Goal: Task Accomplishment & Management: Use online tool/utility

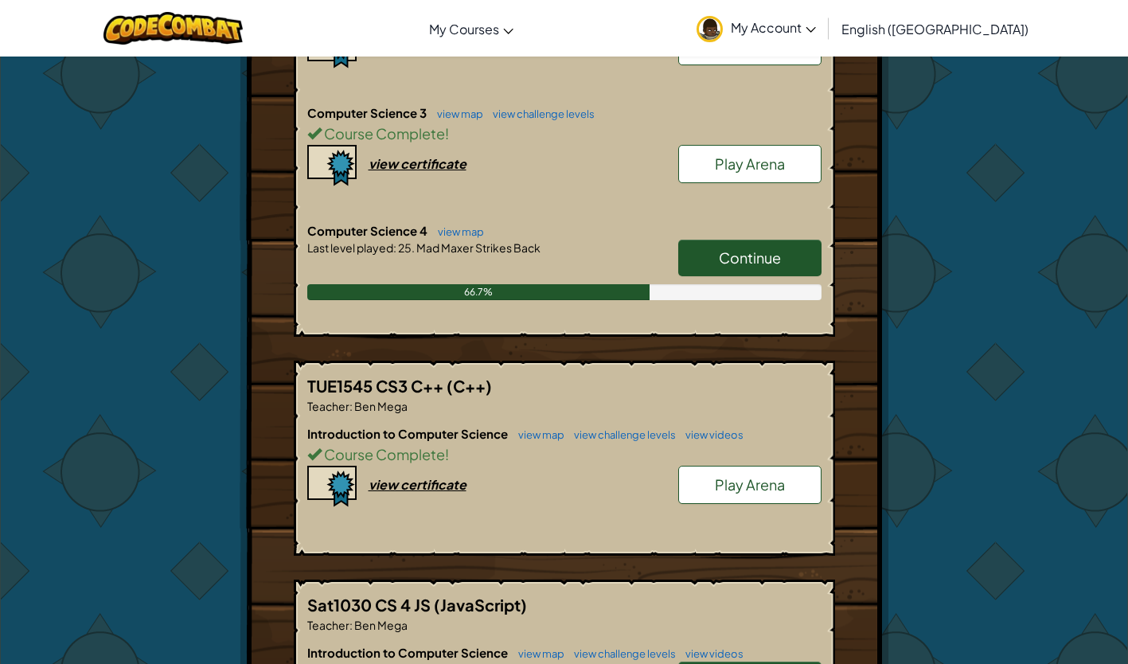
scroll to position [680, 0]
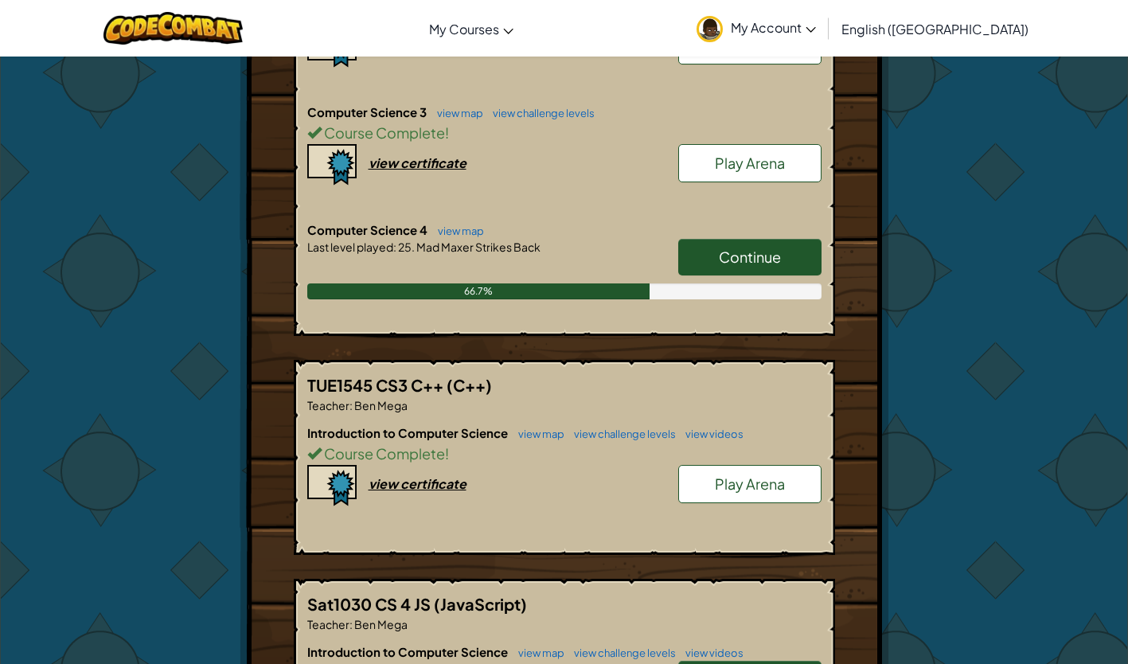
click at [737, 252] on span "Continue" at bounding box center [750, 256] width 62 height 18
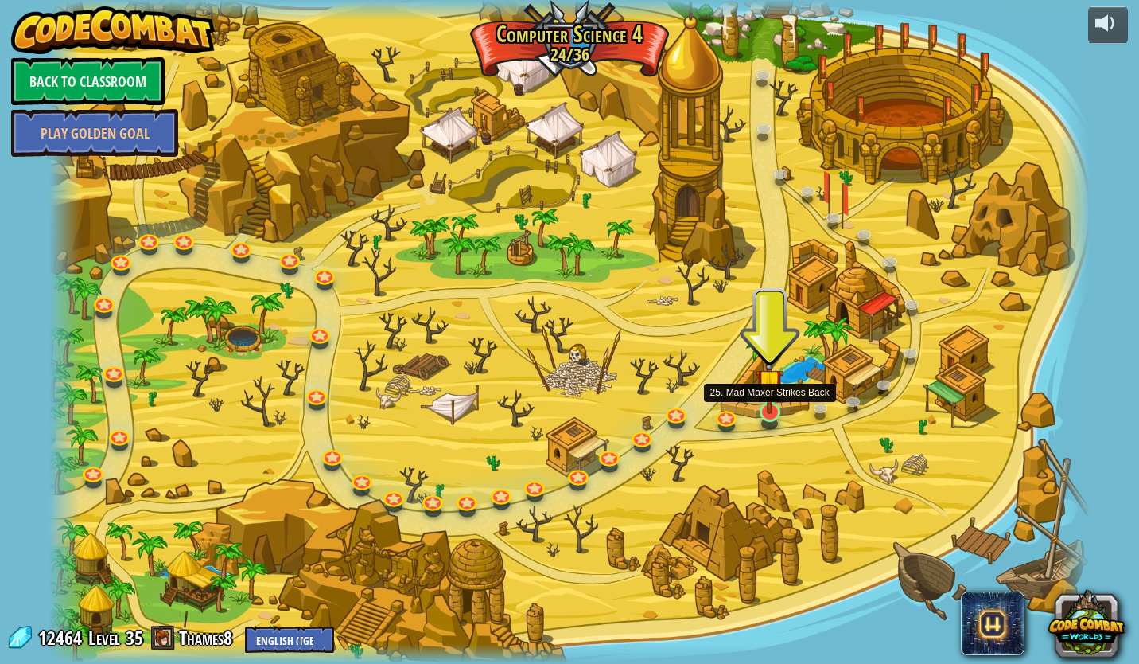
click at [758, 411] on img at bounding box center [769, 382] width 27 height 63
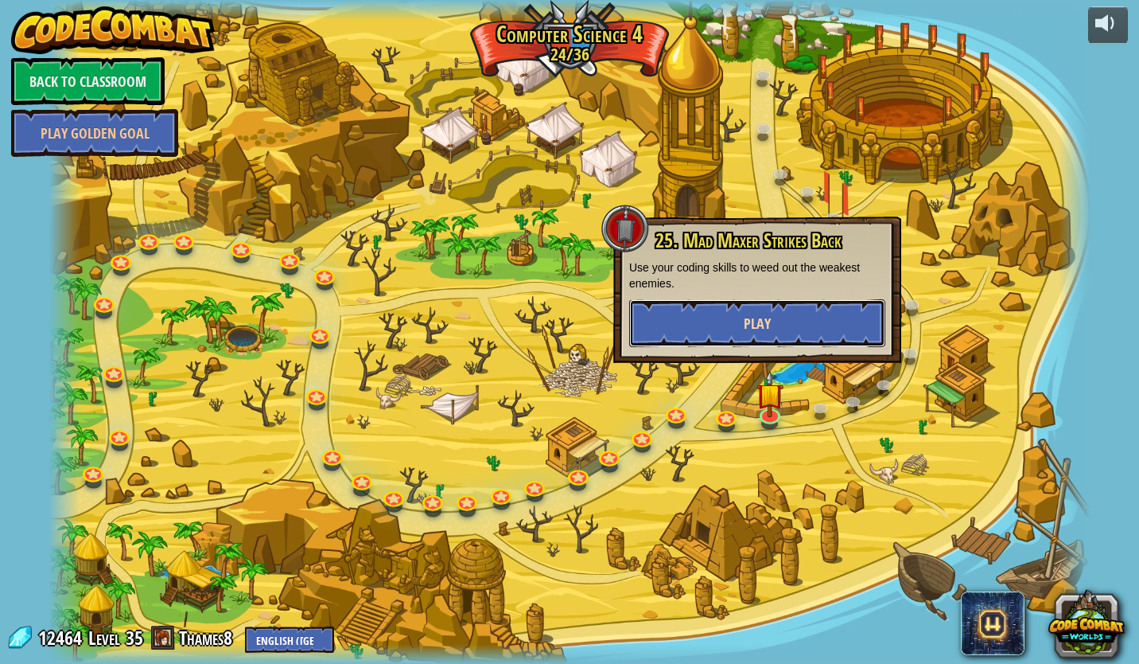
click at [736, 321] on button "Play" at bounding box center [757, 323] width 256 height 48
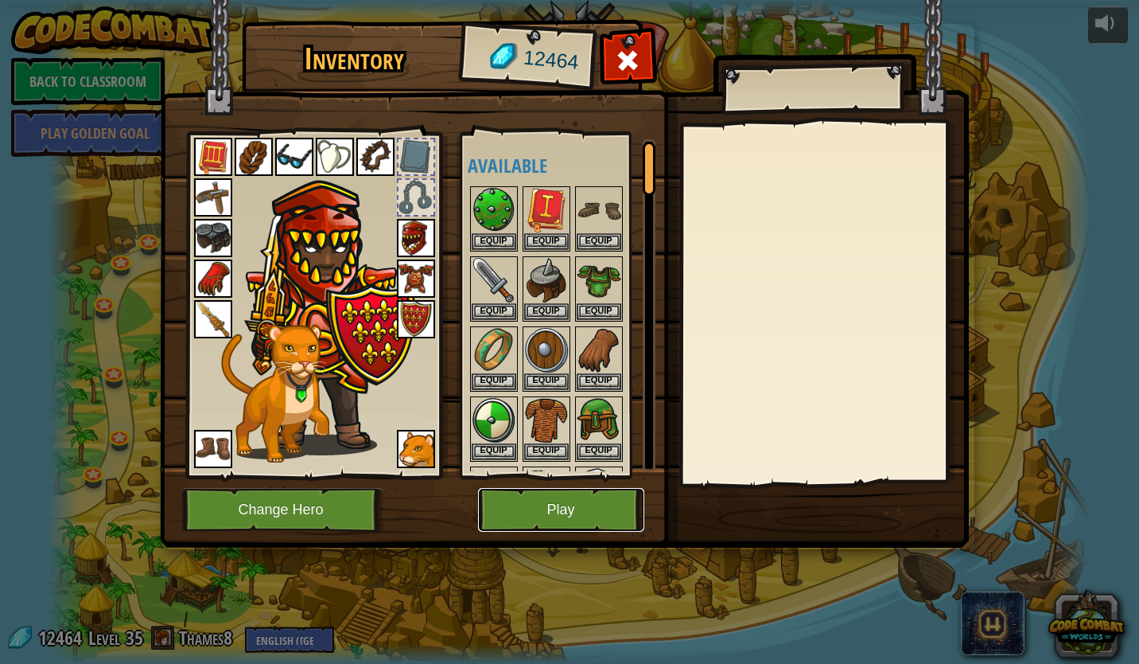
click at [532, 504] on button "Play" at bounding box center [561, 510] width 166 height 44
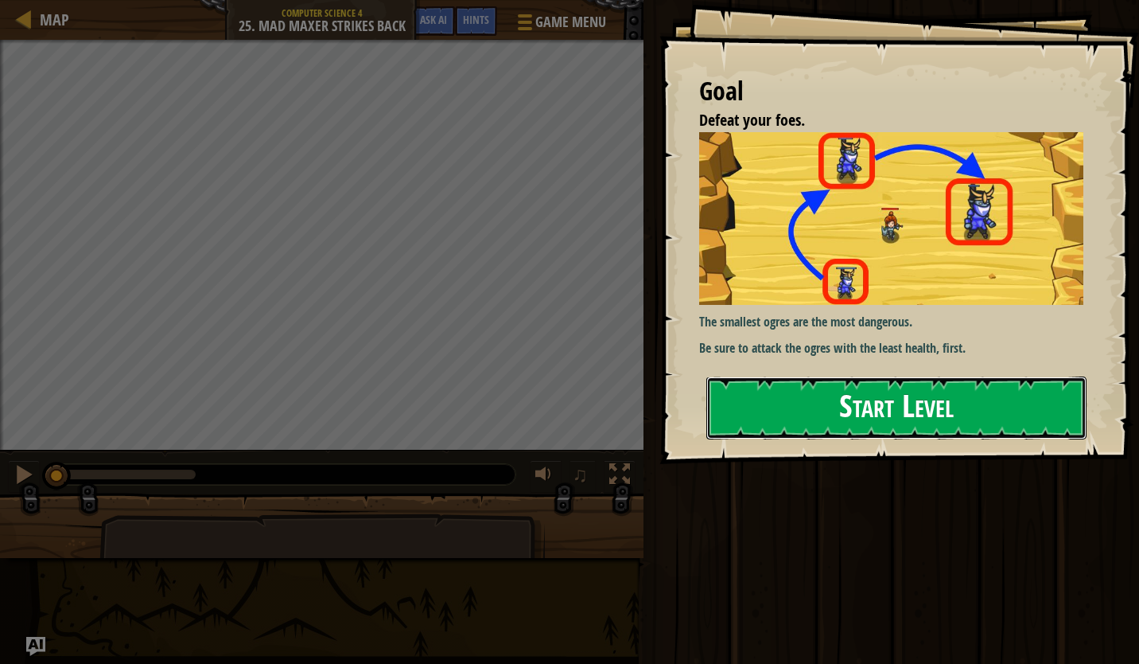
drag, startPoint x: 1002, startPoint y: 400, endPoint x: 990, endPoint y: 423, distance: 26.0
click at [1002, 400] on button "Start Level" at bounding box center [897, 407] width 380 height 63
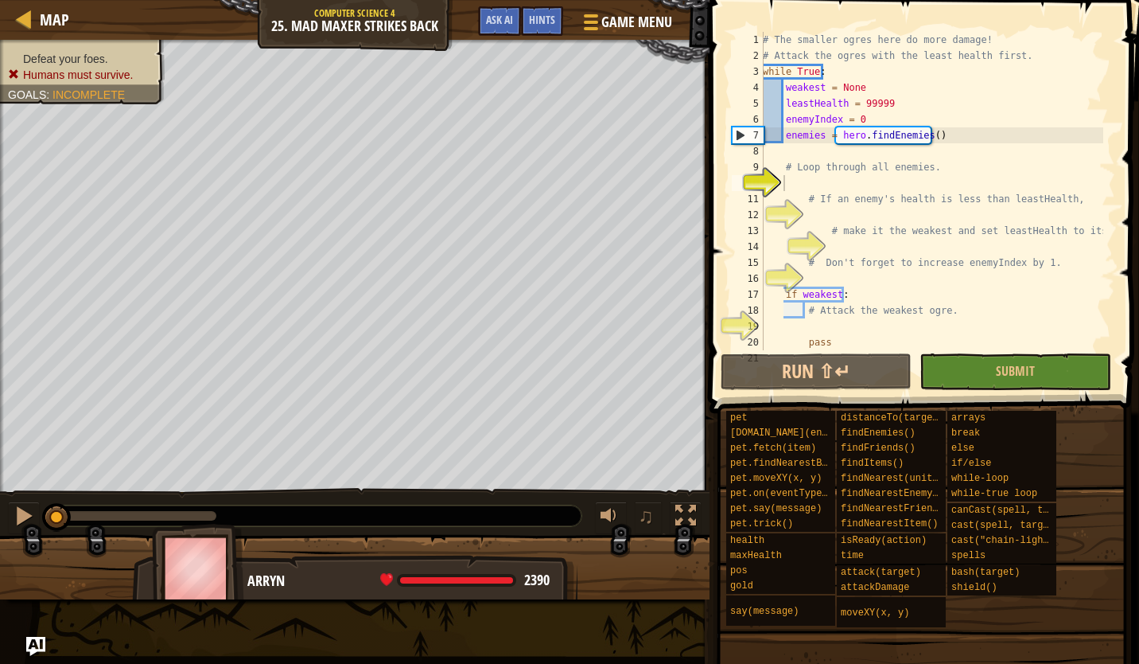
click at [1071, 528] on div "pet pet.chase(enemy) pet.fetch(item) pet.findNearestByType(type) pet.moveXY(x, …" at bounding box center [927, 519] width 403 height 218
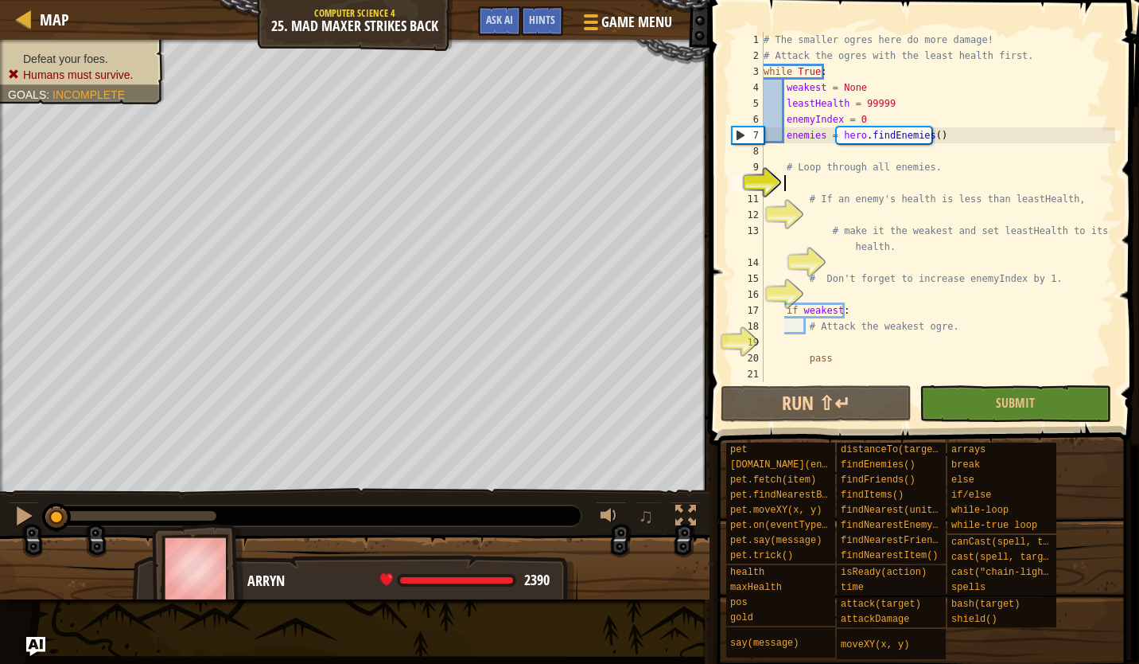
click at [868, 179] on div "# The smaller ogres here do more damage! # Attack the ogres with the least heal…" at bounding box center [938, 223] width 355 height 382
paste textarea "while enemyIndex < len(enemies):"
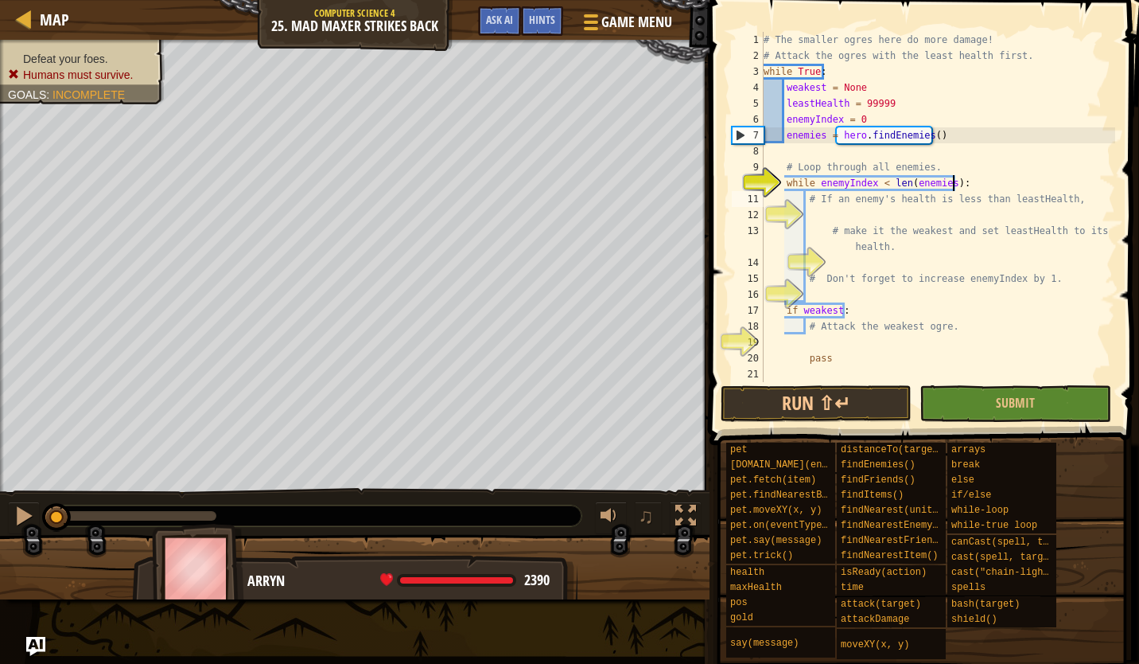
click at [874, 204] on div "# The smaller ogres here do more damage! # Attack the ogres with the least heal…" at bounding box center [938, 223] width 355 height 382
type textarea "# If an enemy's health is less than leastHealth,"
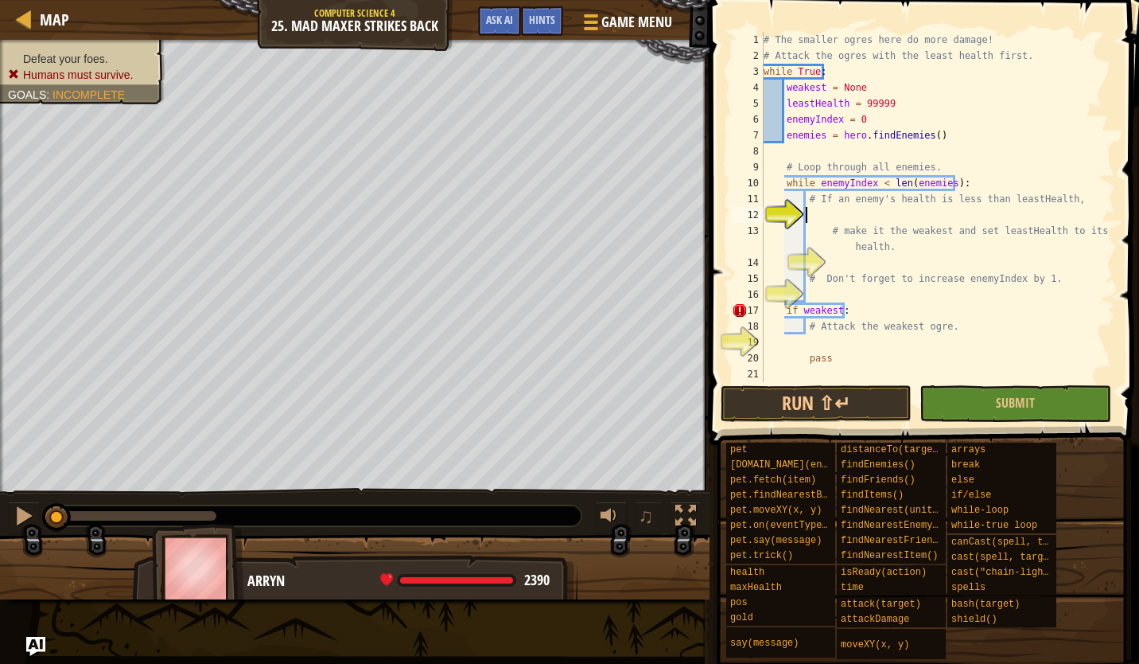
click at [864, 216] on div "# The smaller ogres here do more damage! # Attack the ogres with the least heal…" at bounding box center [938, 223] width 355 height 382
type textarea "if enemy.health < leastHealth:"
click at [905, 265] on div "# The smaller ogres here do more damage! # Attack the ogres with the least heal…" at bounding box center [938, 223] width 355 height 382
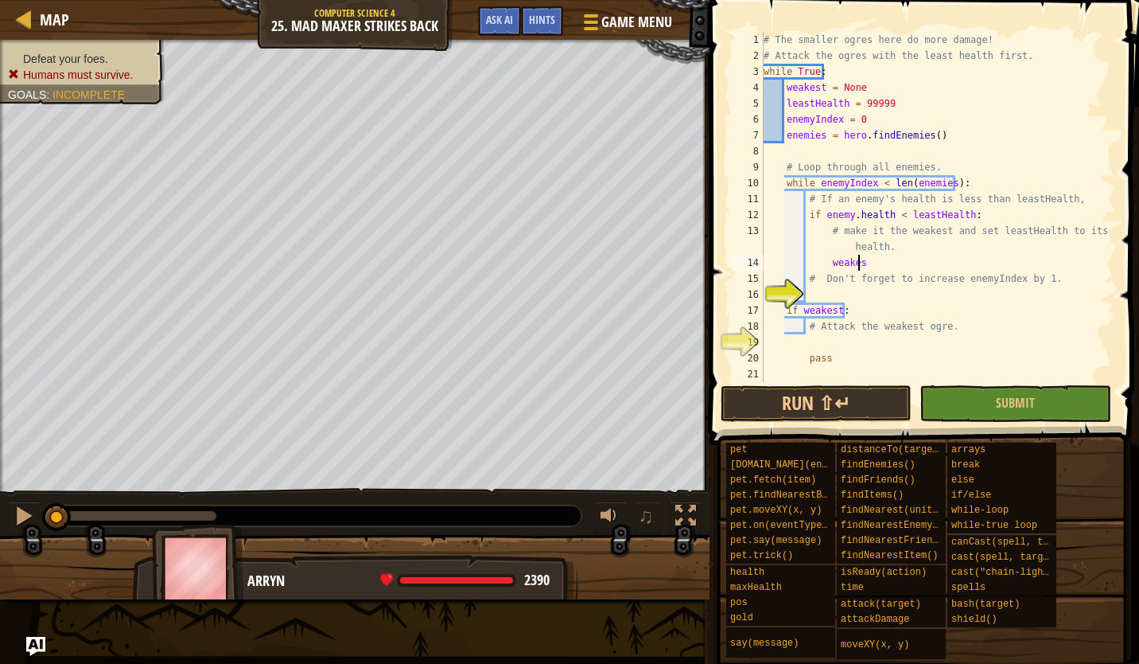
scroll to position [7, 7]
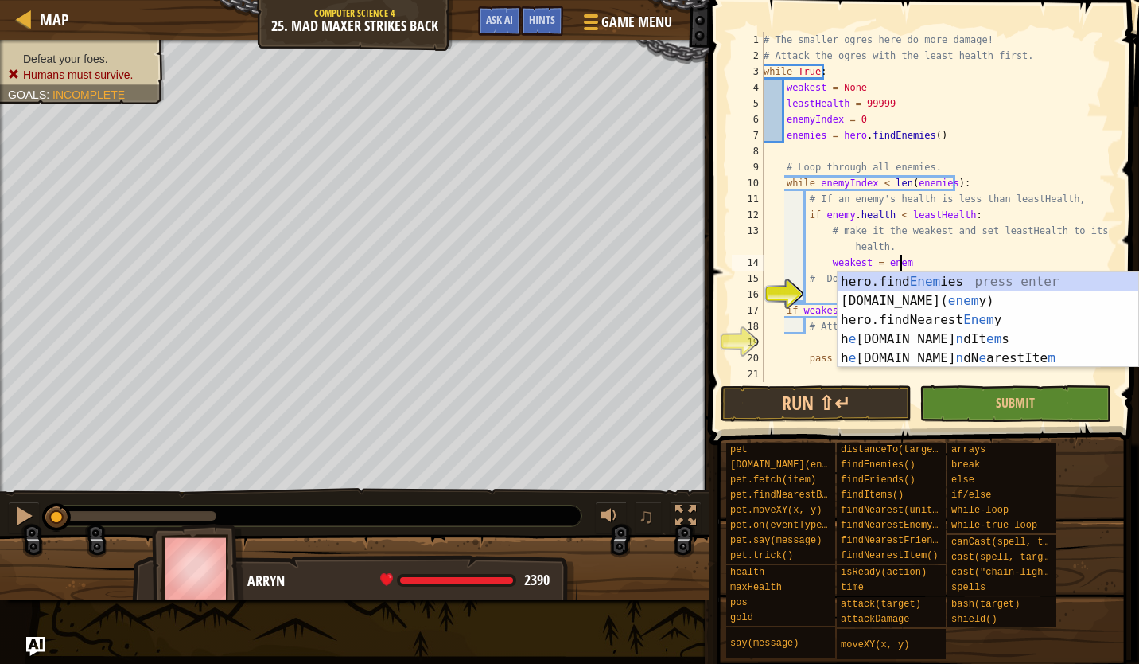
type textarea "weakest = enemy"
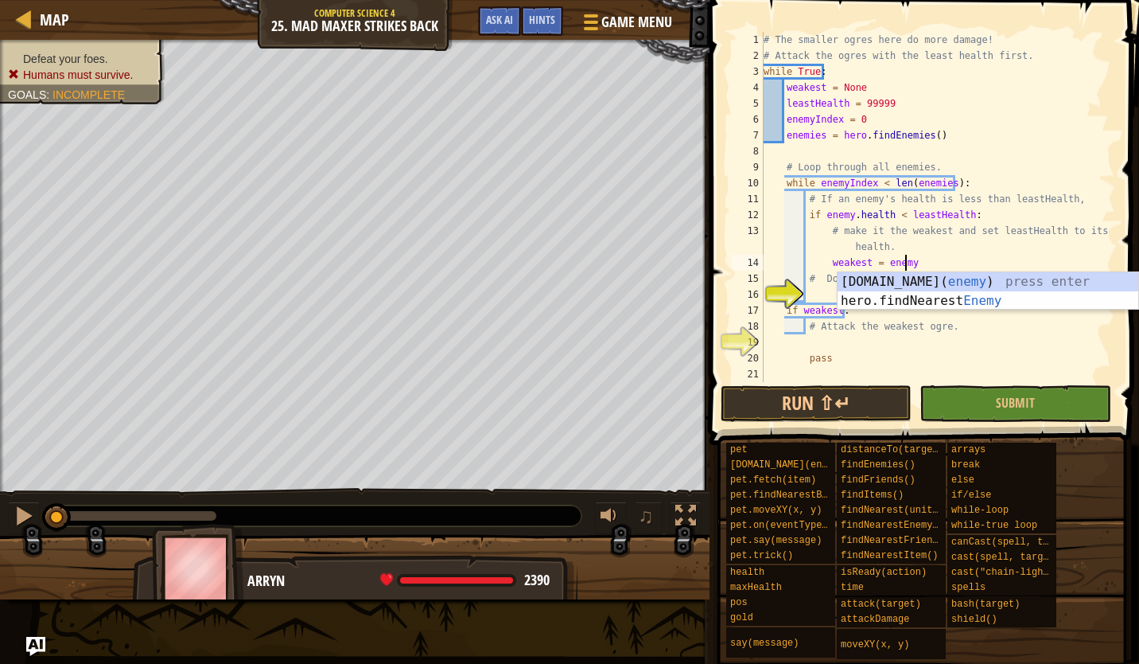
scroll to position [7, 11]
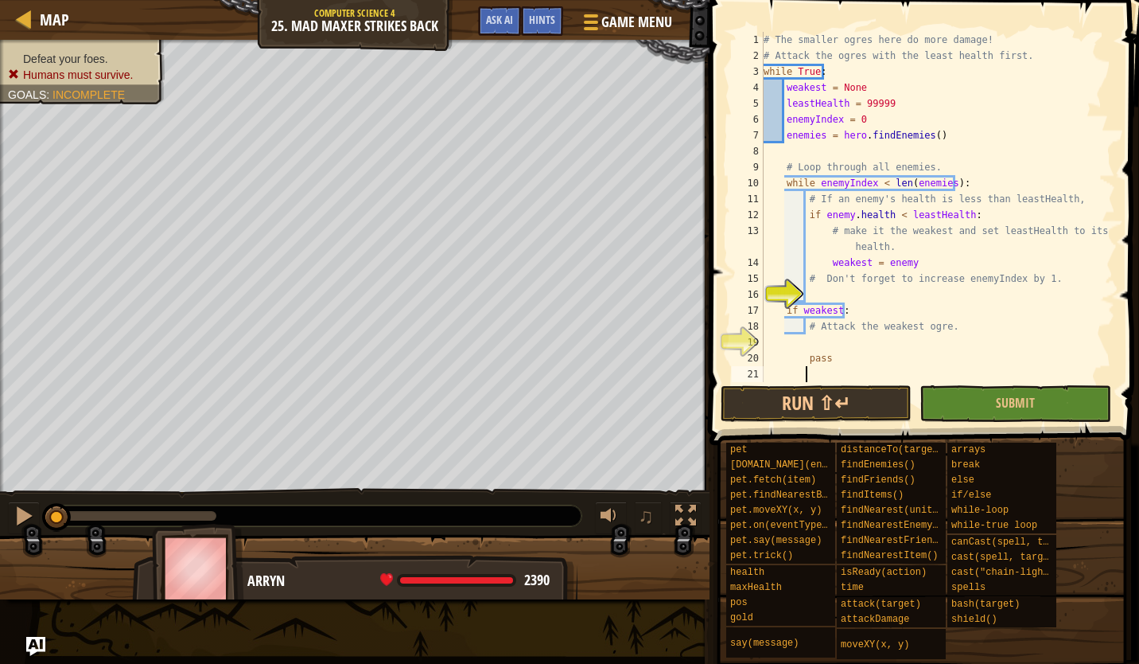
click at [965, 381] on div "# The smaller ogres here do more damage! # Attack the ogres with the least heal…" at bounding box center [938, 223] width 355 height 382
click at [885, 293] on div "# The smaller ogres here do more damage! # Attack the ogres with the least heal…" at bounding box center [938, 223] width 355 height 382
click at [921, 271] on div "# The smaller ogres here do more damage! # Attack the ogres with the least heal…" at bounding box center [938, 223] width 355 height 382
click at [923, 255] on div "# The smaller ogres here do more damage! # Attack the ogres with the least heal…" at bounding box center [938, 223] width 355 height 382
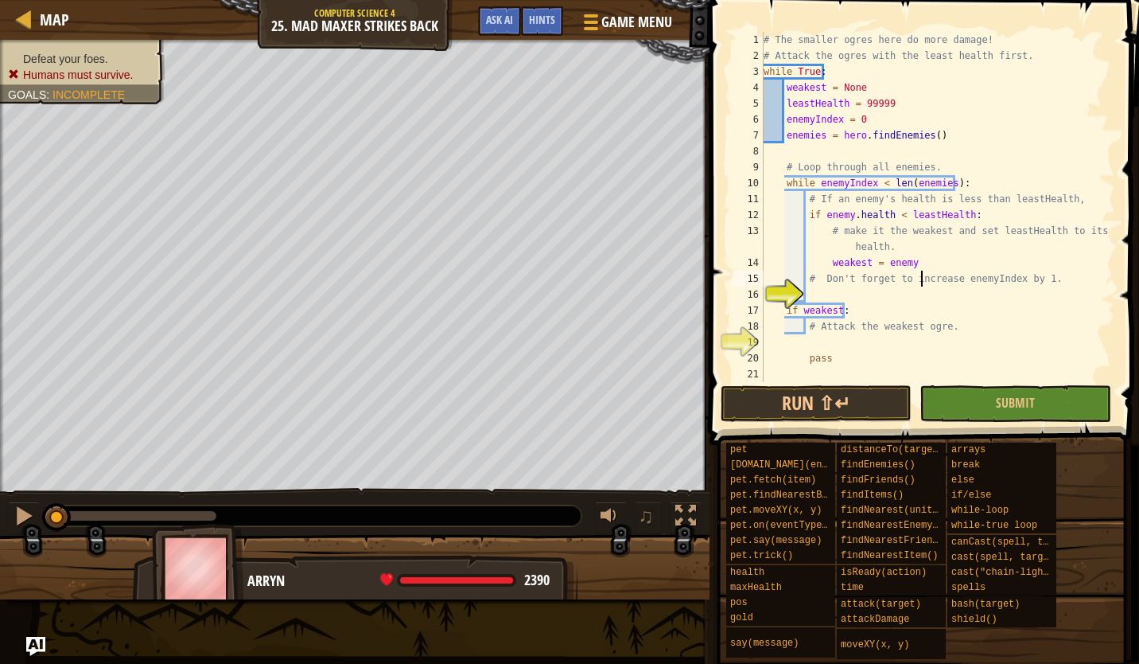
type textarea "weakest = enemy"
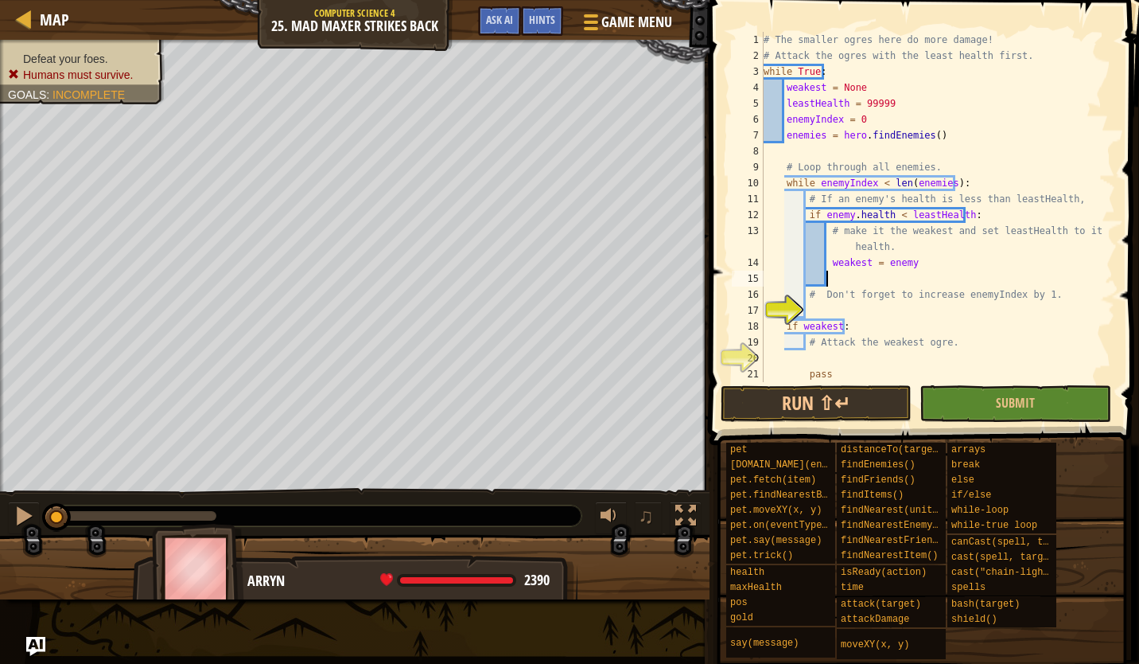
paste textarea "strongestHealth = enemy.health"
drag, startPoint x: 871, startPoint y: 283, endPoint x: 828, endPoint y: 283, distance: 43.0
click at [828, 283] on div "# The smaller ogres here do more damage! # Attack the ogres with the least heal…" at bounding box center [932, 223] width 343 height 382
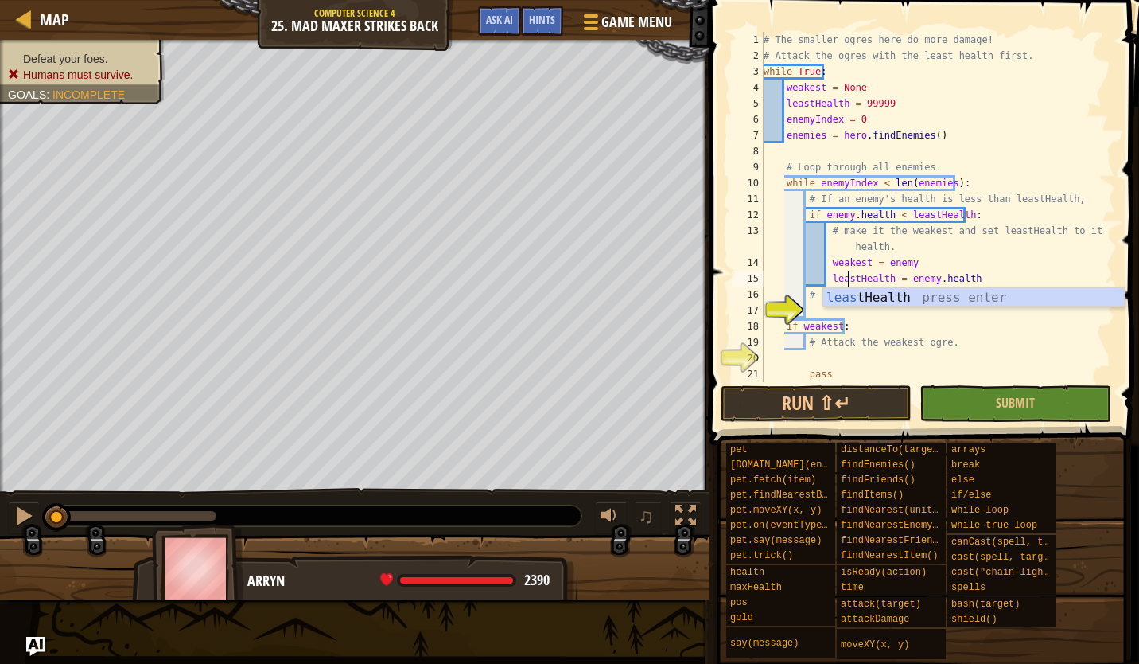
scroll to position [7, 7]
click at [894, 324] on div "# The smaller ogres here do more damage! # Attack the ogres with the least heal…" at bounding box center [932, 223] width 343 height 382
type textarea "if weakest:"
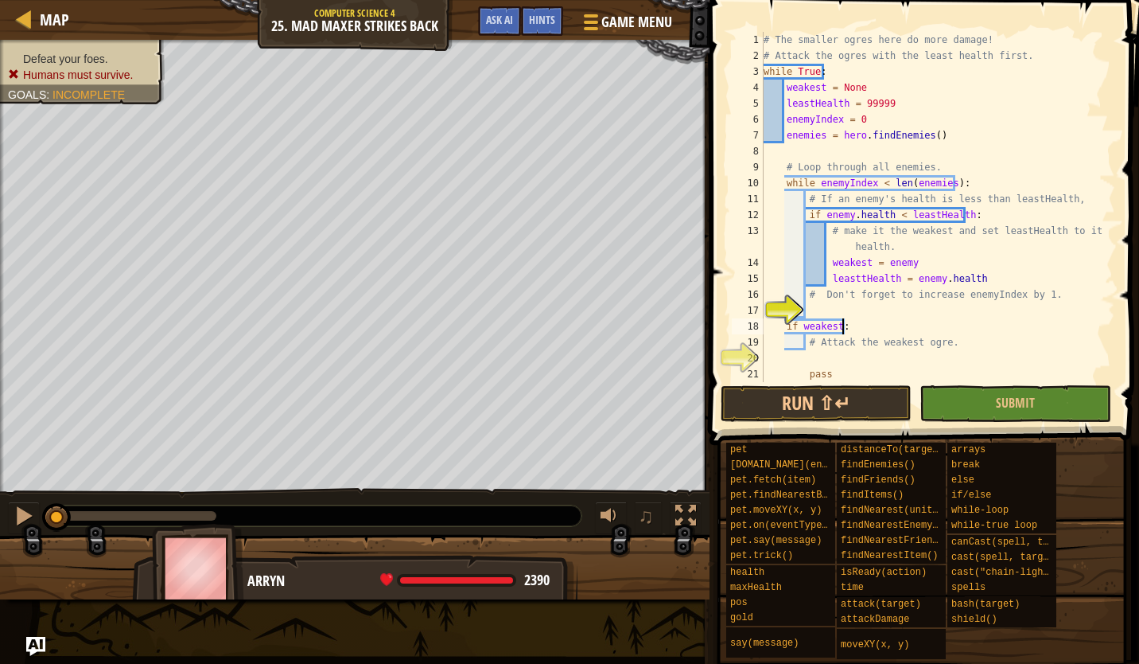
click at [867, 308] on div "# The smaller ogres here do more damage! # Attack the ogres with the least heal…" at bounding box center [932, 223] width 343 height 382
type textarea "enemyIndex += 1"
click at [896, 355] on div "# The smaller ogres here do more damage! # Attack the ogres with the least heal…" at bounding box center [932, 223] width 343 height 382
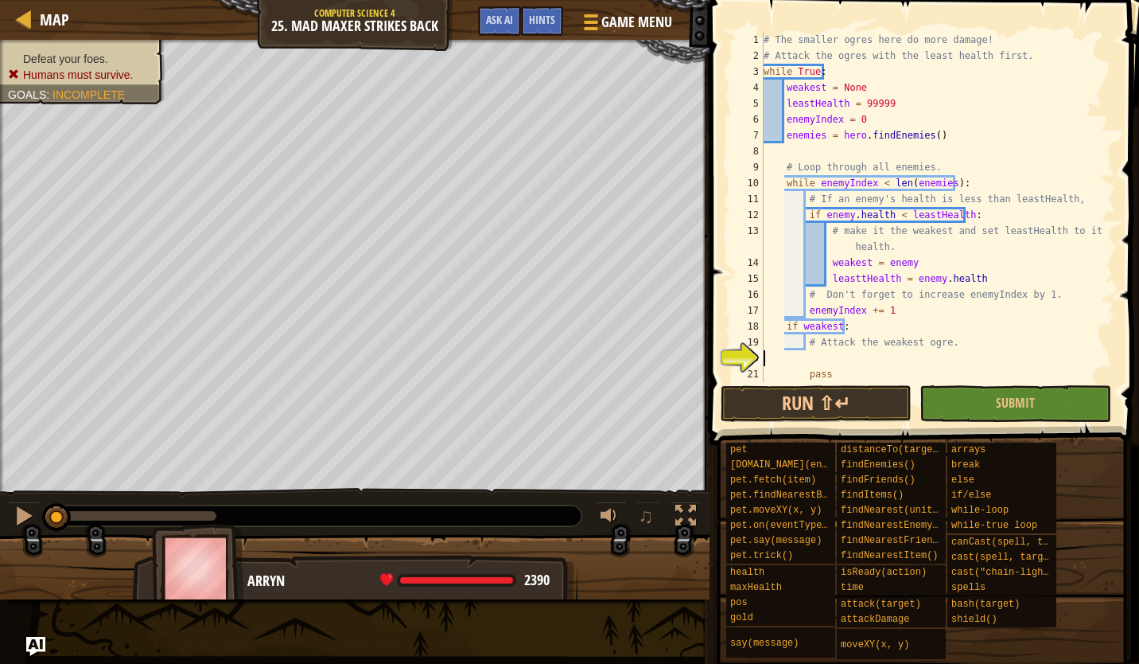
scroll to position [16, 0]
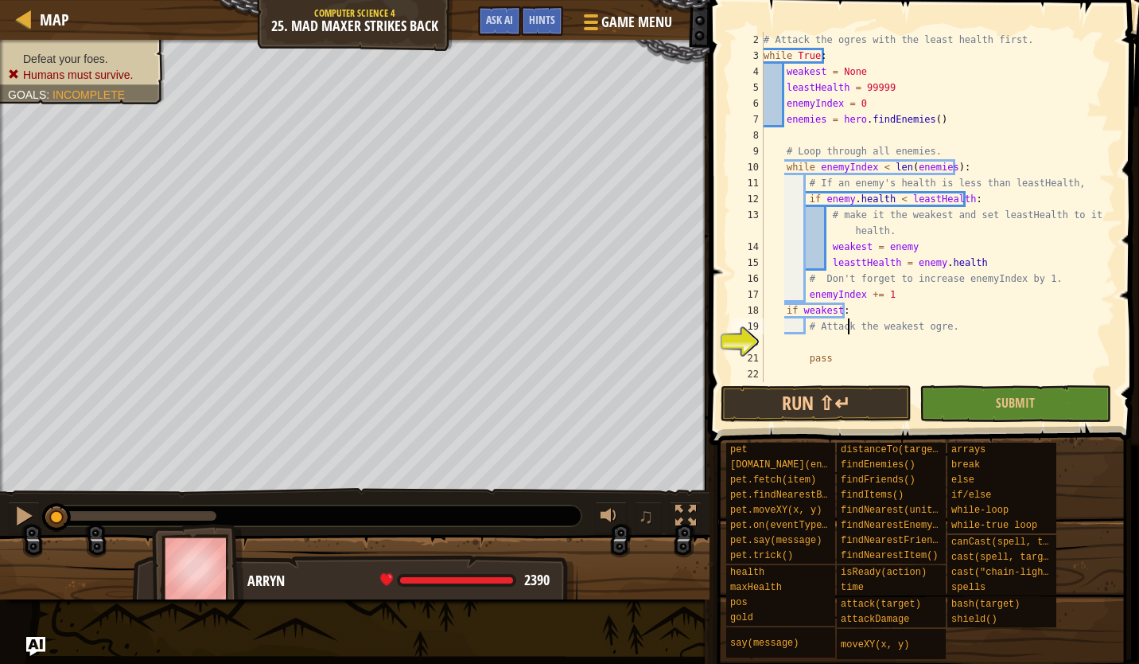
click at [847, 337] on div "# Attack the ogres with the least health first. while True : weakest = None lea…" at bounding box center [932, 223] width 343 height 382
click at [843, 352] on div "# Attack the ogres with the least health first. while True : weakest = None lea…" at bounding box center [932, 223] width 343 height 382
type textarea "pass"
click at [824, 341] on div "# Attack the ogres with the least health first. while True : weakest = None lea…" at bounding box center [932, 223] width 343 height 382
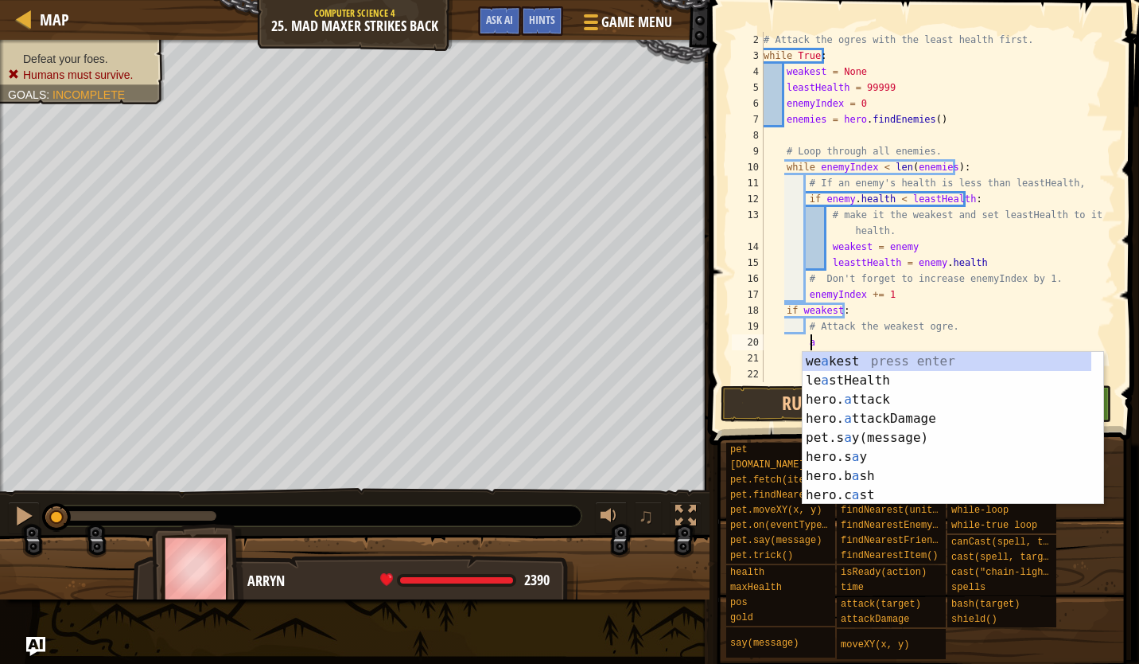
scroll to position [7, 3]
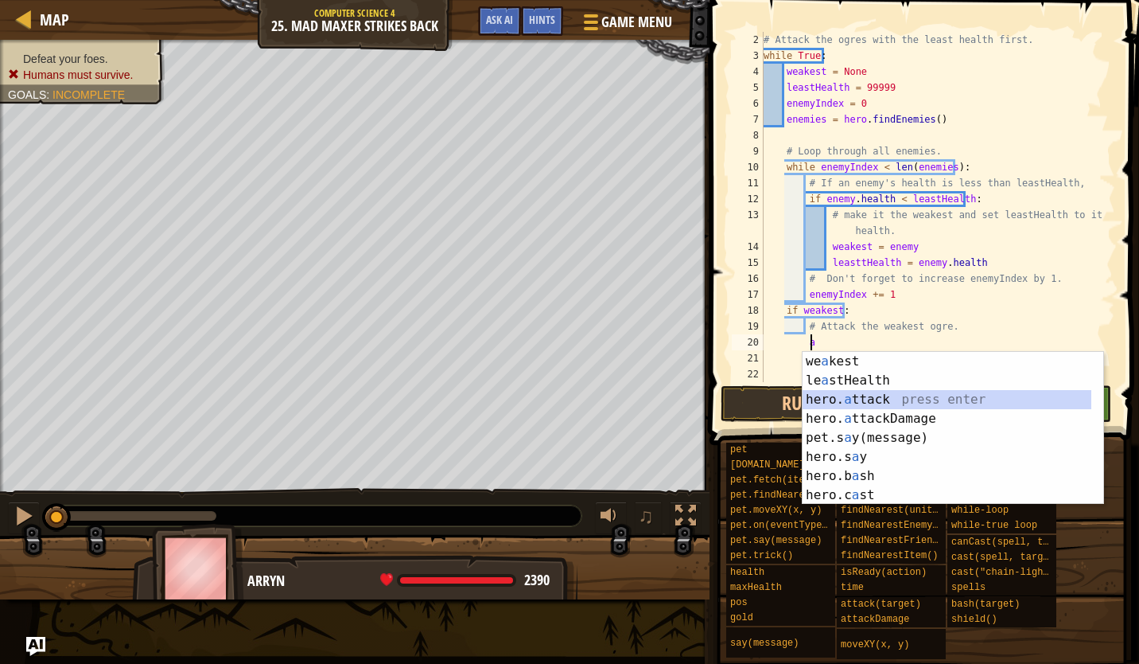
click at [1019, 397] on div "we a kest press enter le a stHealth press enter hero. a ttack press enter hero.…" at bounding box center [953, 447] width 301 height 191
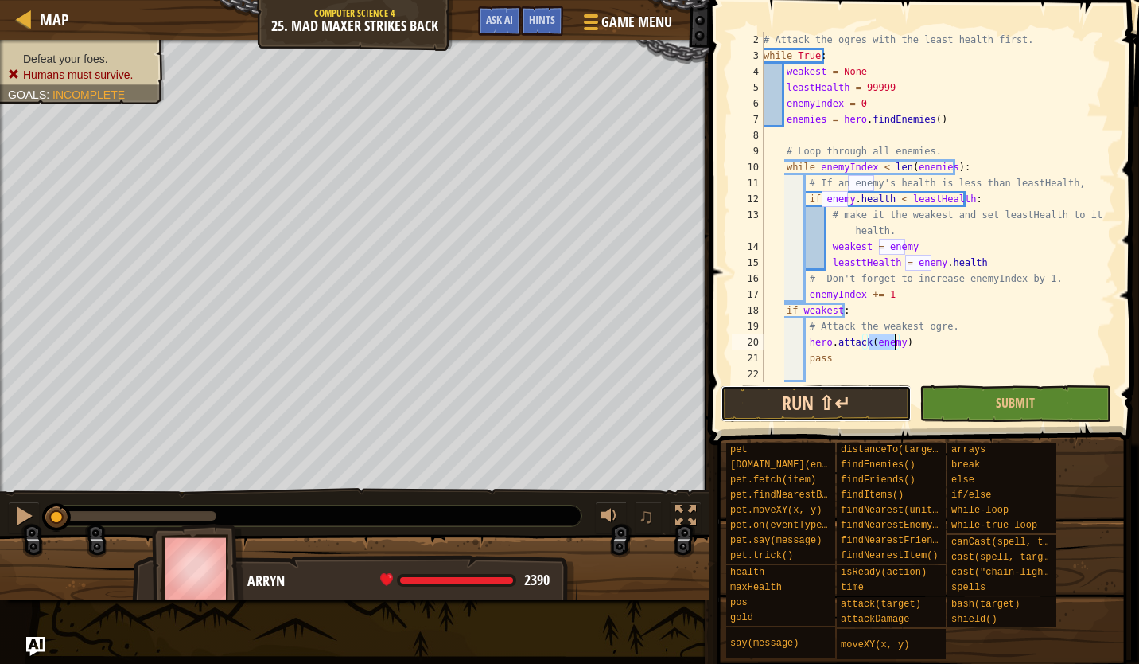
click at [819, 407] on button "Run ⇧↵" at bounding box center [816, 403] width 191 height 37
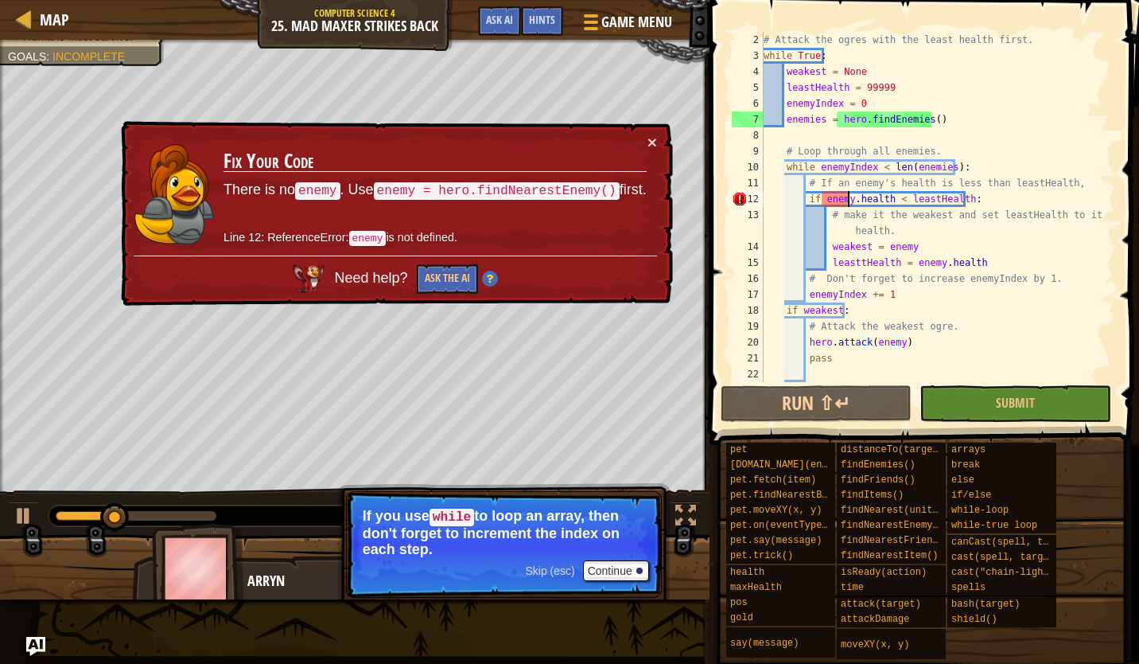
click at [849, 200] on div "# Attack the ogres with the least health first. while True : weakest = None lea…" at bounding box center [932, 223] width 343 height 382
type textarea "if enemy.health < leastHealth:"
click at [454, 274] on button "Ask the AI" at bounding box center [447, 278] width 61 height 29
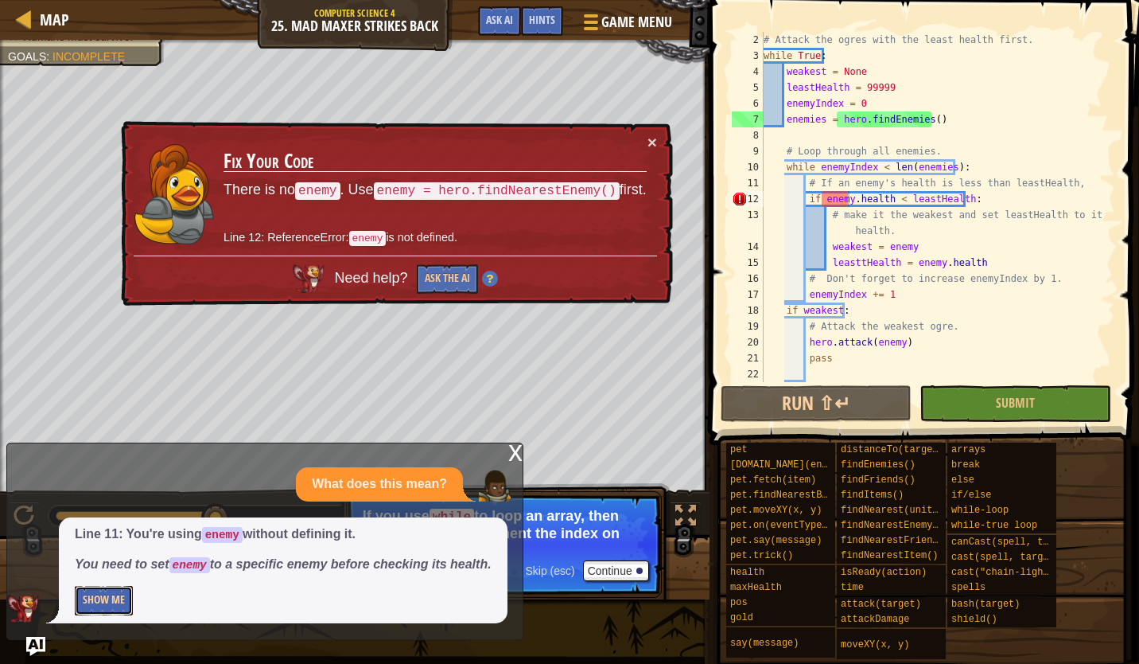
click at [122, 594] on button "Show Me" at bounding box center [104, 600] width 58 height 29
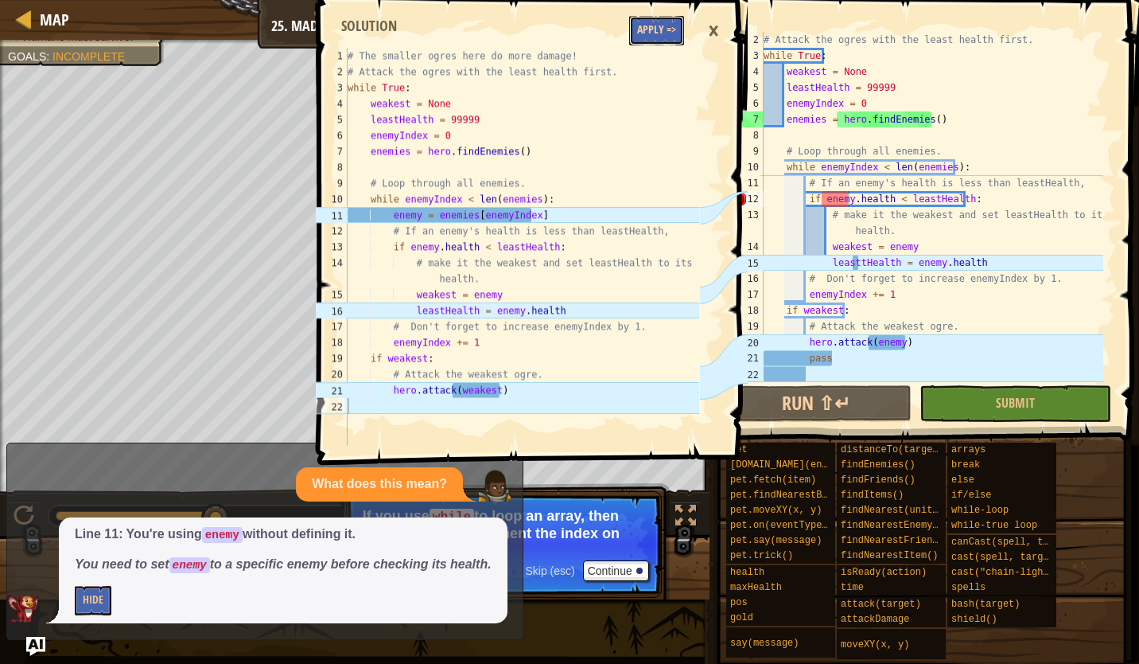
click at [642, 32] on button "Apply =>" at bounding box center [656, 30] width 55 height 29
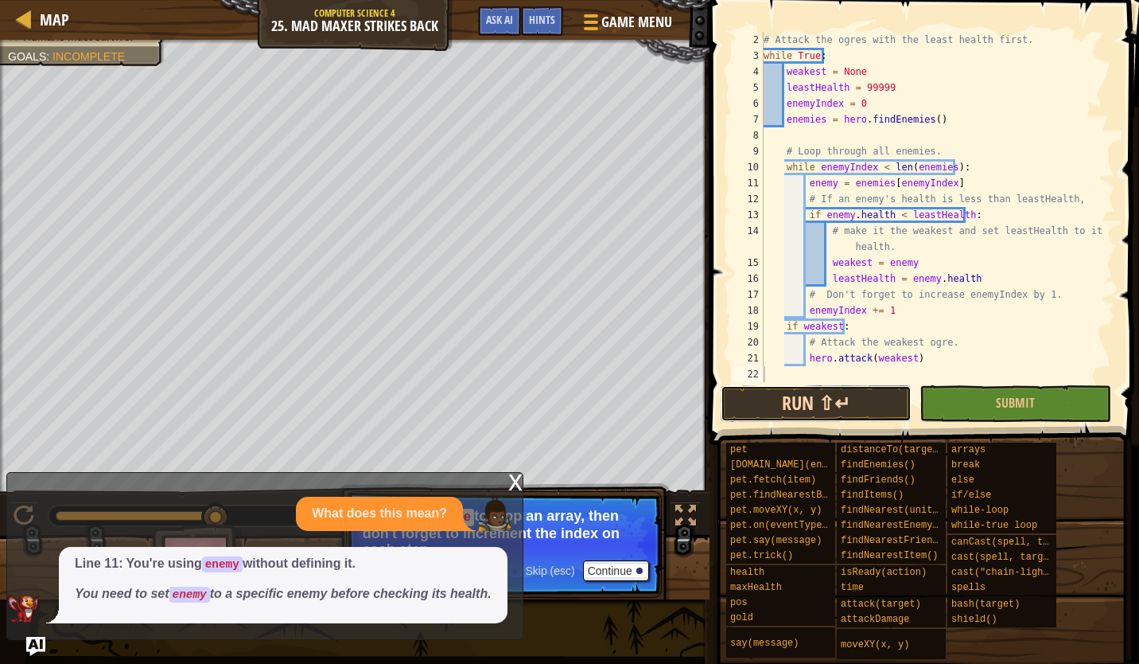
click at [824, 414] on button "Run ⇧↵" at bounding box center [816, 403] width 191 height 37
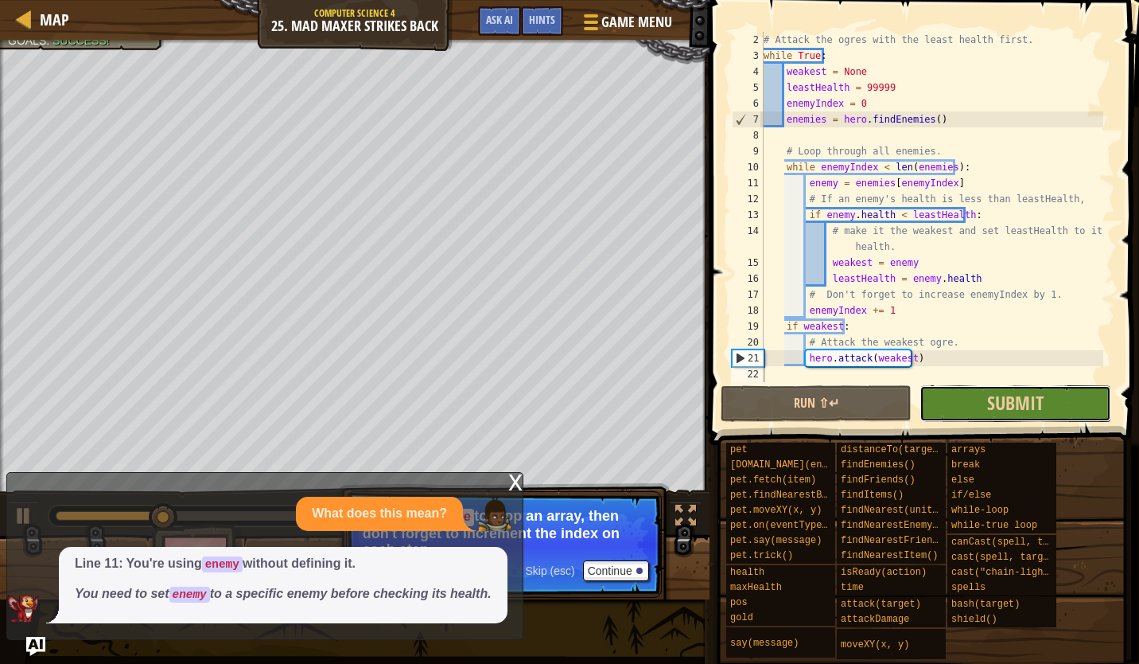
click at [980, 406] on button "Submit" at bounding box center [1015, 403] width 191 height 37
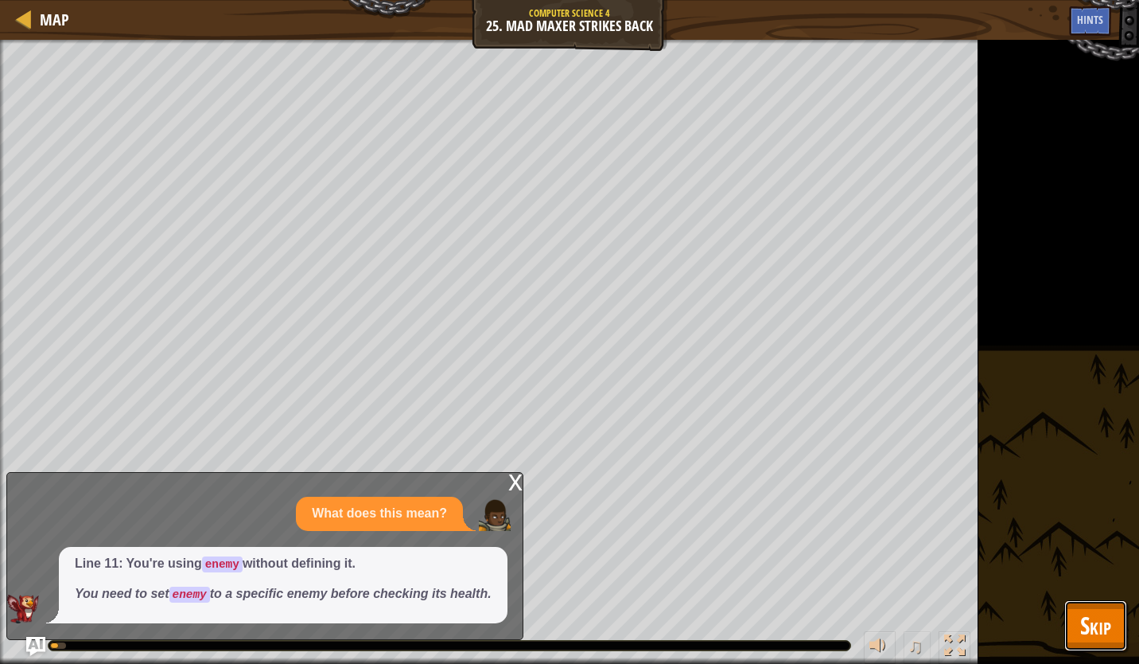
drag, startPoint x: 1089, startPoint y: 620, endPoint x: 1075, endPoint y: 606, distance: 20.3
click at [1089, 612] on span "Skip" at bounding box center [1096, 625] width 31 height 33
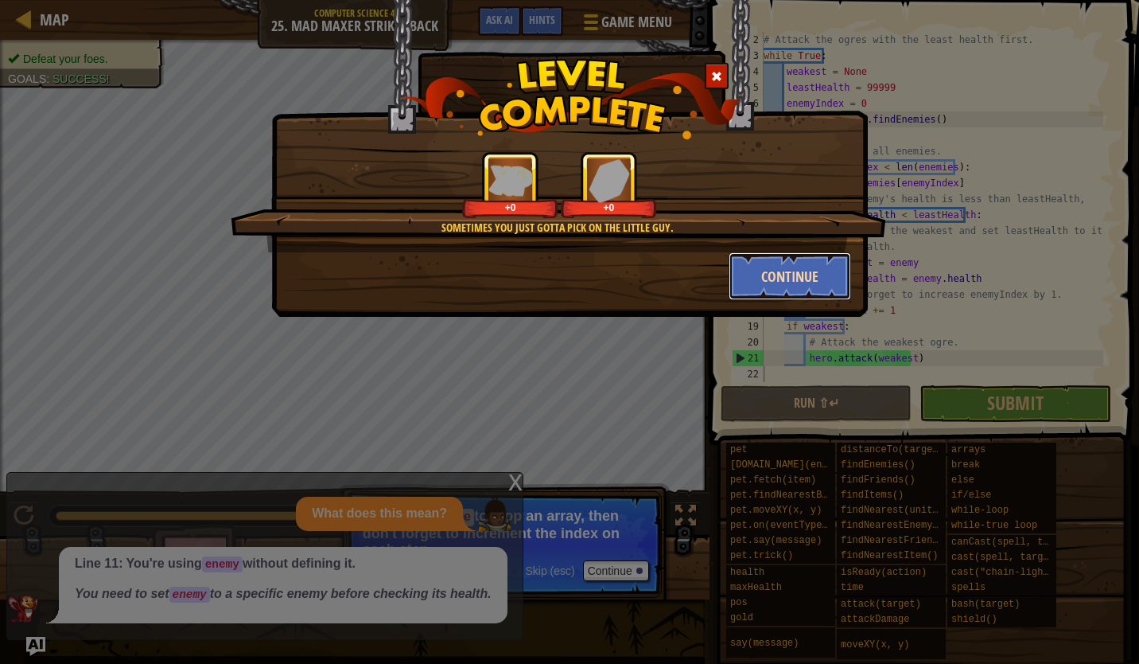
click at [809, 271] on button "Continue" at bounding box center [790, 276] width 123 height 48
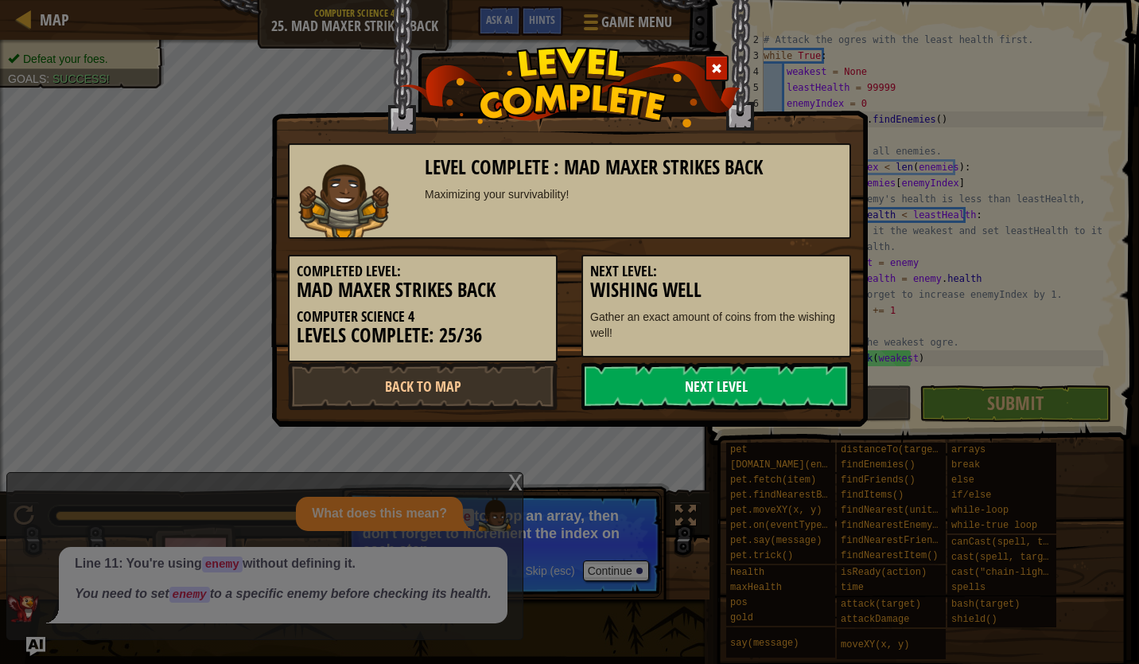
click at [742, 368] on link "Next Level" at bounding box center [717, 386] width 270 height 48
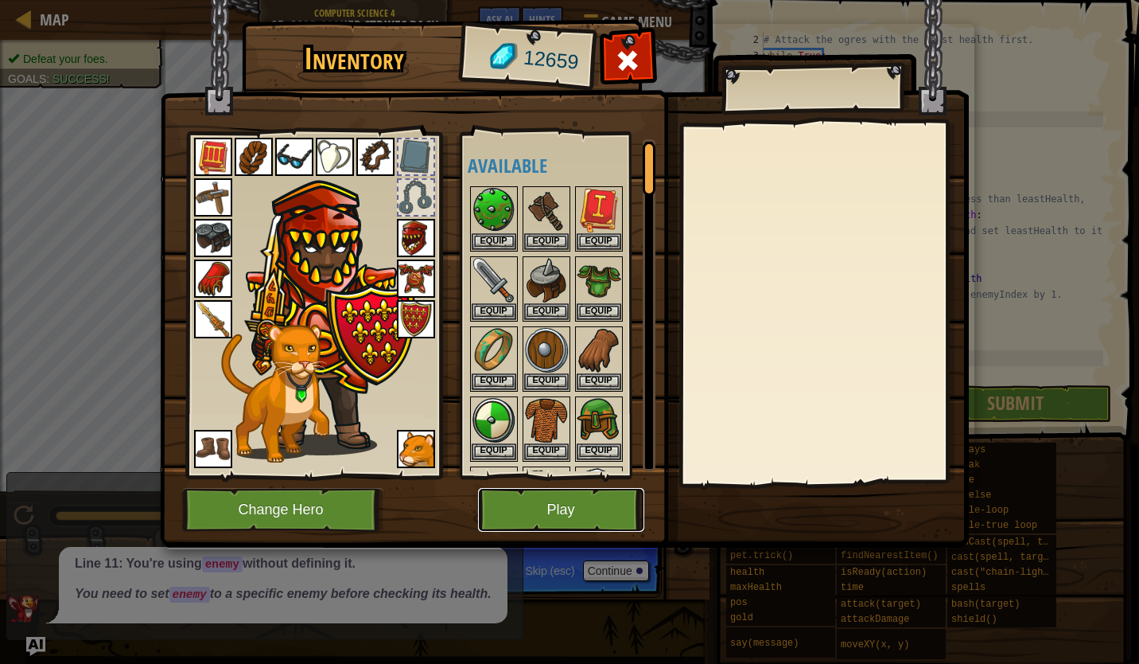
click at [559, 501] on button "Play" at bounding box center [561, 510] width 166 height 44
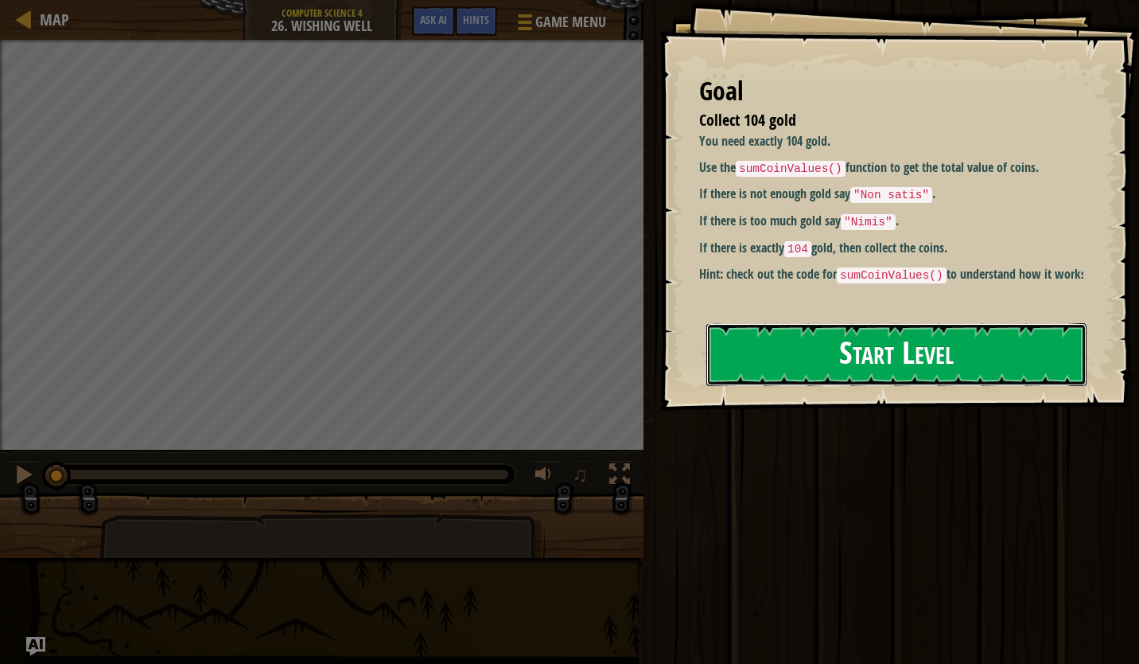
click at [935, 363] on button "Start Level" at bounding box center [897, 354] width 380 height 63
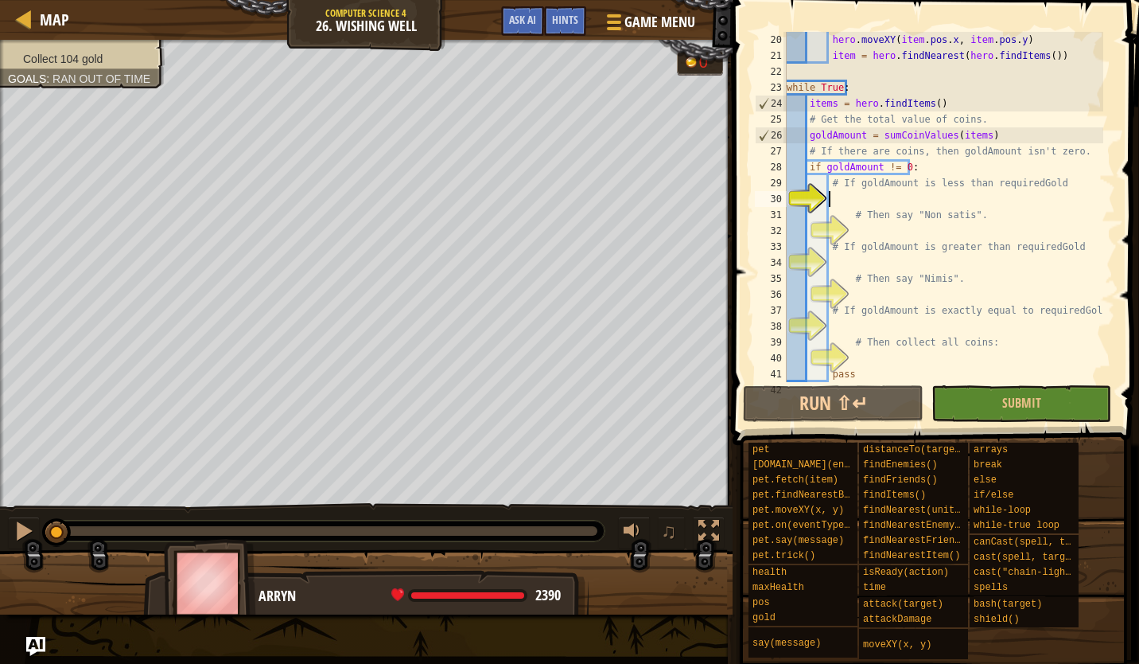
scroll to position [298, 0]
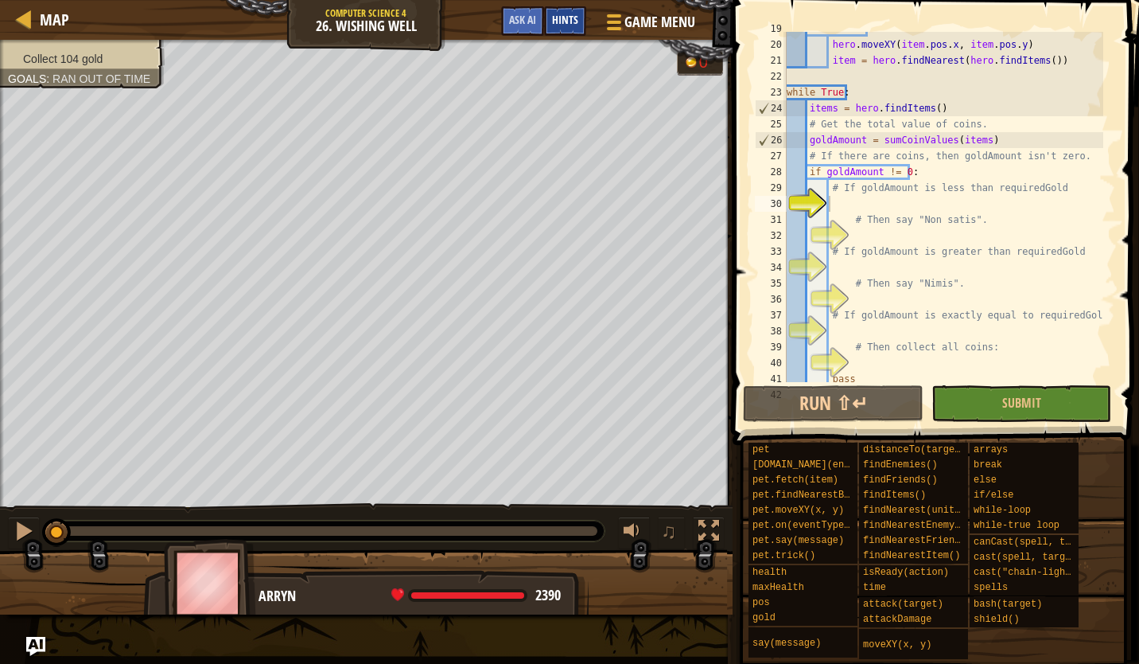
click at [564, 25] on span "Hints" at bounding box center [565, 19] width 26 height 15
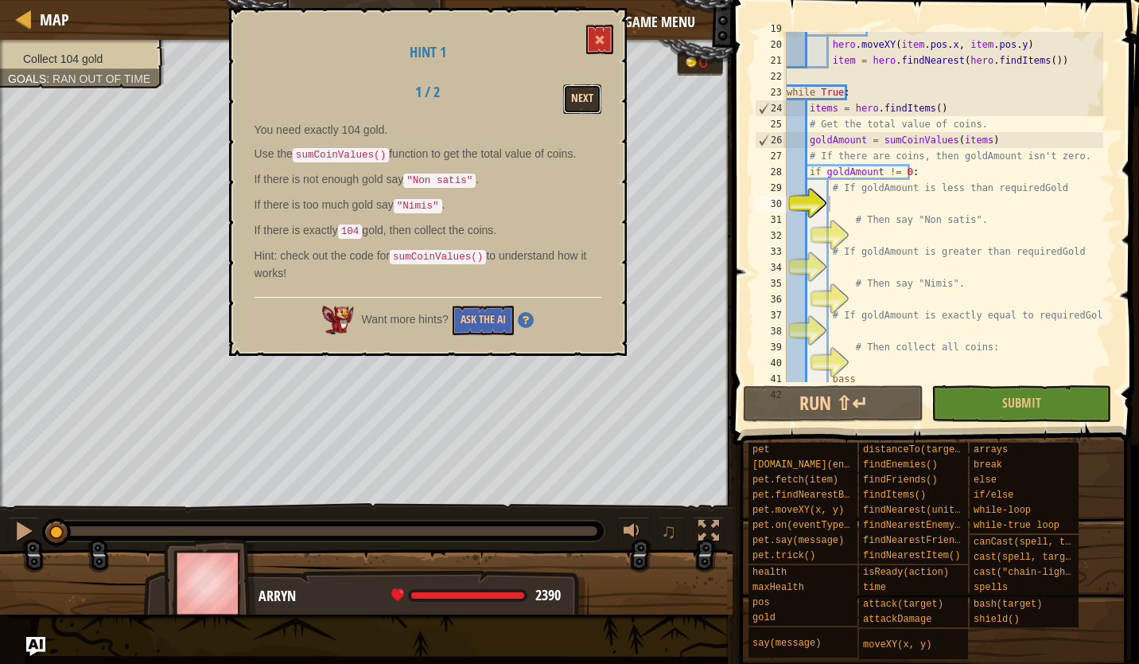
click at [592, 100] on button "Next" at bounding box center [582, 98] width 38 height 29
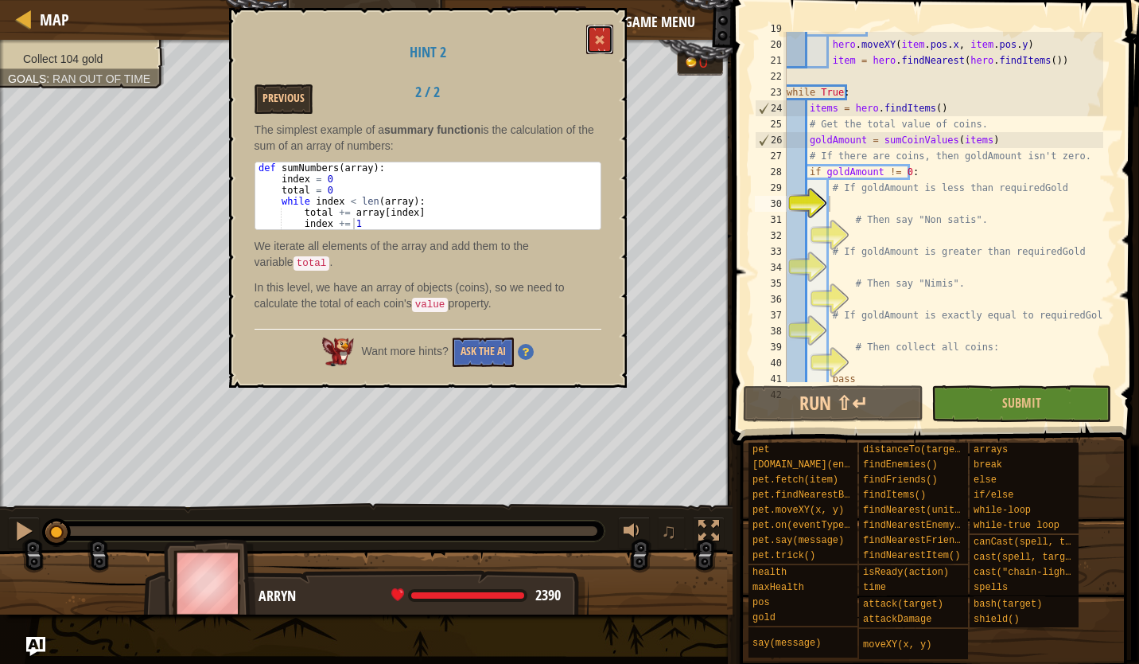
click at [617, 32] on div "Hint 2 Previous 2 / 2 The simplest example of a summary function is the calcula…" at bounding box center [428, 198] width 398 height 380
click at [602, 34] on button at bounding box center [599, 39] width 27 height 29
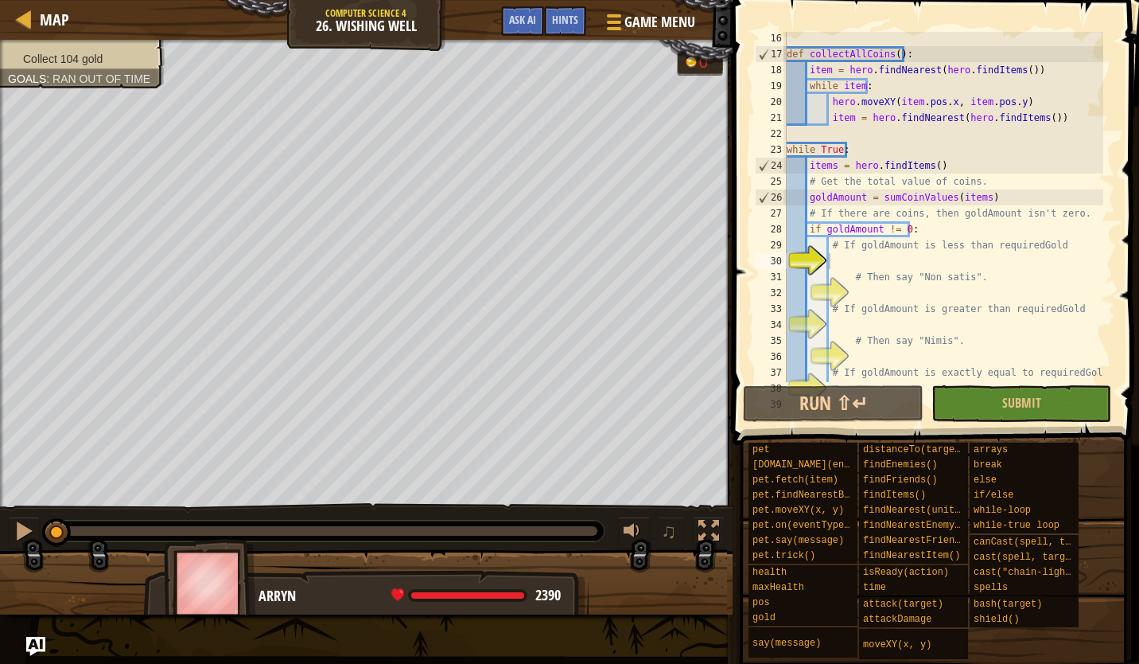
scroll to position [240, 0]
click at [889, 255] on div "def collectAllCoins ( ) : item = hero . findNearest ( hero . findItems ( )) whi…" at bounding box center [944, 221] width 320 height 382
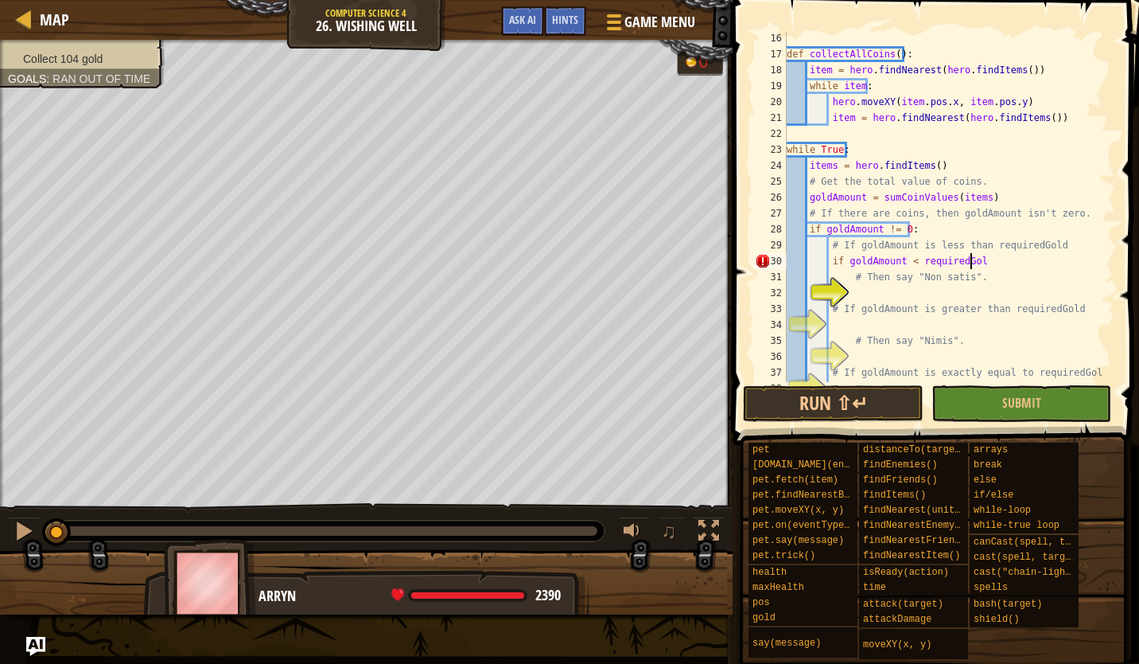
scroll to position [7, 15]
type textarea "if goldAmount < requiredGold:"
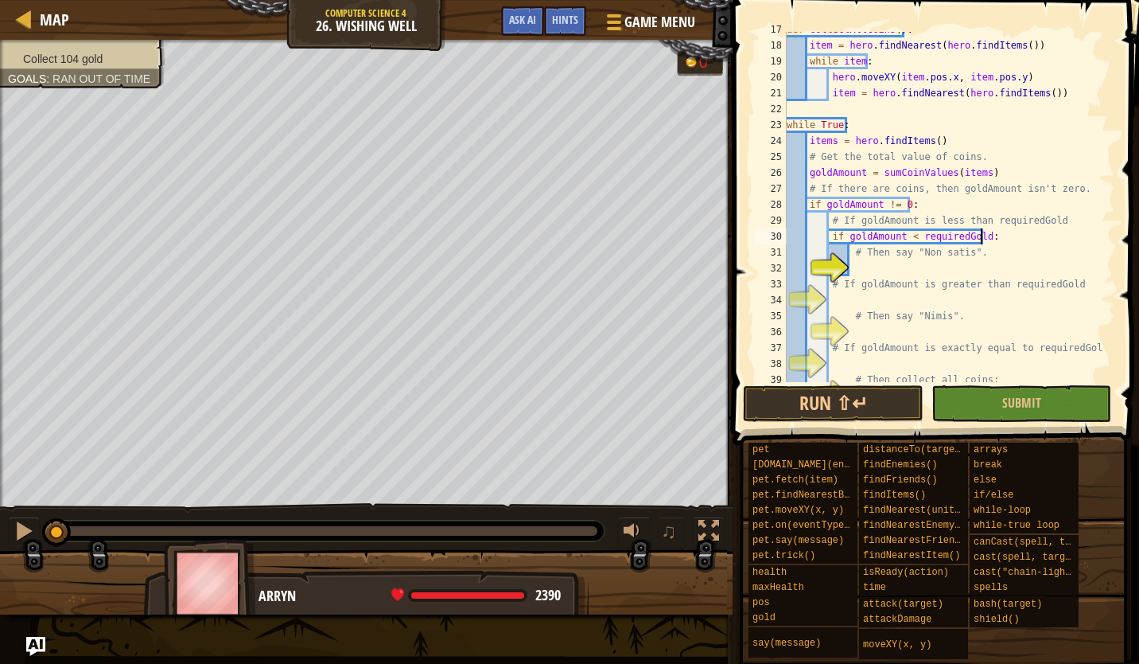
scroll to position [275, 0]
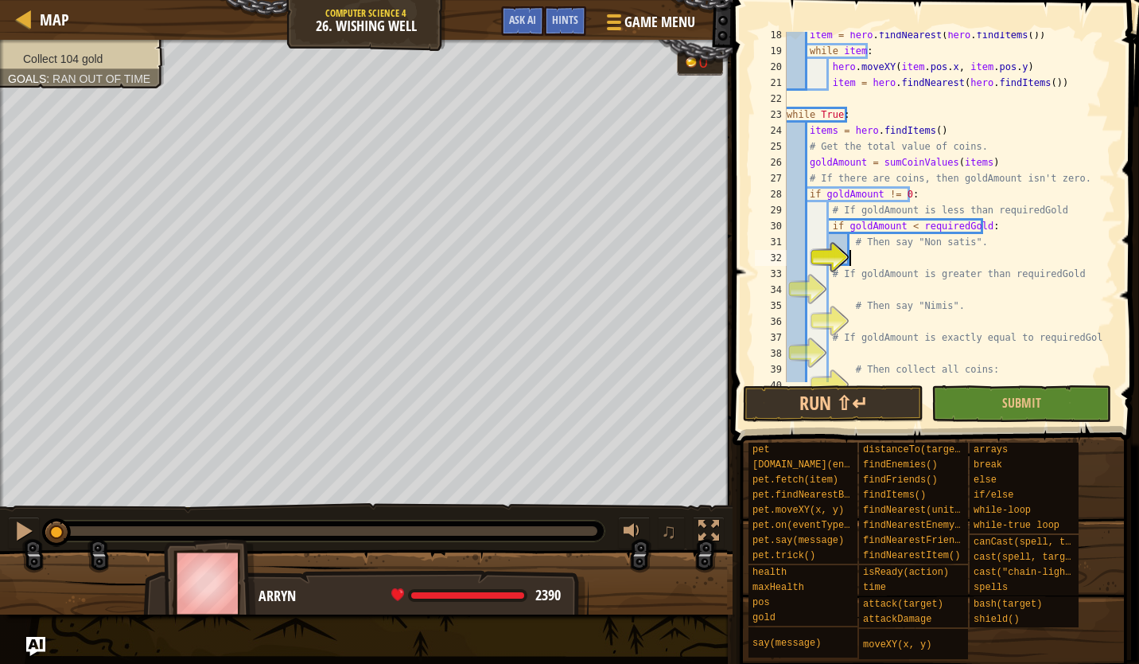
click at [911, 255] on div "item = hero . findNearest ( hero . findItems ( )) while item : hero . moveXY ( …" at bounding box center [944, 218] width 320 height 382
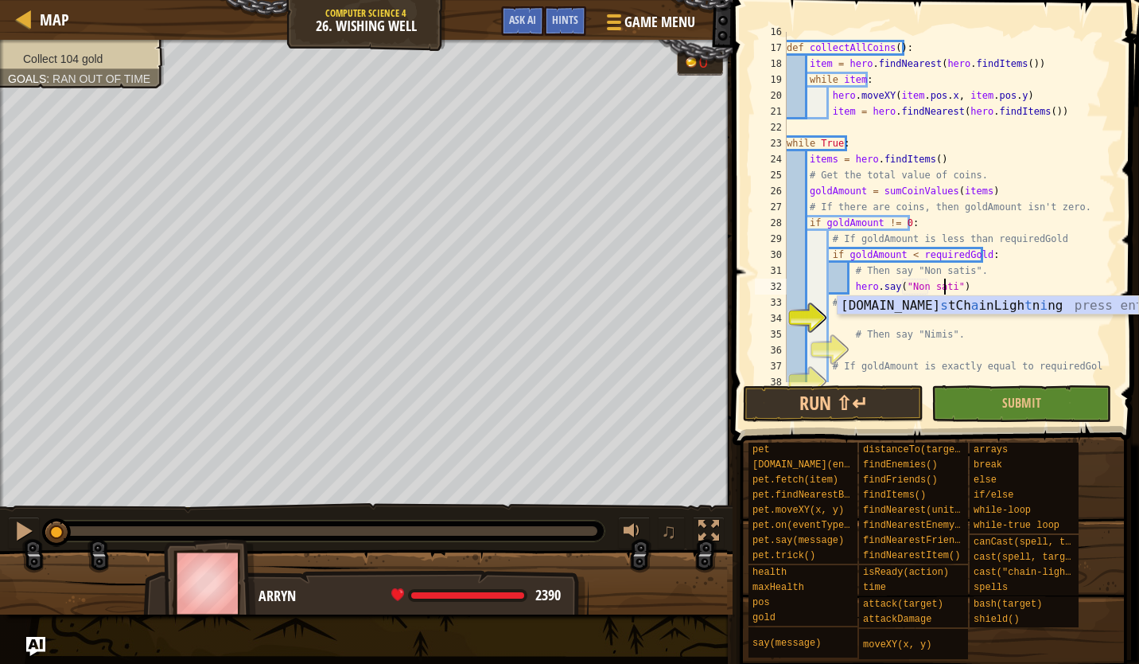
scroll to position [7, 14]
click at [892, 310] on div "def collectAllCoins ( ) : item = hero . findNearest ( hero . findItems ( )) whi…" at bounding box center [944, 215] width 320 height 382
type textarea "# If goldAmount is greater than requiredGold"
click at [839, 310] on div "def collectAllCoins ( ) : item = hero . findNearest ( hero . findItems ( )) whi…" at bounding box center [944, 215] width 320 height 382
click at [861, 315] on div "def collectAllCoins ( ) : item = hero . findNearest ( hero . findItems ( )) whi…" at bounding box center [944, 215] width 320 height 382
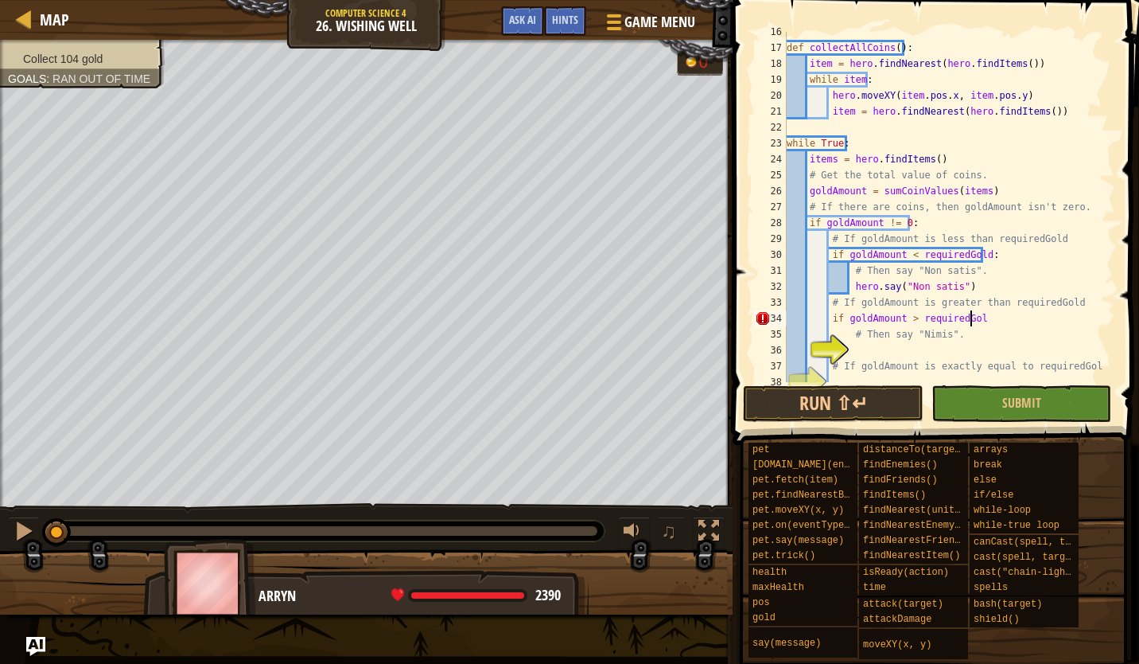
scroll to position [7, 15]
type textarea "if goldAmount > requiredGold:"
click at [868, 345] on div "def collectAllCoins ( ) : item = hero . findNearest ( hero . findItems ( )) whi…" at bounding box center [944, 215] width 320 height 382
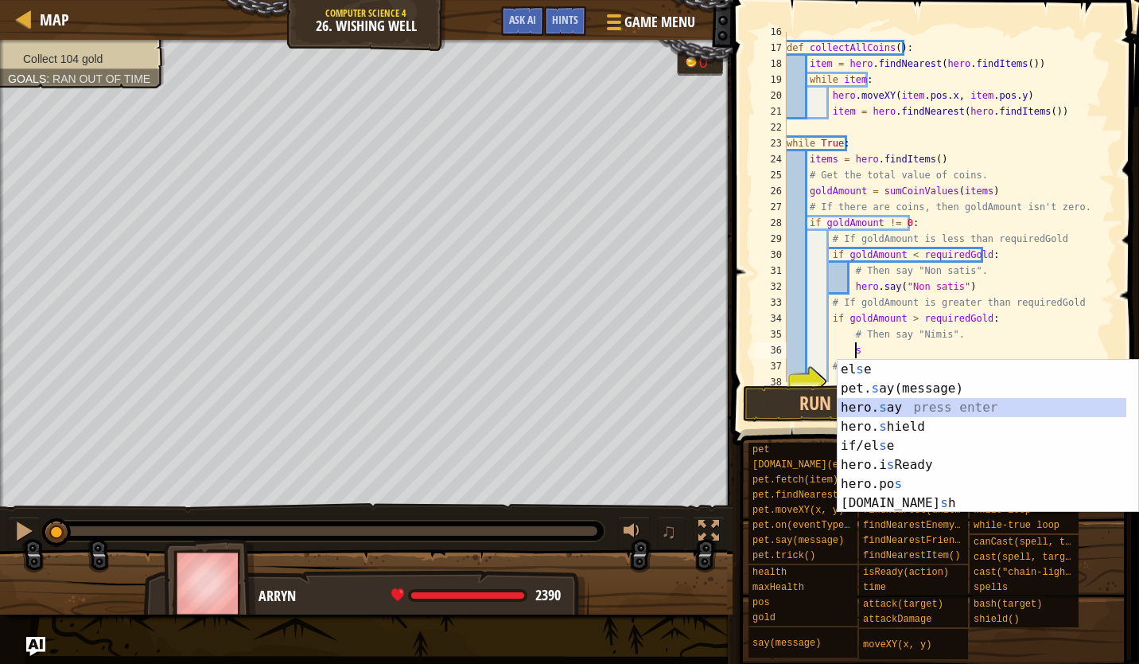
click at [894, 410] on div "el s e press enter pet. s ay(message) press enter hero. s ay press enter hero. …" at bounding box center [982, 455] width 289 height 191
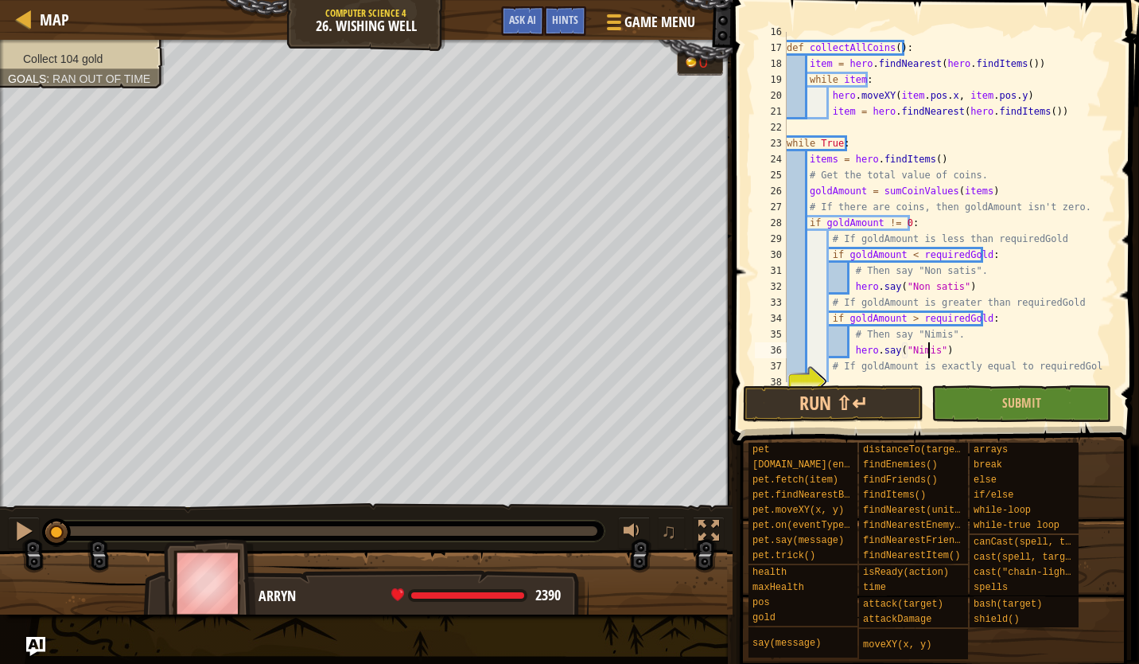
scroll to position [318, 0]
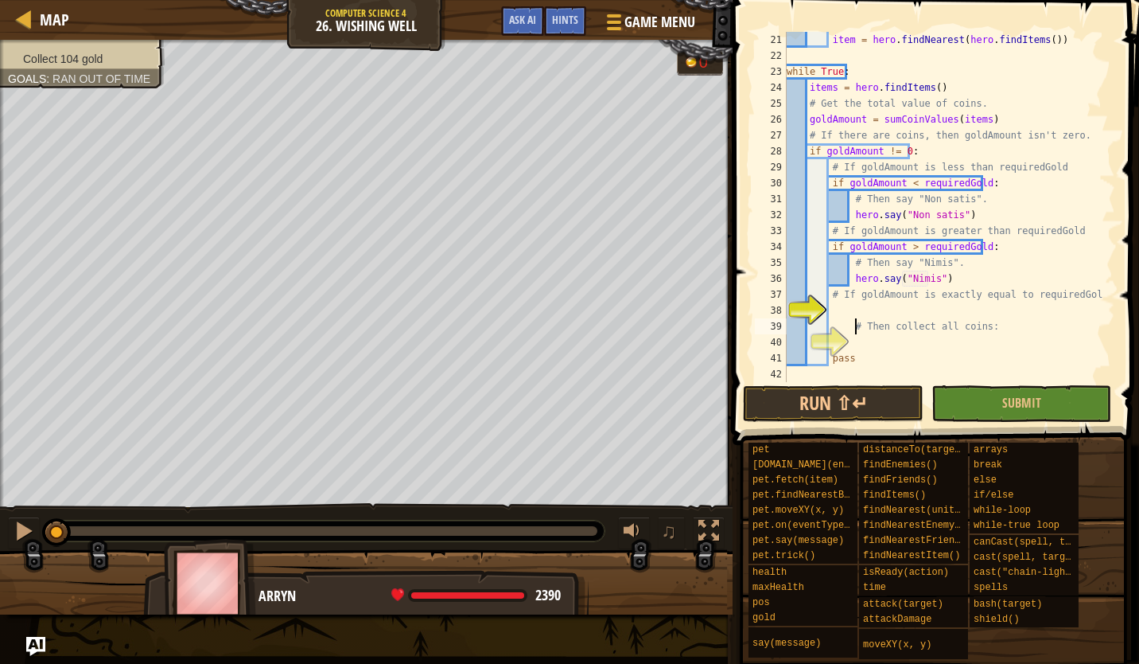
click at [855, 318] on div "item = hero . findNearest ( hero . findItems ( )) while True : items = hero . f…" at bounding box center [944, 223] width 320 height 382
type textarea "# Then collect all coins:"
click at [857, 309] on div "item = hero . findNearest ( hero . findItems ( )) while True : items = hero . f…" at bounding box center [944, 223] width 320 height 382
type textarea "if goldAmount = requiredGold:"
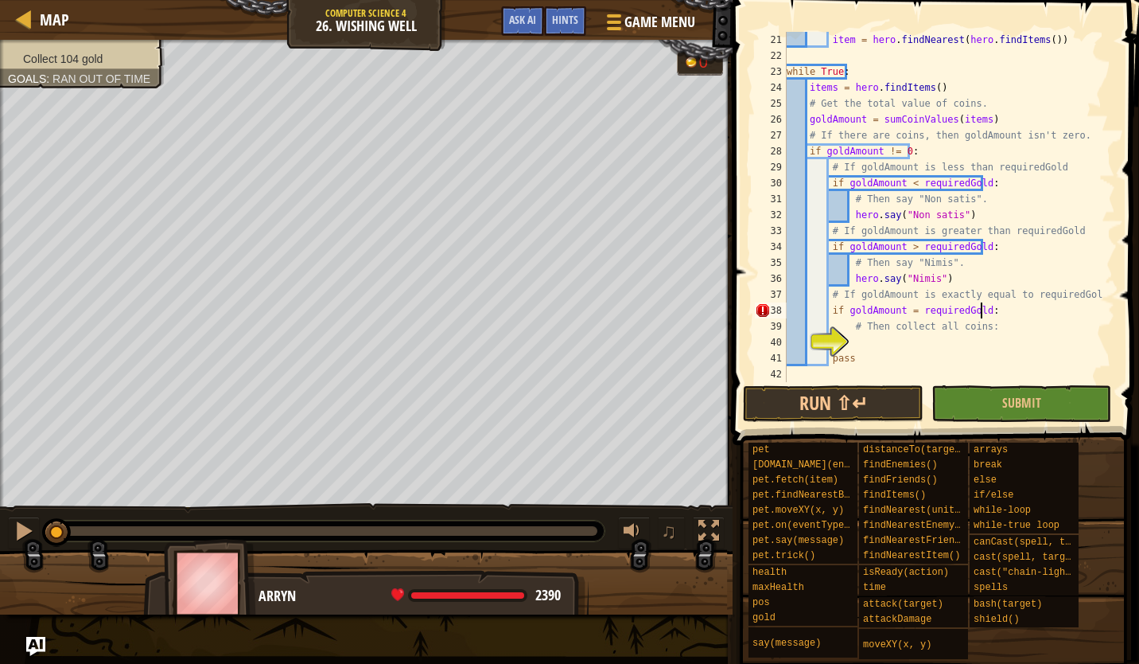
click at [879, 345] on div "item = hero . findNearest ( hero . findItems ( )) while True : items = hero . f…" at bounding box center [944, 223] width 320 height 382
click at [901, 312] on div "item = hero . findNearest ( hero . findItems ( )) while True : items = hero . f…" at bounding box center [944, 223] width 320 height 382
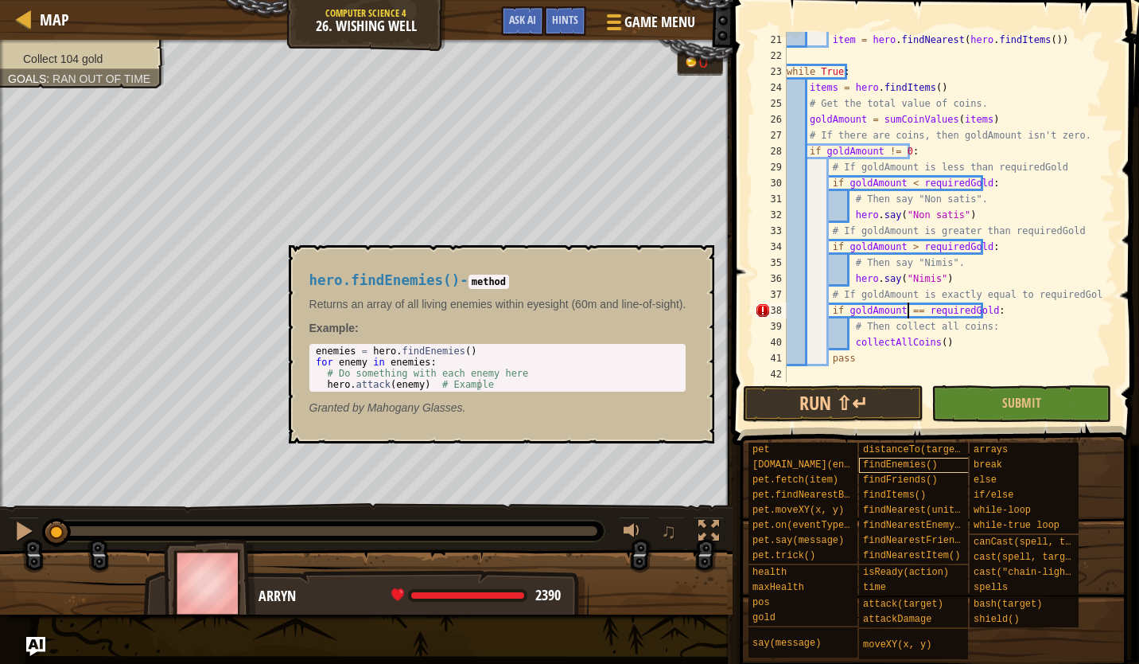
scroll to position [7, 10]
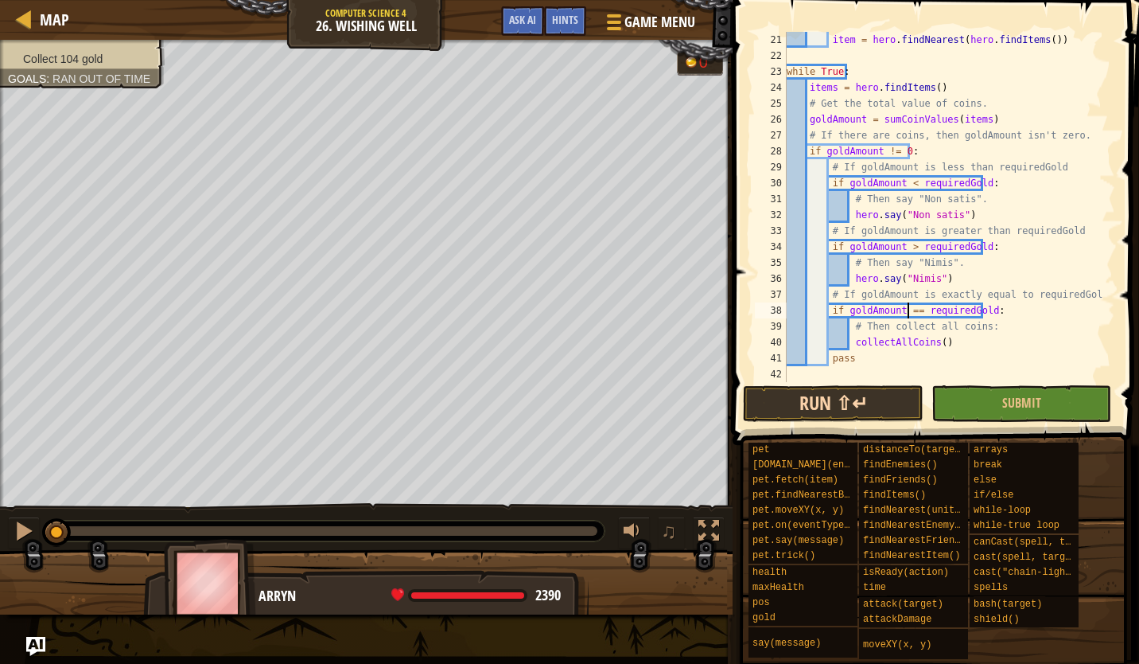
type textarea "if goldAmount == requiredGold:"
click at [852, 391] on button "Run ⇧↵" at bounding box center [833, 403] width 180 height 37
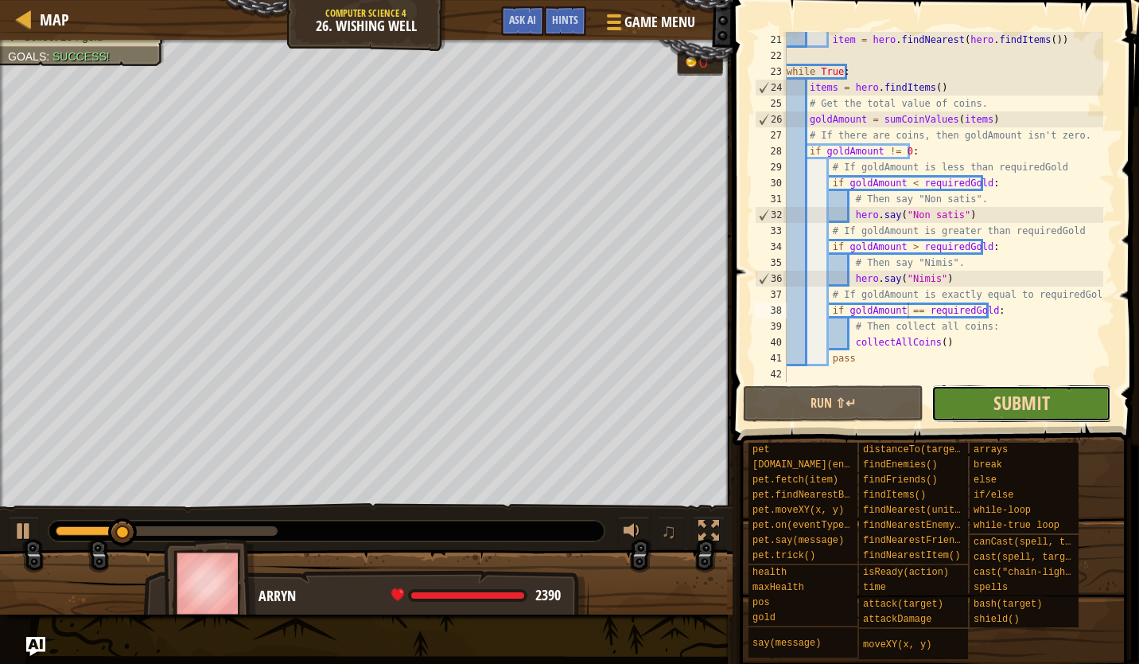
click at [1035, 389] on button "Submit" at bounding box center [1022, 403] width 180 height 37
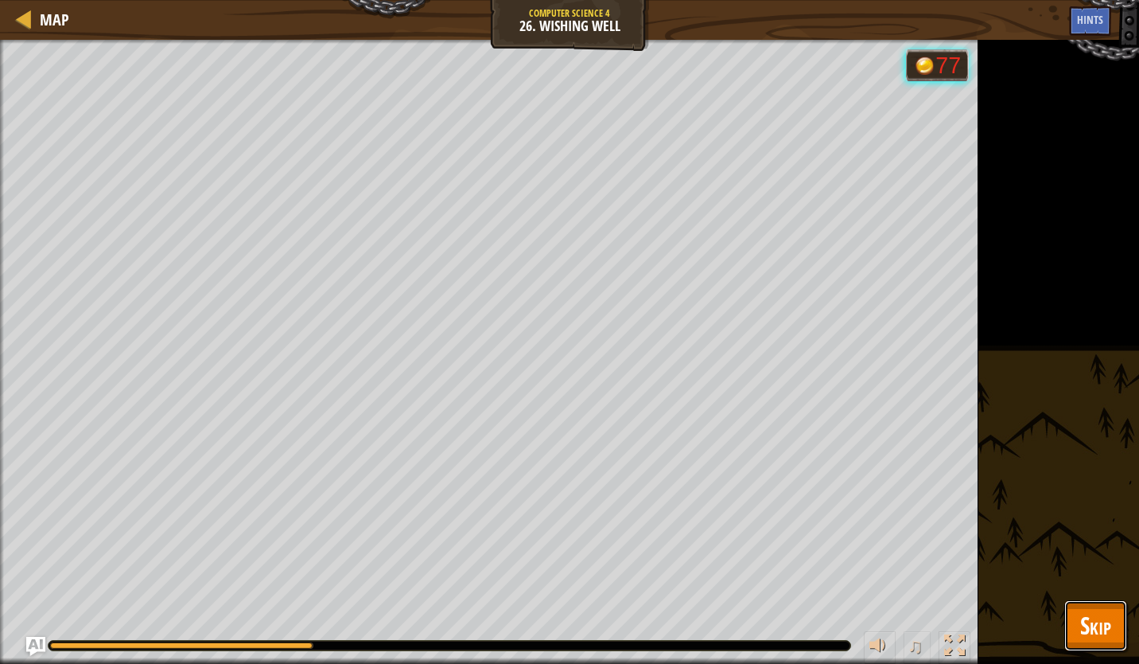
click at [1092, 625] on span "Skip" at bounding box center [1096, 625] width 31 height 33
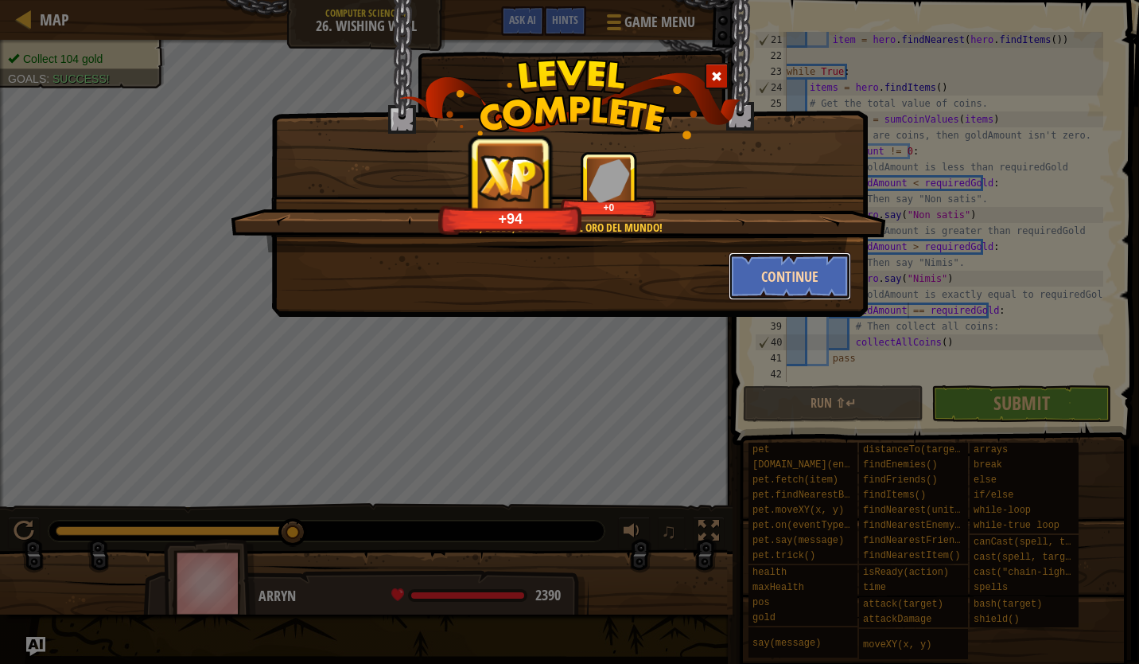
click at [771, 275] on button "Continue" at bounding box center [790, 276] width 123 height 48
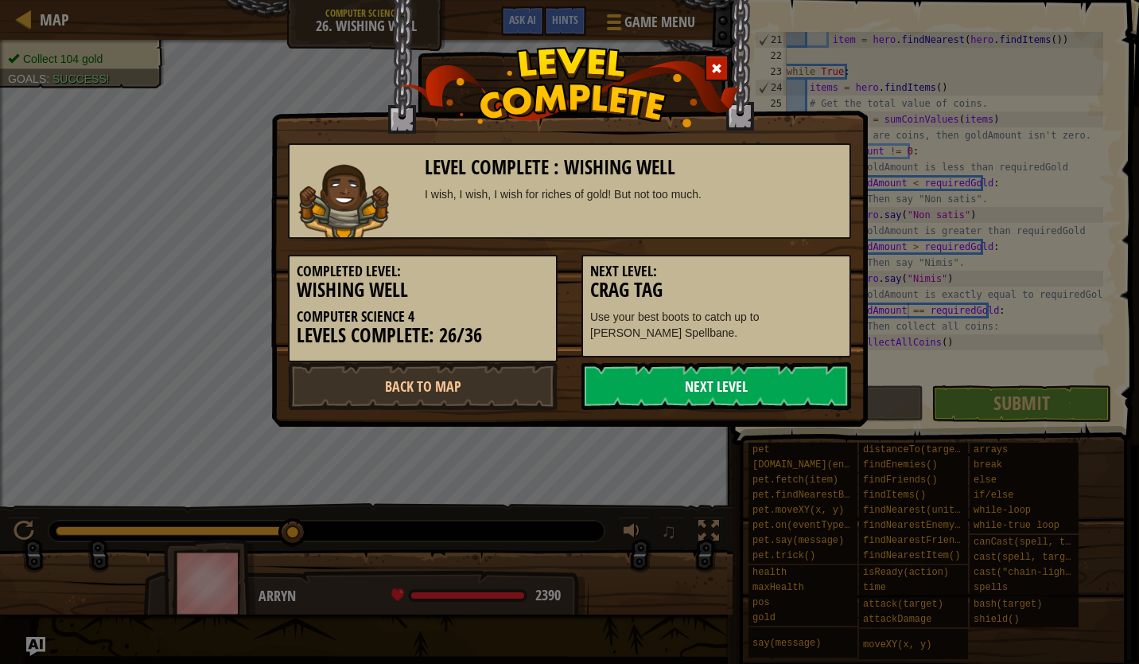
click at [711, 383] on link "Next Level" at bounding box center [717, 386] width 270 height 48
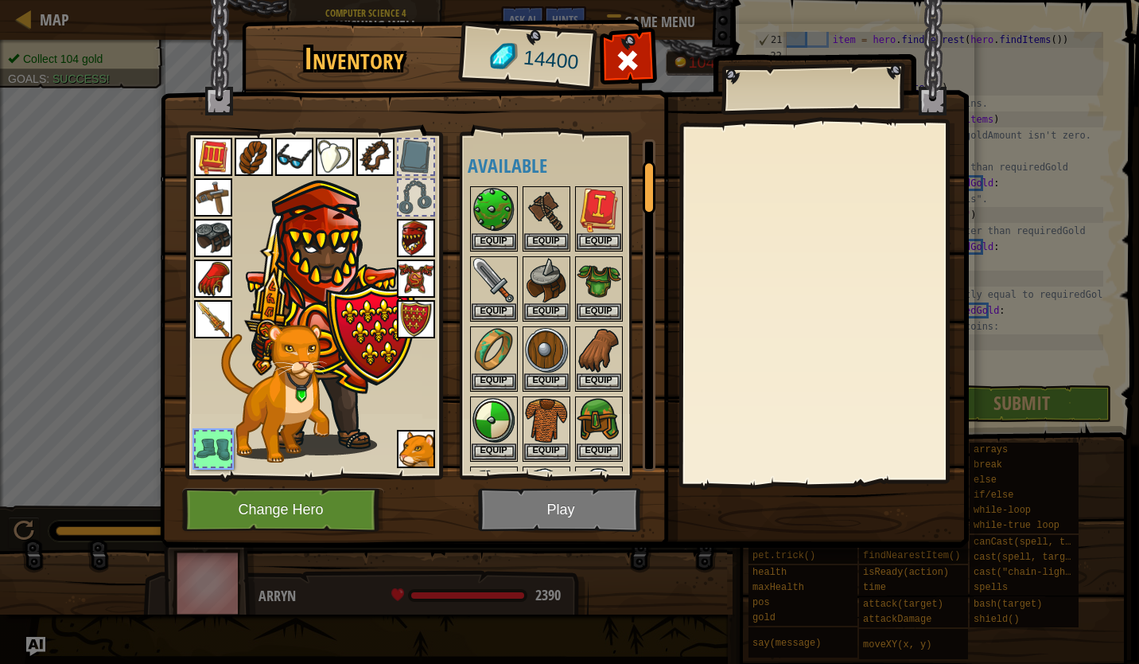
scroll to position [132, 0]
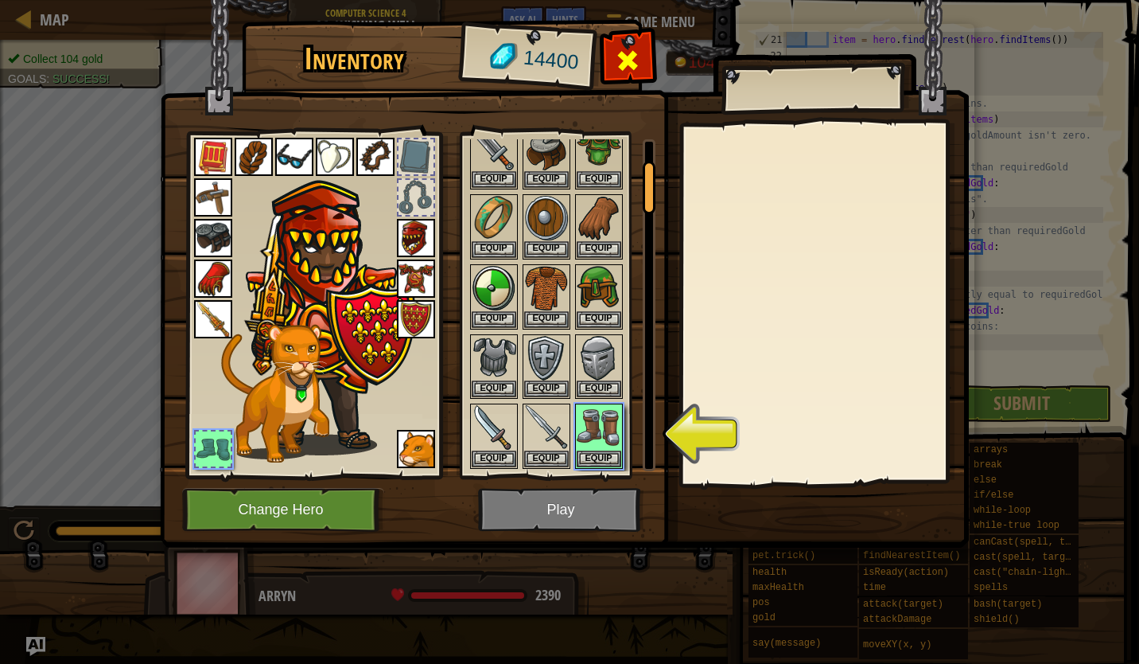
click at [629, 66] on span at bounding box center [627, 60] width 25 height 25
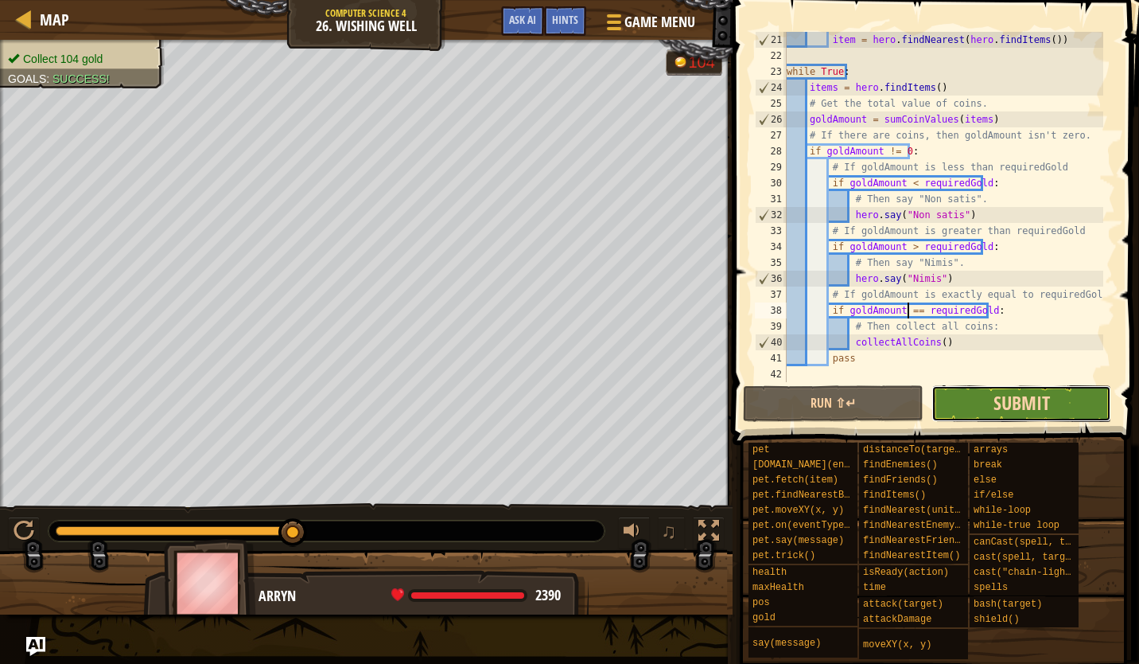
click at [1038, 406] on span "Submit" at bounding box center [1022, 402] width 56 height 25
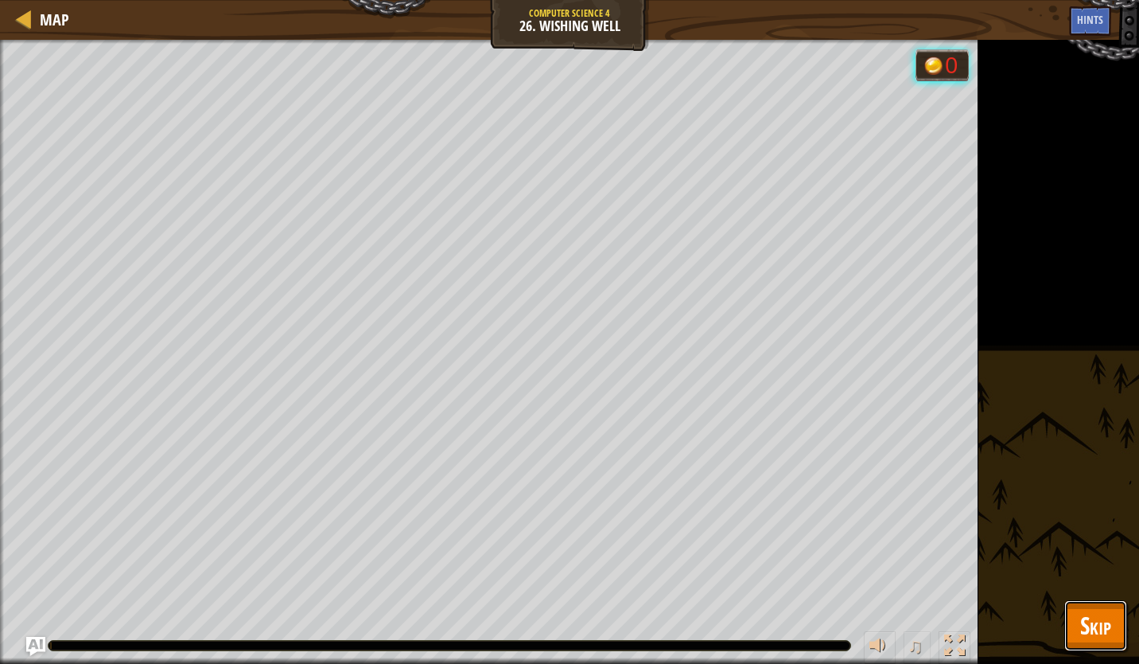
drag, startPoint x: 1079, startPoint y: 616, endPoint x: 1088, endPoint y: 613, distance: 9.1
click at [1081, 616] on button "Skip" at bounding box center [1096, 625] width 63 height 51
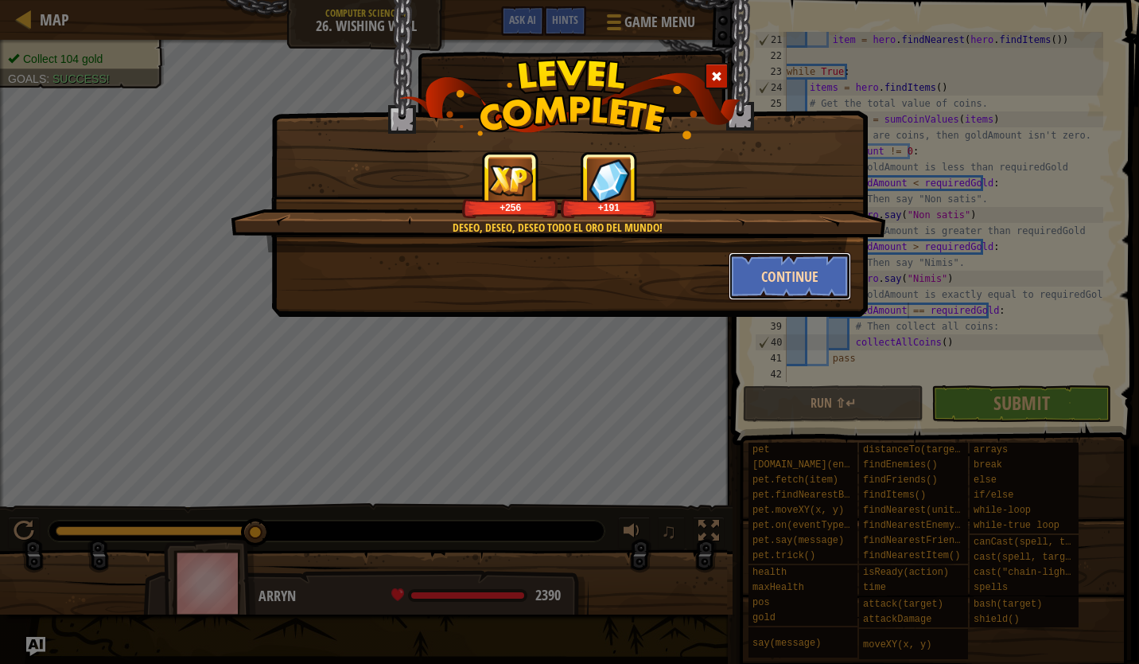
click at [784, 261] on button "Continue" at bounding box center [790, 276] width 123 height 48
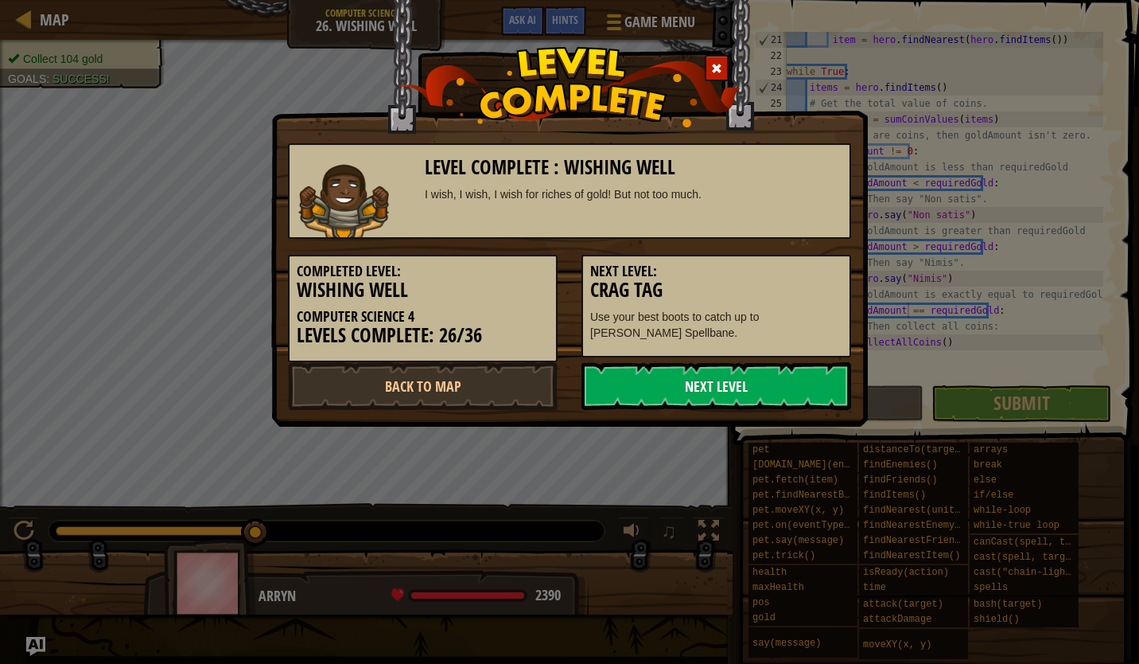
click at [725, 378] on link "Next Level" at bounding box center [717, 386] width 270 height 48
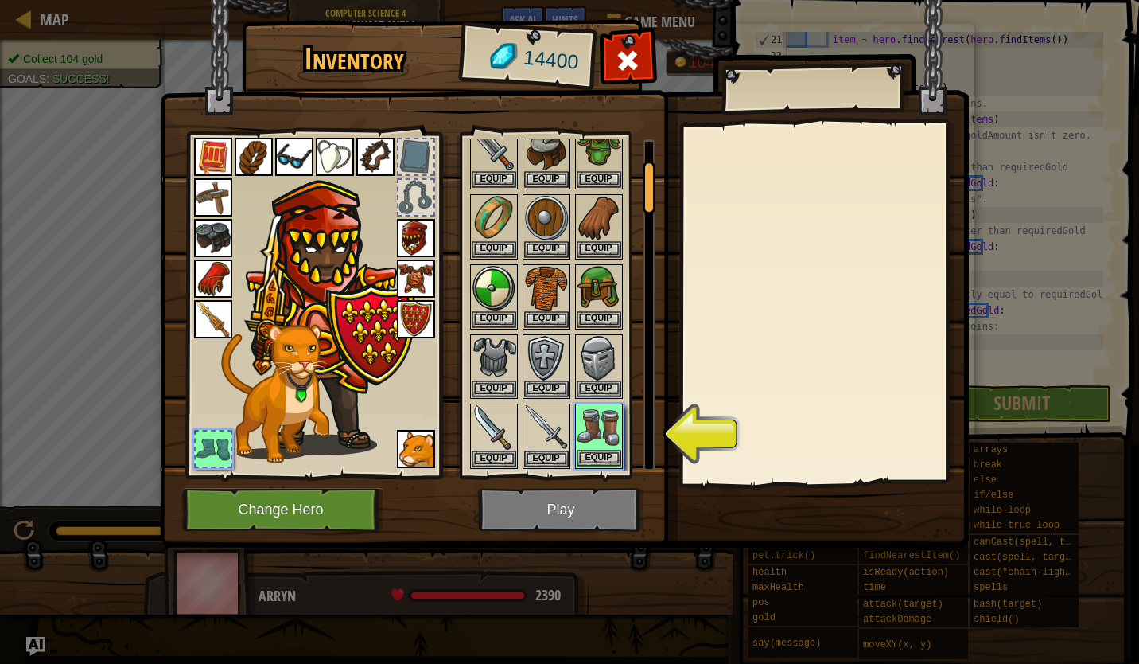
click at [600, 442] on img at bounding box center [599, 427] width 45 height 45
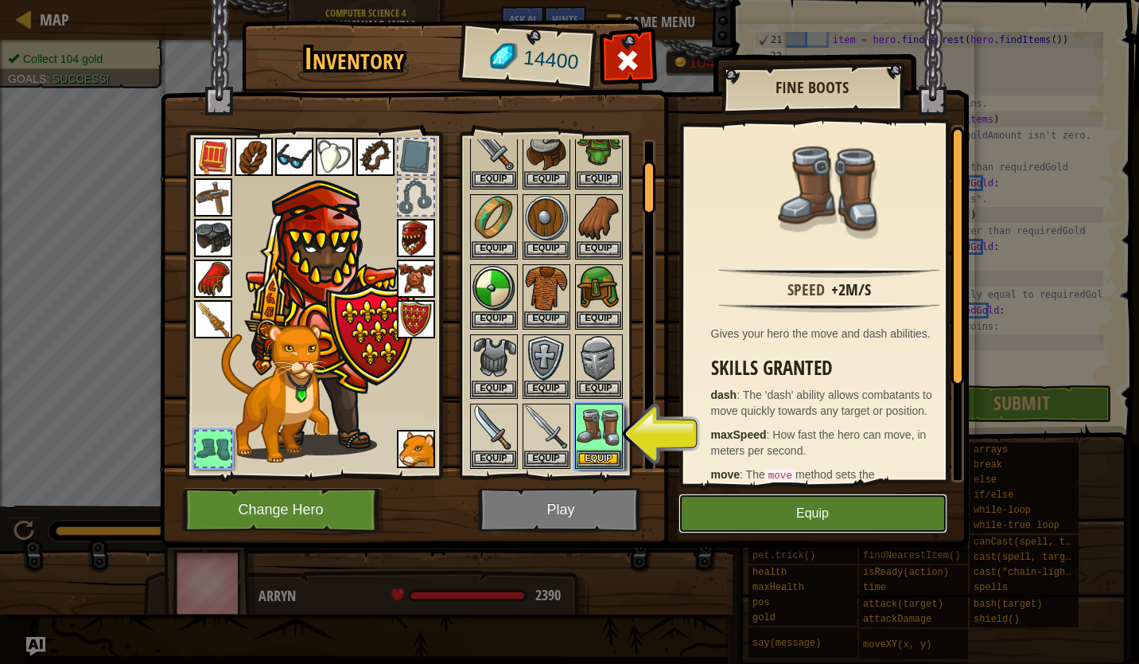
click at [815, 512] on button "Equip" at bounding box center [813, 513] width 269 height 40
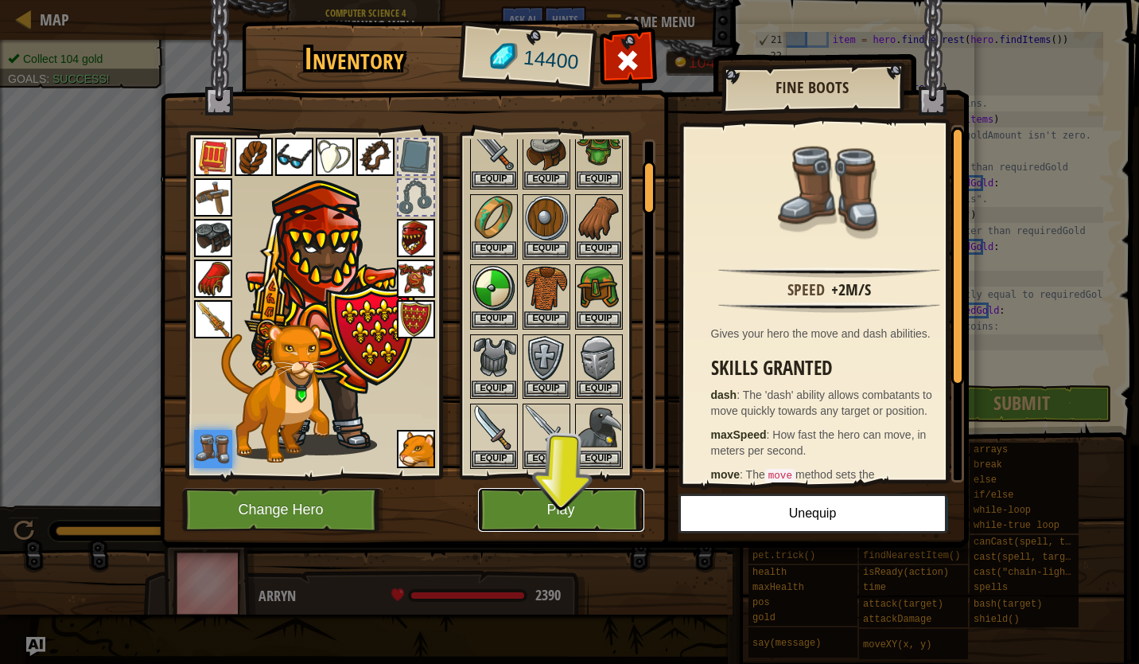
click at [573, 503] on button "Play" at bounding box center [561, 510] width 166 height 44
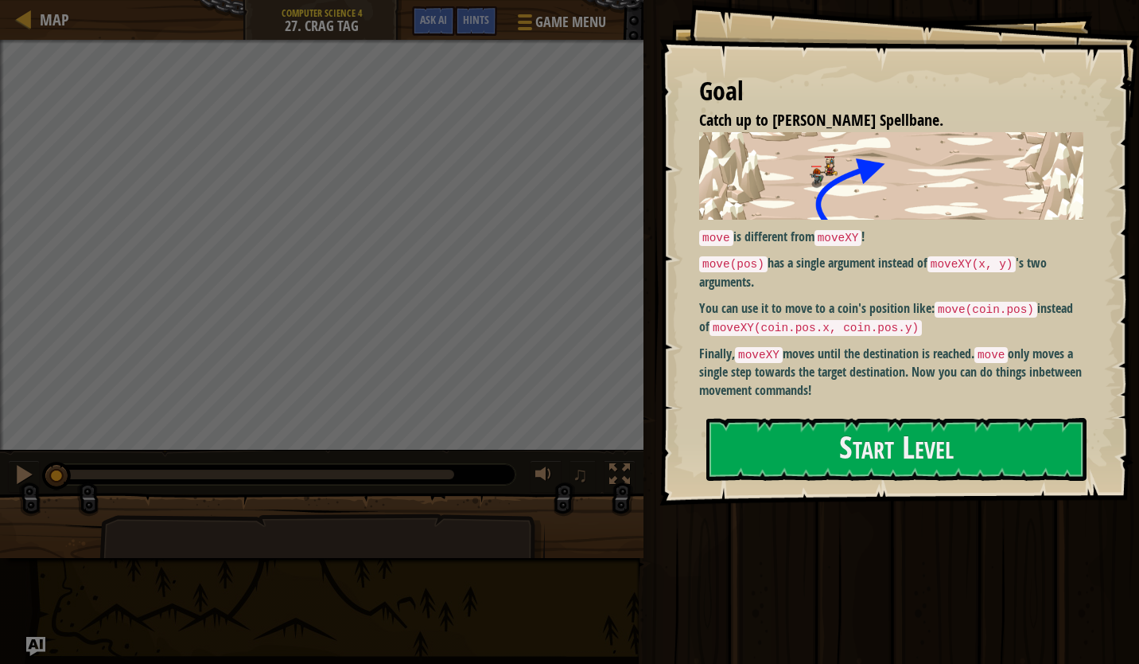
click at [18, 564] on div "Map Computer Science 4 27. Crag Tag Game Menu Done Hints Ask AI 1 ההההההההההההה…" at bounding box center [569, 332] width 1139 height 664
click at [892, 454] on button "Start Level" at bounding box center [897, 449] width 380 height 63
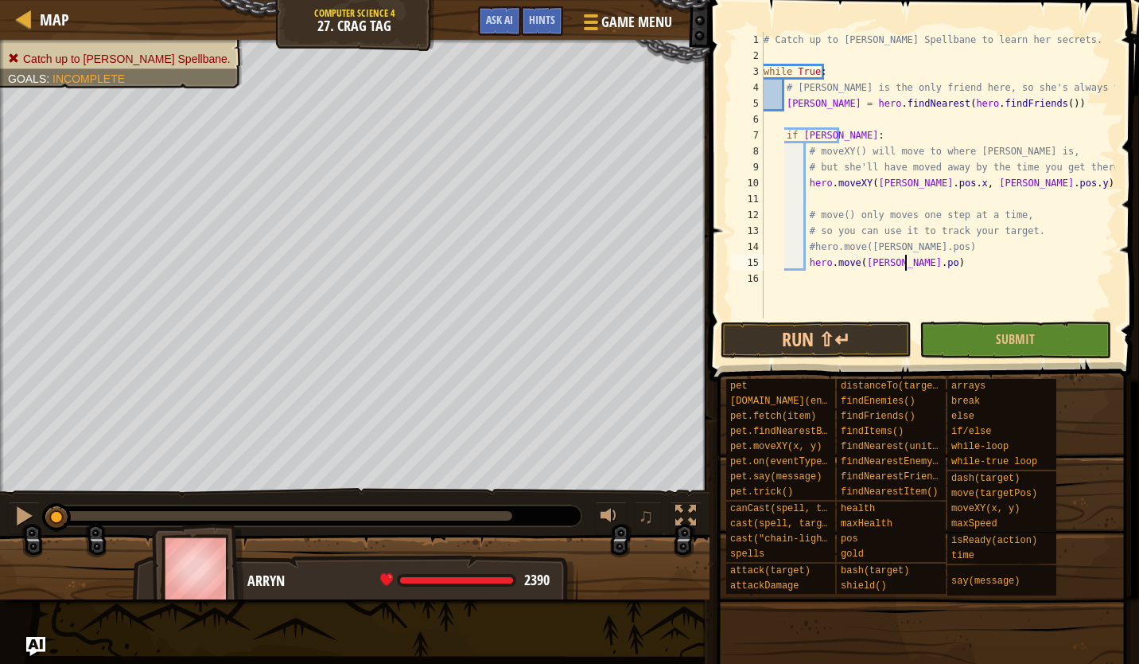
scroll to position [7, 12]
click at [849, 333] on button "Run ⇧↵" at bounding box center [816, 339] width 191 height 37
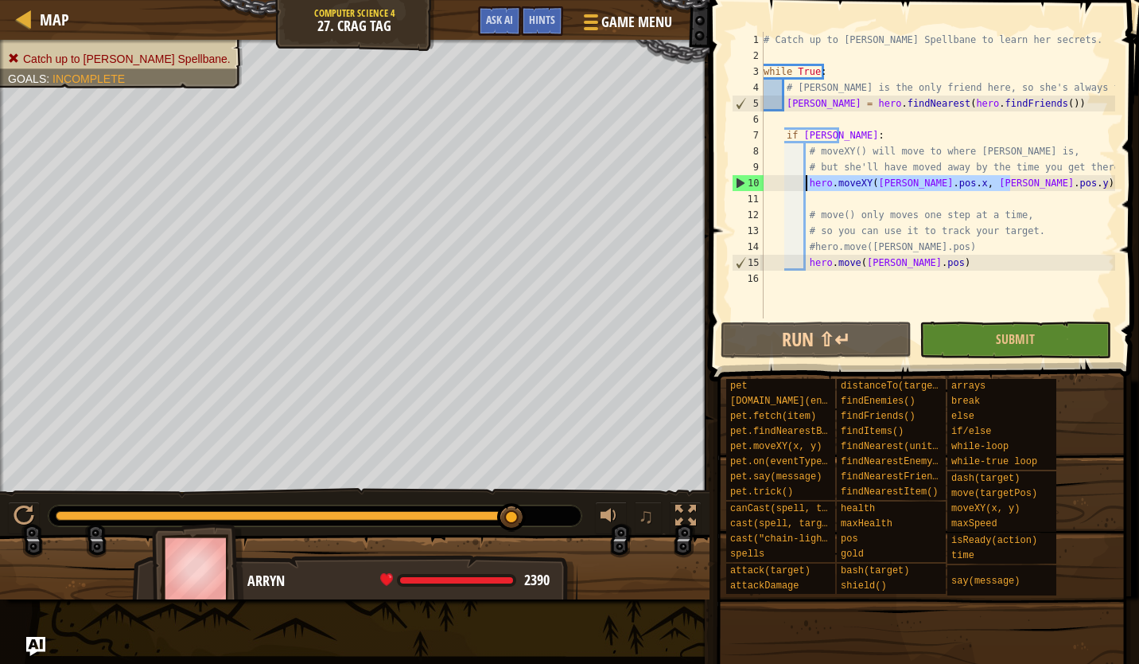
drag, startPoint x: 1028, startPoint y: 185, endPoint x: 808, endPoint y: 185, distance: 220.4
click at [808, 185] on div "# Catch up to Pender Spellbane to learn her secrets. while True : # Pender is t…" at bounding box center [938, 191] width 355 height 318
type textarea "hero.moveXY(pender.pos.x, pender.pos.y)"
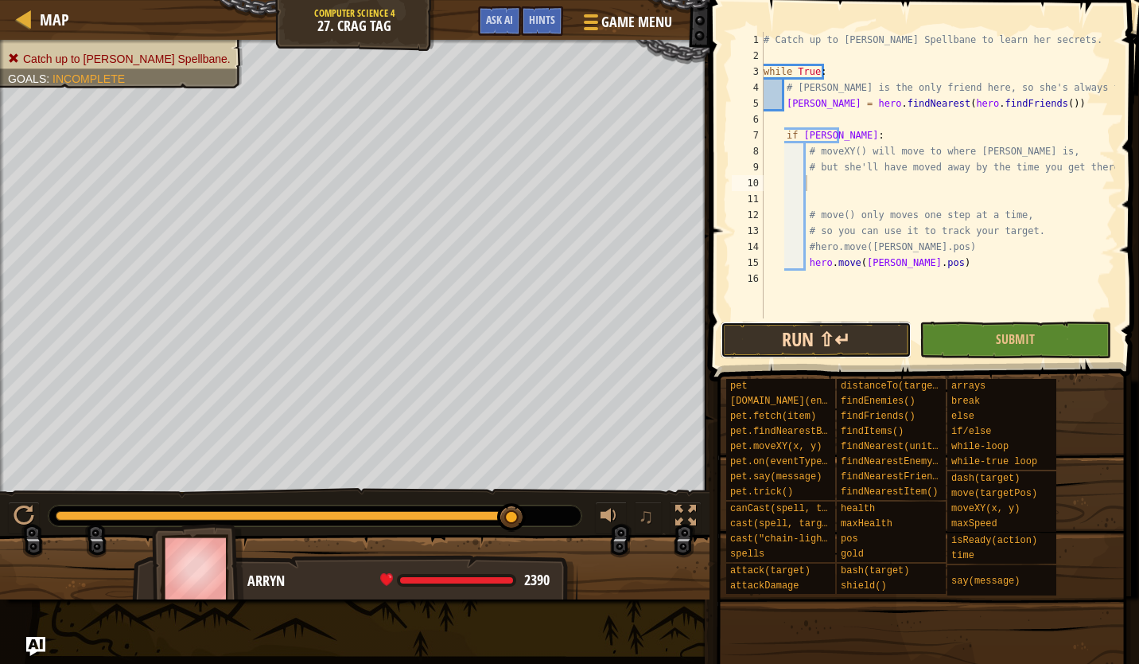
click at [849, 331] on button "Run ⇧↵" at bounding box center [816, 339] width 191 height 37
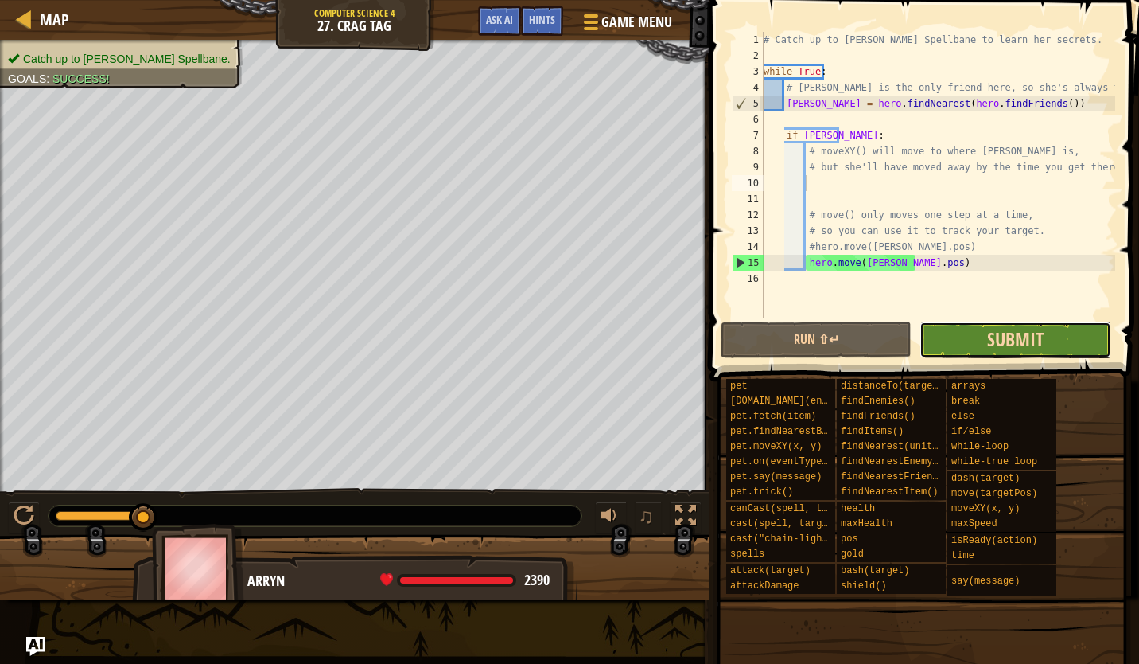
click at [1032, 343] on span "Submit" at bounding box center [1015, 338] width 56 height 25
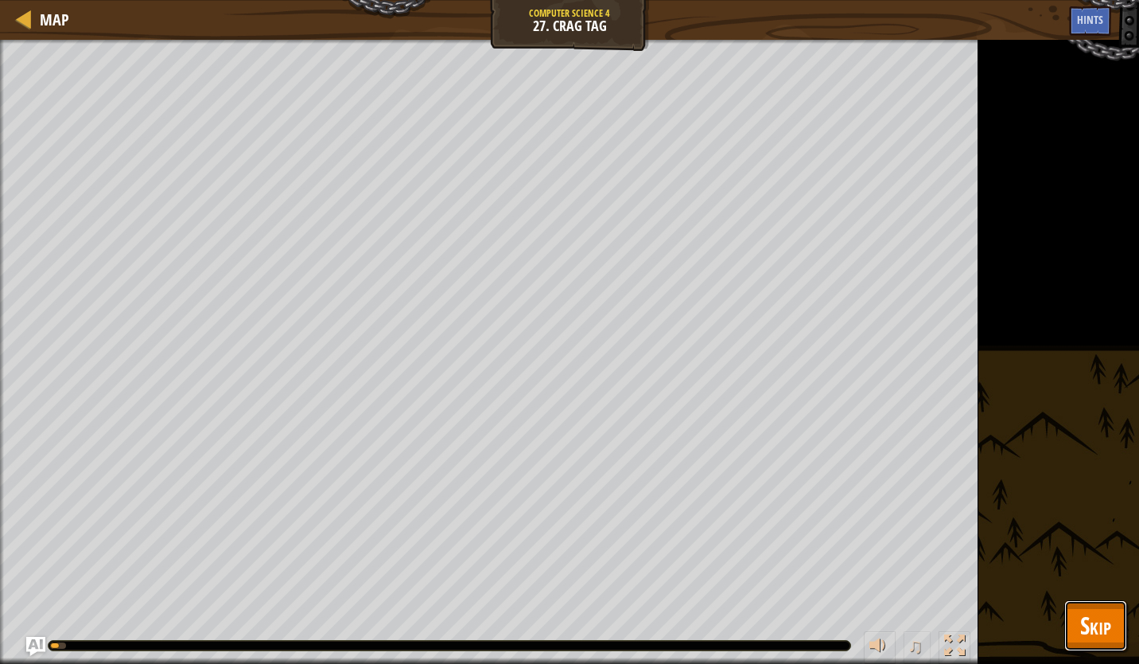
click at [1088, 629] on span "Skip" at bounding box center [1096, 625] width 31 height 33
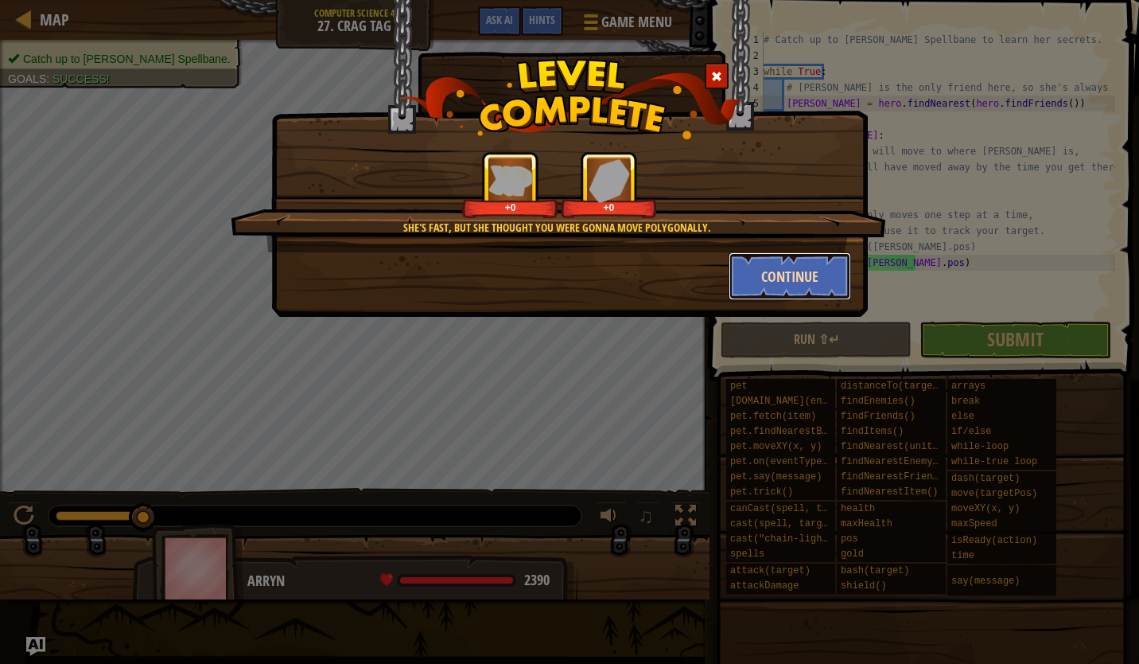
click at [792, 278] on button "Continue" at bounding box center [790, 276] width 123 height 48
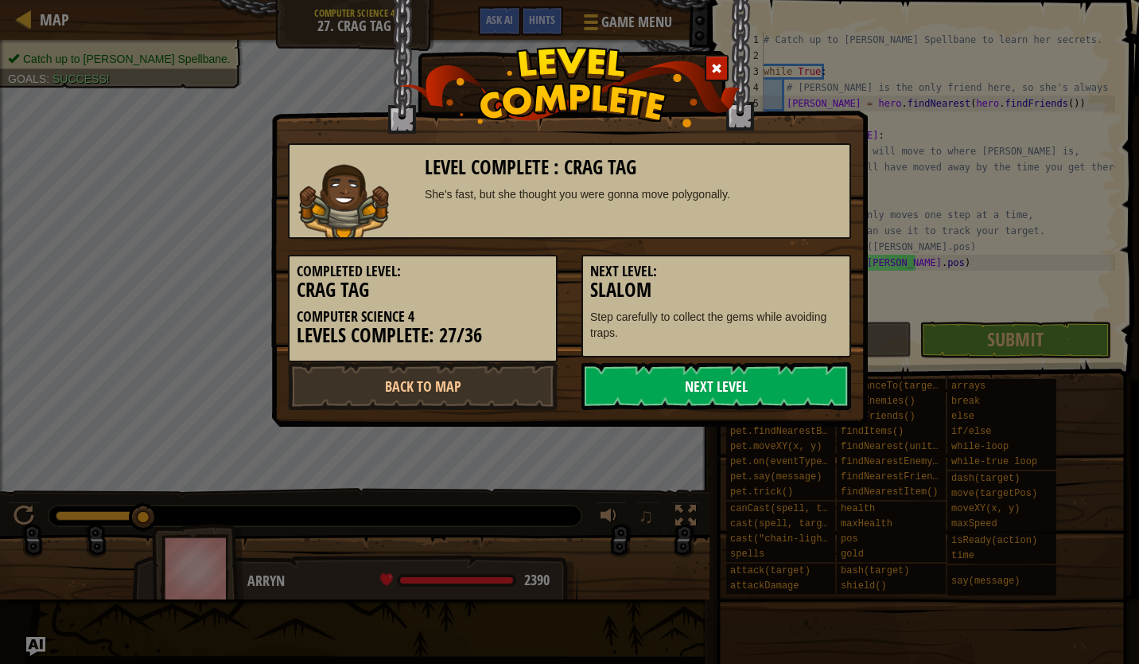
click at [738, 376] on link "Next Level" at bounding box center [717, 386] width 270 height 48
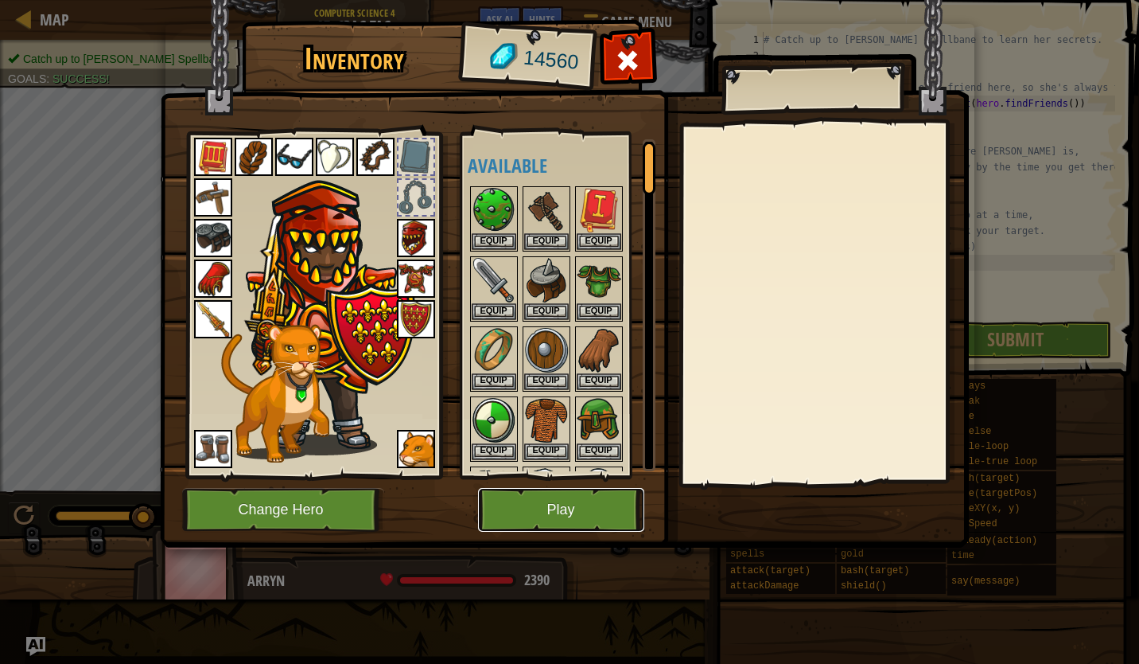
click at [601, 493] on button "Play" at bounding box center [561, 510] width 166 height 44
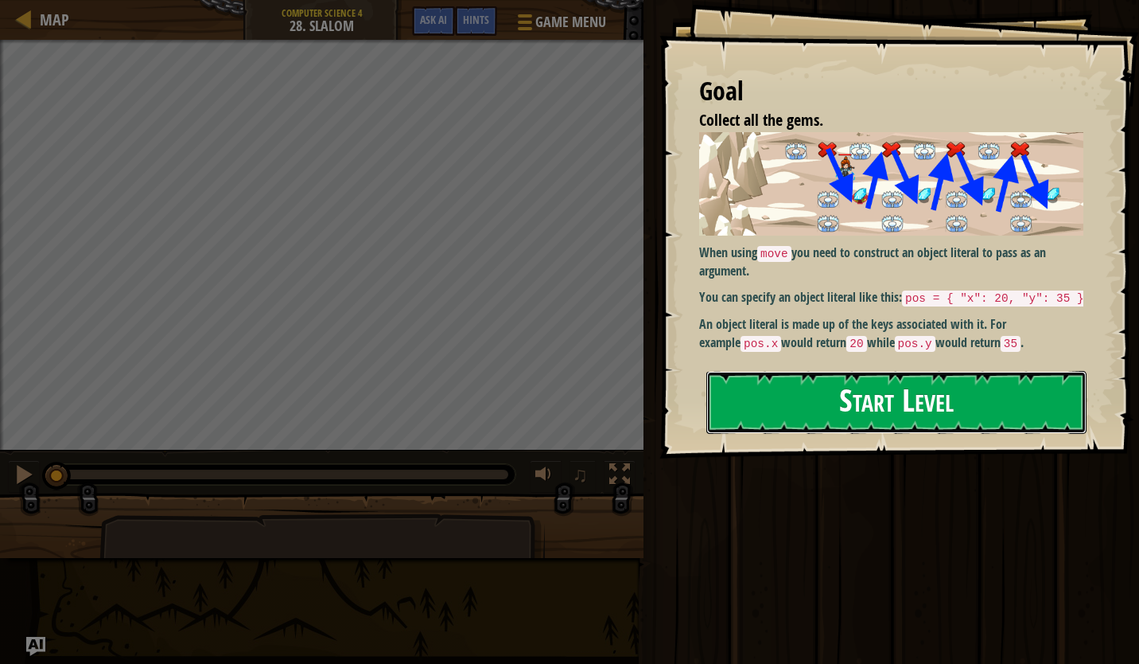
click at [857, 407] on button "Start Level" at bounding box center [897, 402] width 380 height 63
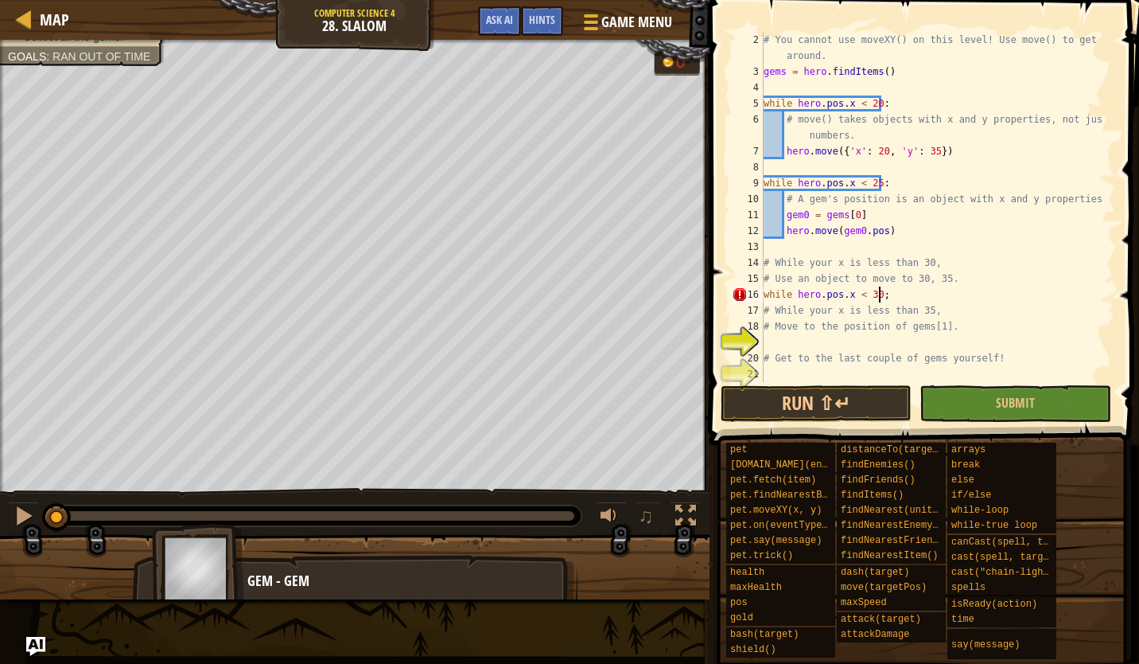
scroll to position [7, 9]
type textarea "while hero.pos.x < 30:"
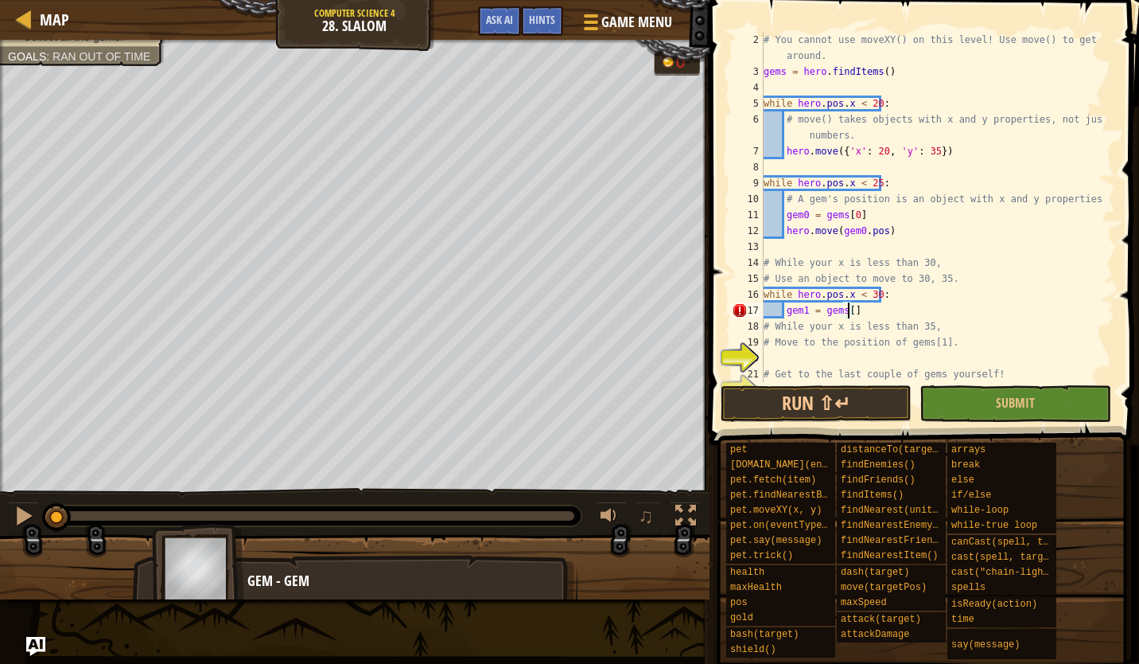
scroll to position [7, 7]
click at [904, 319] on div "# You cannot use moveXY() on this level! Use move() to get around. gems = hero …" at bounding box center [932, 231] width 343 height 398
click at [906, 317] on div "# You cannot use moveXY() on this level! Use move() to get around. gems = hero …" at bounding box center [932, 231] width 343 height 398
type textarea "gem1 = gems[1]"
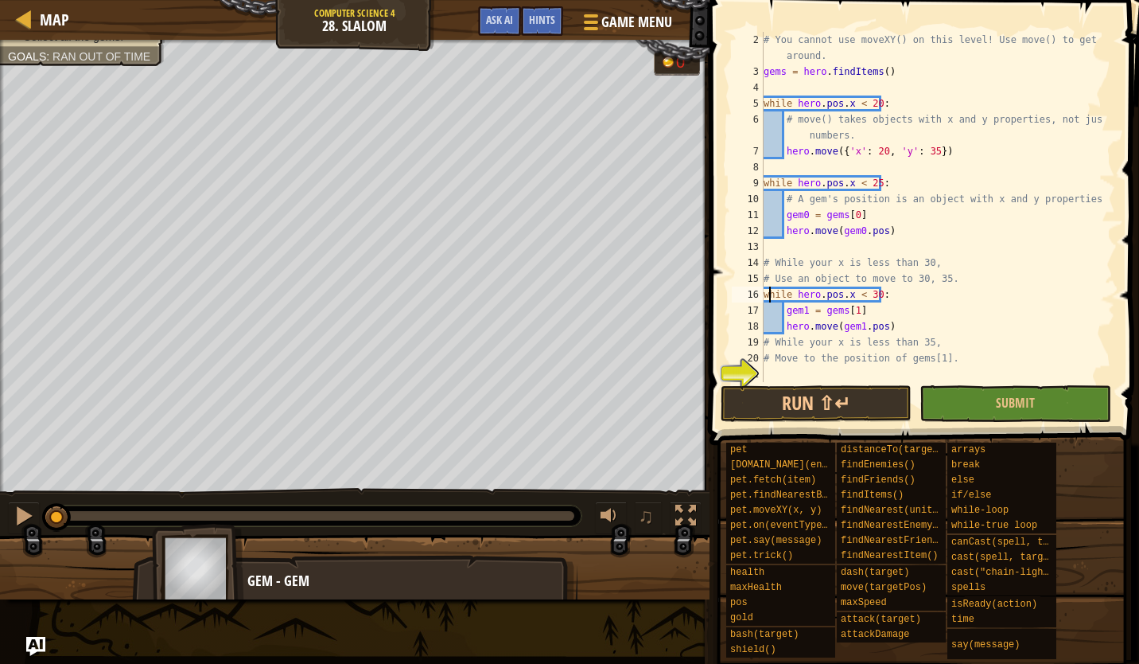
click at [767, 292] on div "# You cannot use moveXY() on this level! Use move() to get around. gems = hero …" at bounding box center [932, 231] width 343 height 398
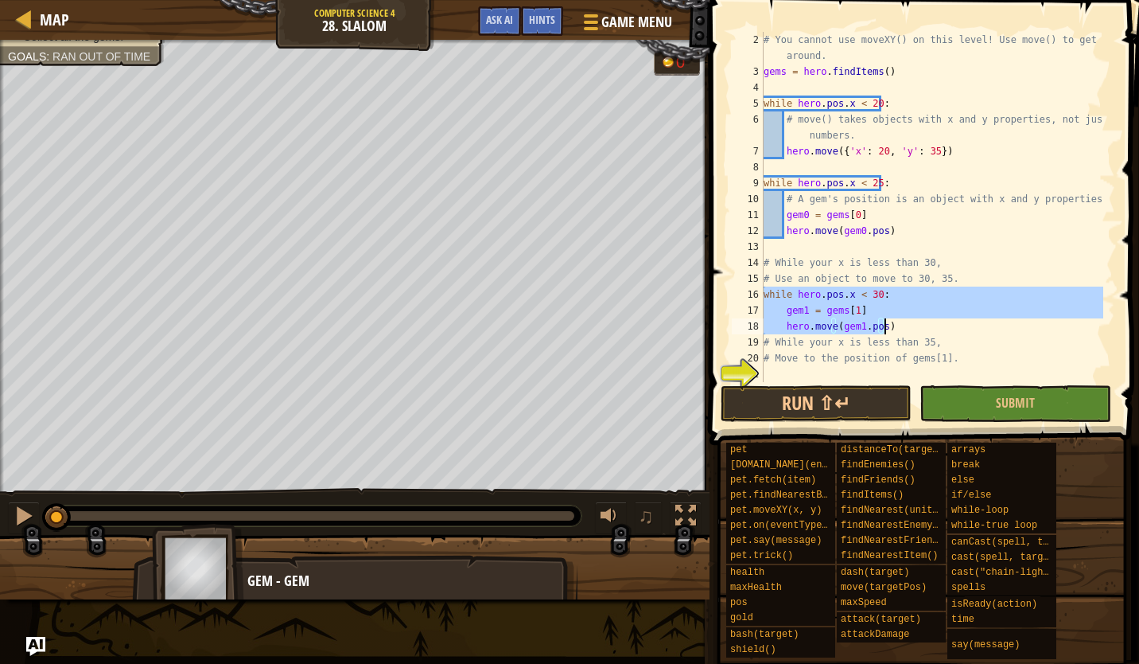
drag, startPoint x: 764, startPoint y: 293, endPoint x: 945, endPoint y: 328, distance: 184.0
click at [945, 328] on div "# You cannot use moveXY() on this level! Use move() to get around. gems = hero …" at bounding box center [932, 231] width 343 height 398
type textarea "gem1 = gems[1] hero.move(gem1.pos)"
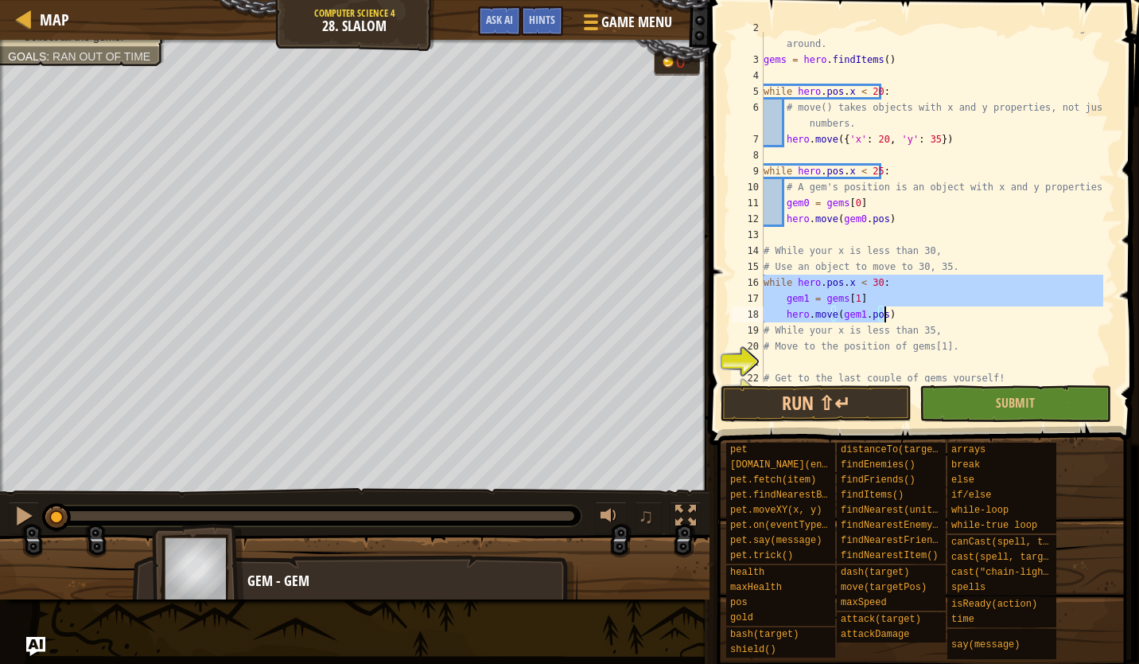
scroll to position [64, 0]
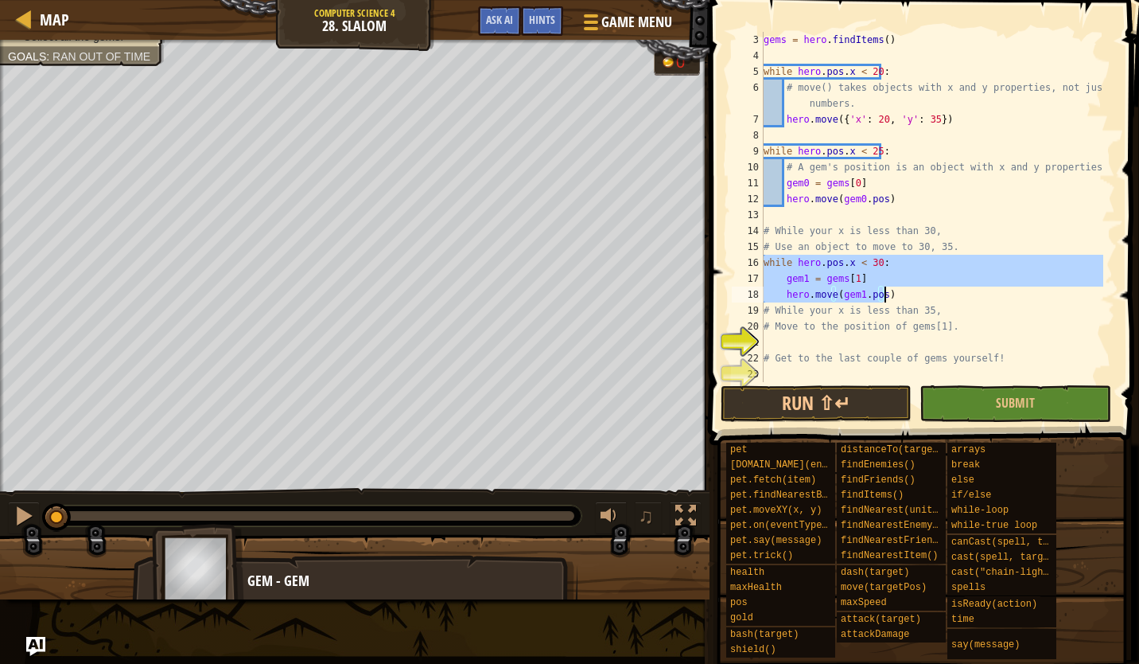
click at [819, 341] on div "gems = hero . findItems ( ) while hero . pos . x < 20 : # move() takes objects …" at bounding box center [932, 223] width 343 height 382
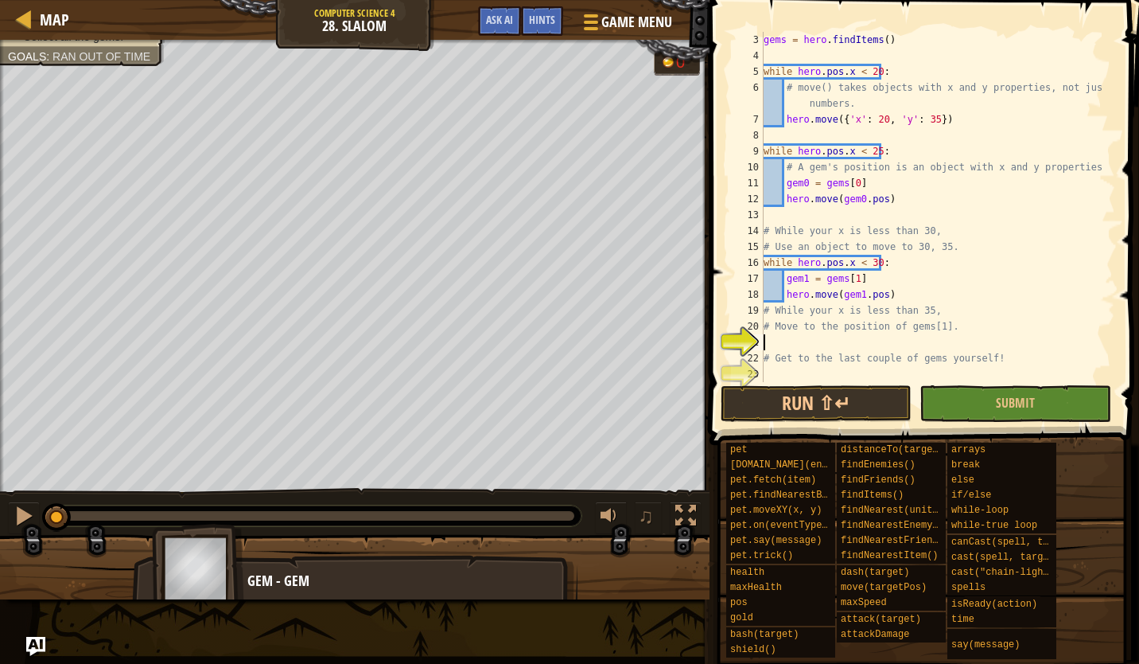
scroll to position [7, 0]
paste textarea "hero.move(gem1.pos)"
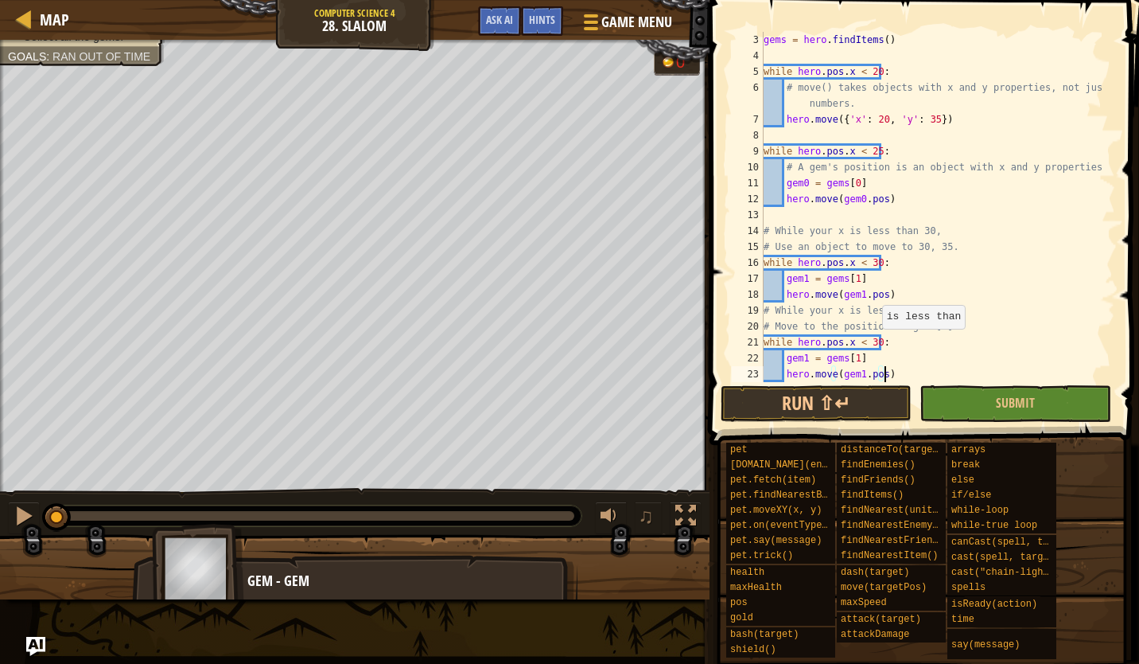
click at [874, 345] on div "gems = hero . findItems ( ) while hero . pos . x < 20 : # move() takes objects …" at bounding box center [932, 223] width 343 height 382
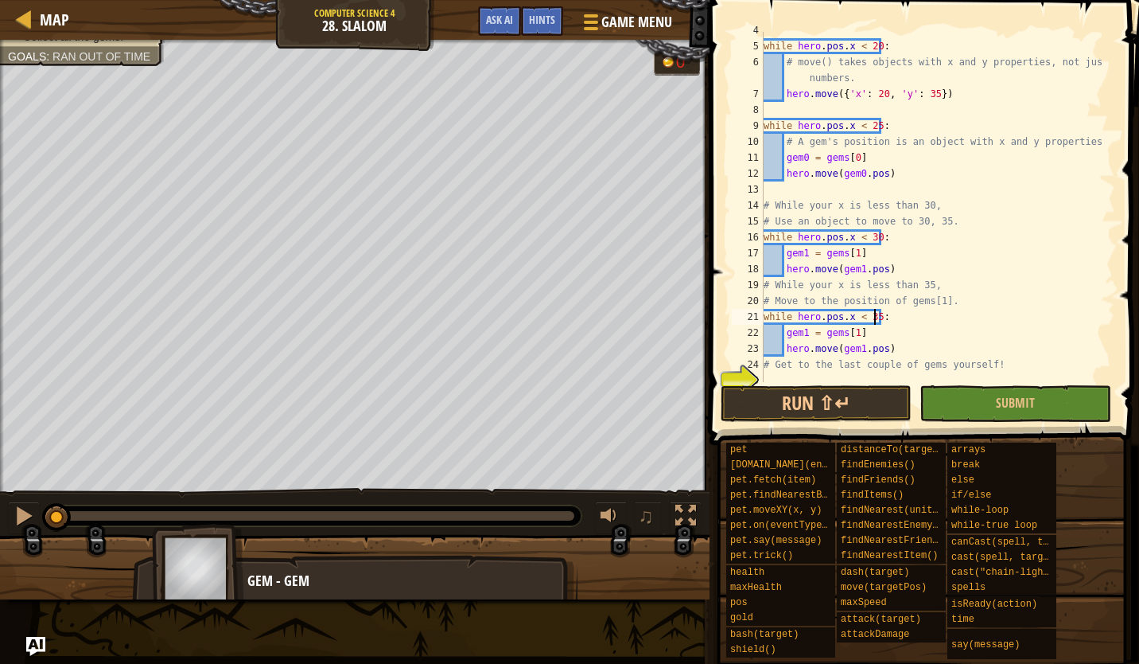
scroll to position [95, 0]
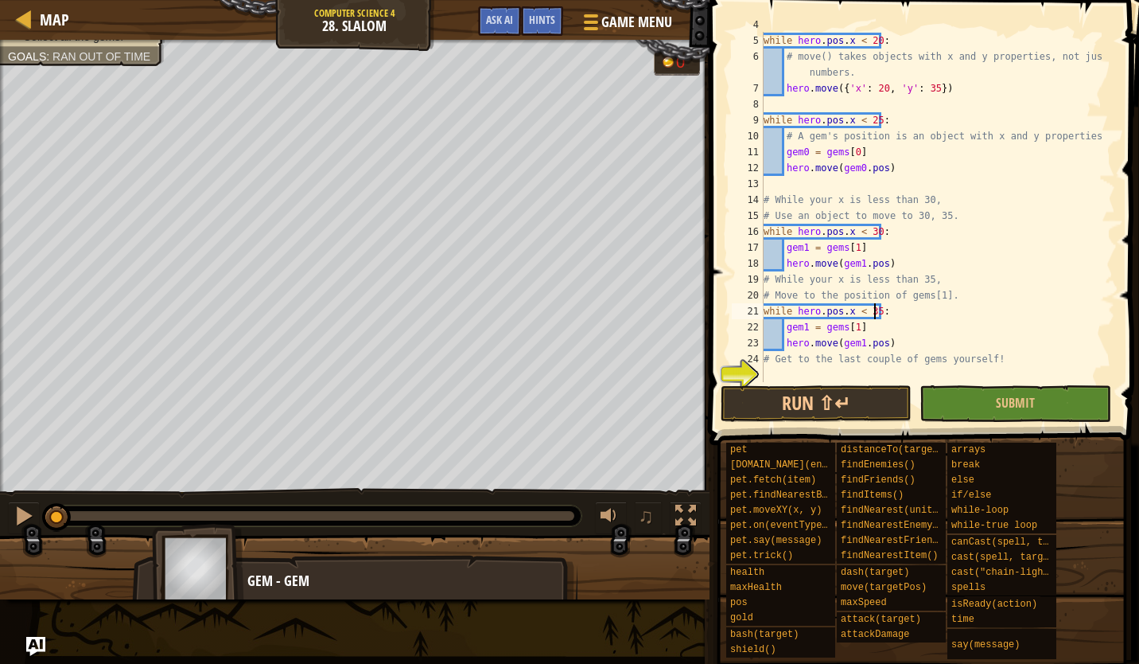
click at [804, 328] on div "while hero . pos . x < 20 : # move() takes objects with x and y properties, not…" at bounding box center [932, 208] width 343 height 382
click at [853, 331] on div "while hero . pos . x < 20 : # move() takes objects with x and y properties, not…" at bounding box center [932, 208] width 343 height 382
click at [855, 348] on div "while hero . pos . x < 20 : # move() takes objects with x and y properties, not…" at bounding box center [932, 208] width 343 height 382
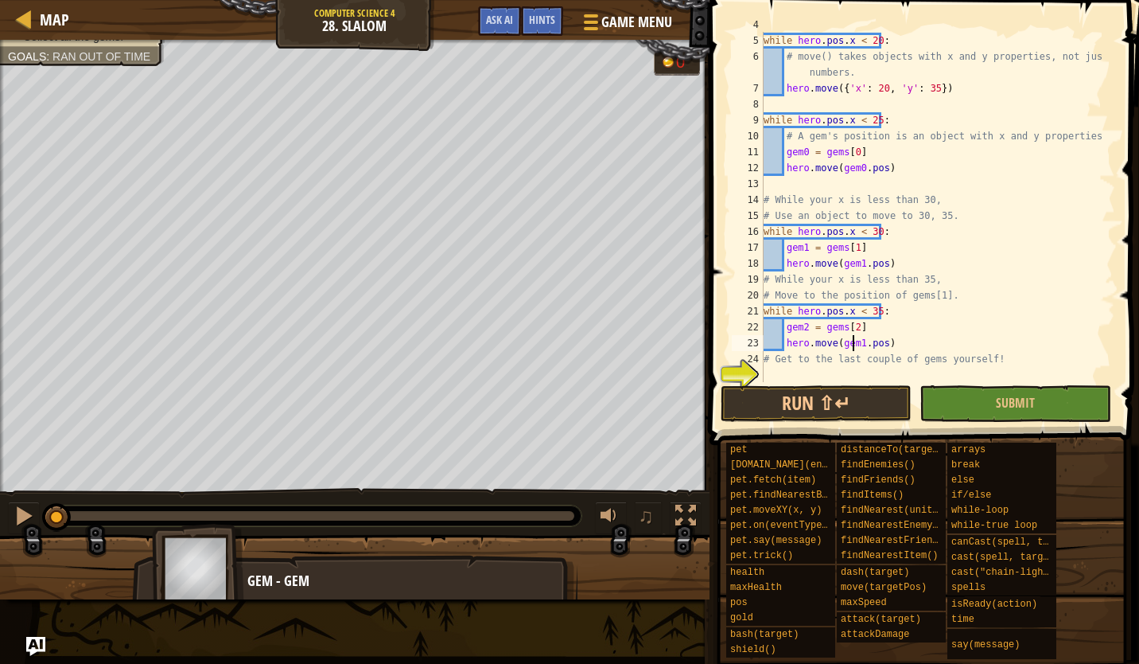
click at [857, 346] on div "while hero . pos . x < 20 : # move() takes objects with x and y properties, not…" at bounding box center [932, 208] width 343 height 382
drag, startPoint x: 780, startPoint y: 399, endPoint x: 759, endPoint y: 384, distance: 25.6
click at [779, 397] on button "Run ⇧↵" at bounding box center [816, 403] width 191 height 37
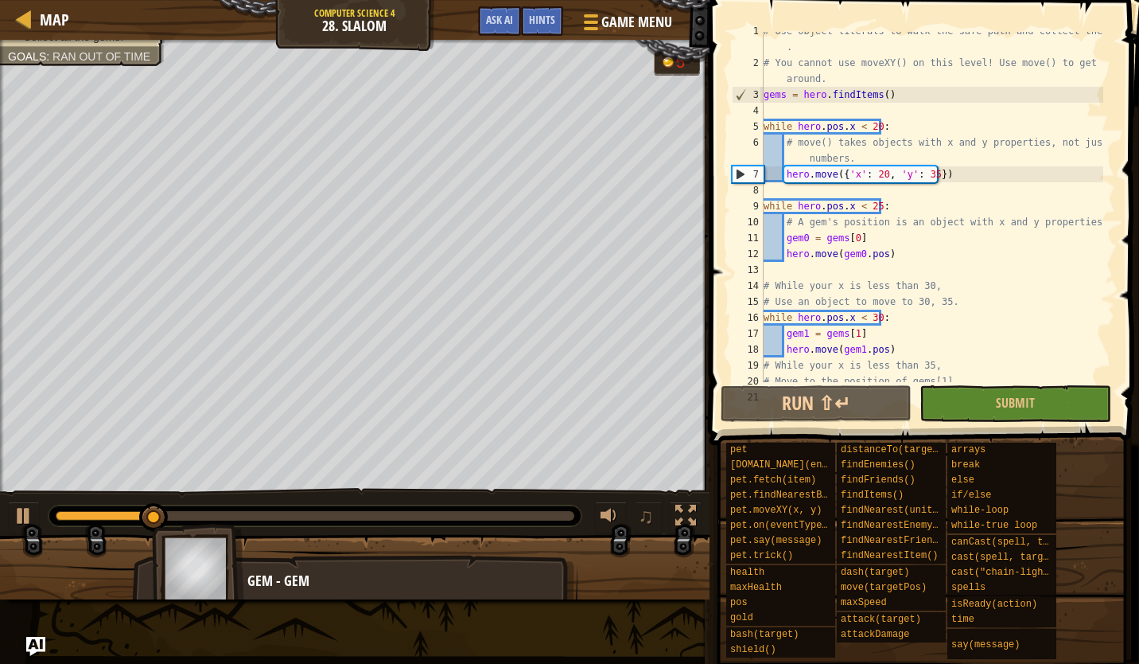
scroll to position [0, 0]
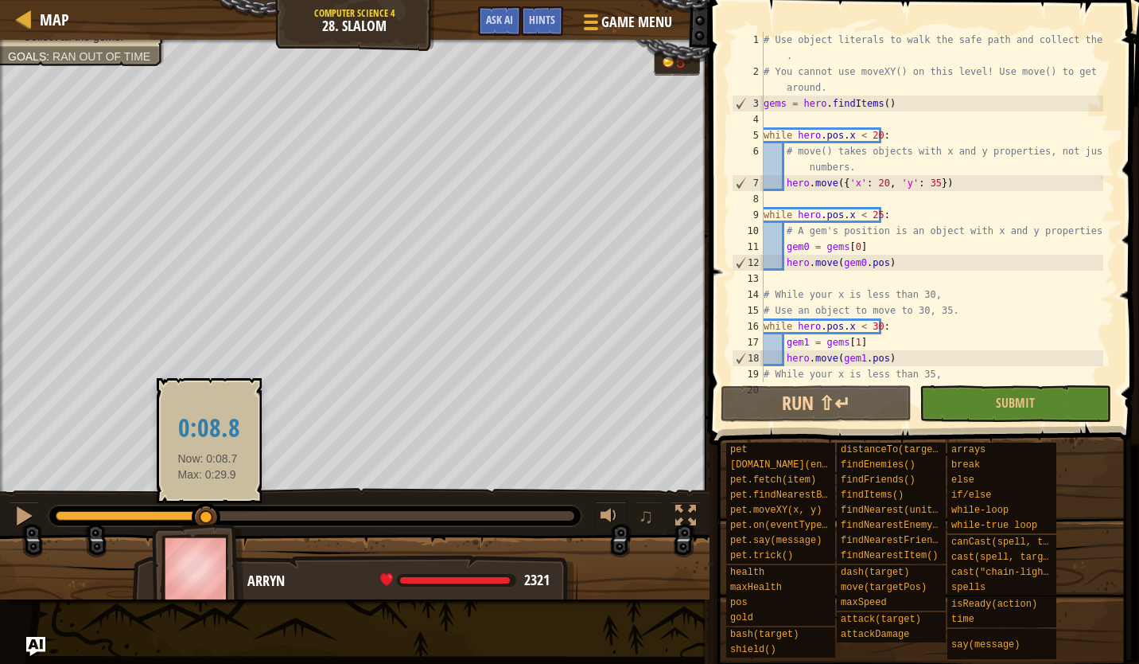
drag, startPoint x: 329, startPoint y: 515, endPoint x: 209, endPoint y: 504, distance: 120.7
click at [209, 504] on div at bounding box center [206, 517] width 29 height 29
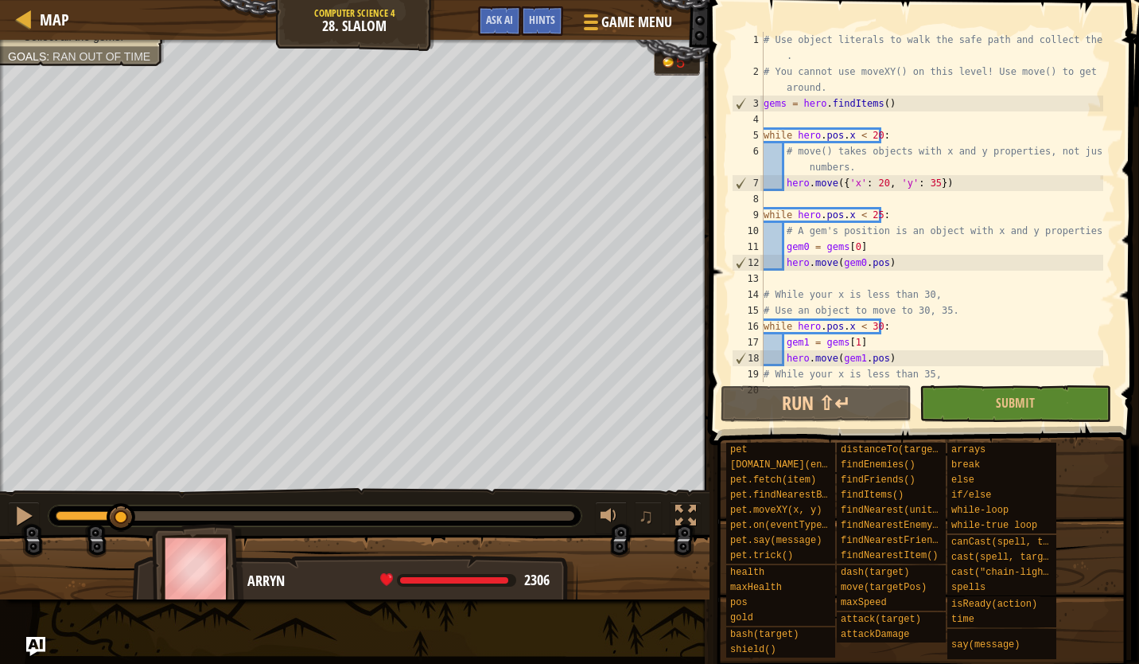
drag, startPoint x: 565, startPoint y: 509, endPoint x: 17, endPoint y: 495, distance: 548.4
click at [17, 495] on div "♫" at bounding box center [355, 512] width 710 height 48
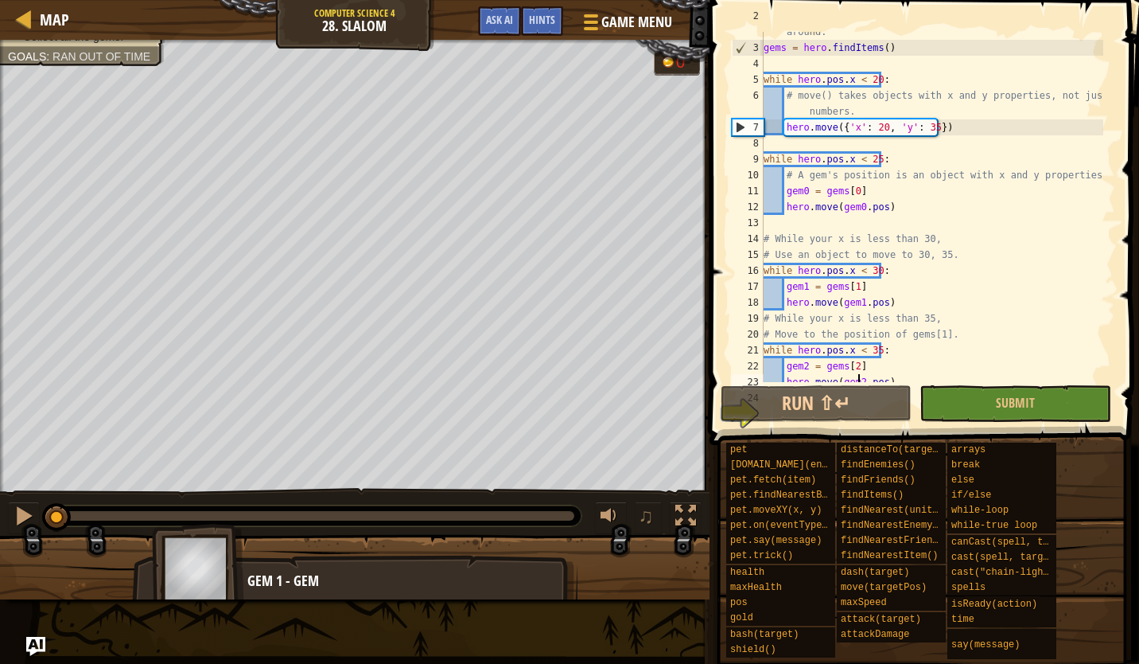
scroll to position [95, 0]
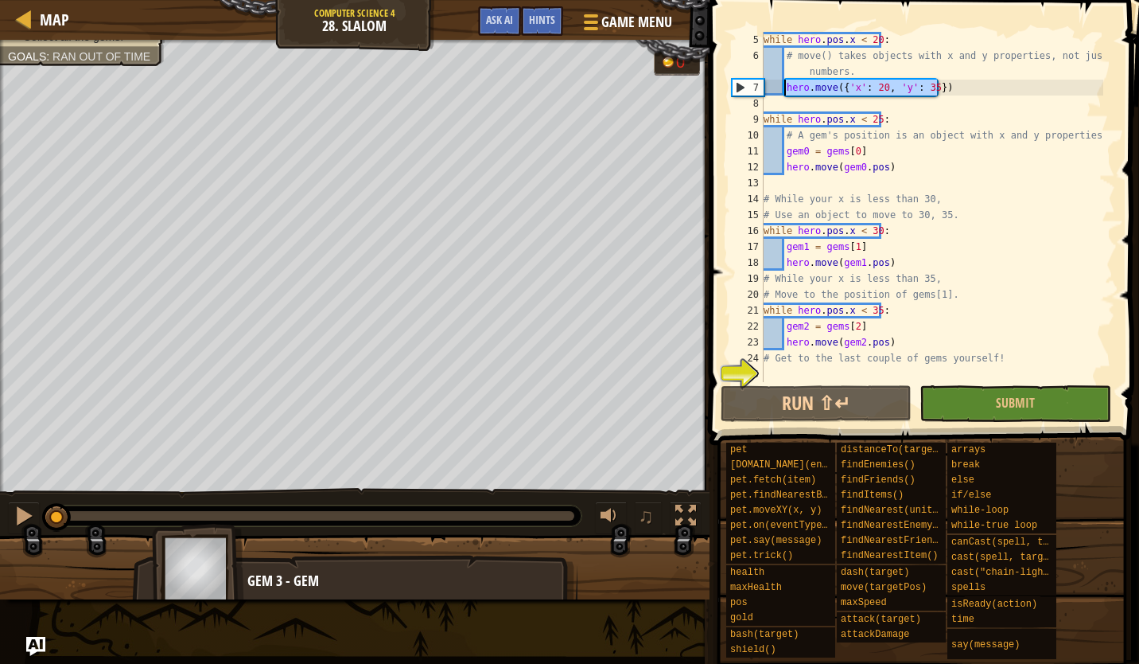
drag, startPoint x: 949, startPoint y: 85, endPoint x: 785, endPoint y: 93, distance: 164.9
click at [785, 93] on div "while hero . pos . x < 20 : # move() takes objects with x and y properties, not…" at bounding box center [932, 223] width 343 height 382
click at [905, 260] on div "while hero . pos . x < 20 : # move() takes objects with x and y properties, not…" at bounding box center [932, 223] width 343 height 382
click at [900, 243] on div "while hero . pos . x < 20 : # move() takes objects with x and y properties, not…" at bounding box center [932, 223] width 343 height 382
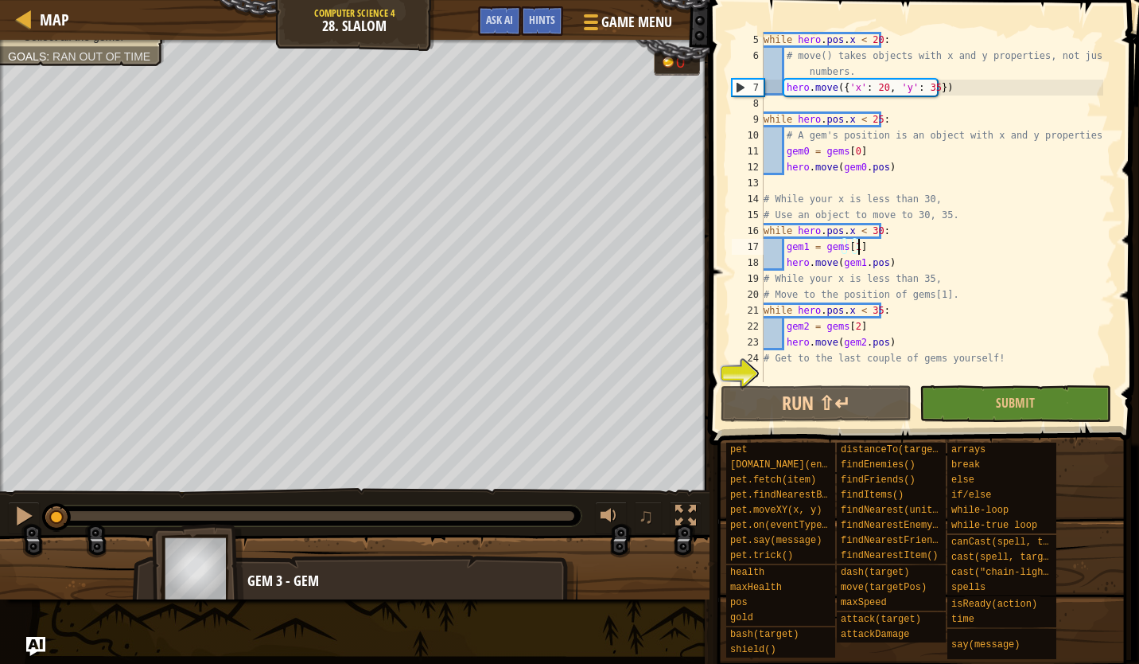
click at [902, 229] on div "while hero . pos . x < 20 : # move() takes objects with x and y properties, not…" at bounding box center [932, 223] width 343 height 382
type textarea "while hero.pos.x < 30:"
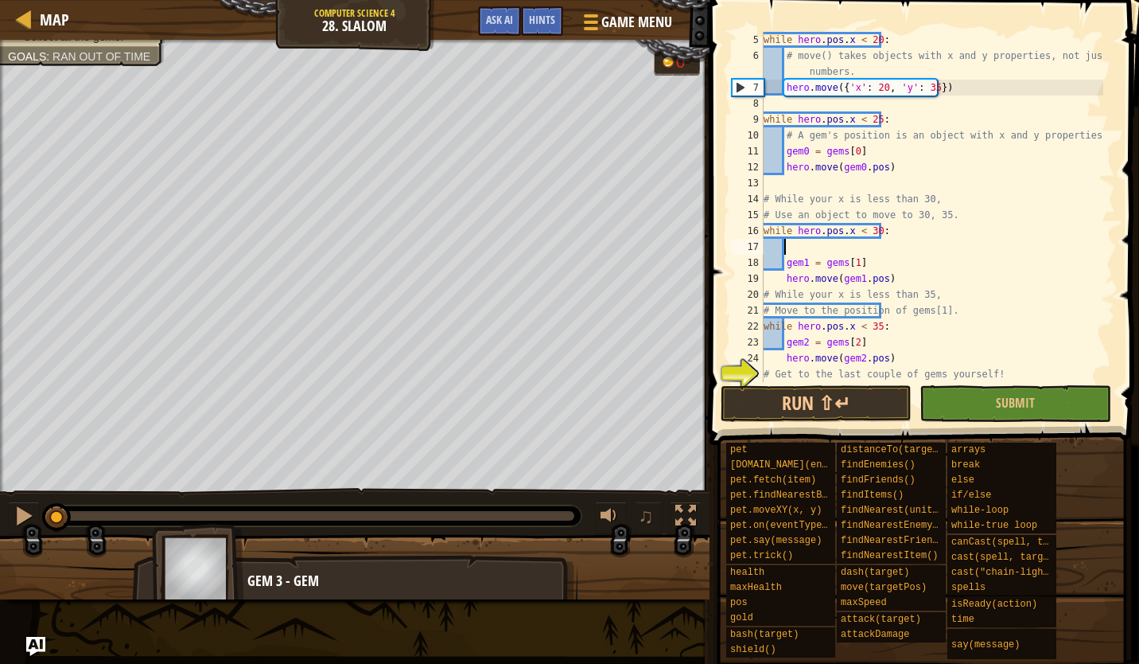
paste textarea "hero.move({'x': 20, 'y': 35})"
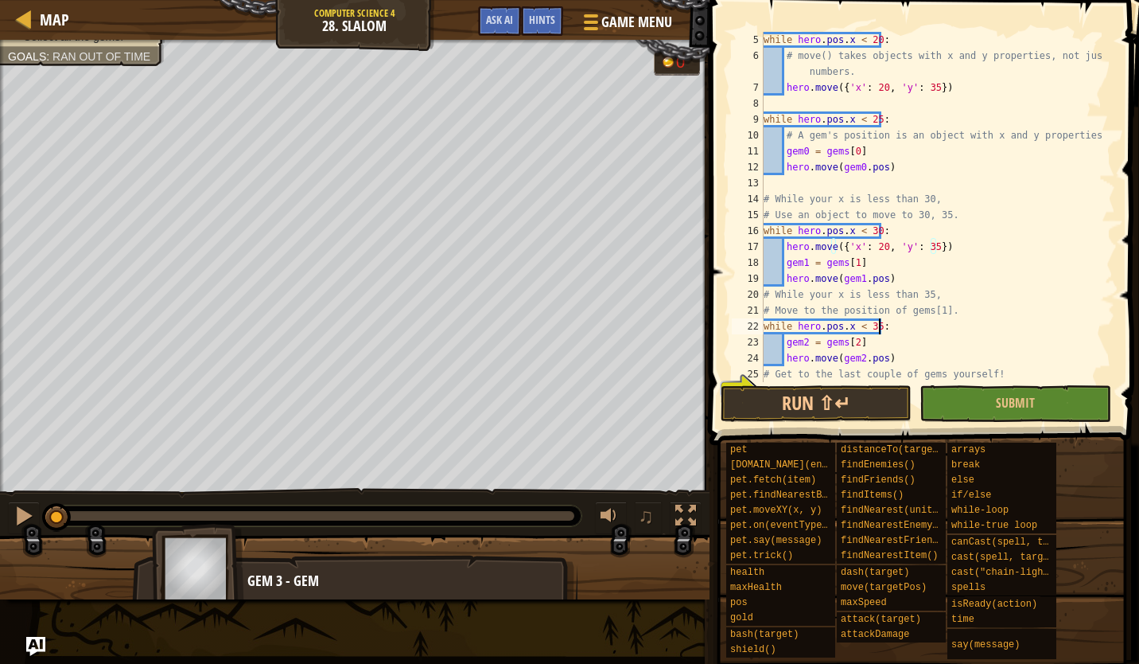
click at [894, 325] on div "while hero . pos . x < 20 : # move() takes objects with x and y properties, not…" at bounding box center [932, 223] width 343 height 382
type textarea "while hero.pos.x < 35:"
paste textarea "hero.move({'x': 20, 'y': 35})"
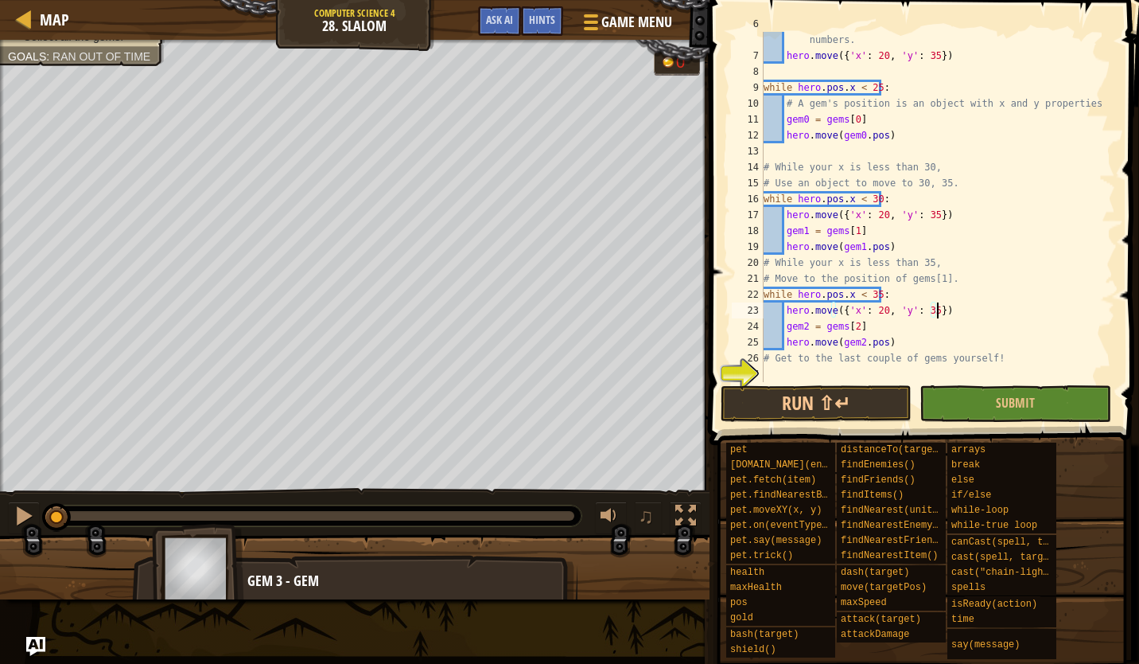
scroll to position [127, 0]
click at [1085, 104] on div "# move() takes objects with x and y properties, not just numbers. hero . move (…" at bounding box center [932, 215] width 343 height 398
type textarea "# A gem's position is an object with x and y properties."
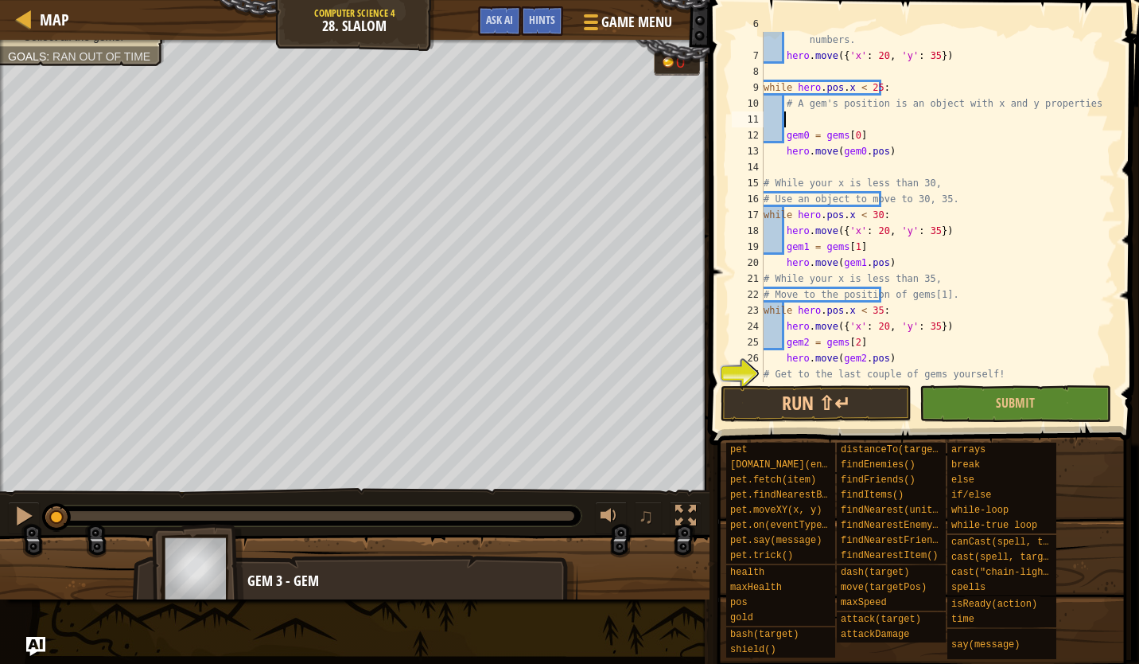
paste textarea "hero.move({'x': 20, 'y': 35})"
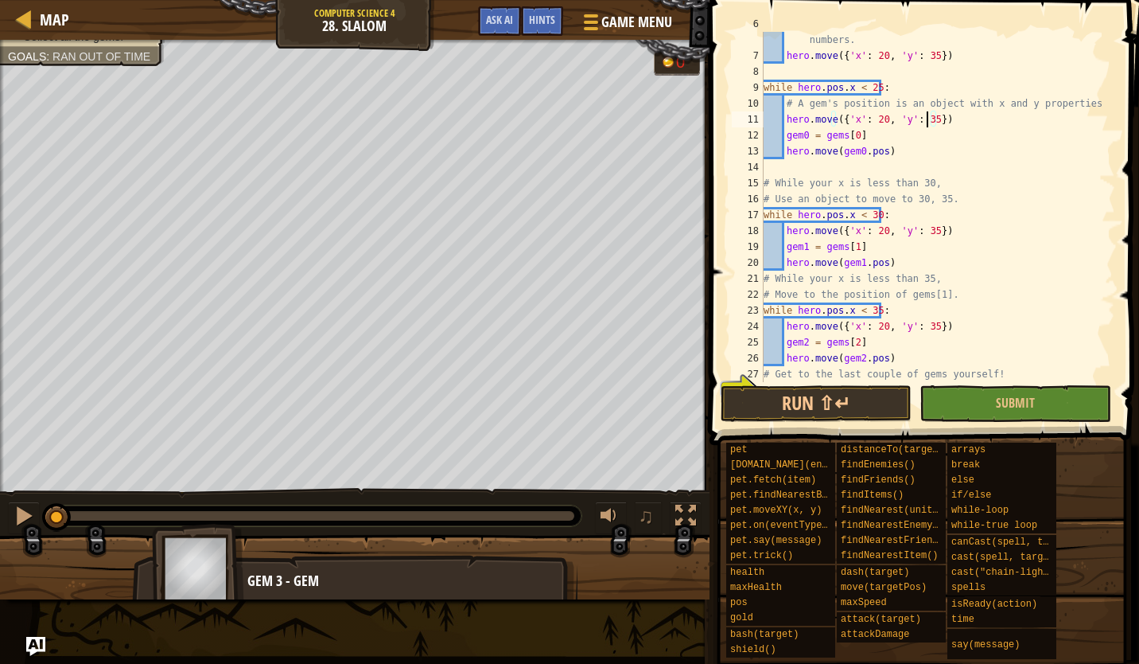
click at [925, 122] on div "# move() takes objects with x and y properties, not just numbers. hero . move (…" at bounding box center [932, 215] width 343 height 398
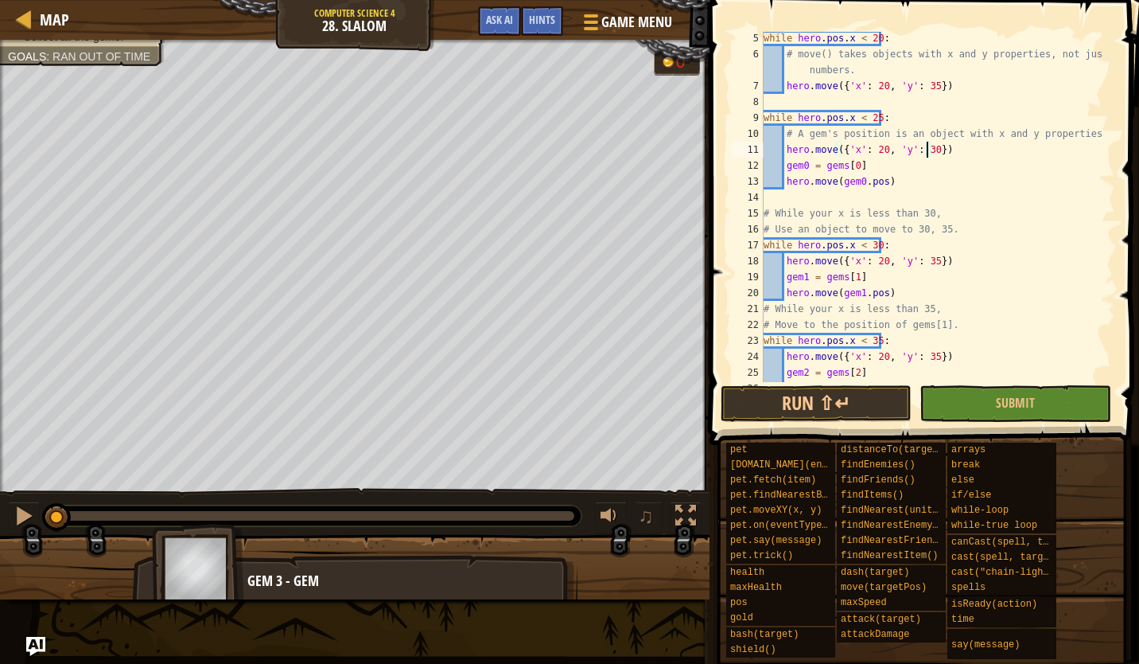
scroll to position [116, 0]
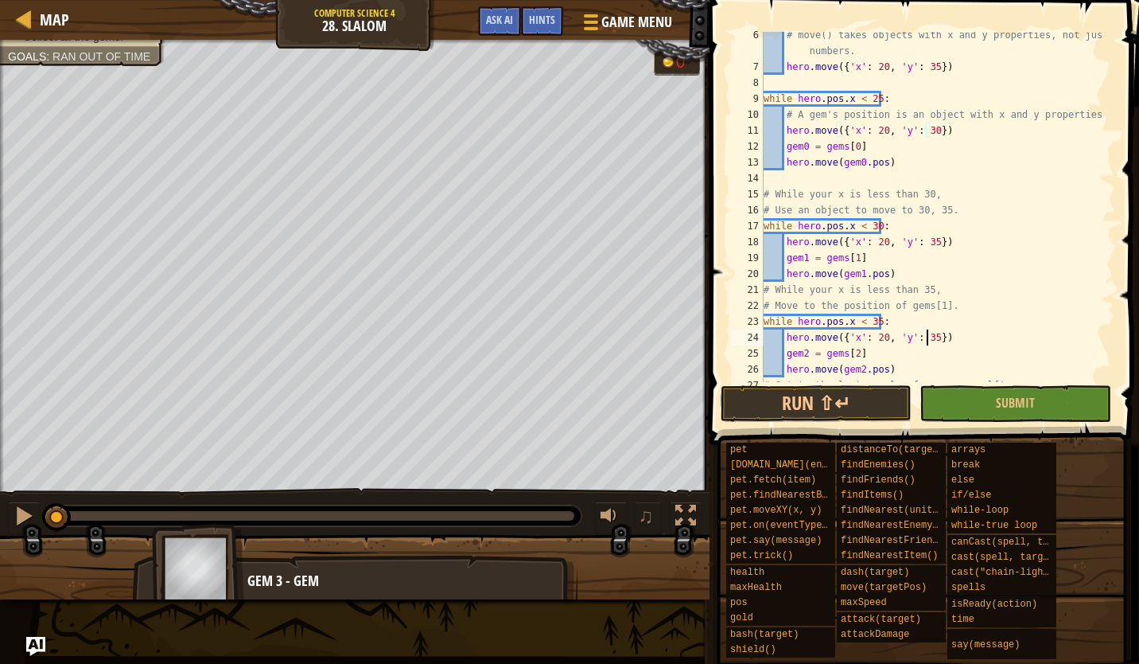
click at [925, 339] on div "# move() takes objects with x and y properties, not just numbers. hero . move (…" at bounding box center [932, 226] width 343 height 398
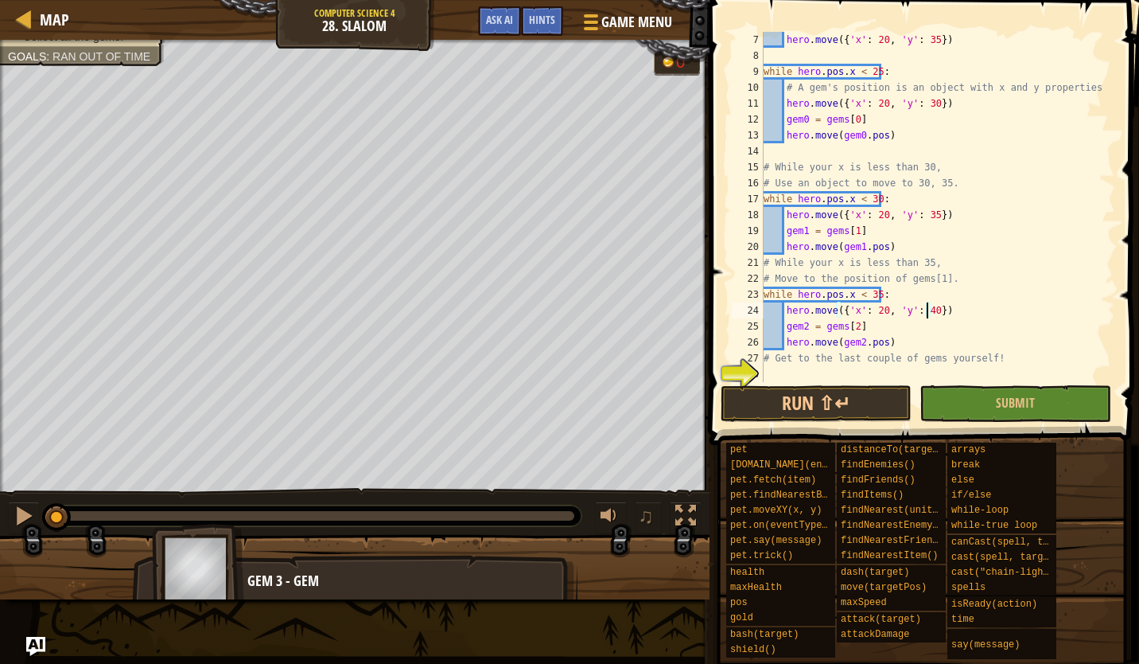
scroll to position [143, 0]
type textarea "hero.move({'x': 20, 'y': 40})"
click at [816, 390] on button "Run ⇧↵" at bounding box center [816, 403] width 191 height 37
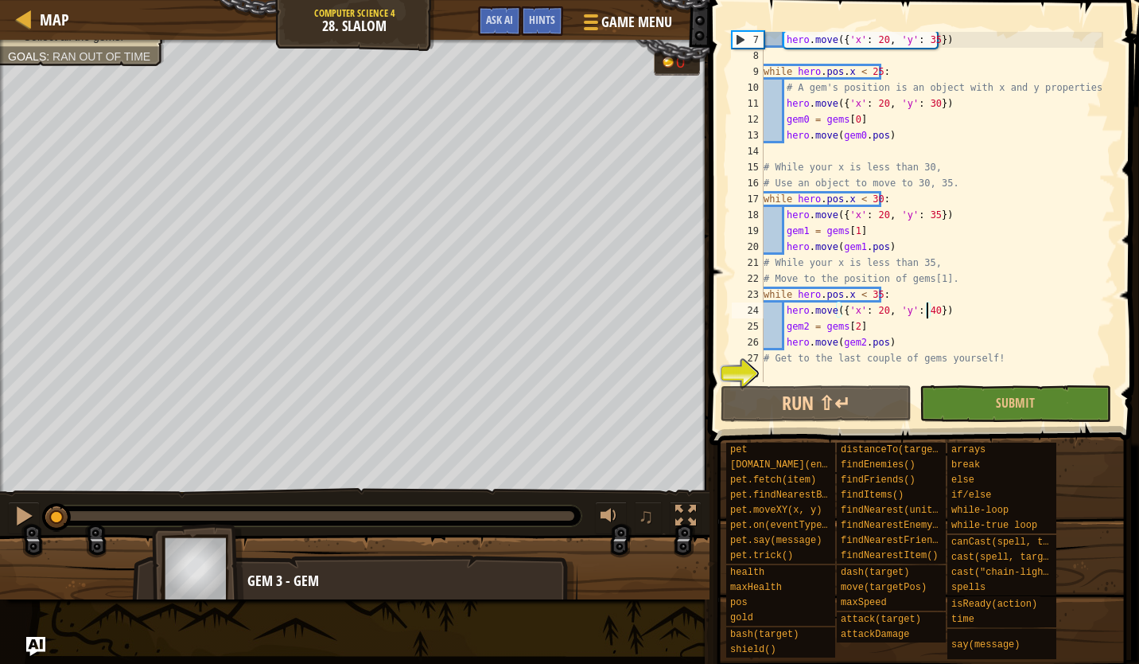
drag, startPoint x: 131, startPoint y: 505, endPoint x: 18, endPoint y: 491, distance: 114.7
click at [24, 492] on div "♫" at bounding box center [355, 512] width 710 height 48
drag, startPoint x: 103, startPoint y: 506, endPoint x: 26, endPoint y: 498, distance: 77.6
click at [34, 500] on div "♫" at bounding box center [355, 512] width 710 height 48
drag, startPoint x: 28, startPoint y: 506, endPoint x: 43, endPoint y: 520, distance: 20.8
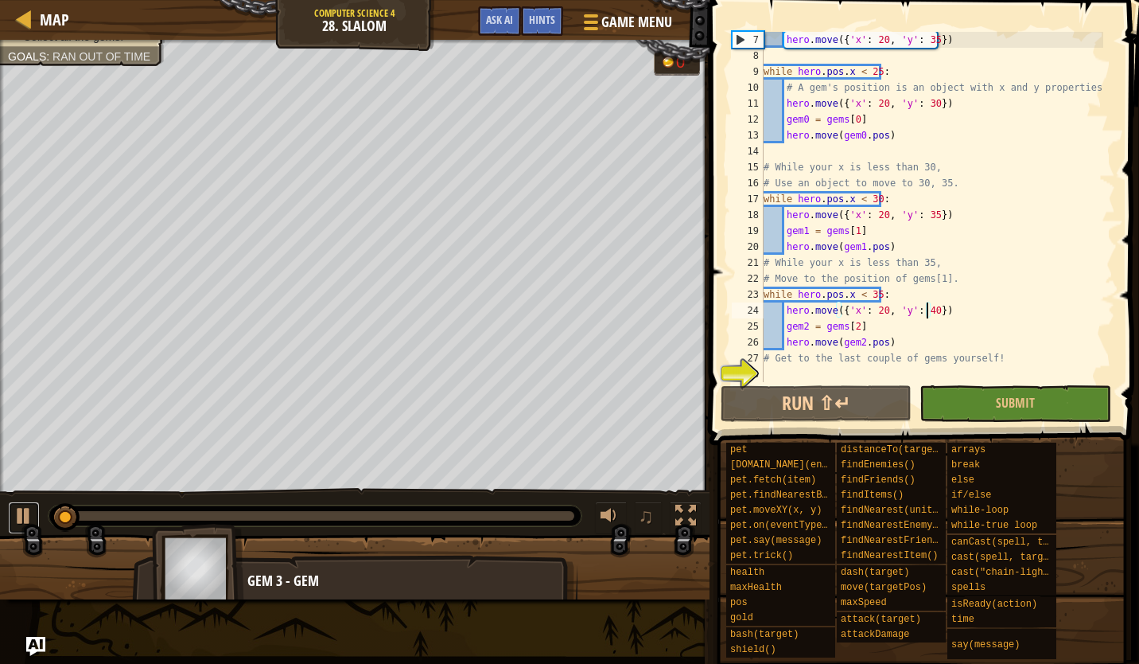
click at [28, 507] on div at bounding box center [24, 515] width 21 height 21
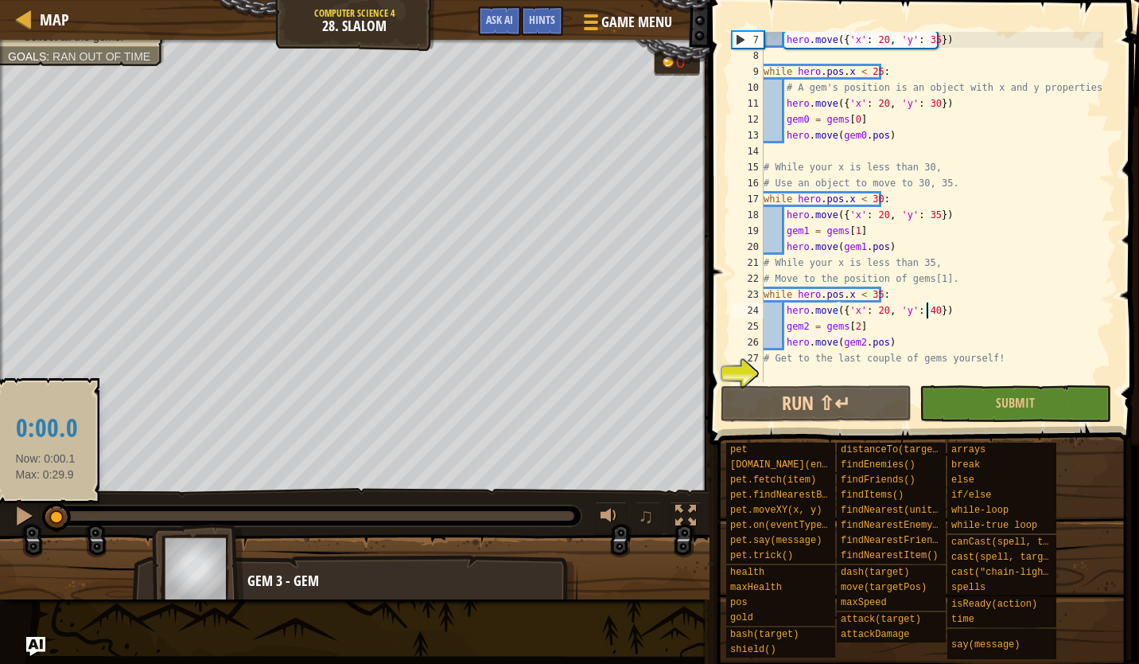
drag, startPoint x: 72, startPoint y: 519, endPoint x: 41, endPoint y: 512, distance: 31.7
click at [45, 515] on div at bounding box center [56, 517] width 29 height 29
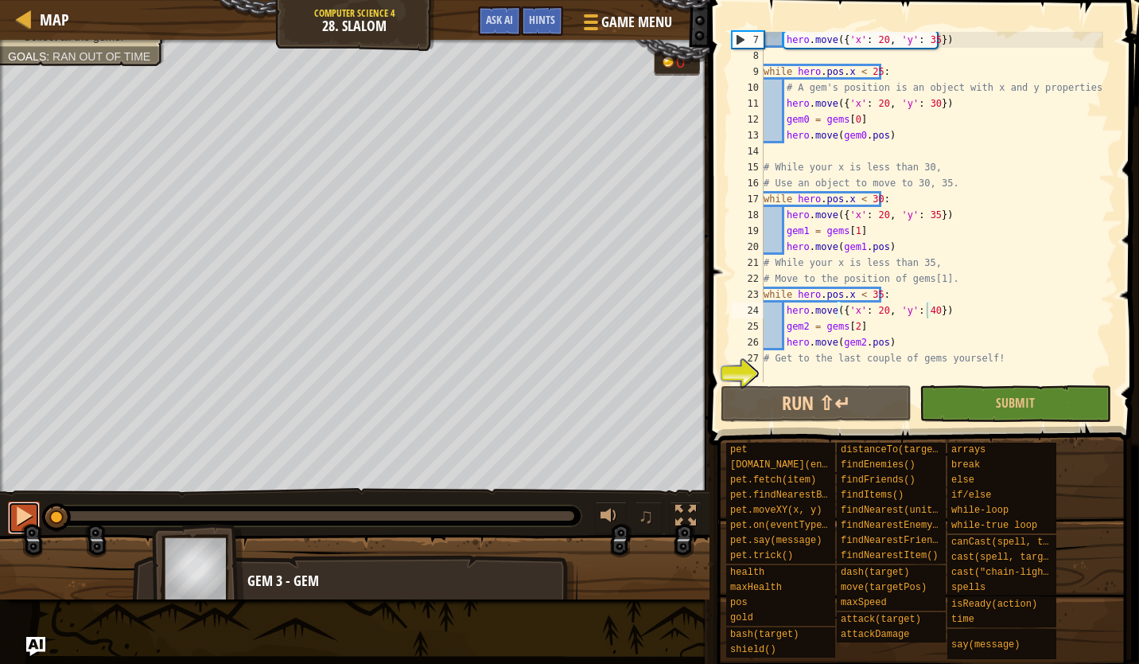
click at [9, 513] on button at bounding box center [24, 517] width 32 height 33
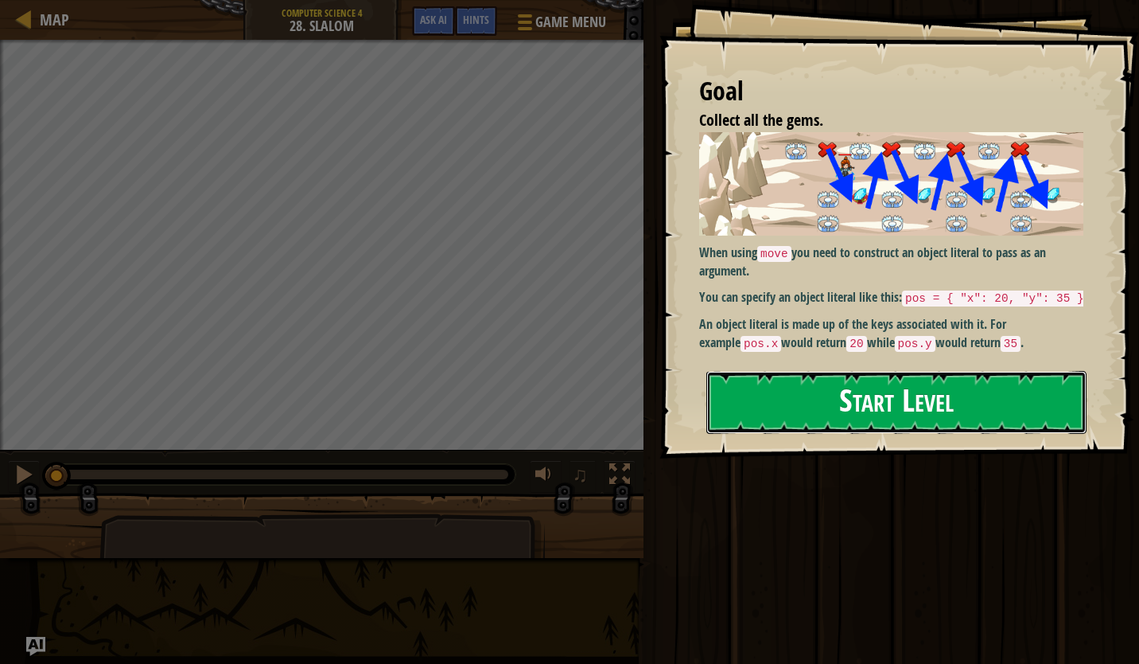
click at [871, 405] on button "Start Level" at bounding box center [897, 402] width 380 height 63
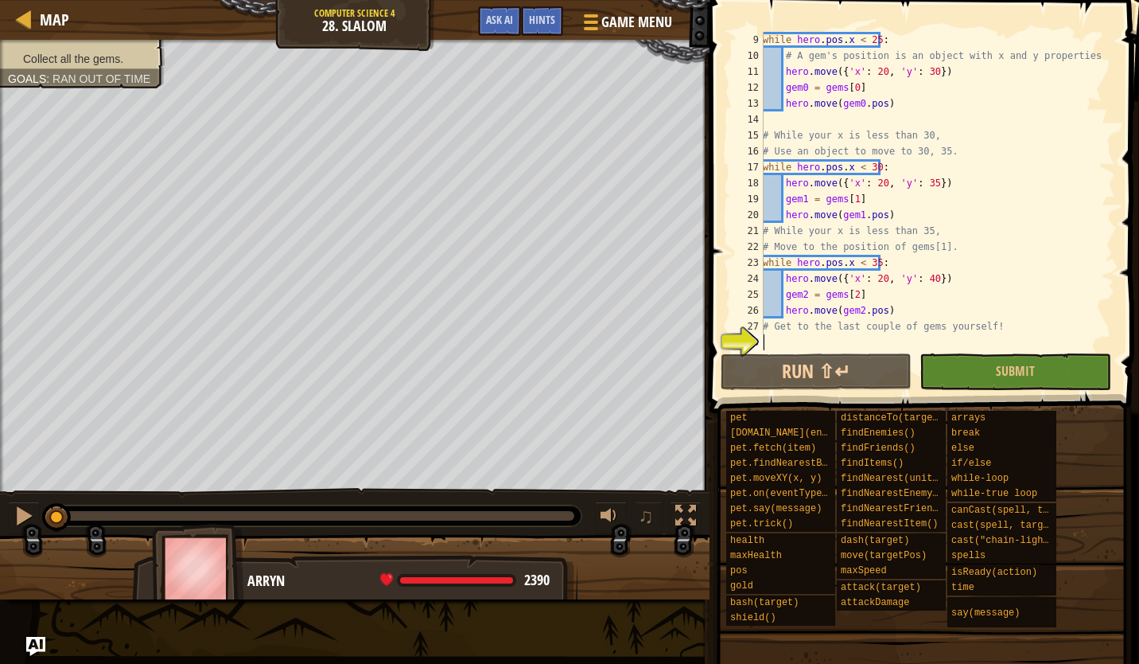
scroll to position [143, 0]
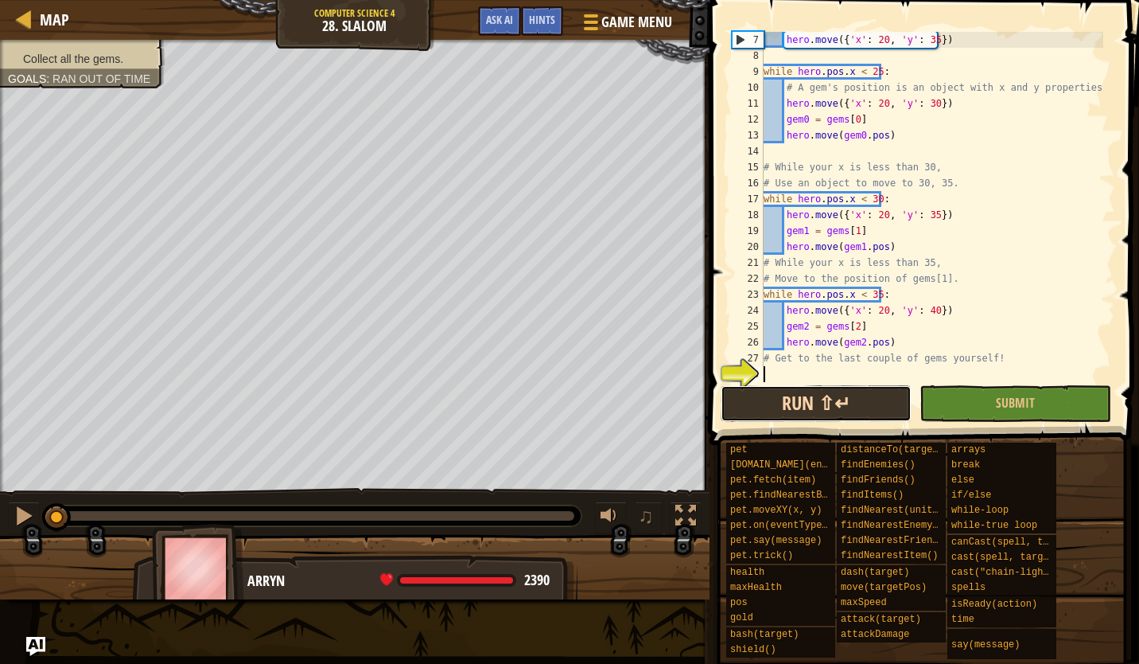
click at [815, 399] on button "Run ⇧↵" at bounding box center [816, 403] width 191 height 37
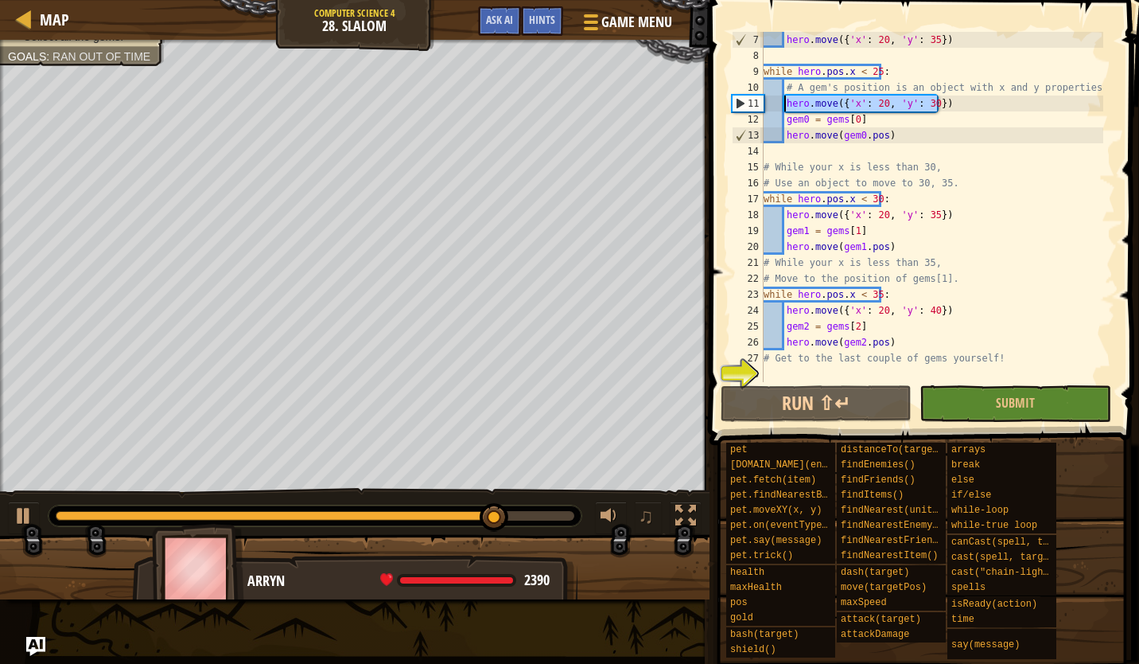
drag, startPoint x: 945, startPoint y: 98, endPoint x: 784, endPoint y: 110, distance: 162.0
click at [784, 110] on div "hero . move ({ 'x' : 20 , 'y' : 35 }) while hero . pos . x < 25 : # A gem's pos…" at bounding box center [932, 223] width 343 height 382
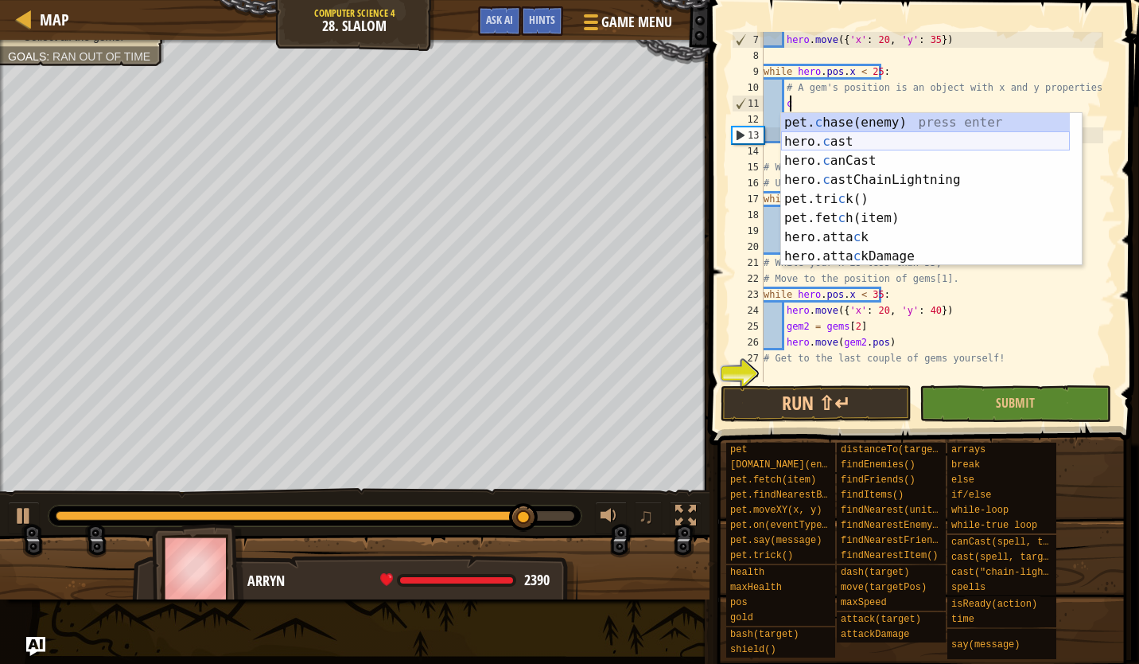
scroll to position [7, 3]
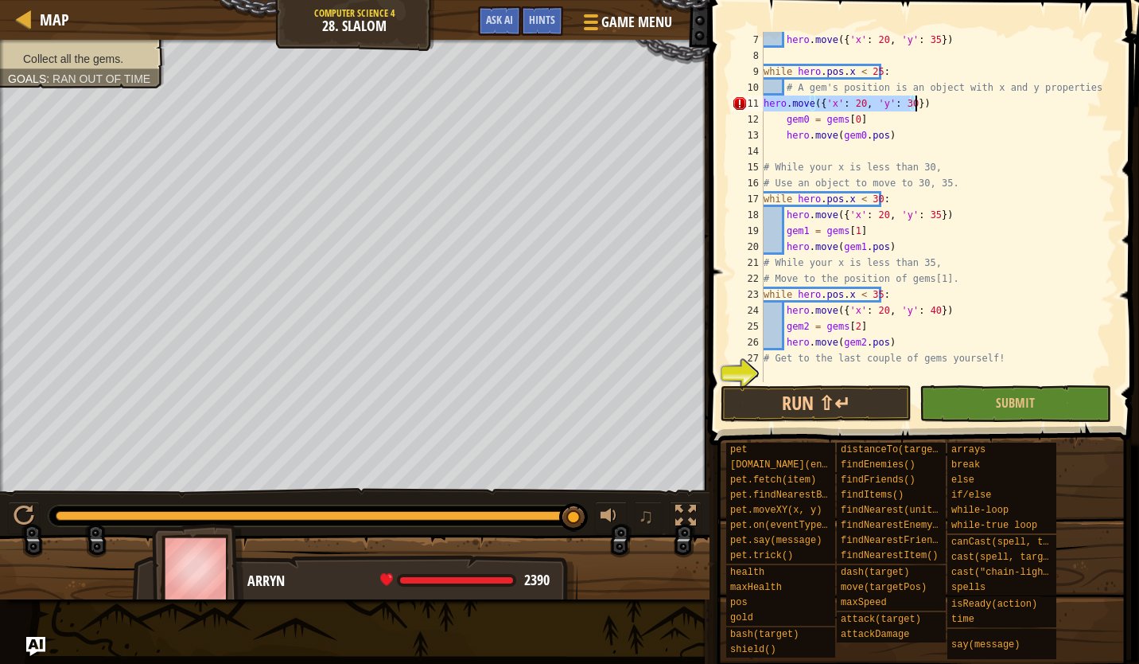
click at [766, 103] on div "hero . move ({ 'x' : 20 , 'y' : 35 }) while hero . pos . x < 25 : # A gem's pos…" at bounding box center [932, 207] width 343 height 350
type textarea "hero.move({'x': 20, 'y': 30})"
drag, startPoint x: 941, startPoint y: 98, endPoint x: 785, endPoint y: 106, distance: 157.0
click at [785, 106] on div "hero . move ({ 'x' : 20 , 'y' : 35 }) while hero . pos . x < 25 : # A gem's pos…" at bounding box center [932, 223] width 343 height 382
click at [790, 146] on div "hero . move ({ 'x' : 20 , 'y' : 35 }) while hero . pos . x < 25 : # A gem's pos…" at bounding box center [932, 223] width 343 height 382
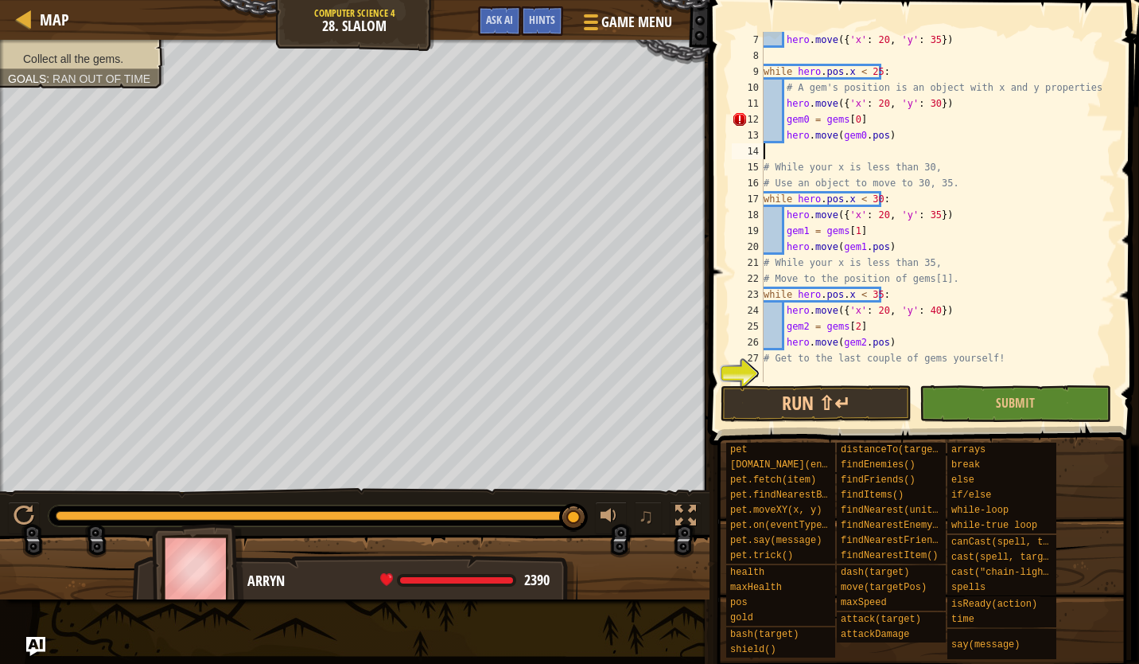
scroll to position [7, 0]
paste textarea "hero.move({'x': 20, 'y': 30})"
drag, startPoint x: 946, startPoint y: 102, endPoint x: 784, endPoint y: 107, distance: 162.4
click at [784, 107] on div "hero . move ({ 'x' : 20 , 'y' : 35 }) while hero . pos . x < 25 : # A gem's pos…" at bounding box center [932, 223] width 343 height 382
type textarea "hero.move({'x': 20, 'y': 30})"
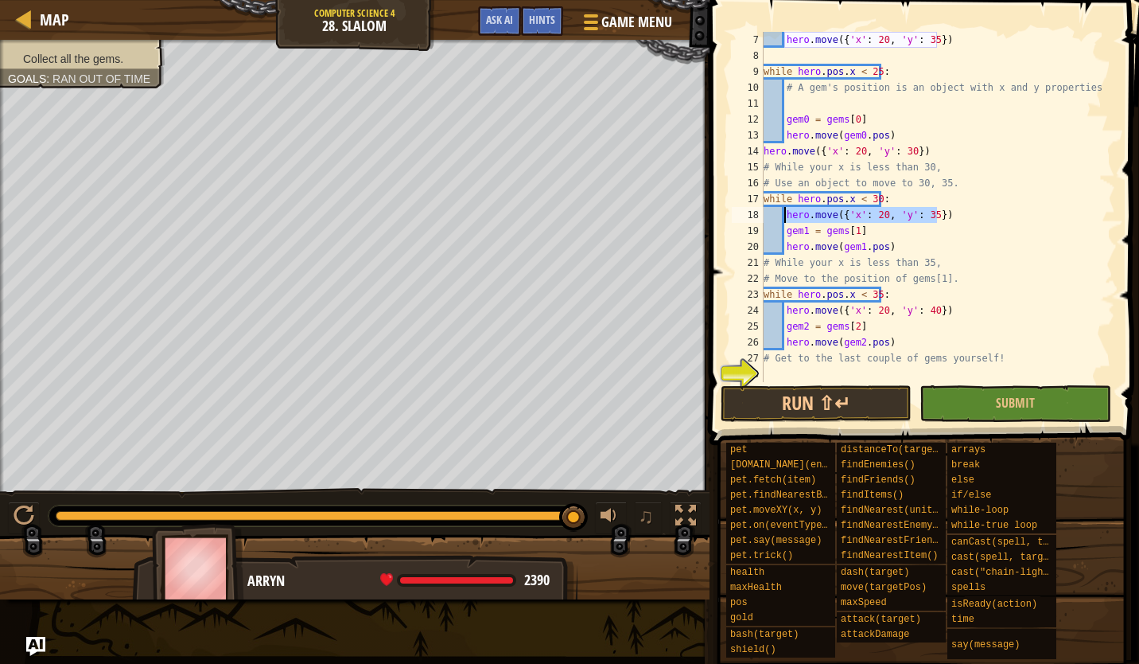
drag, startPoint x: 972, startPoint y: 214, endPoint x: 785, endPoint y: 220, distance: 186.3
click at [785, 220] on div "hero . move ({ 'x' : 20 , 'y' : 35 }) while hero . pos . x < 25 : # A gem's pos…" at bounding box center [932, 223] width 343 height 382
type textarea "hero.move({'x': 20, 'y': 35})"
click at [922, 250] on div "hero . move ({ 'x' : 20 , 'y' : 35 }) while hero . pos . x < 25 : # A gem's pos…" at bounding box center [932, 223] width 343 height 382
type textarea "hero.move(gem1.pos)"
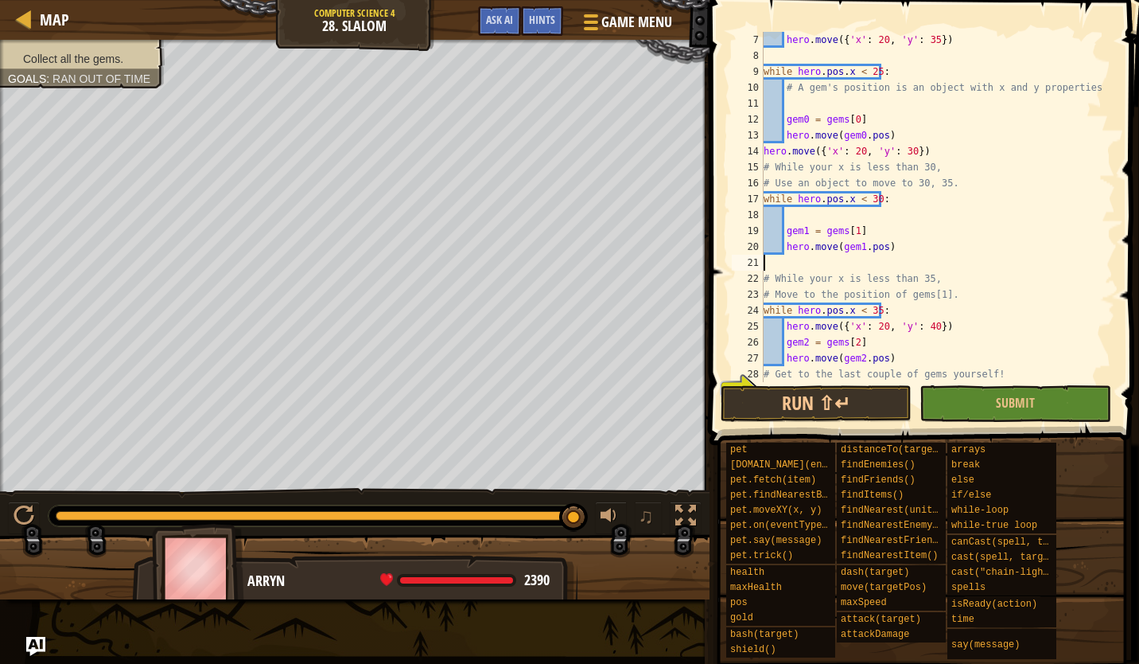
paste textarea "hero.move({'x': 20, 'y': 35})"
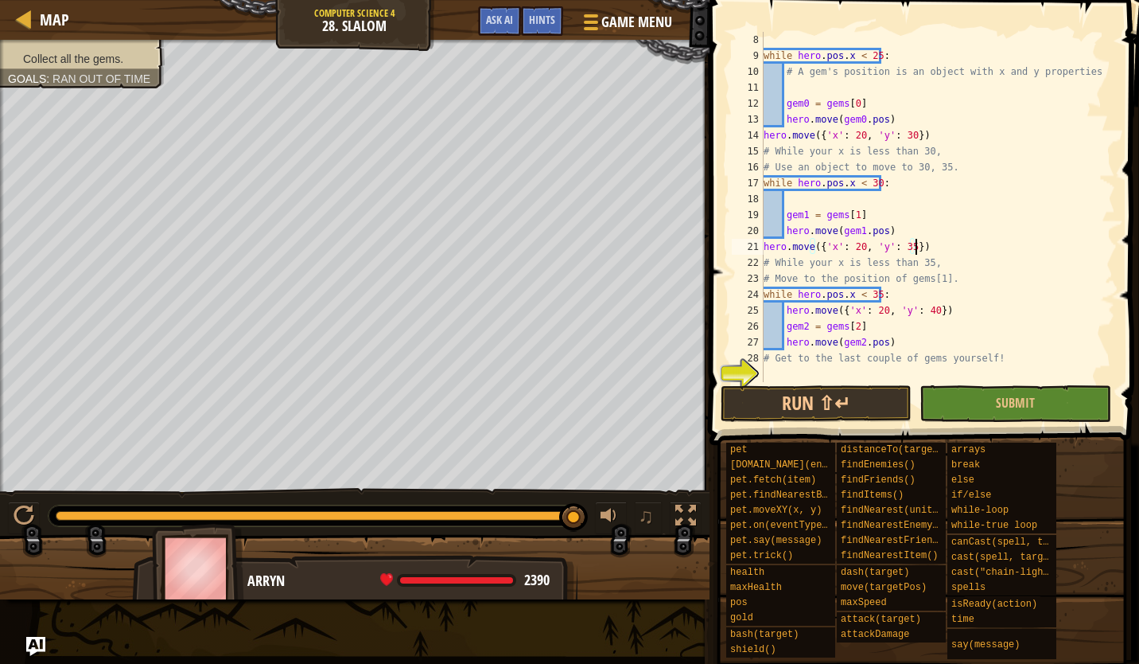
scroll to position [159, 0]
drag, startPoint x: 945, startPoint y: 309, endPoint x: 787, endPoint y: 314, distance: 158.4
click at [787, 314] on div "while hero . pos . x < 25 : # A gem's position is an object with x and y proper…" at bounding box center [932, 223] width 343 height 382
type textarea "hero.move({'x': 20, 'y': 40})"
click at [794, 371] on div "while hero . pos . x < 25 : # A gem's position is an object with x and y proper…" at bounding box center [932, 223] width 343 height 382
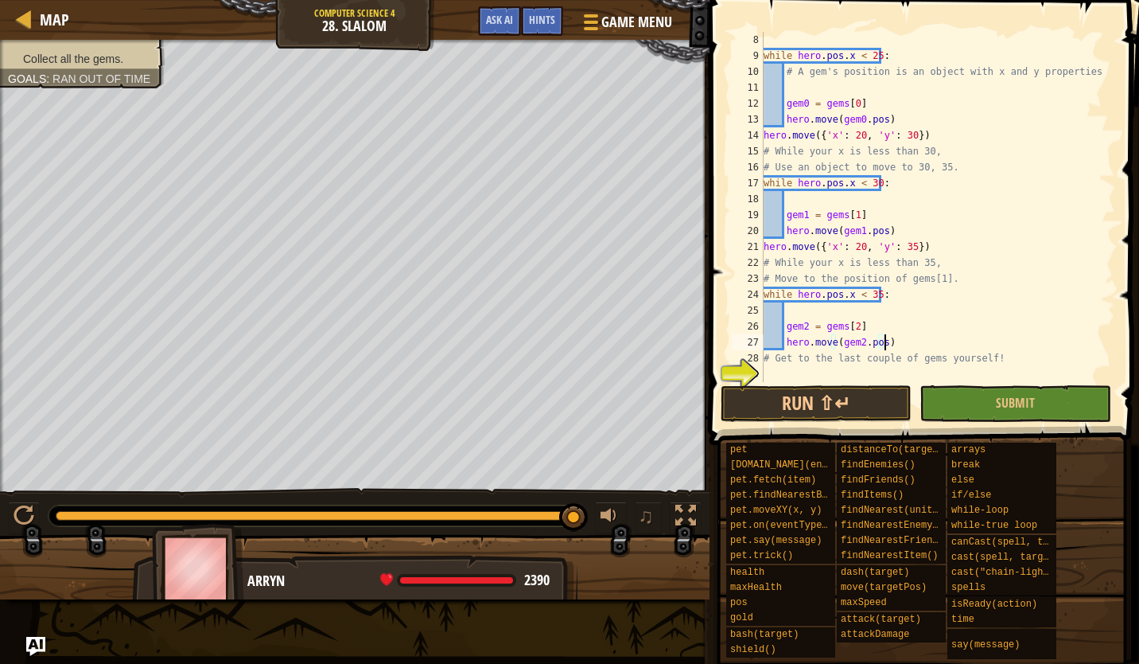
click at [893, 338] on div "while hero . pos . x < 25 : # A gem's position is an object with x and y proper…" at bounding box center [932, 223] width 343 height 382
type textarea "hero.move(gem2.pos)"
paste textarea "hero.move({'x': 20, 'y': 40})"
type textarea "hero.move({'x': 20, 'y': 40})"
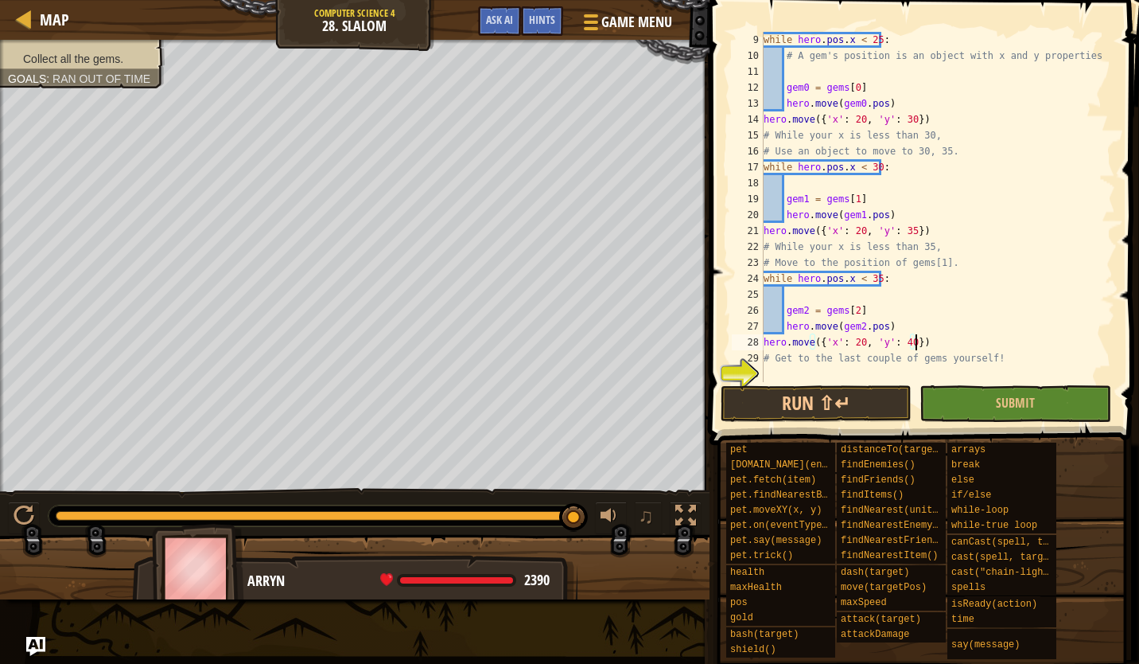
click at [885, 381] on div "while hero . pos . x < 25 : # A gem's position is an object with x and y proper…" at bounding box center [932, 223] width 343 height 382
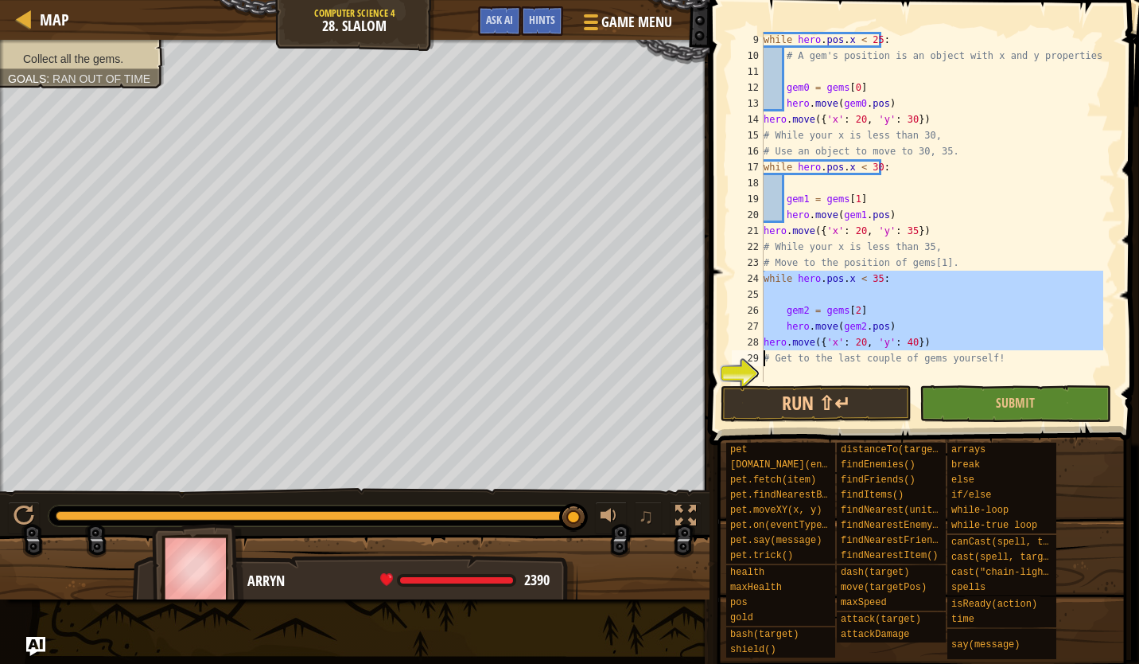
drag, startPoint x: 761, startPoint y: 277, endPoint x: 929, endPoint y: 340, distance: 179.3
click at [929, 340] on div "9 10 11 12 13 14 15 16 17 18 19 20 21 22 23 24 25 26 27 28 29 30 while hero . p…" at bounding box center [922, 207] width 387 height 350
type textarea "hero.move({'x': 20, 'y': 40}) # Get to the last couple of gems yourself!"
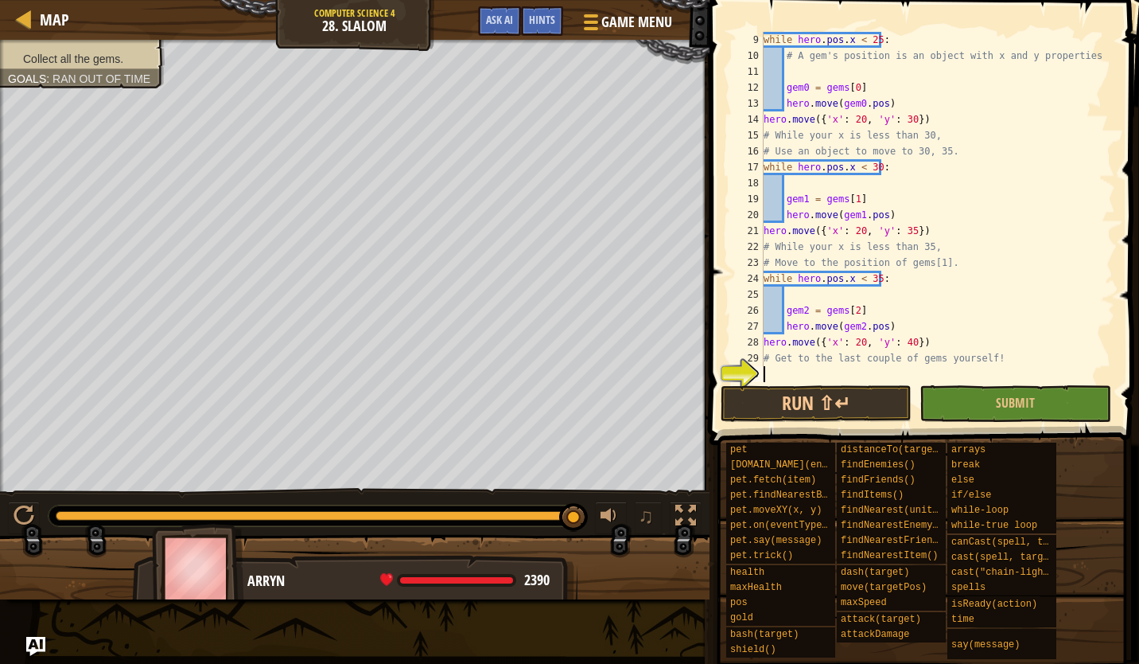
click at [814, 369] on div "while hero . pos . x < 25 : # A gem's position is an object with x and y proper…" at bounding box center [932, 223] width 343 height 382
paste textarea
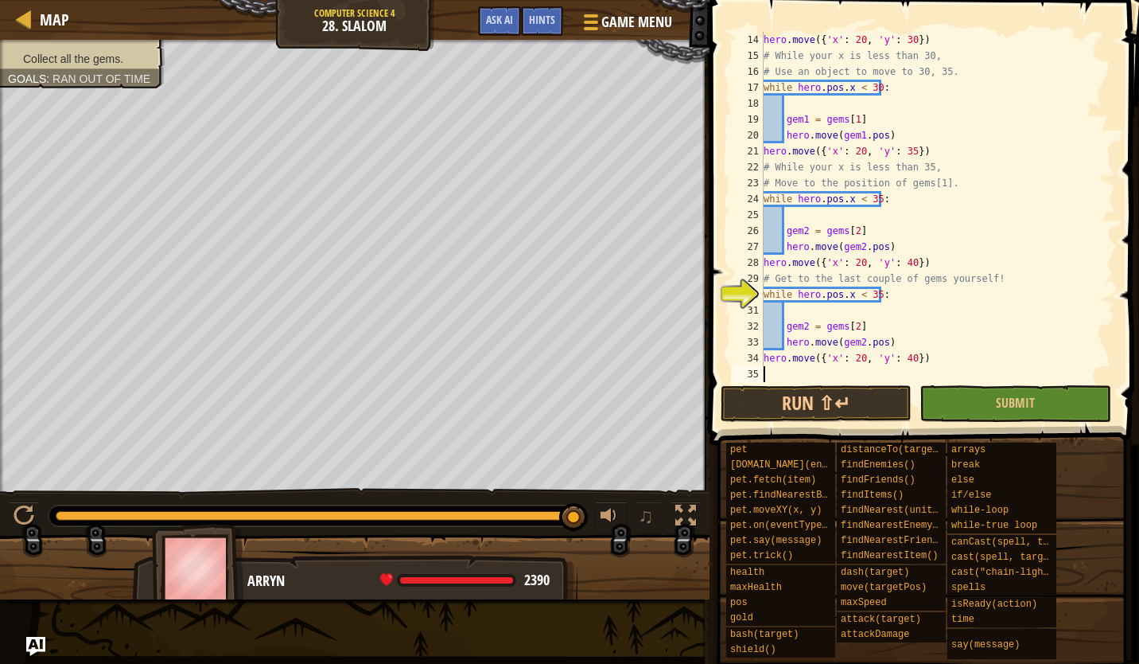
scroll to position [255, 0]
click at [816, 316] on div "hero . move ({ 'x' : 20 , 'y' : 30 }) # While your x is less than 30, # Use an …" at bounding box center [932, 223] width 343 height 382
click at [871, 294] on div "hero . move ({ 'x' : 20 , 'y' : 30 }) # While your x is less than 30, # Use an …" at bounding box center [932, 223] width 343 height 382
click at [906, 363] on div "hero . move ({ 'x' : 20 , 'y' : 30 }) # While your x is less than 30, # Use an …" at bounding box center [932, 223] width 343 height 382
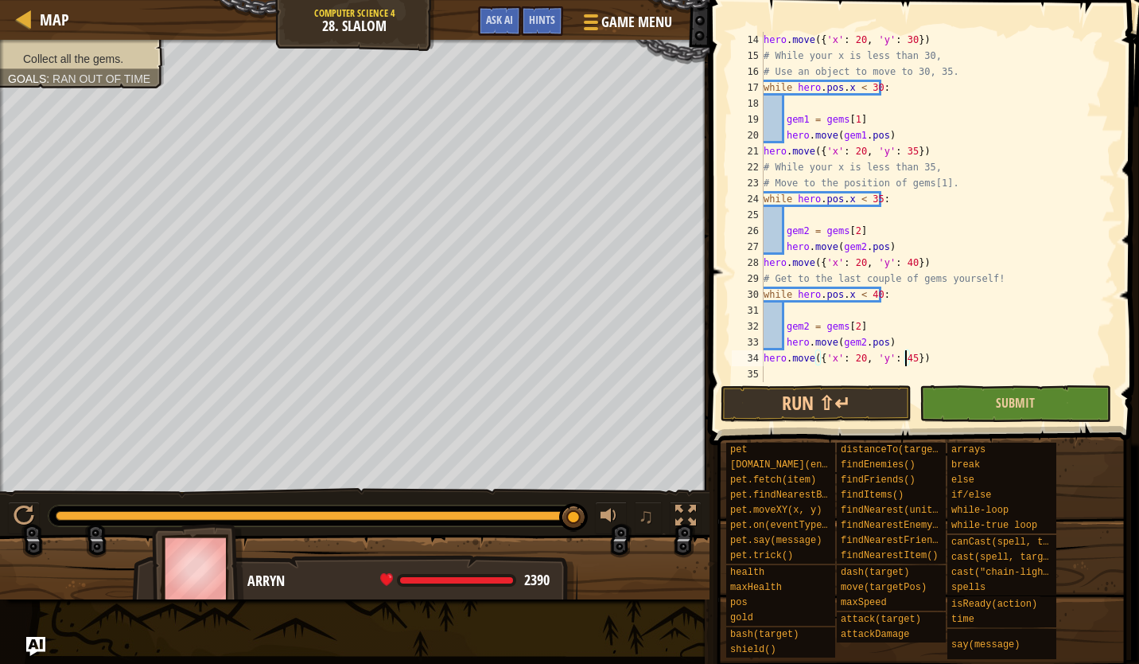
scroll to position [7, 12]
click at [803, 329] on div "hero . move ({ 'x' : 20 , 'y' : 30 }) # While your x is less than 30, # Use an …" at bounding box center [932, 223] width 343 height 382
click at [854, 329] on div "hero . move ({ 'x' : 20 , 'y' : 30 }) # While your x is less than 30, # Use an …" at bounding box center [932, 223] width 343 height 382
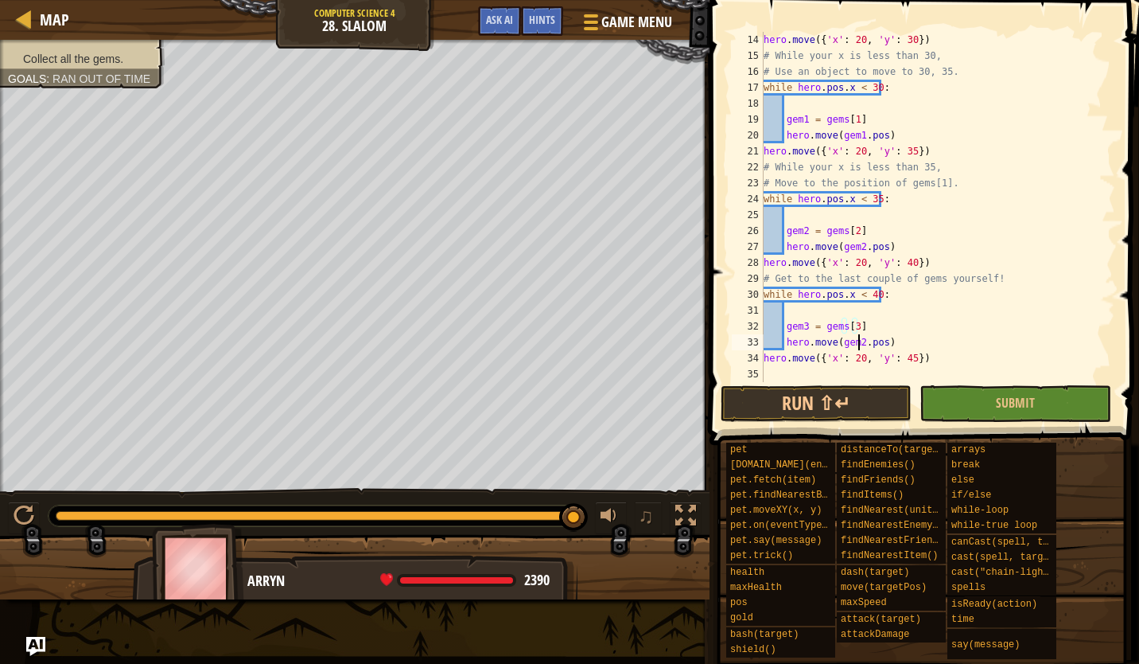
click at [859, 341] on div "hero . move ({ 'x' : 20 , 'y' : 30 }) # While your x is less than 30, # Use an …" at bounding box center [932, 223] width 343 height 382
click at [845, 396] on button "Run ⇧↵" at bounding box center [816, 403] width 191 height 37
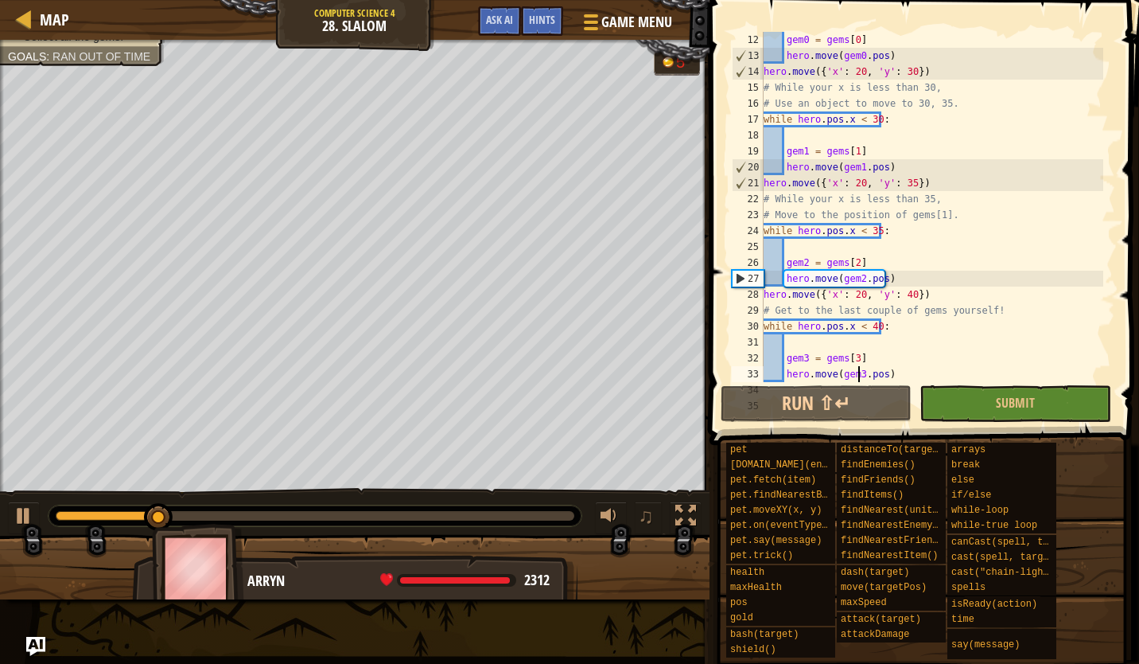
scroll to position [200, 0]
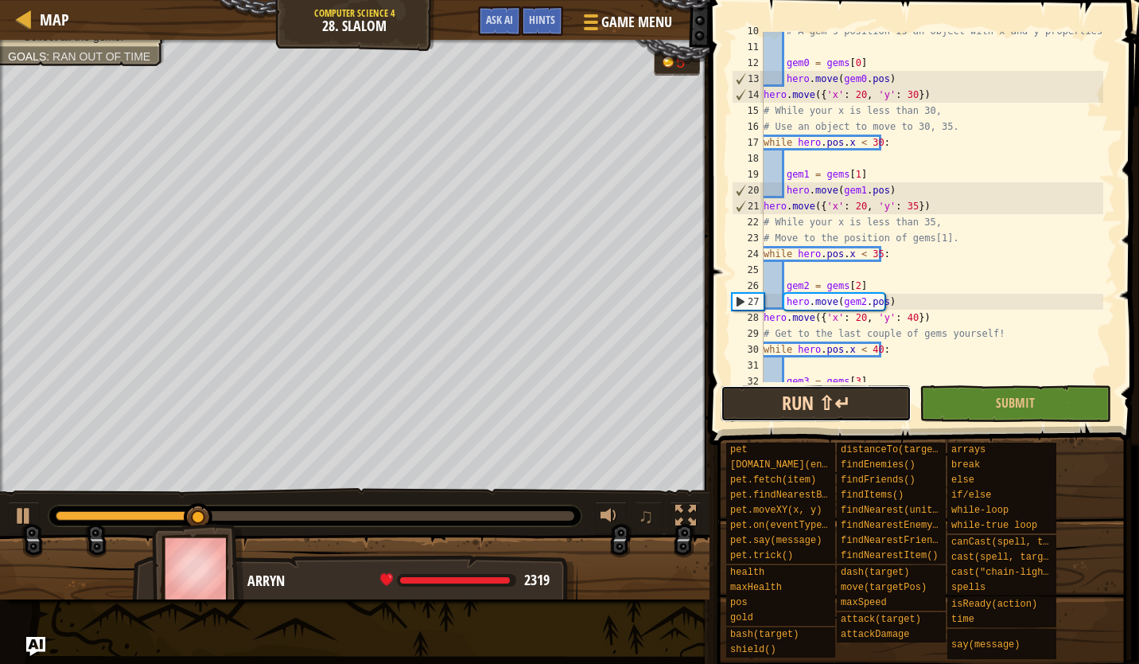
click at [832, 401] on button "Run ⇧↵" at bounding box center [816, 403] width 191 height 37
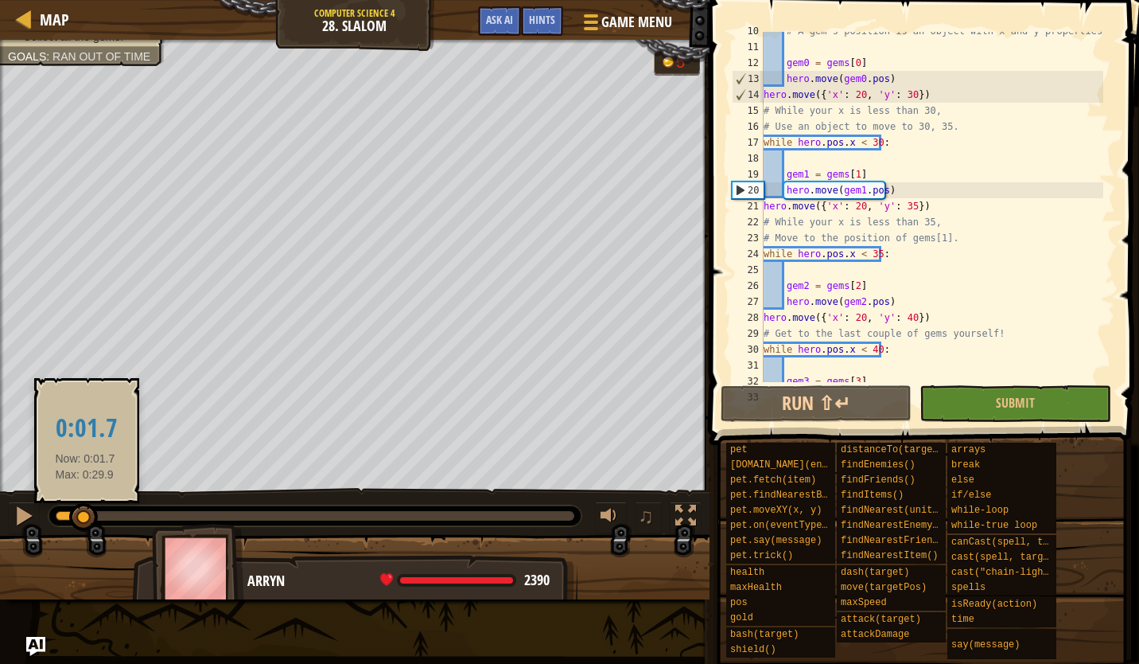
drag, startPoint x: 150, startPoint y: 512, endPoint x: 85, endPoint y: 509, distance: 65.3
click at [85, 509] on div at bounding box center [83, 517] width 29 height 29
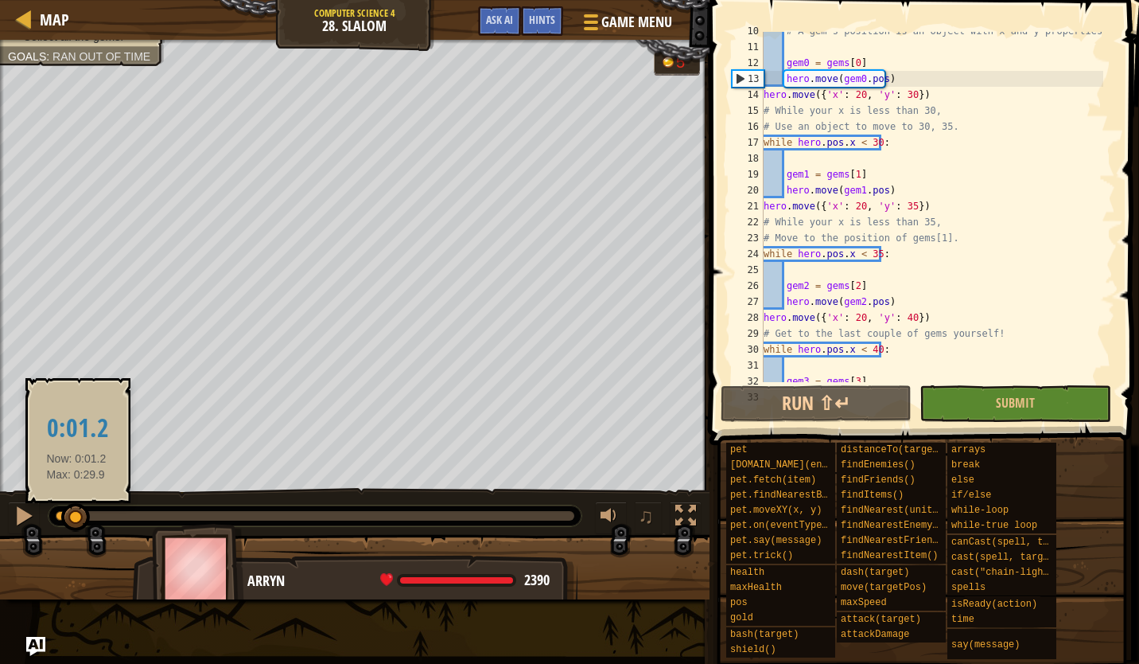
drag, startPoint x: 97, startPoint y: 510, endPoint x: 76, endPoint y: 510, distance: 20.7
click at [76, 510] on div at bounding box center [75, 517] width 29 height 29
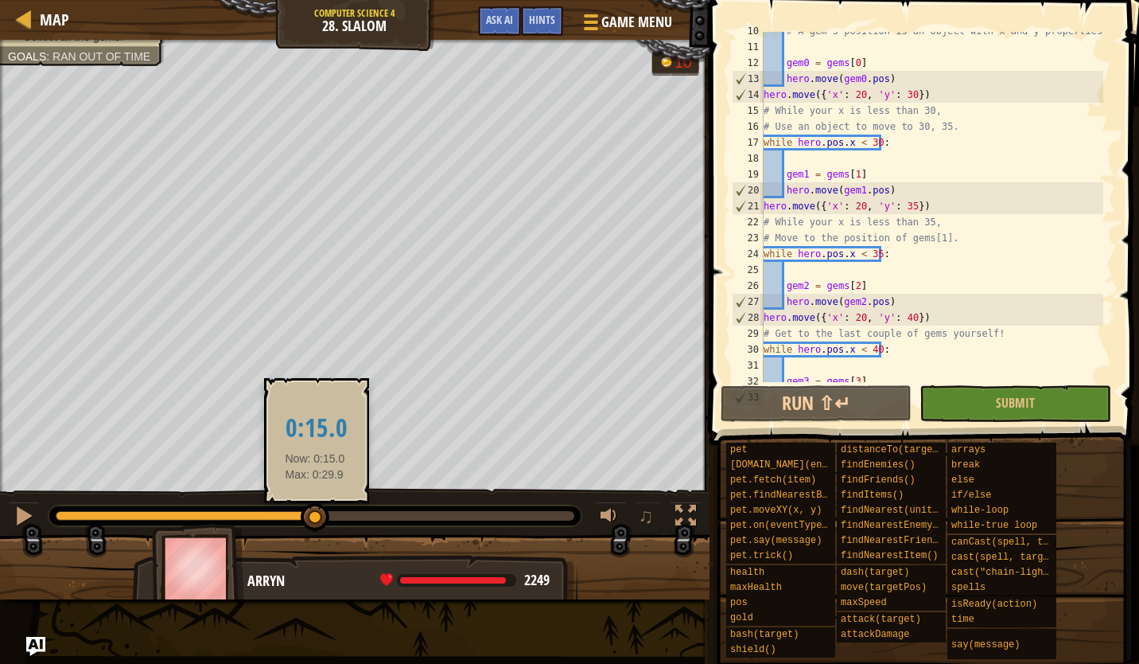
drag, startPoint x: 181, startPoint y: 507, endPoint x: 315, endPoint y: 516, distance: 134.8
click at [315, 516] on div at bounding box center [315, 517] width 29 height 29
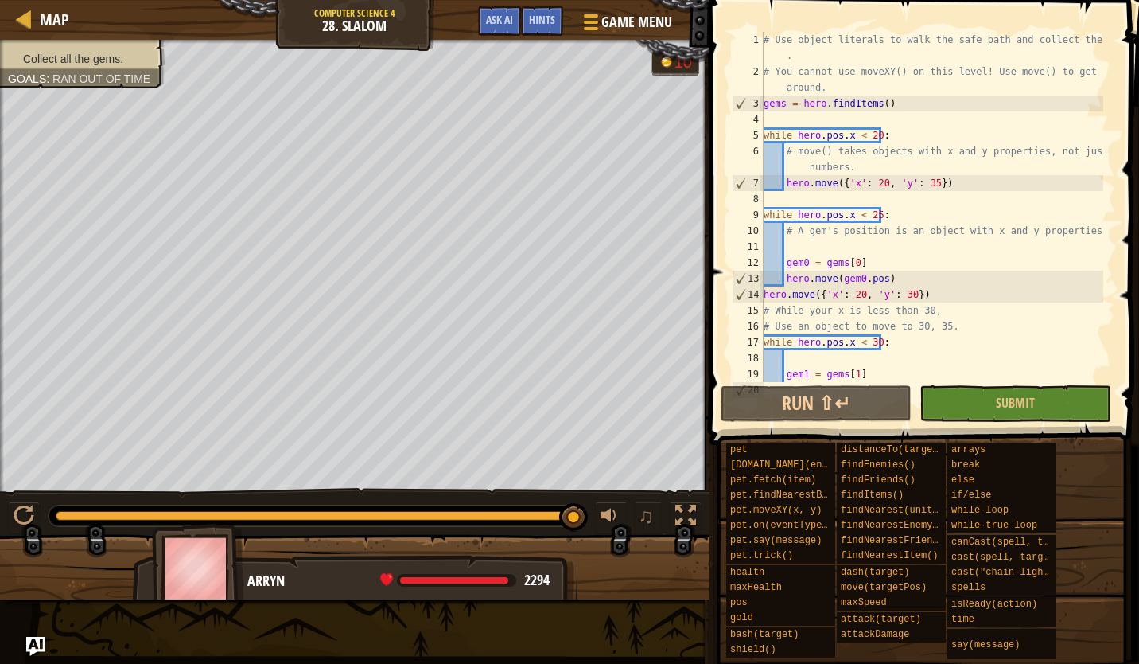
scroll to position [0, 0]
click at [809, 395] on button "Run ⇧↵" at bounding box center [816, 403] width 191 height 37
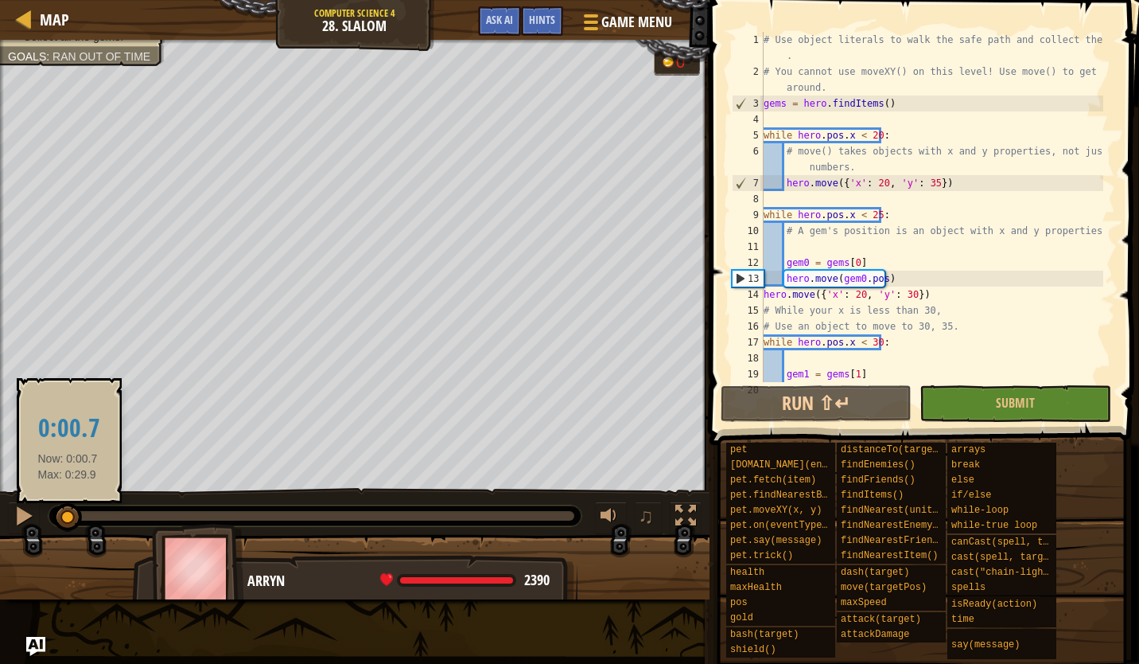
drag, startPoint x: 150, startPoint y: 514, endPoint x: 68, endPoint y: 516, distance: 82.0
click at [68, 516] on div at bounding box center [67, 517] width 29 height 29
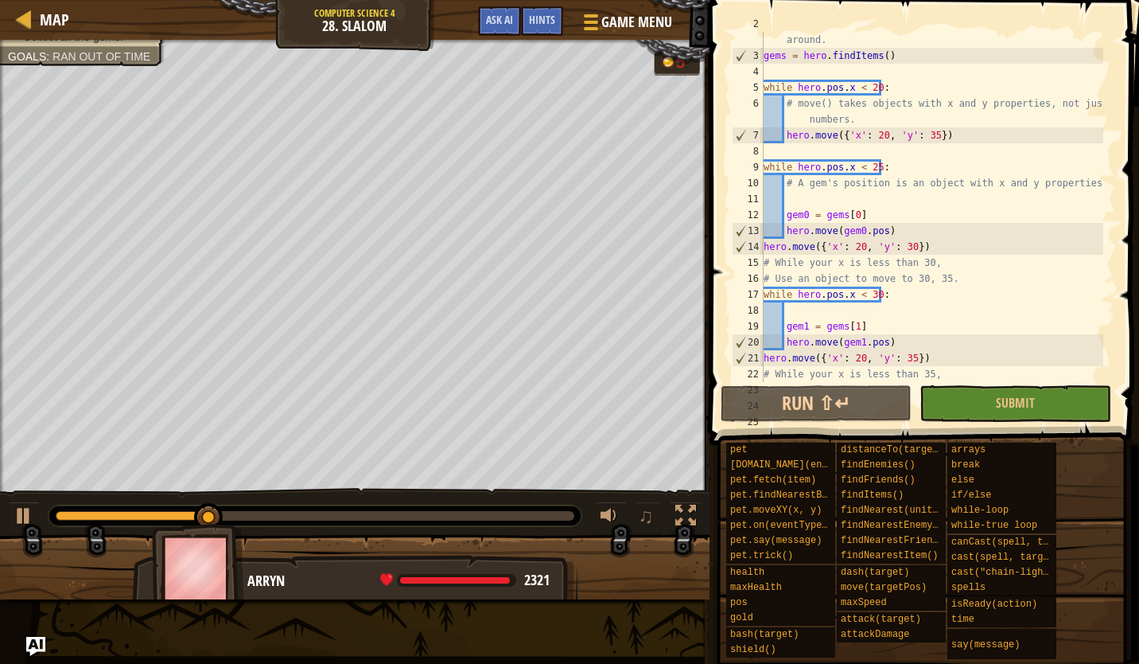
scroll to position [54, 0]
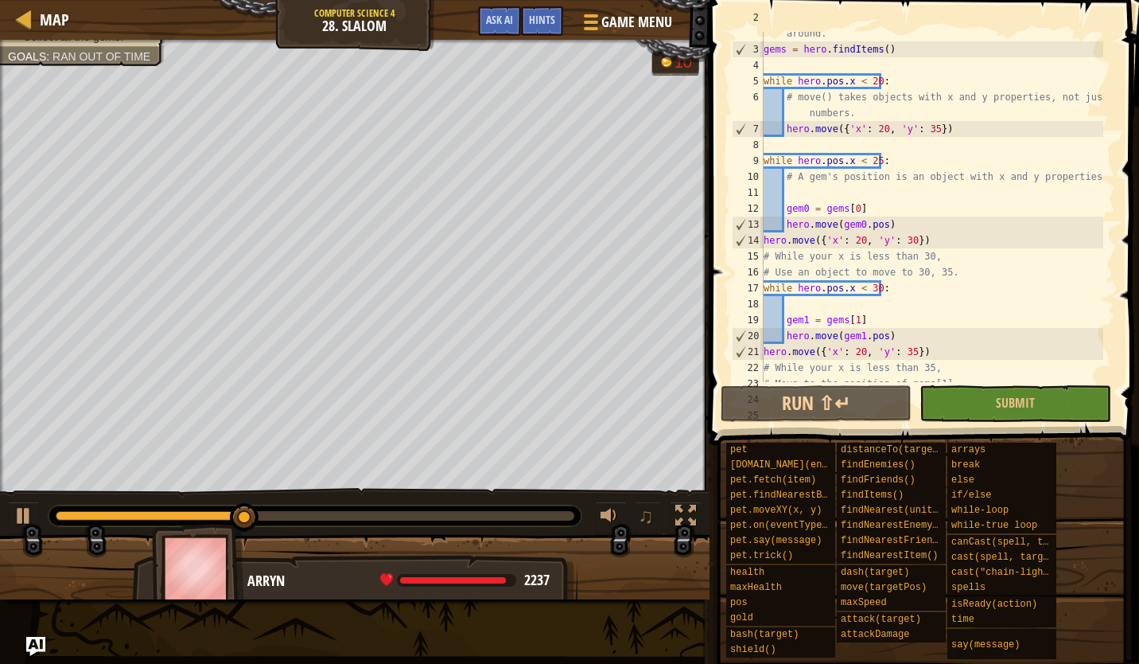
click at [762, 243] on div "14" at bounding box center [748, 240] width 31 height 16
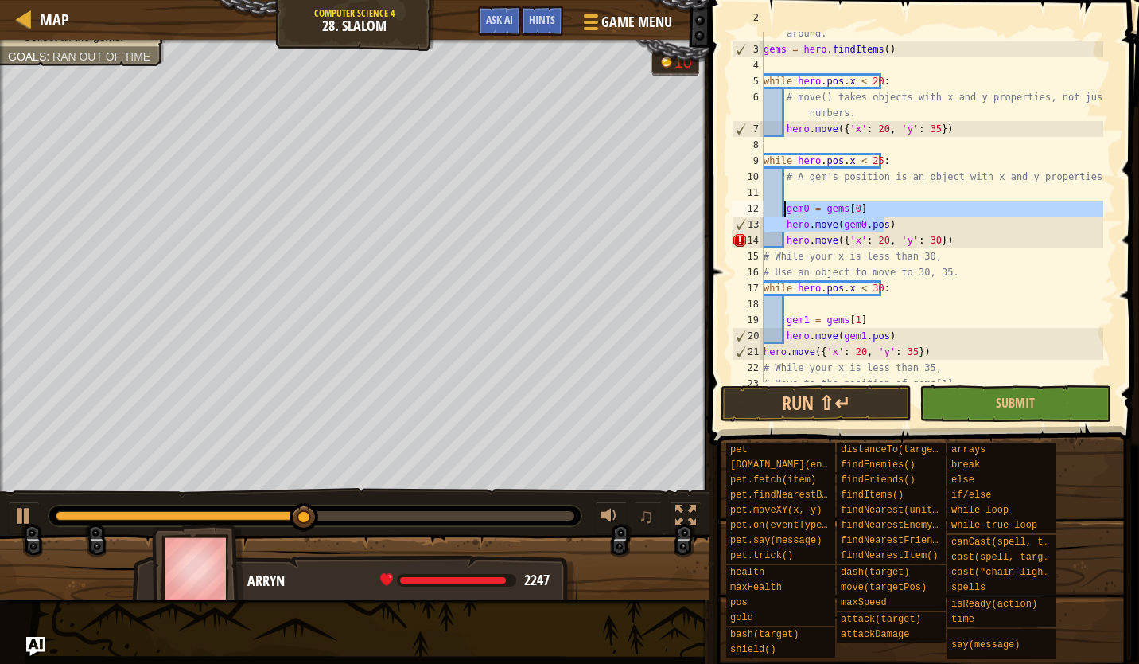
drag, startPoint x: 884, startPoint y: 222, endPoint x: 783, endPoint y: 212, distance: 101.6
click at [783, 212] on div "# You cannot use moveXY() on this level! Use move() to get around. gems = hero …" at bounding box center [932, 209] width 343 height 398
type textarea "gem0 = gems[0] hero.move(gem0.pos)"
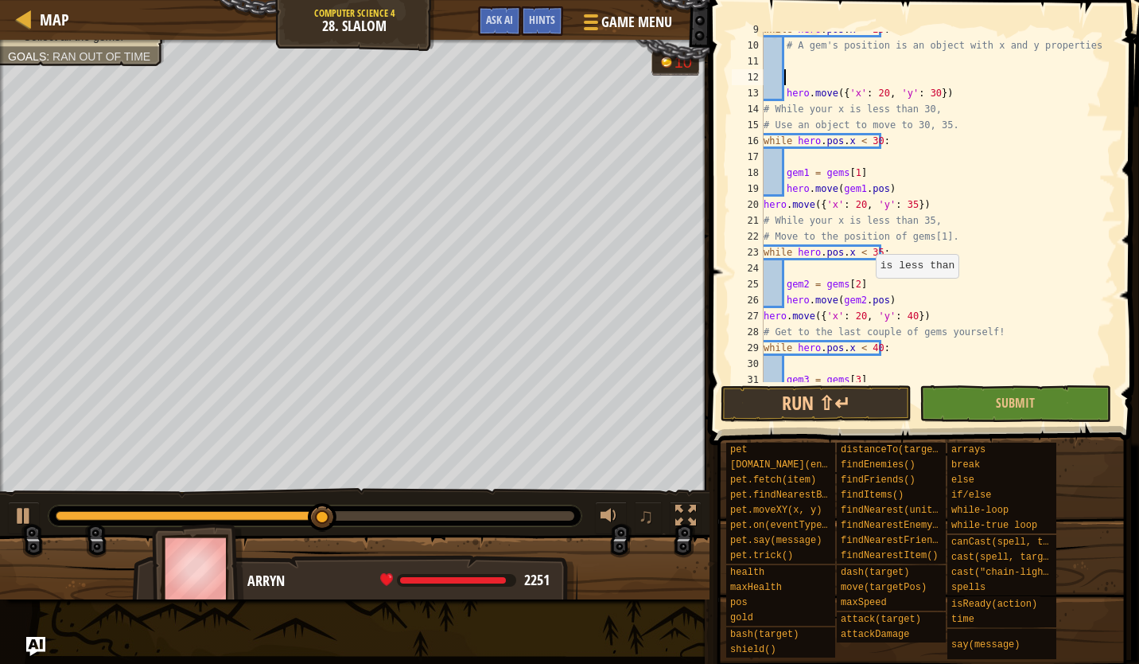
scroll to position [188, 0]
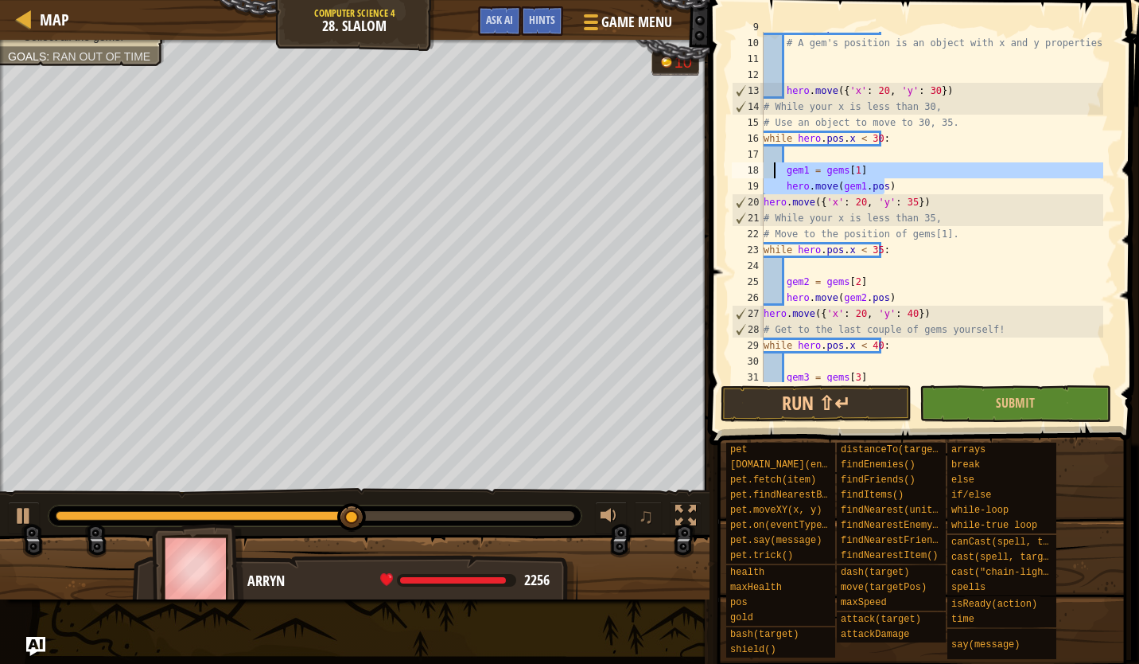
drag, startPoint x: 889, startPoint y: 189, endPoint x: 776, endPoint y: 169, distance: 114.7
click at [776, 169] on div "while hero . pos . x < 25 : # A gem's position is an object with x and y proper…" at bounding box center [932, 210] width 343 height 382
type textarea "gem1 = gems[1] hero.move(gem1.pos)"
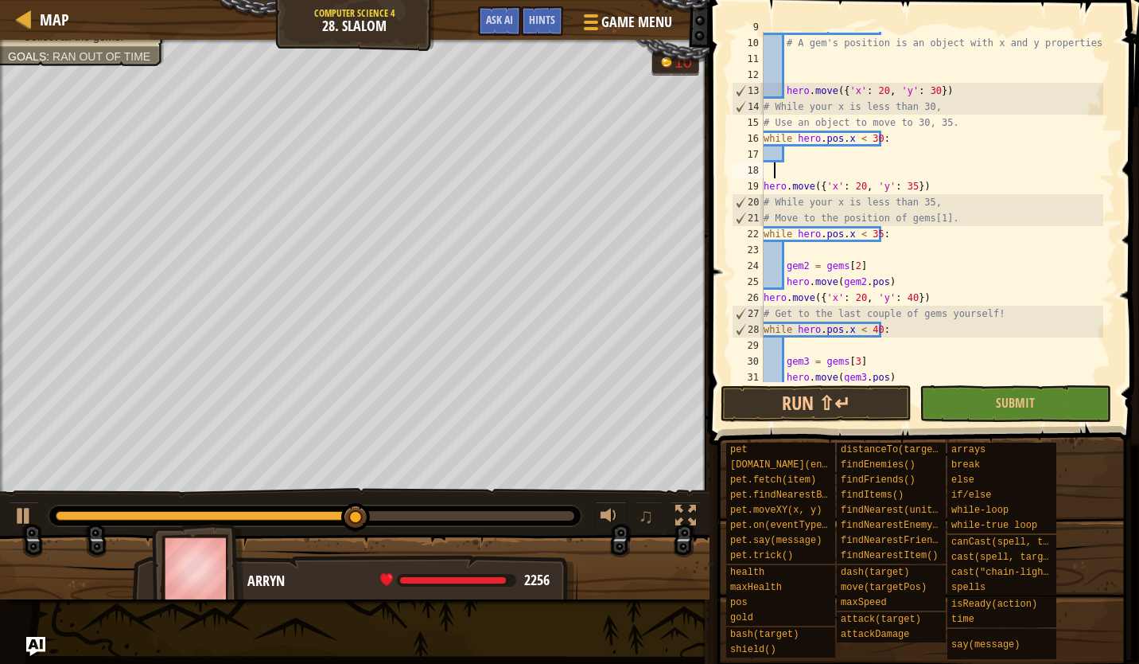
scroll to position [7, 0]
click at [765, 189] on div "while hero . pos . x < 25 : # A gem's position is an object with x and y proper…" at bounding box center [932, 210] width 343 height 382
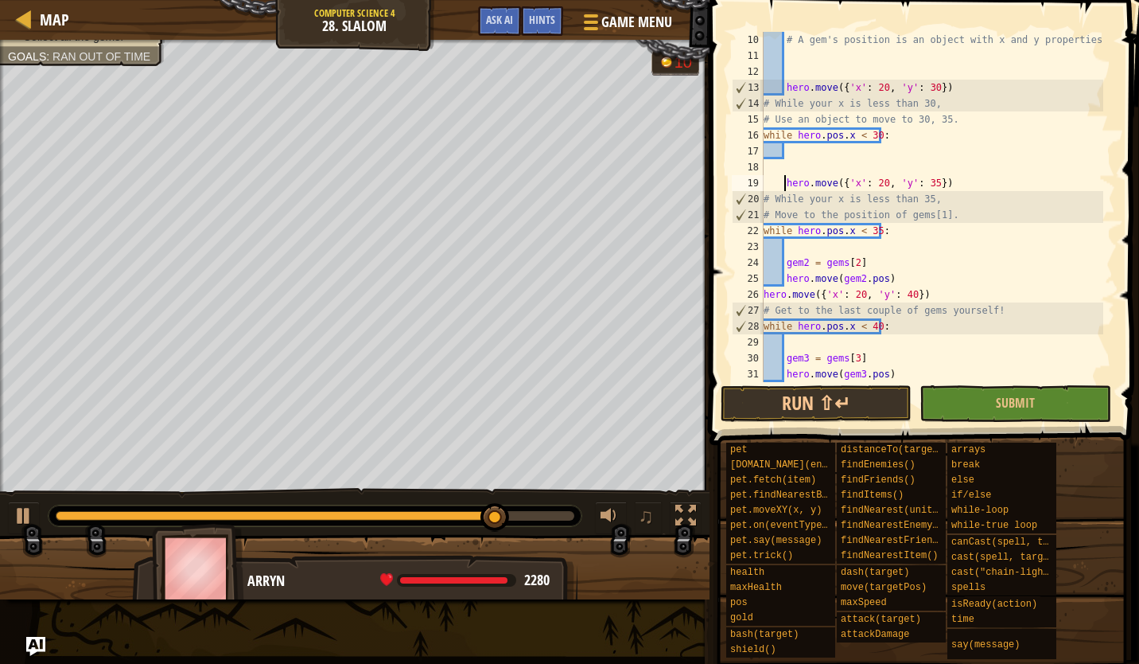
scroll to position [208, 0]
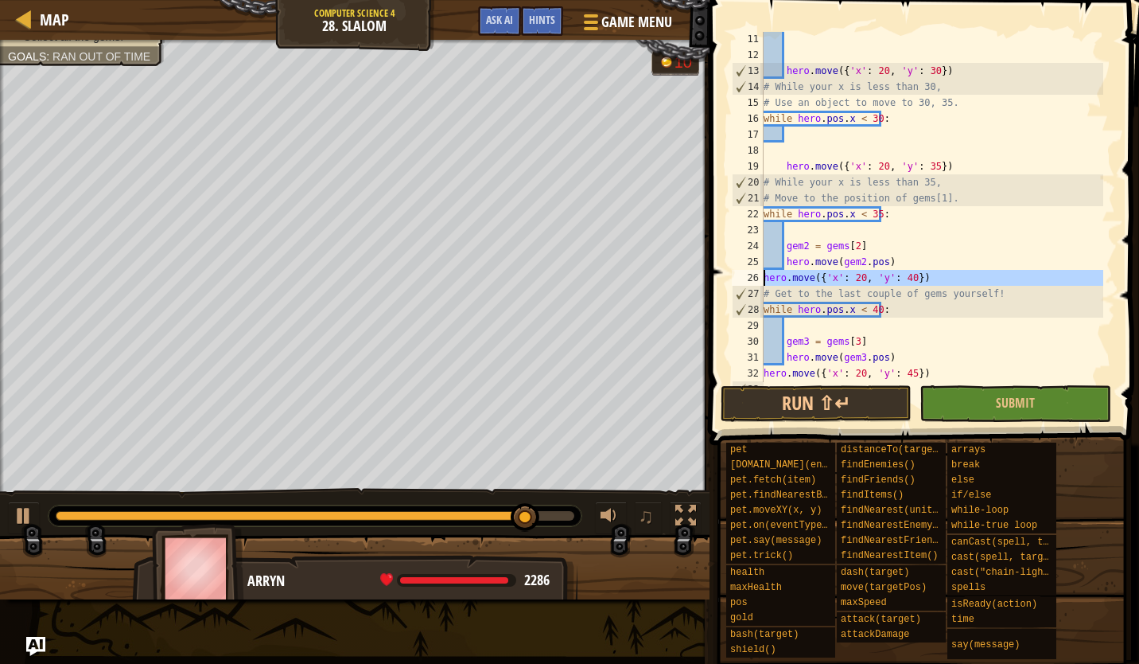
click at [762, 277] on div "26" at bounding box center [748, 278] width 32 height 16
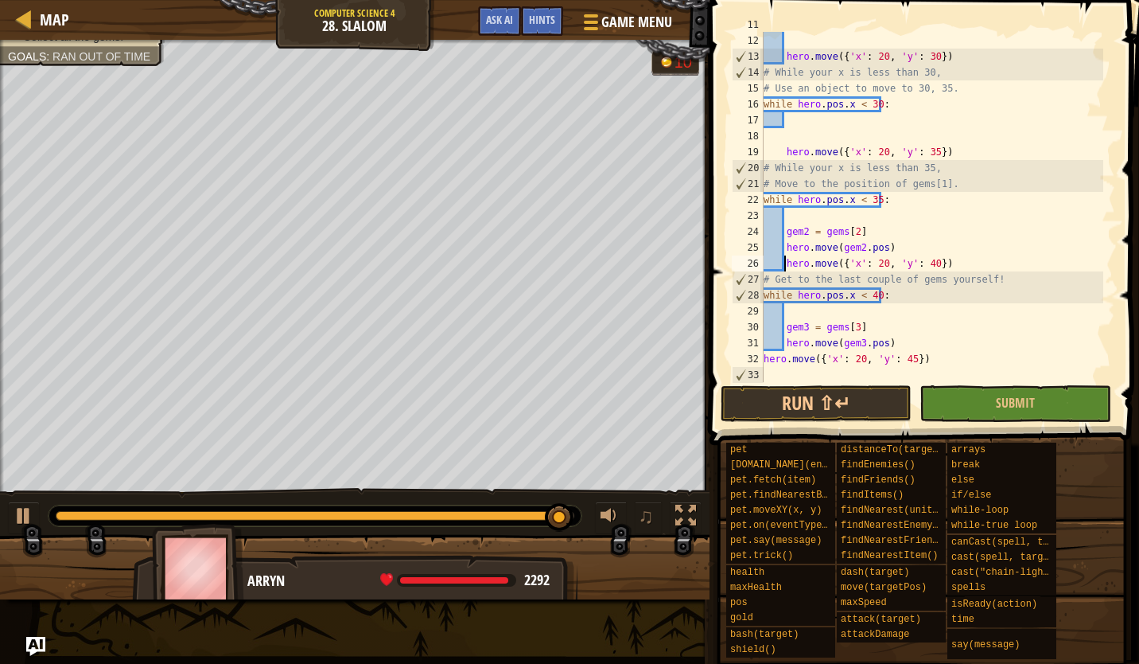
scroll to position [222, 0]
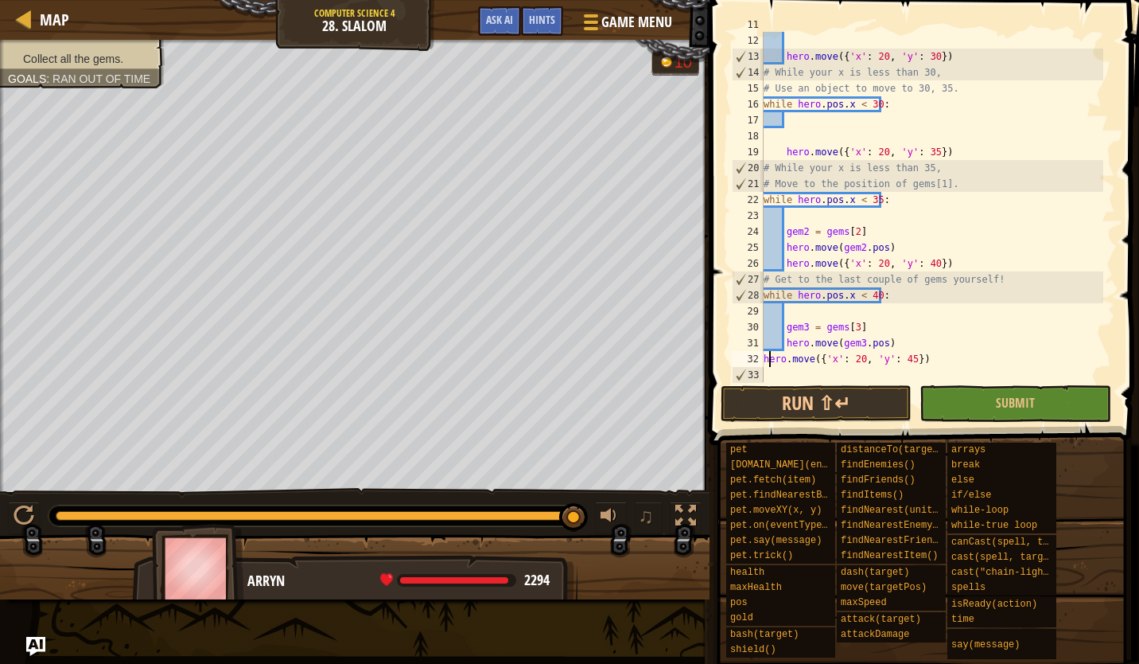
click at [767, 361] on div "hero . move ({ 'x' : 20 , 'y' : 30 }) # While your x is less than 30, # Use an …" at bounding box center [932, 208] width 343 height 382
click at [762, 361] on div "32" at bounding box center [748, 359] width 32 height 16
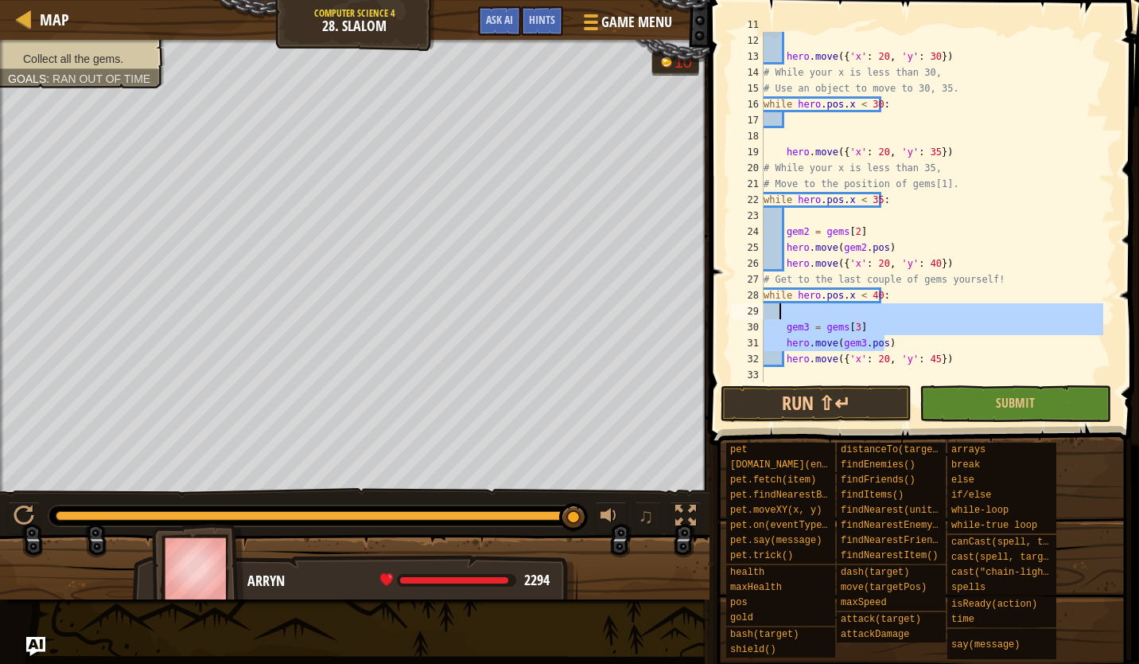
drag, startPoint x: 888, startPoint y: 342, endPoint x: 781, endPoint y: 310, distance: 112.0
click at [781, 310] on div "hero . move ({ 'x' : 20 , 'y' : 30 }) # While your x is less than 30, # Use an …" at bounding box center [932, 208] width 343 height 382
type textarea "gem3 = gems[3]"
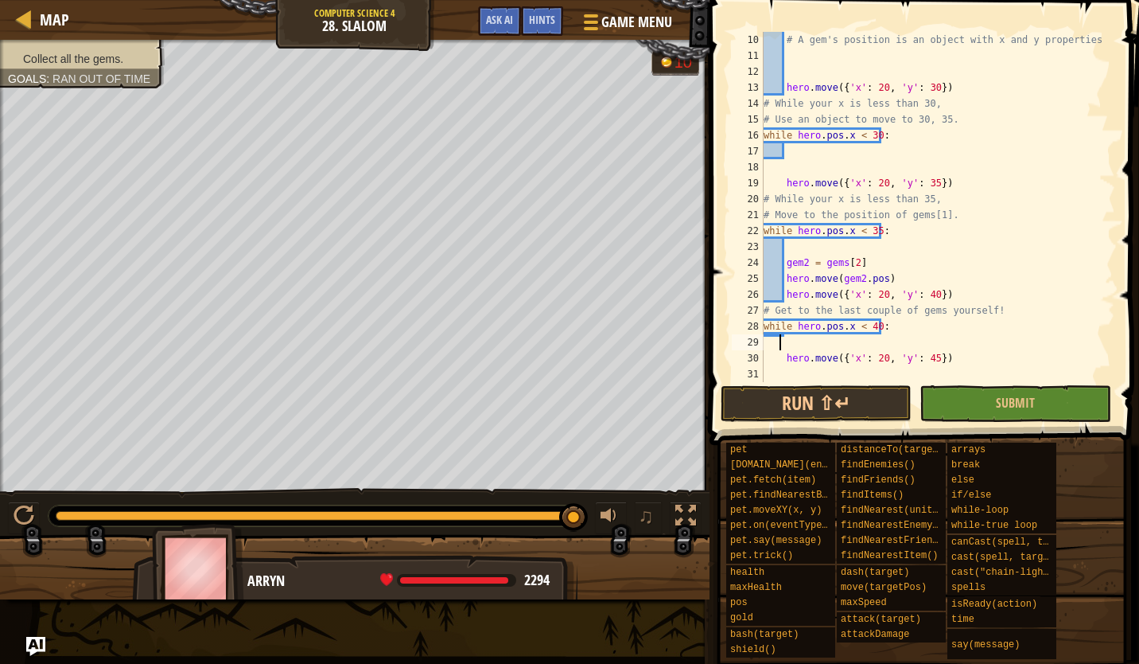
scroll to position [191, 0]
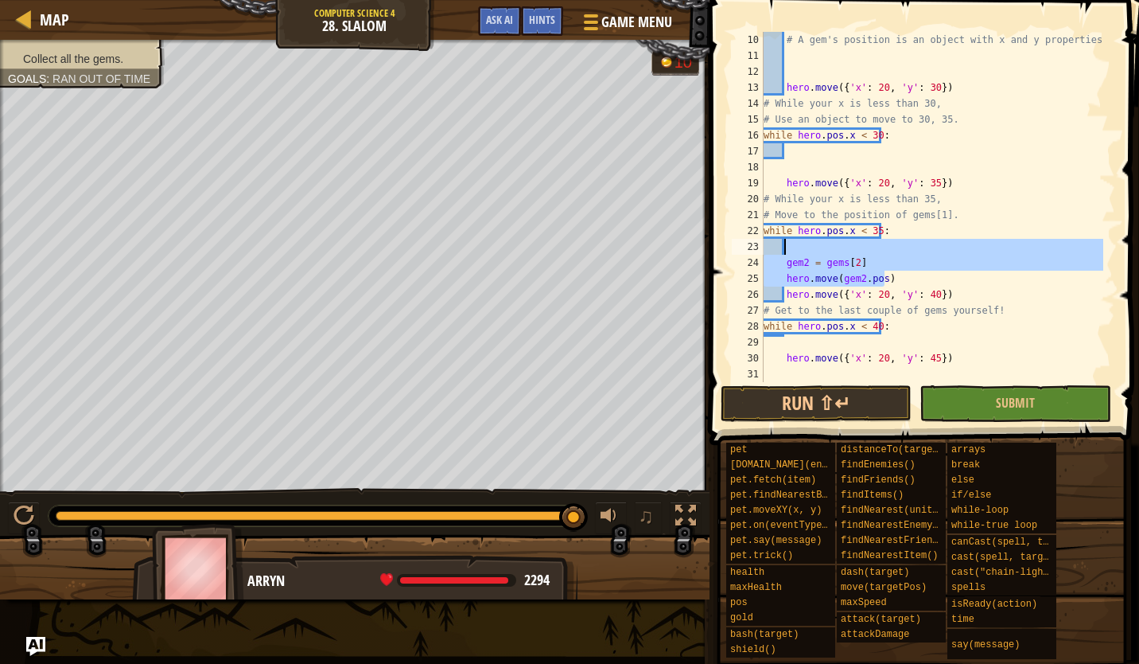
drag, startPoint x: 909, startPoint y: 284, endPoint x: 798, endPoint y: 247, distance: 117.5
click at [798, 247] on div "# A gem's position is an object with x and y properties. hero . move ({ 'x' : 2…" at bounding box center [932, 223] width 343 height 382
type textarea "gem2 = gems[2]"
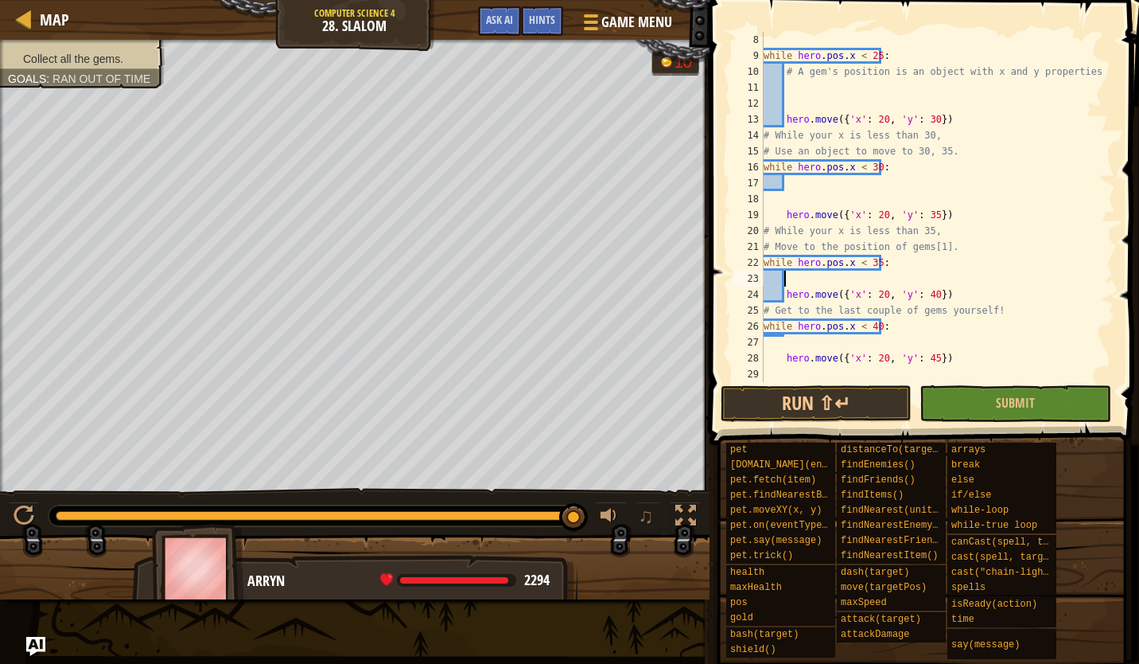
scroll to position [159, 0]
click at [839, 402] on button "Run ⇧↵" at bounding box center [816, 403] width 191 height 37
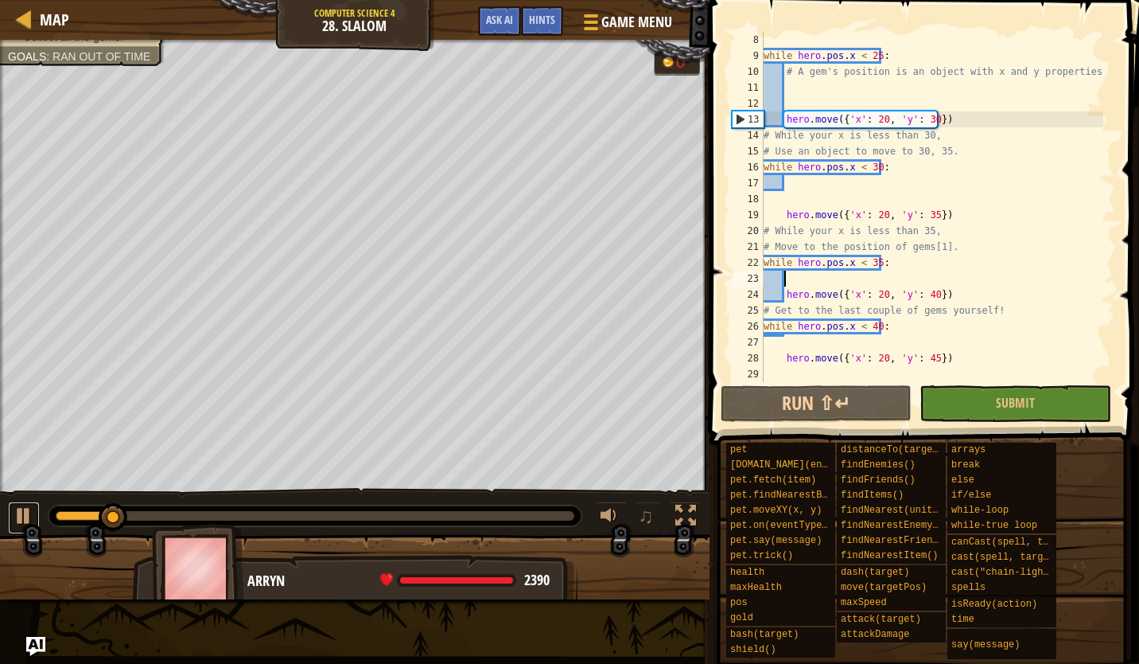
drag, startPoint x: 39, startPoint y: 508, endPoint x: 55, endPoint y: 507, distance: 15.9
click at [41, 507] on div "♫" at bounding box center [355, 512] width 710 height 48
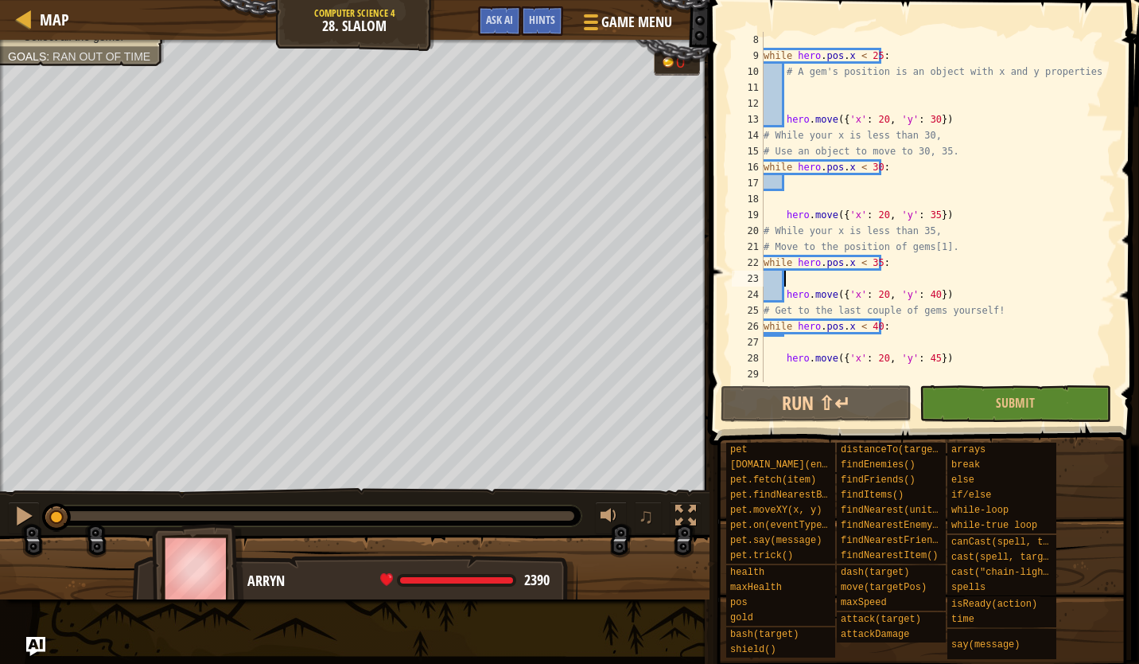
drag, startPoint x: 130, startPoint y: 515, endPoint x: 34, endPoint y: 490, distance: 99.4
click at [34, 497] on div "♫" at bounding box center [355, 512] width 710 height 48
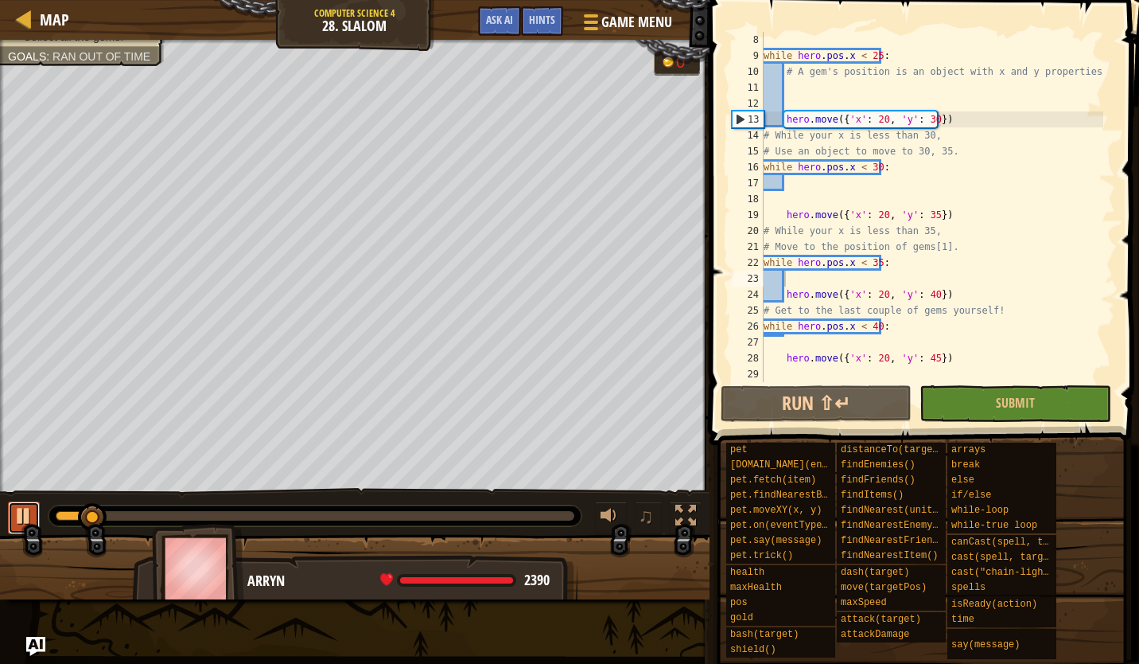
click at [29, 508] on div at bounding box center [24, 515] width 21 height 21
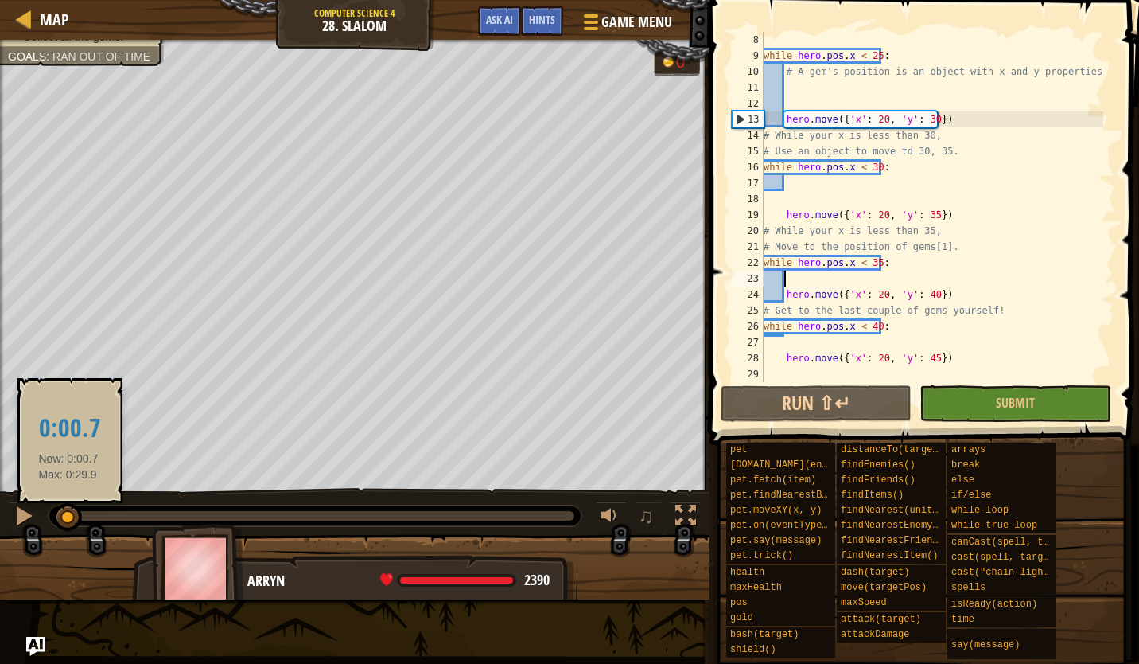
drag, startPoint x: 93, startPoint y: 512, endPoint x: 56, endPoint y: 504, distance: 38.2
click at [64, 514] on div at bounding box center [67, 517] width 29 height 29
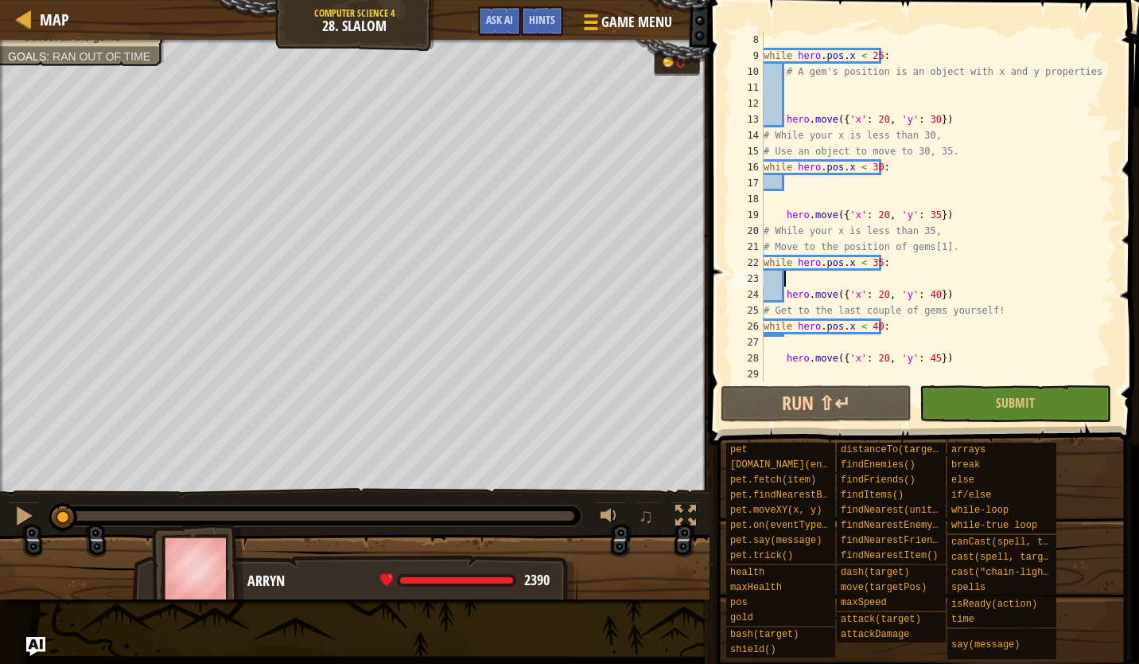
scroll to position [0, 0]
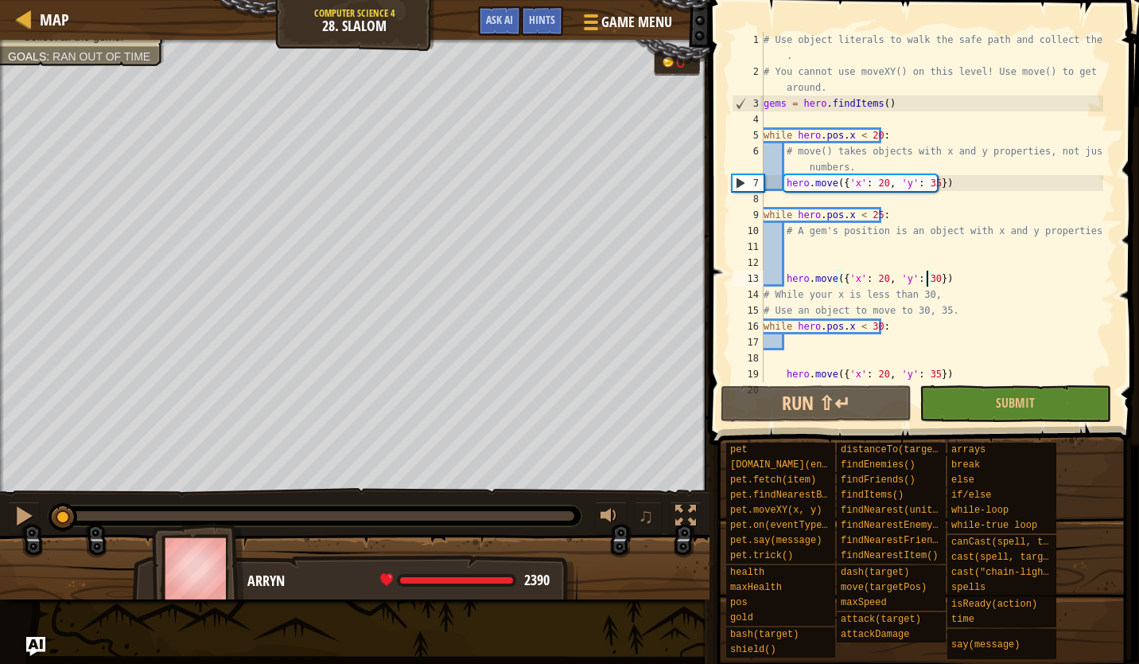
click at [925, 278] on div "# Use object literals to walk the safe path and collect the gems . # You cannot…" at bounding box center [932, 231] width 343 height 398
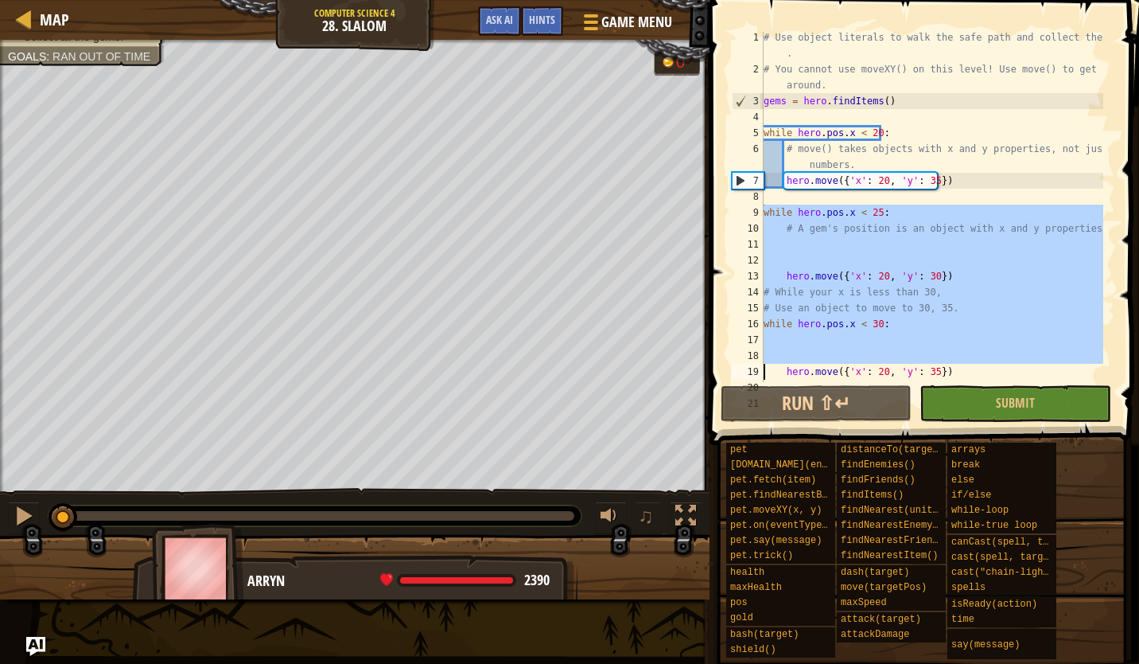
scroll to position [159, 0]
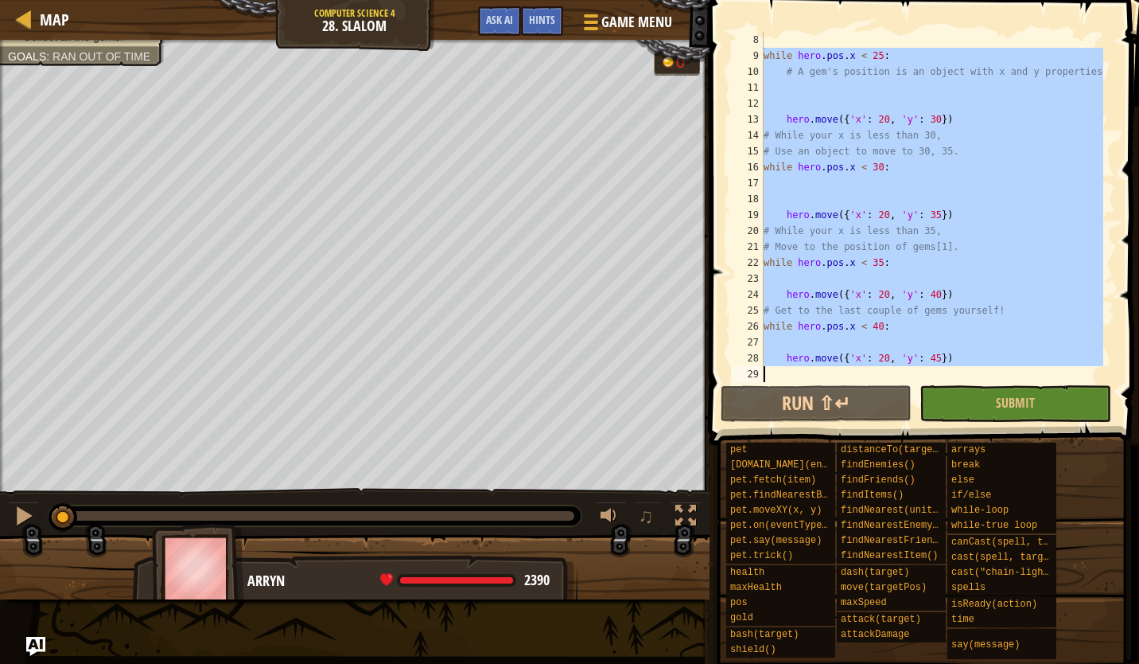
drag, startPoint x: 762, startPoint y: 208, endPoint x: 890, endPoint y: 436, distance: 261.8
click at [892, 436] on div "Hints hero.move({'x': 20, 'y': 30}) 8 9 10 11 12 13 14 15 16 17 18 19 20 21 22 …" at bounding box center [922, 328] width 434 height 656
type textarea "hero.move({'x': 20, 'y': 45})"
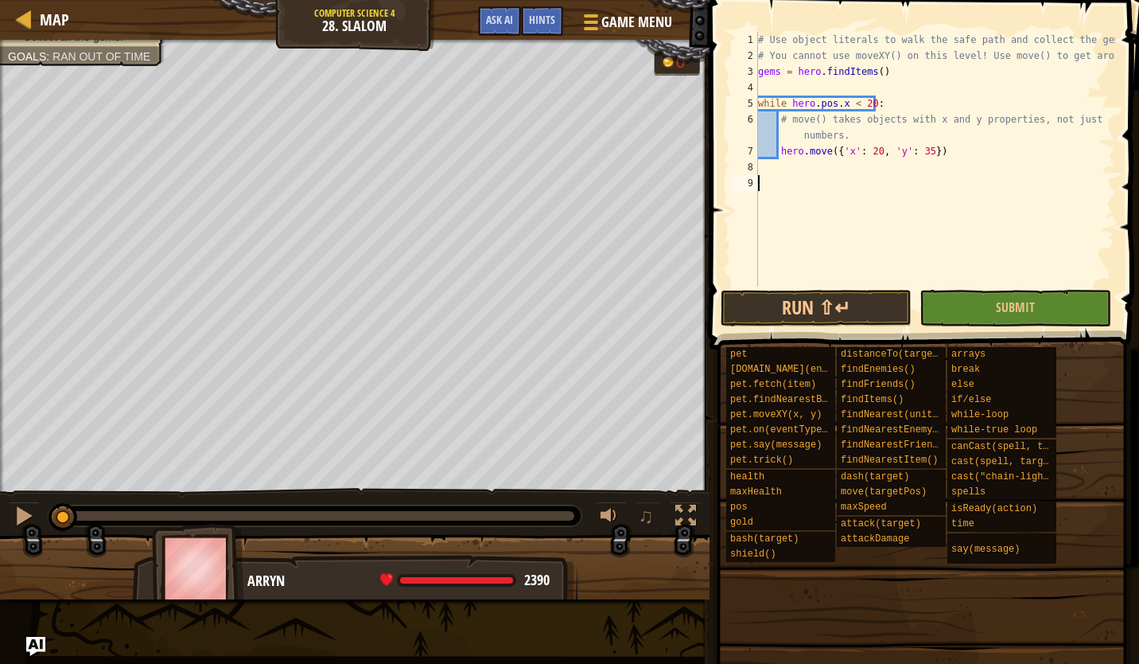
click at [987, 162] on div "# Use object literals to walk the safe path and collect the gems. # You cannot …" at bounding box center [935, 175] width 360 height 286
click at [970, 155] on div "# Use object literals to walk the safe path and collect the gems. # You cannot …" at bounding box center [935, 175] width 360 height 286
type textarea "hero.move({'x': 20, 'y': 35})"
click at [837, 153] on div "# Use object literals to walk the safe path and collect the gems. # You cannot …" at bounding box center [935, 175] width 360 height 286
click at [847, 161] on div "# Use object literals to walk the safe path and collect the gems. # You cannot …" at bounding box center [935, 175] width 360 height 286
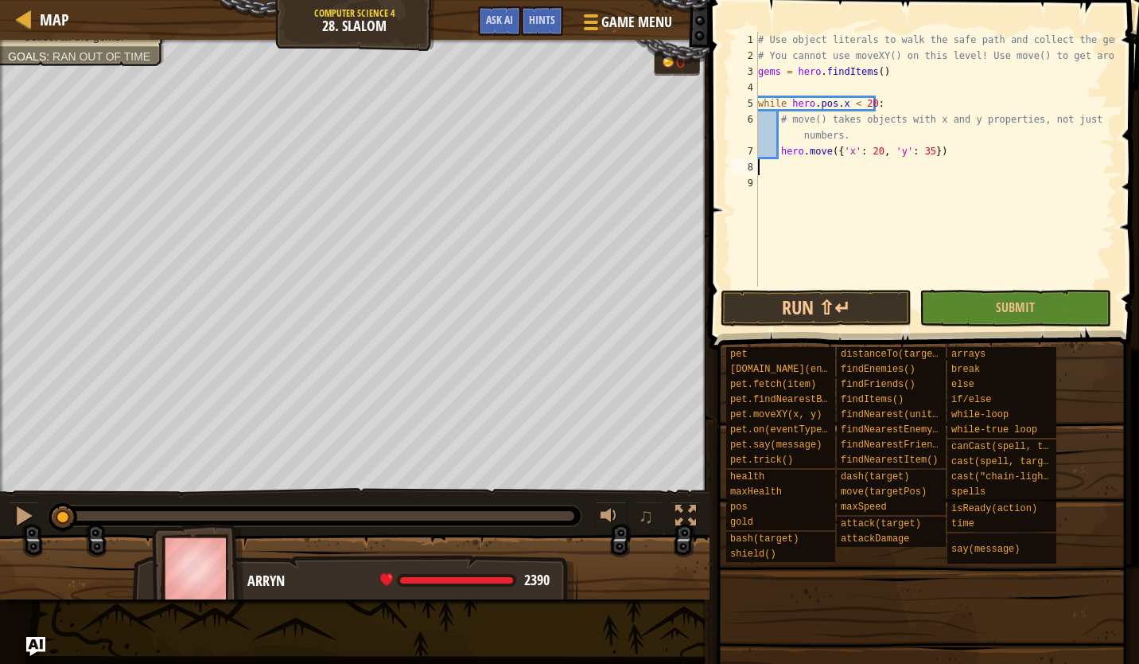
click at [847, 150] on div "# Use object literals to walk the safe path and collect the gems. # You cannot …" at bounding box center [935, 175] width 360 height 286
type textarea "hero.move({'x': 20, 'y': 35})"
click at [891, 176] on div "# Use object literals to walk the safe path and collect the gems. # You cannot …" at bounding box center [935, 175] width 360 height 286
drag, startPoint x: 862, startPoint y: 155, endPoint x: 836, endPoint y: 153, distance: 25.6
click at [836, 153] on div "# Use object literals to walk the safe path and collect the gems. # You cannot …" at bounding box center [935, 175] width 360 height 286
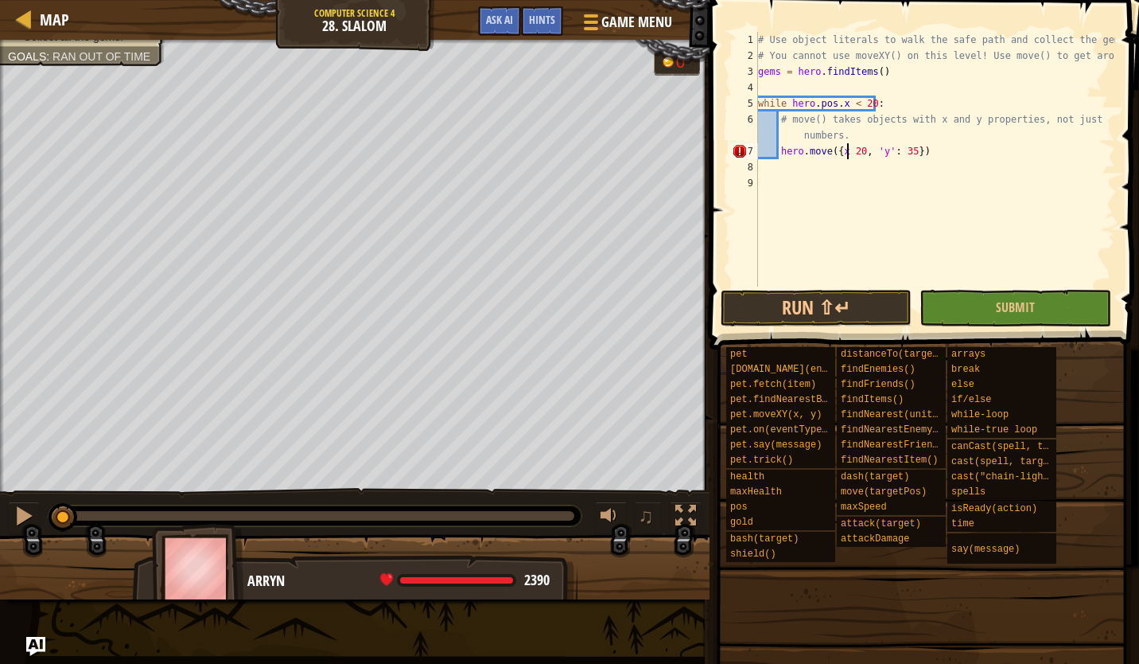
scroll to position [7, 10]
drag, startPoint x: 904, startPoint y: 155, endPoint x: 882, endPoint y: 154, distance: 21.5
click at [882, 154] on div "# Use object literals to walk the safe path and collect the gems. # You cannot …" at bounding box center [935, 175] width 360 height 286
type textarea "hero.move({x = 20, y = 35})"
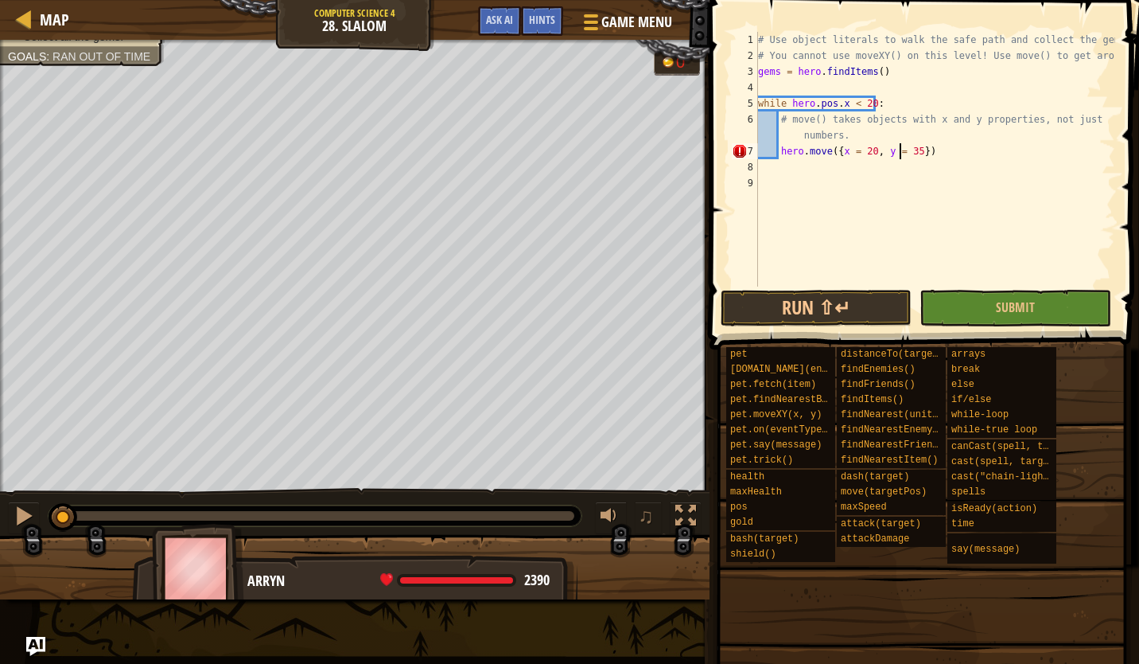
click at [816, 83] on div "# Use object literals to walk the safe path and collect the gems. # You cannot …" at bounding box center [935, 175] width 360 height 286
type textarea "x"
type textarea "x = 20"
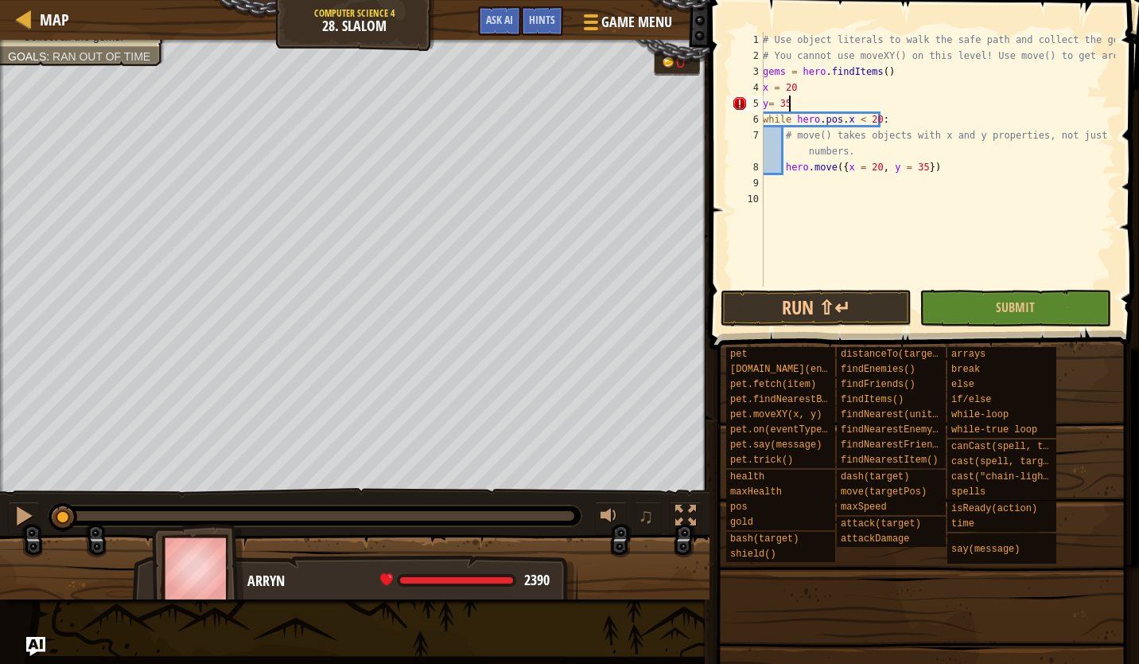
scroll to position [7, 2]
drag, startPoint x: 915, startPoint y: 166, endPoint x: 843, endPoint y: 172, distance: 71.9
click at [843, 172] on div "# Use object literals to walk the safe path and collect the gems. # You cannot …" at bounding box center [938, 175] width 356 height 286
click at [903, 300] on button "Run ⇧↵" at bounding box center [816, 308] width 191 height 37
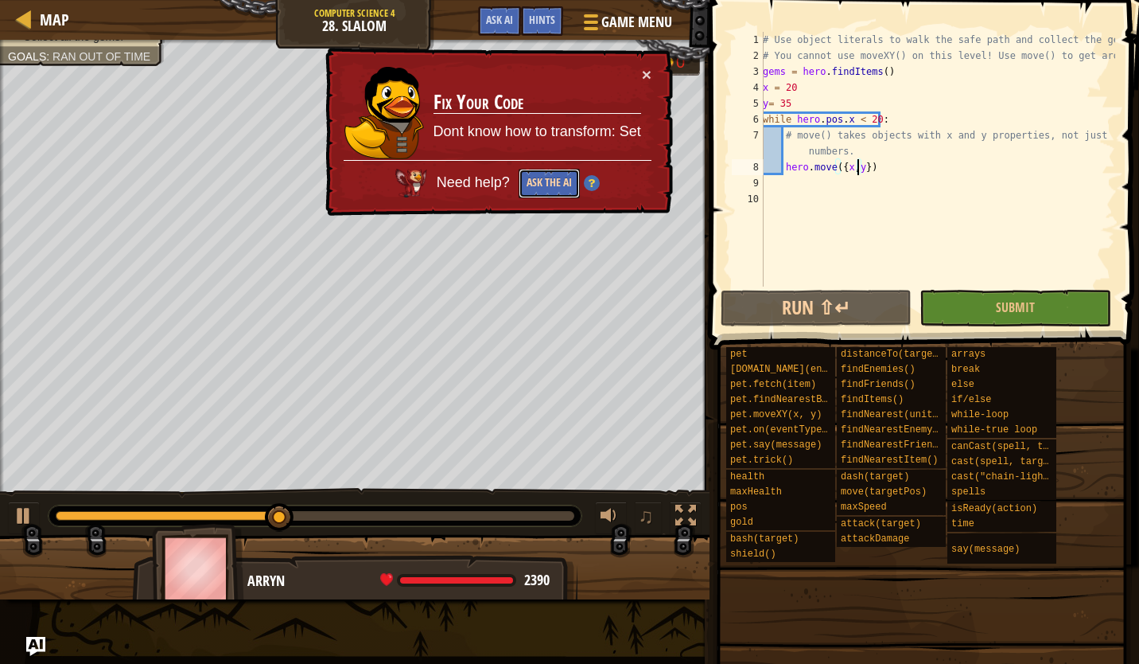
click at [536, 173] on button "Ask the AI" at bounding box center [549, 183] width 61 height 29
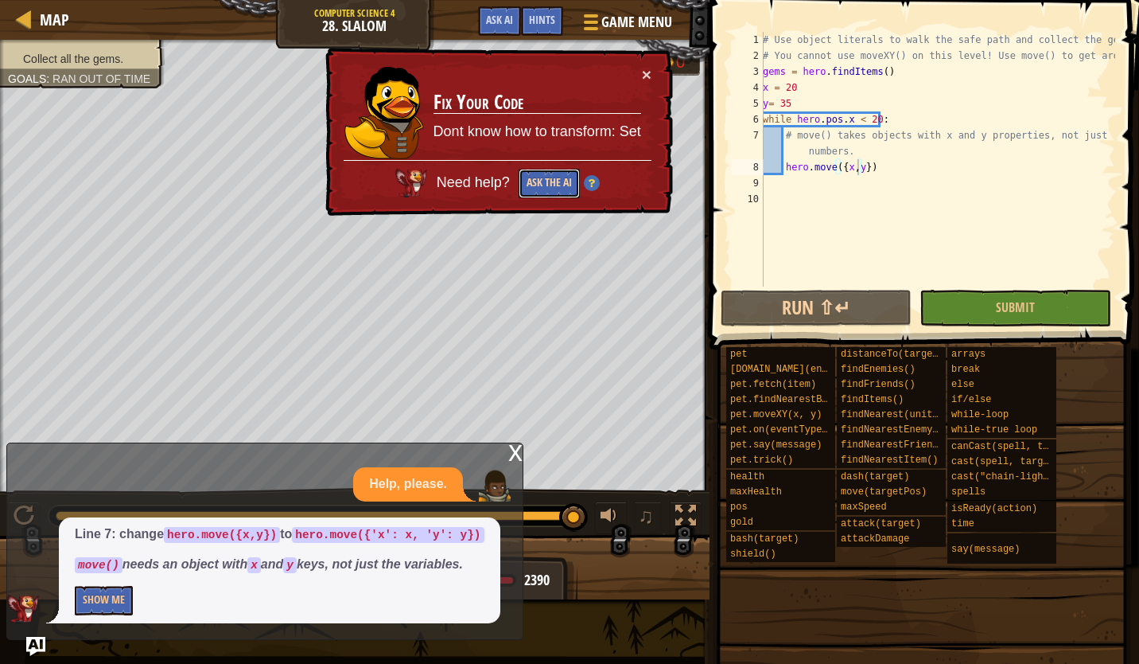
click at [540, 178] on button "Ask the AI" at bounding box center [549, 183] width 61 height 29
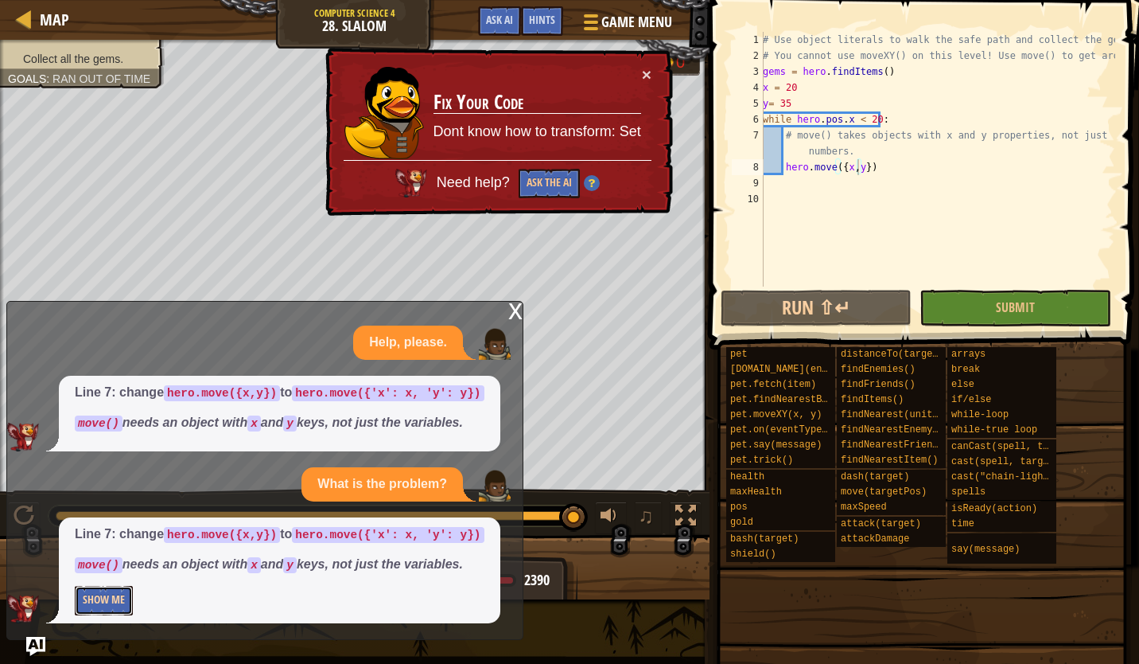
click at [106, 595] on button "Show Me" at bounding box center [104, 600] width 58 height 29
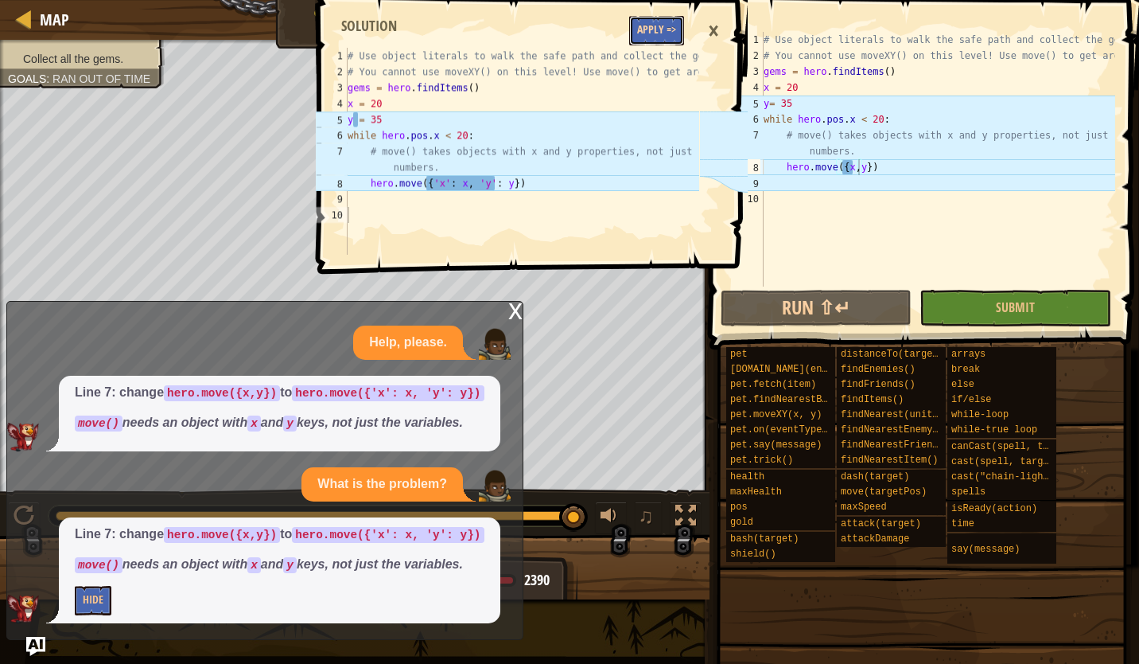
click at [653, 37] on button "Apply =>" at bounding box center [656, 30] width 55 height 29
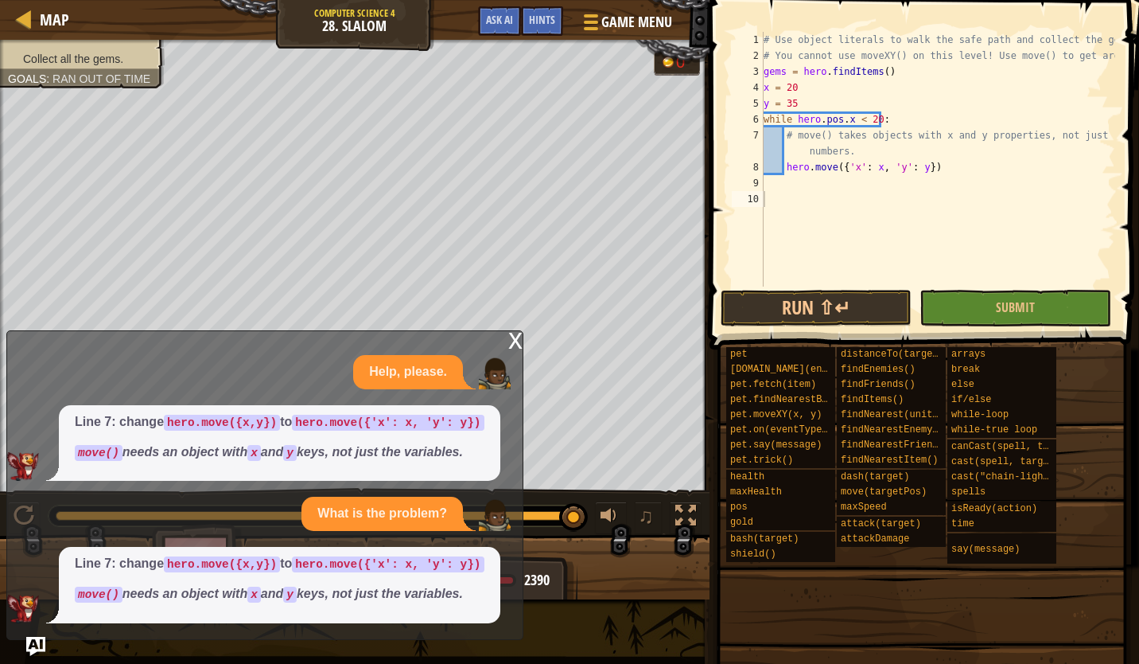
click at [514, 341] on div "x" at bounding box center [515, 339] width 14 height 16
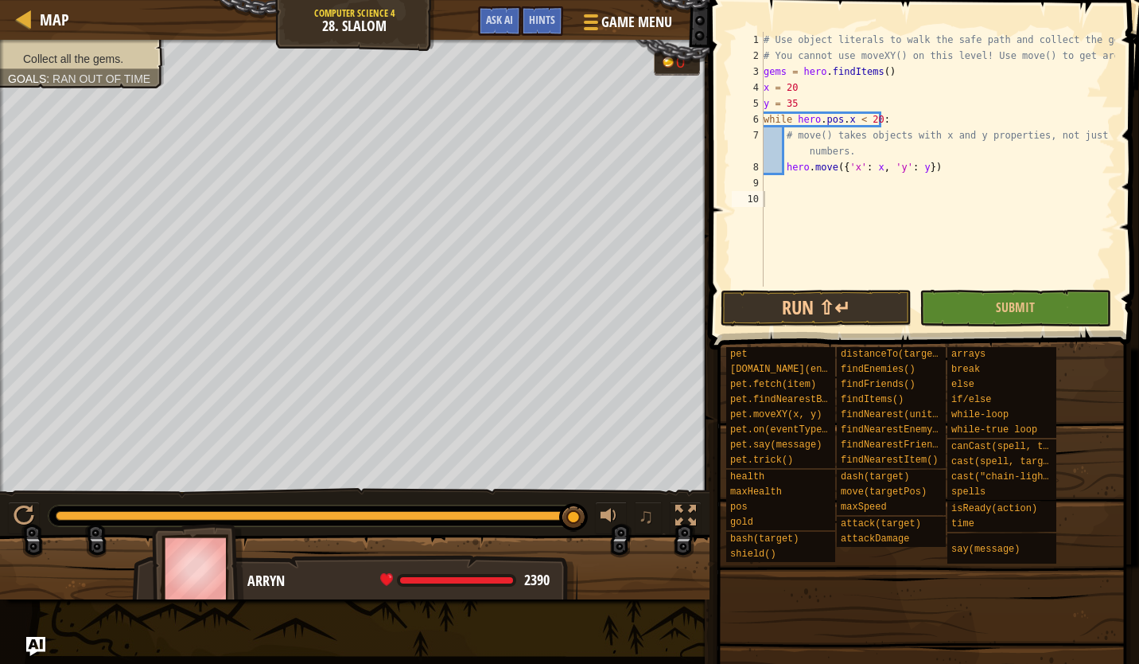
type textarea "hero.move({'x': x, 'y': y})"
click at [947, 174] on div "# Use object literals to walk the safe path and collect the gems. # You cannot …" at bounding box center [938, 175] width 355 height 286
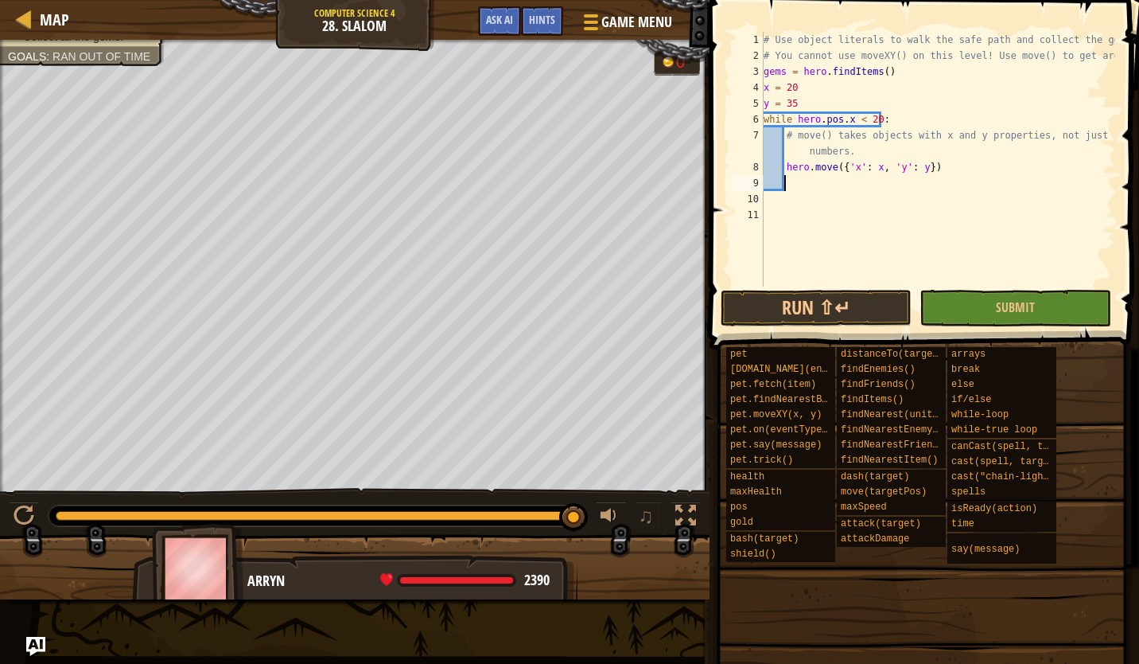
scroll to position [7, 2]
type textarea "Y"
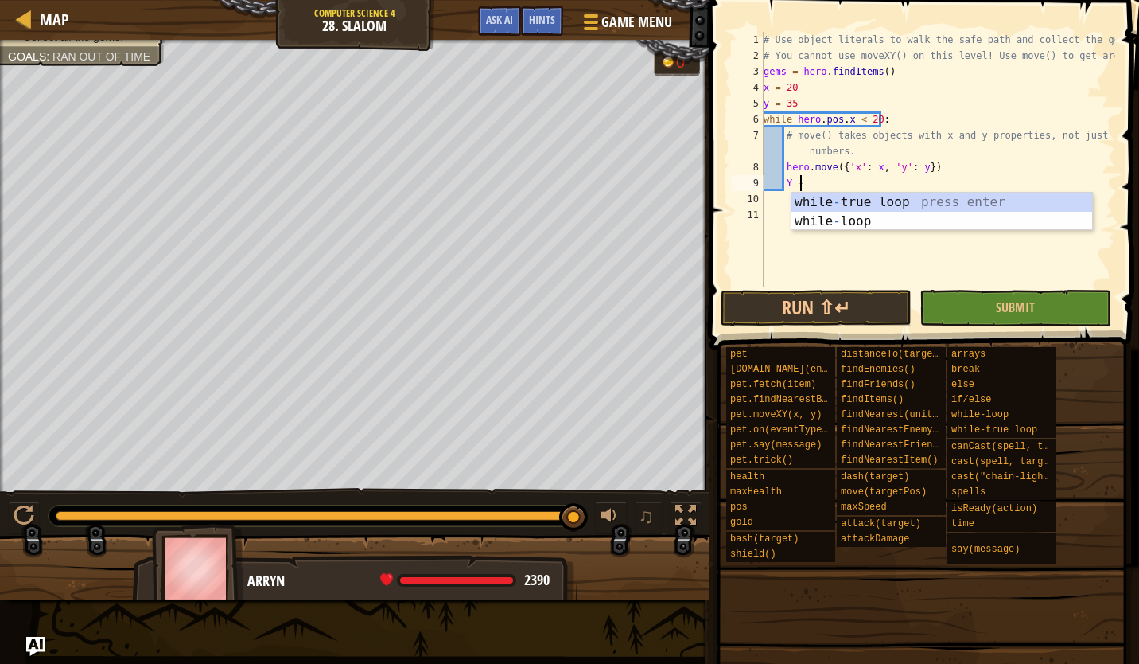
scroll to position [7, 2]
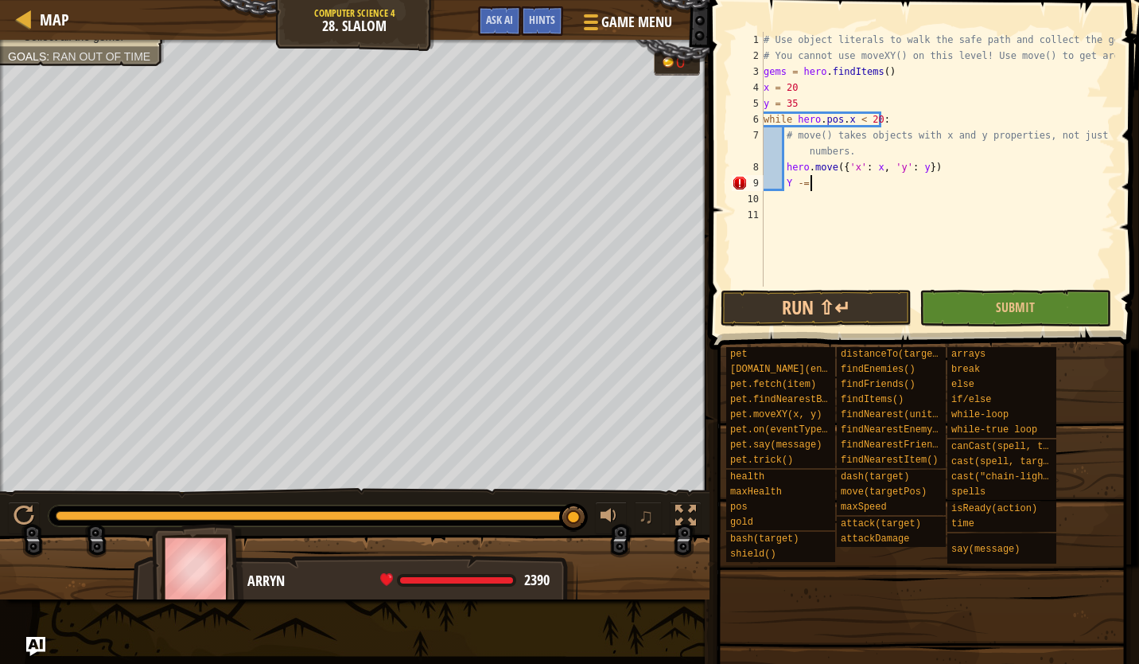
type textarea "Y -= 5"
click at [832, 181] on div "# Use object literals to walk the safe path and collect the gems. # You cannot …" at bounding box center [938, 175] width 355 height 286
click at [847, 181] on div "# Use object literals to walk the safe path and collect the gems. # You cannot …" at bounding box center [938, 175] width 355 height 286
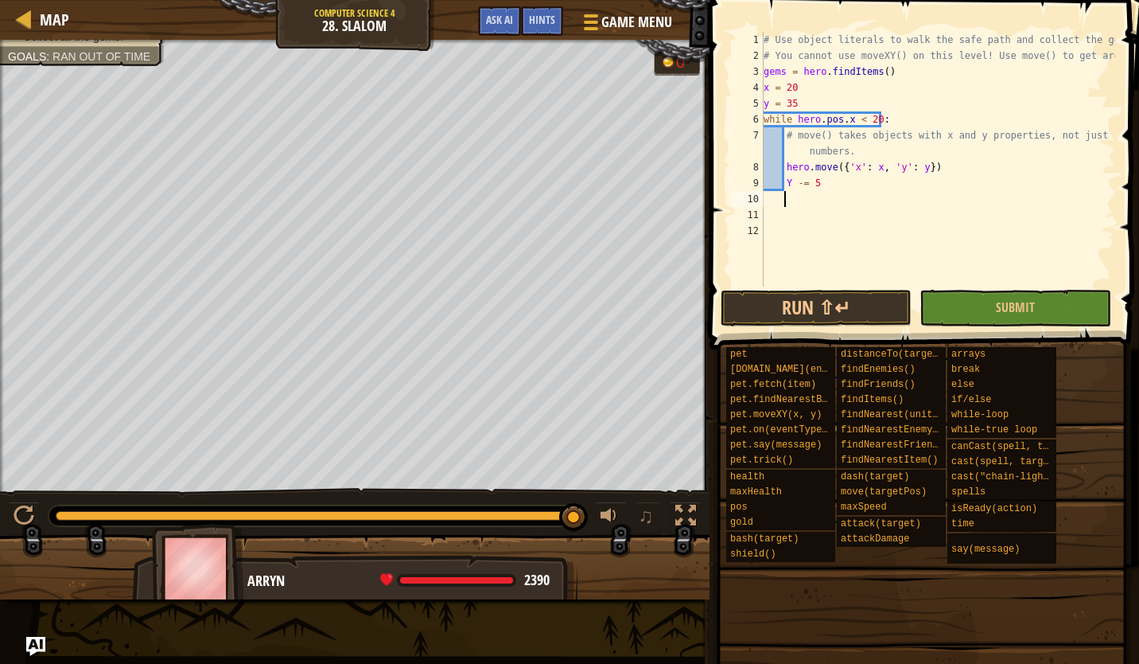
type textarea "Y -= 5"
type textarea "X"
click at [791, 187] on div "# Use object literals to walk the safe path and collect the gems. # You cannot …" at bounding box center [938, 175] width 355 height 286
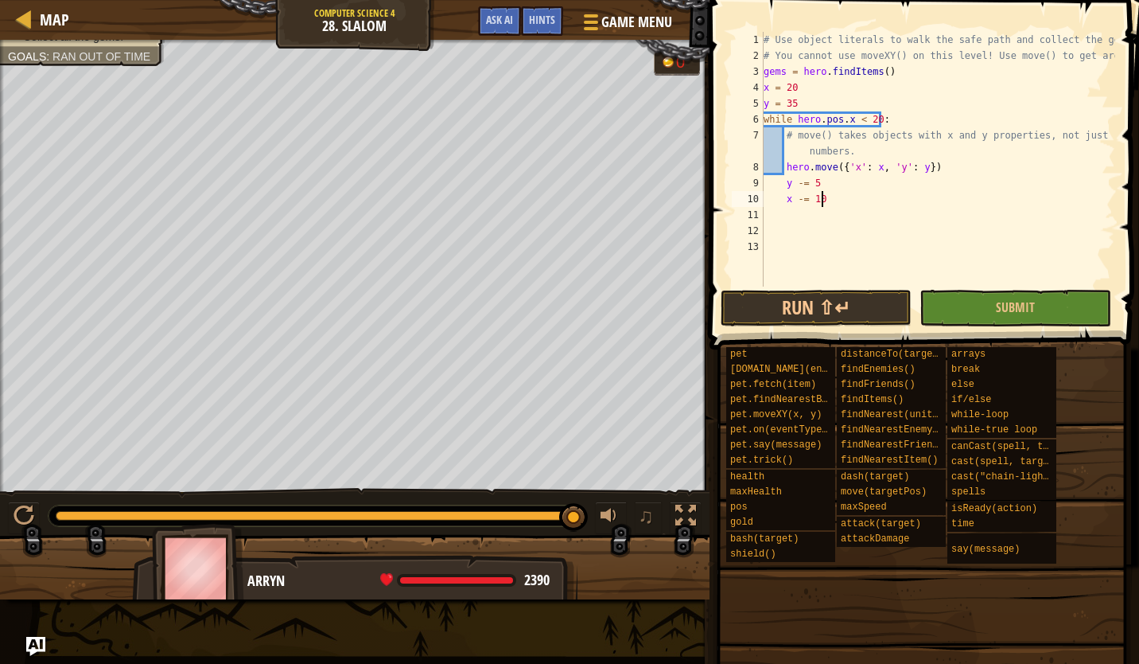
click at [858, 197] on div "# Use object literals to walk the safe path and collect the gems. # You cannot …" at bounding box center [938, 175] width 355 height 286
type textarea "x -= 10"
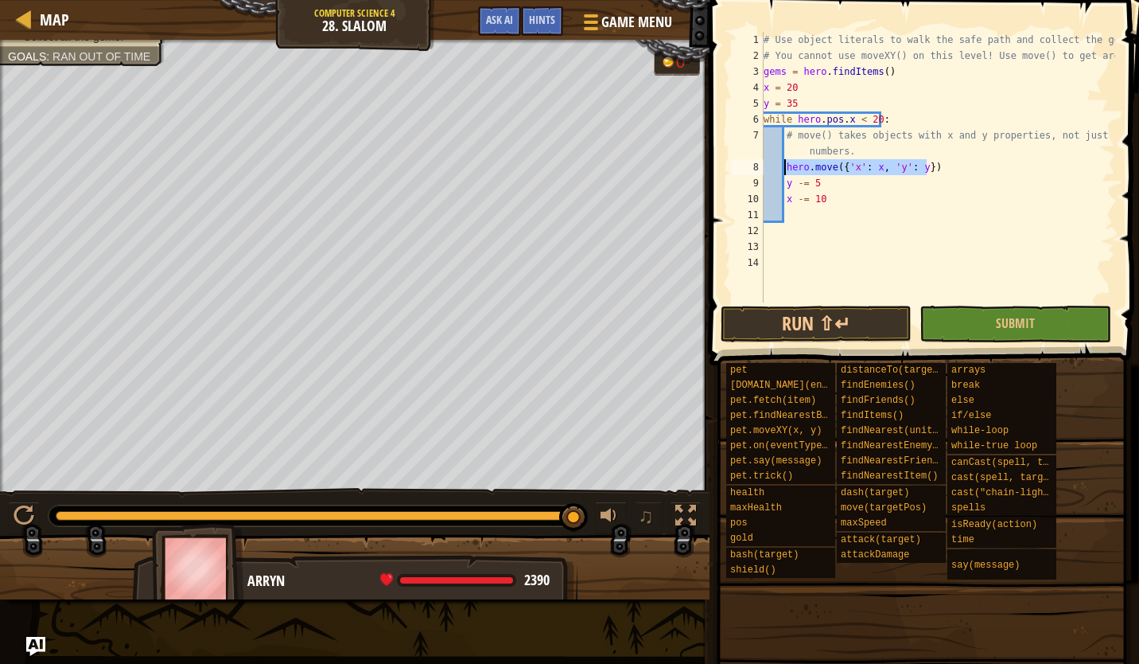
drag, startPoint x: 938, startPoint y: 170, endPoint x: 787, endPoint y: 171, distance: 151.2
click at [787, 171] on div "# Use object literals to walk the safe path and collect the gems. # You cannot …" at bounding box center [938, 183] width 355 height 302
type textarea "hero.move({'x': x, 'y': y})"
click at [795, 208] on div "# Use object literals to walk the safe path and collect the gems. # You cannot …" at bounding box center [938, 183] width 355 height 302
paste textarea "hero.move({'x': x, 'y': y})"
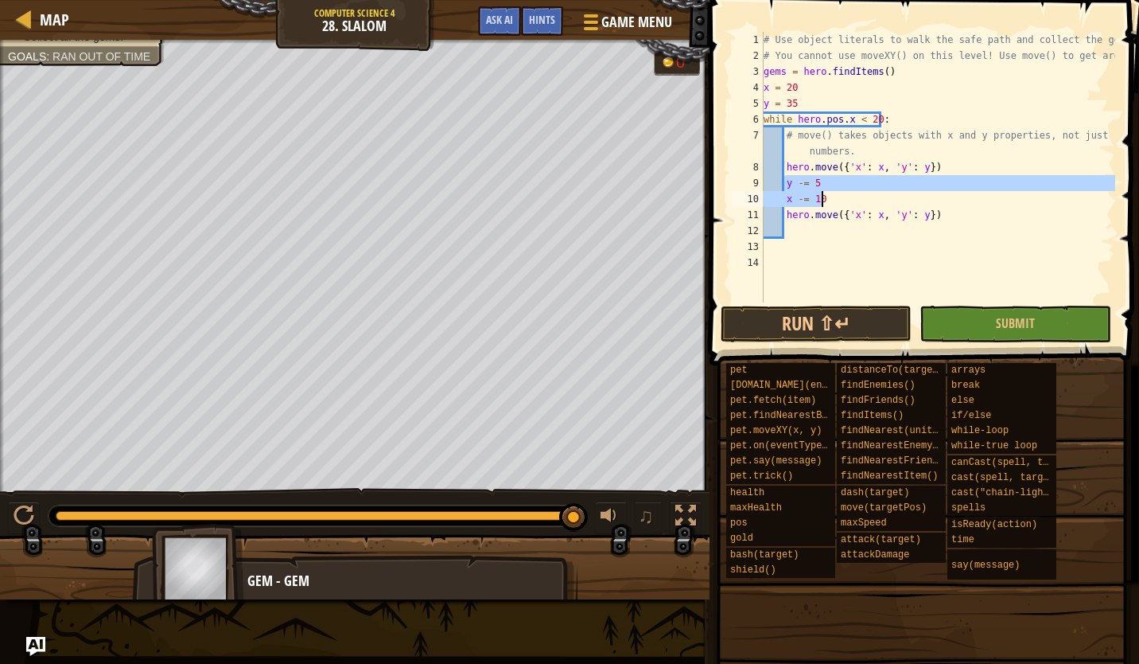
drag, startPoint x: 784, startPoint y: 184, endPoint x: 825, endPoint y: 200, distance: 44.3
click at [825, 200] on div "# Use object literals to walk the safe path and collect the gems. # You cannot …" at bounding box center [938, 183] width 355 height 302
type textarea "y -= 5 x -= 10"
click at [808, 229] on div "# Use object literals to walk the safe path and collect the gems. # You cannot …" at bounding box center [938, 183] width 355 height 302
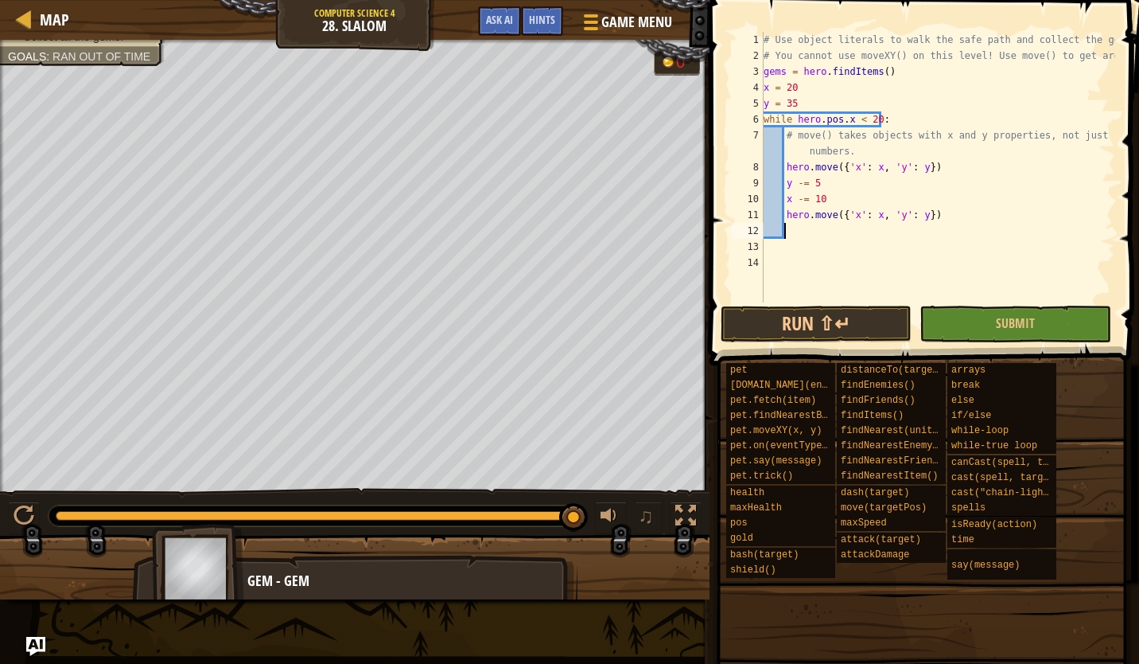
paste textarea "x -= 10"
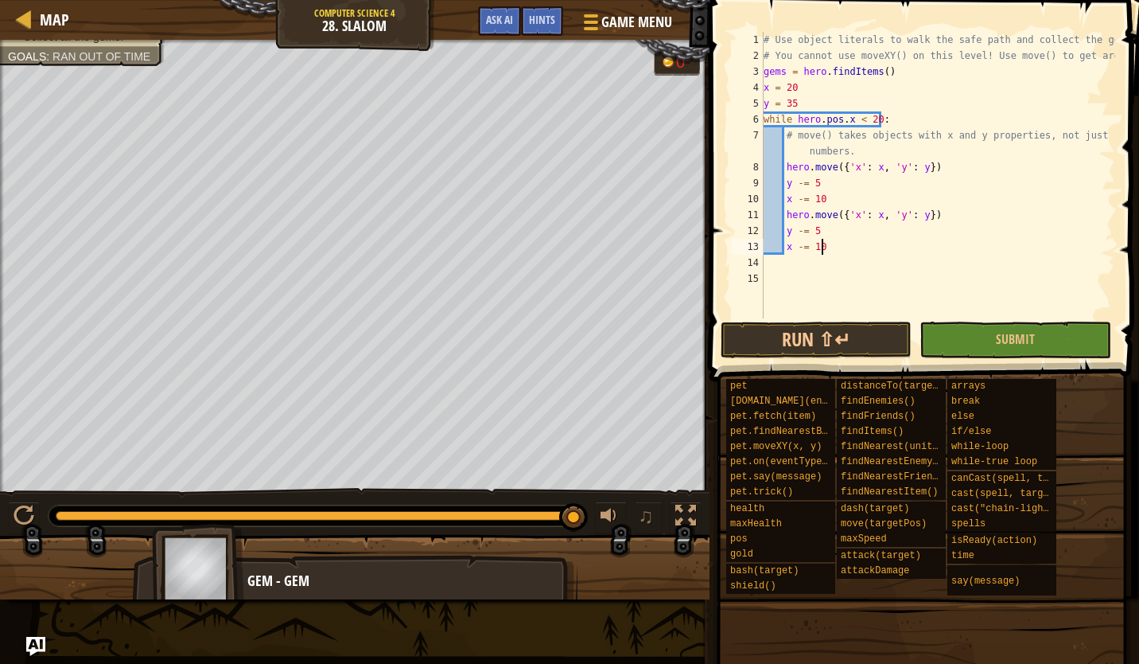
click at [815, 232] on div "# Use object literals to walk the safe path and collect the gems. # You cannot …" at bounding box center [938, 191] width 355 height 318
click at [801, 236] on div "# Use object literals to walk the safe path and collect the gems. # You cannot …" at bounding box center [938, 191] width 355 height 318
click at [823, 245] on div "# Use object literals to walk the safe path and collect the gems. # You cannot …" at bounding box center [938, 191] width 355 height 318
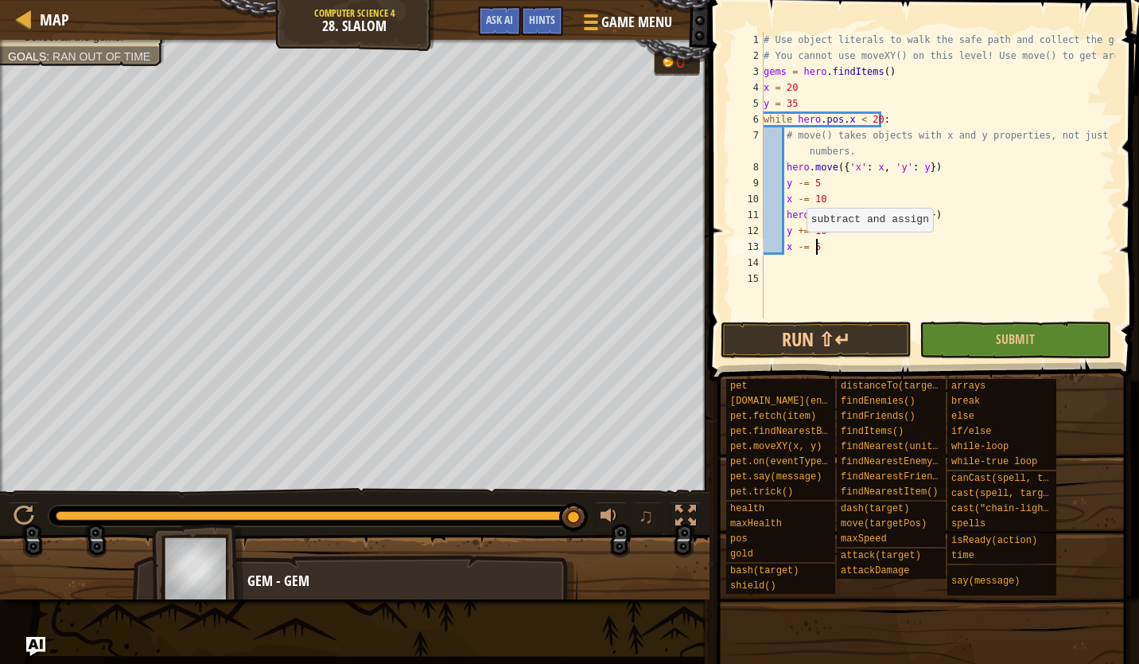
click at [799, 247] on div "# Use object literals to walk the safe path and collect the gems. # You cannot …" at bounding box center [938, 191] width 355 height 318
click at [833, 336] on button "Run ⇧↵" at bounding box center [816, 339] width 191 height 37
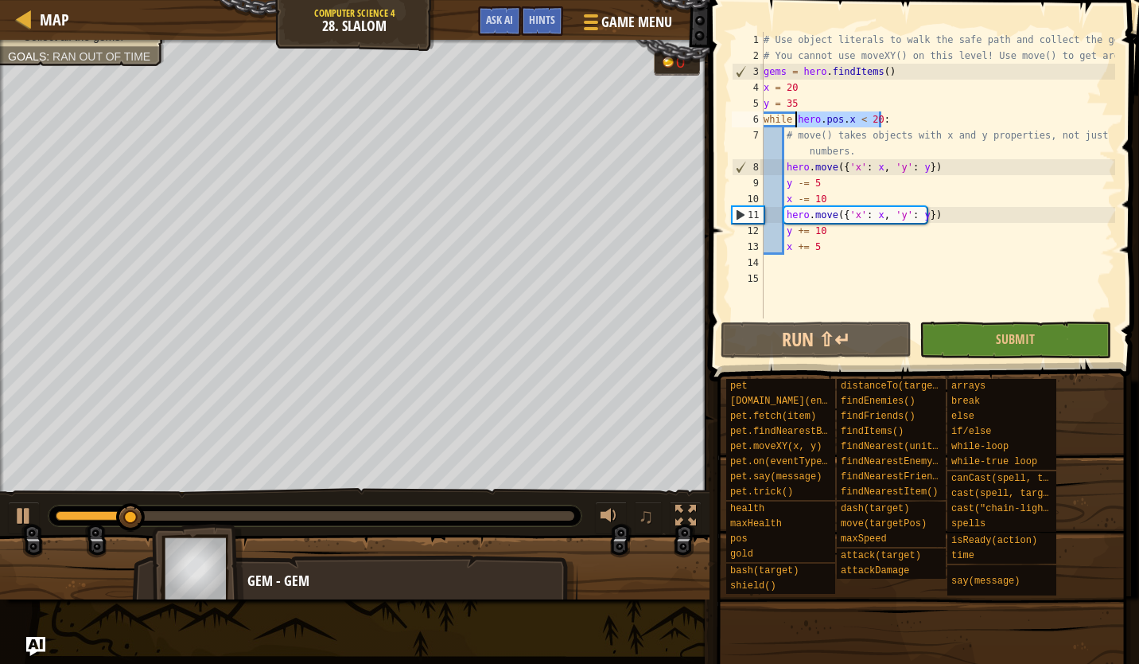
drag, startPoint x: 900, startPoint y: 118, endPoint x: 796, endPoint y: 126, distance: 104.5
click at [796, 126] on div "# Use object literals to walk the safe path and collect the gems. # You cannot …" at bounding box center [938, 191] width 355 height 318
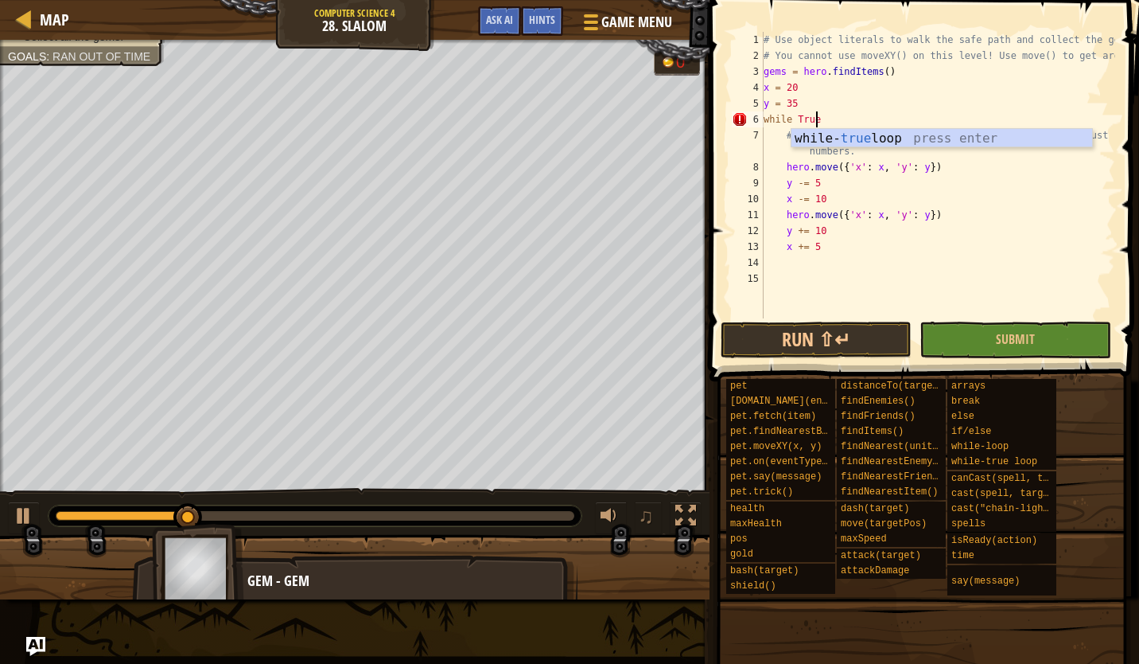
scroll to position [7, 4]
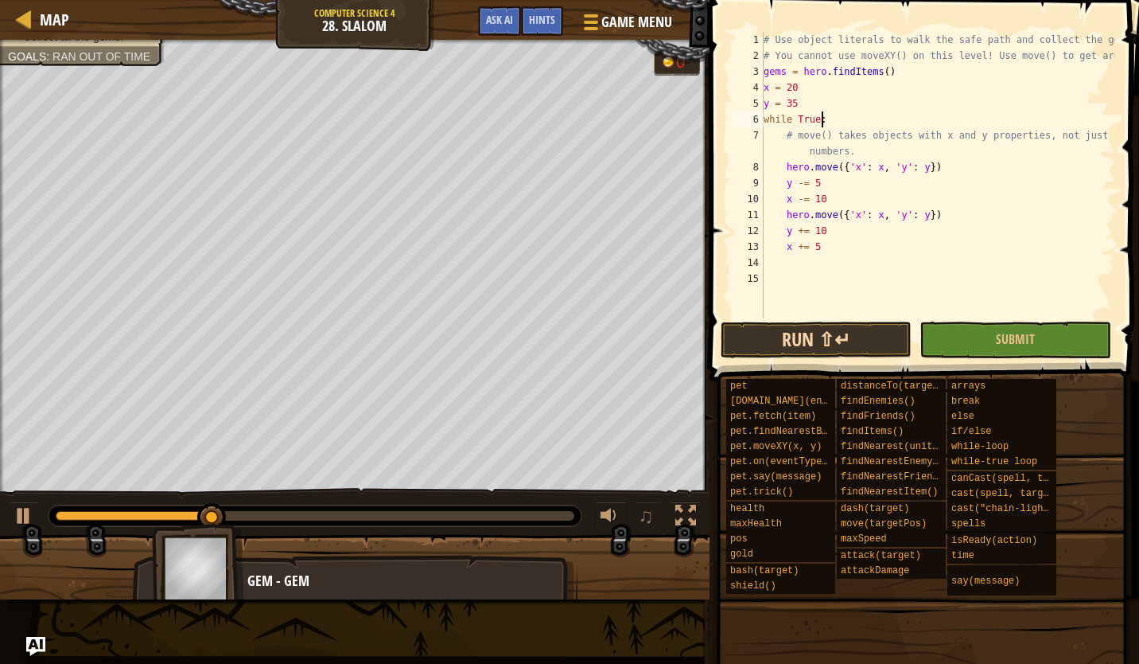
type textarea "while True:"
click at [835, 330] on button "Run ⇧↵" at bounding box center [816, 339] width 191 height 37
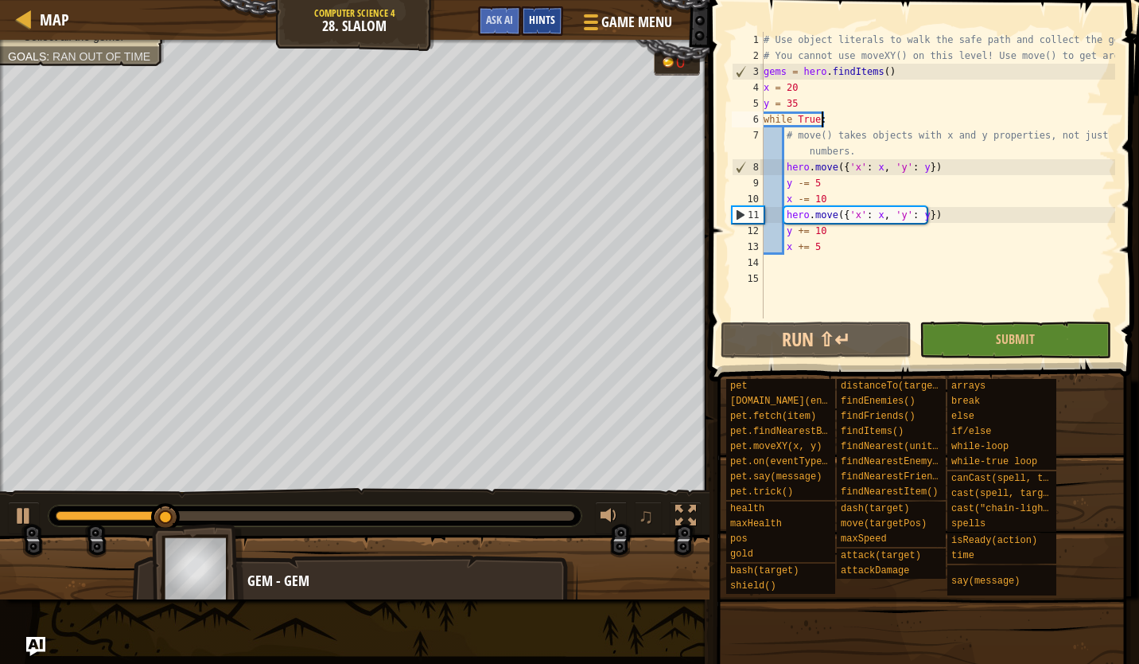
click at [538, 25] on span "Hints" at bounding box center [542, 19] width 26 height 15
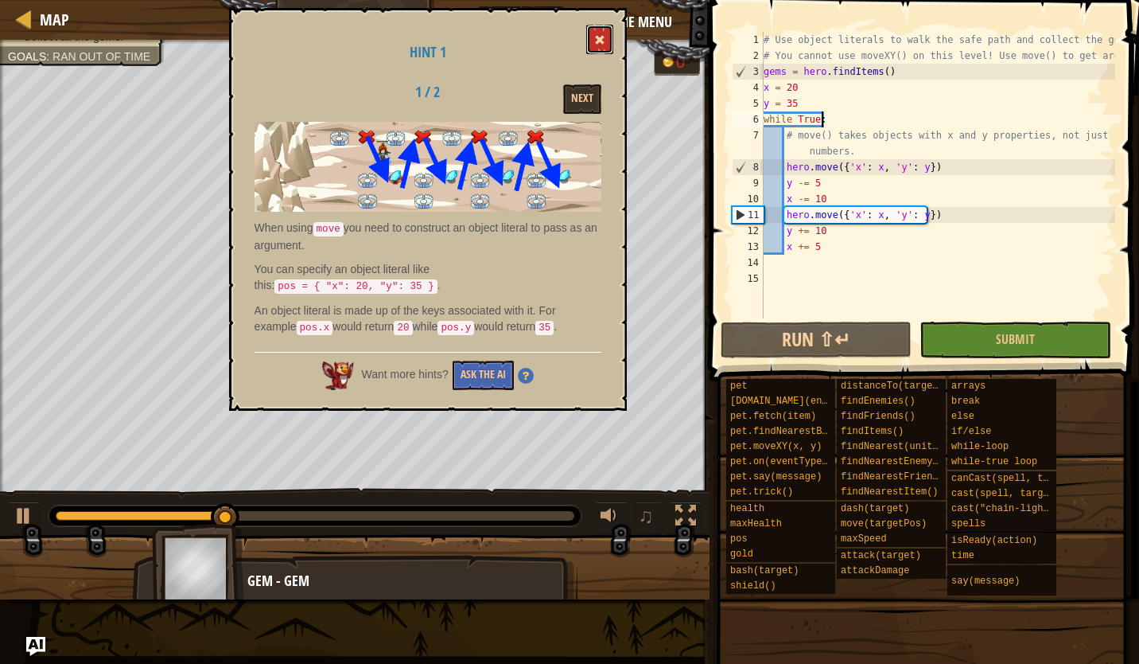
click at [605, 41] on span at bounding box center [599, 39] width 11 height 11
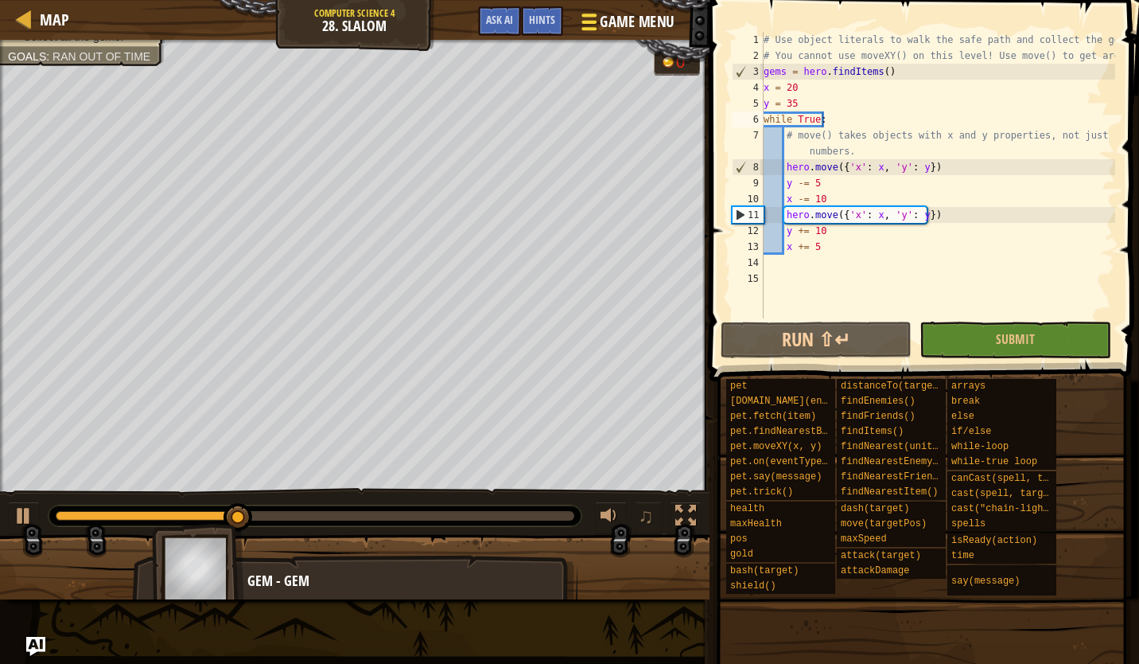
click at [596, 22] on span at bounding box center [589, 22] width 15 height 3
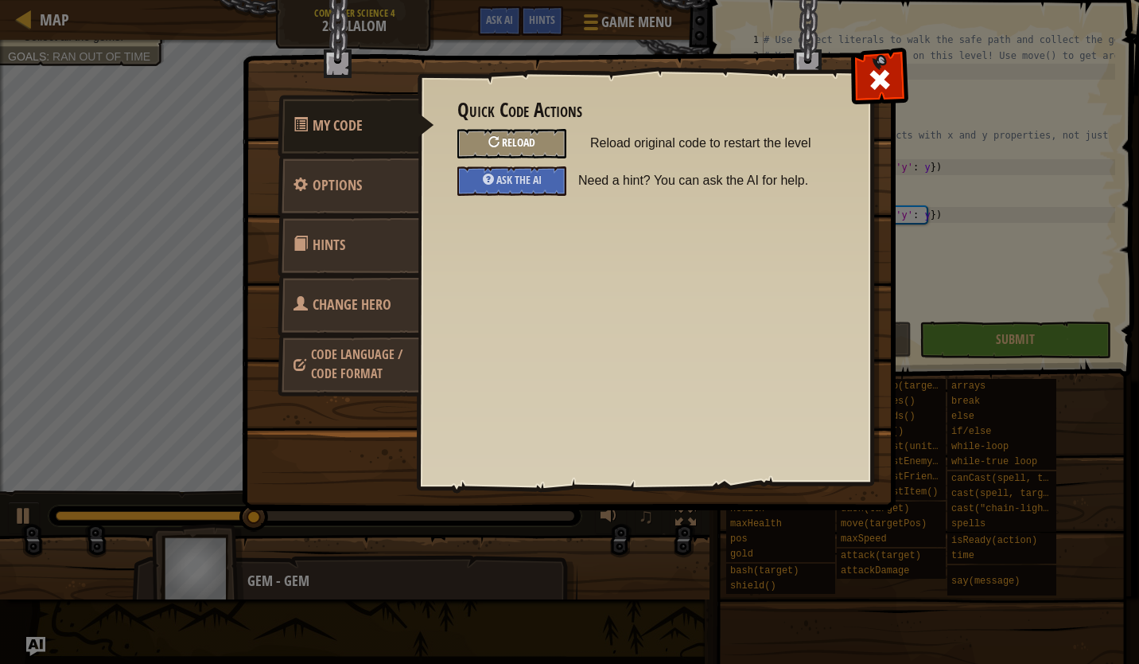
click at [517, 146] on span "Reload" at bounding box center [518, 141] width 33 height 15
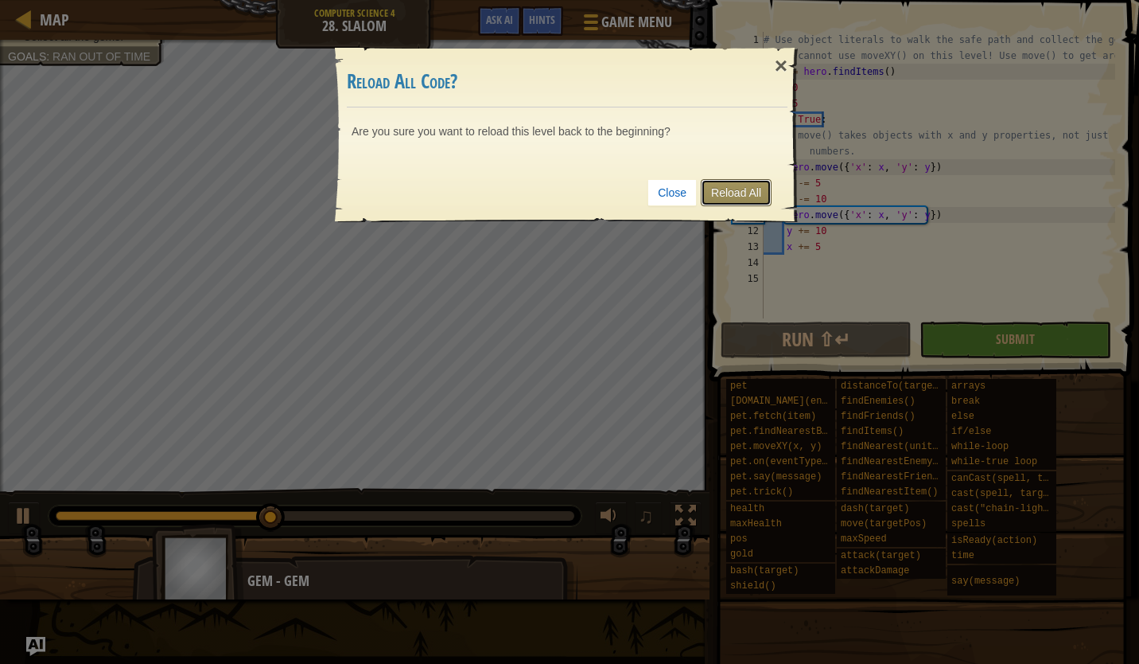
click at [745, 189] on link "Reload All" at bounding box center [736, 192] width 71 height 27
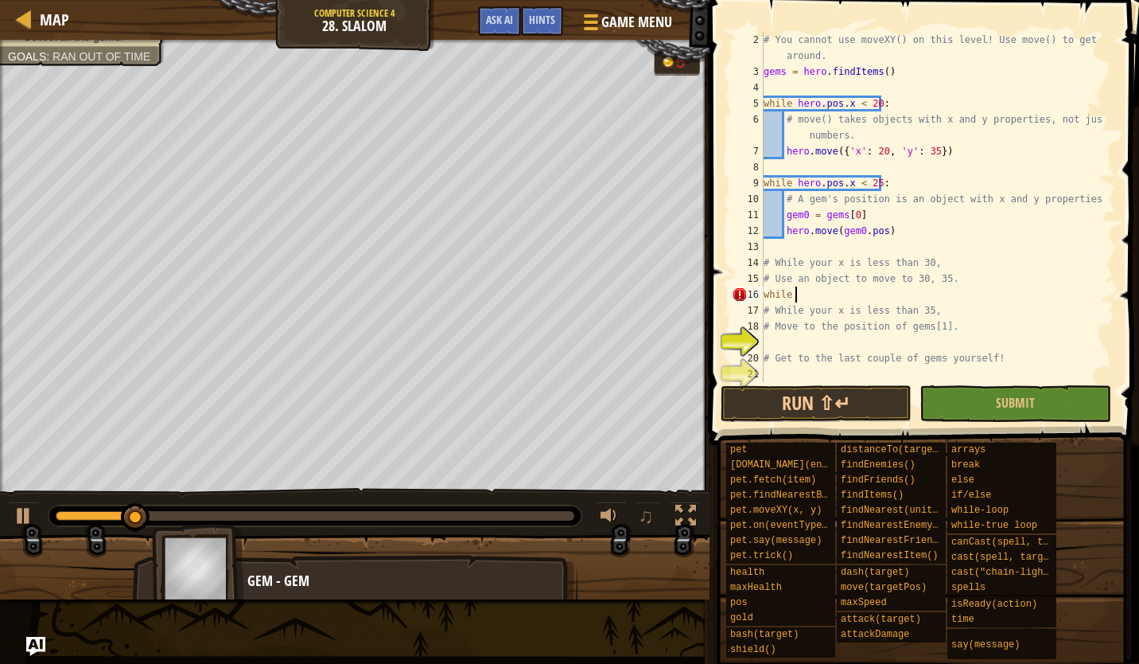
scroll to position [7, 2]
type textarea "while x < 30:"
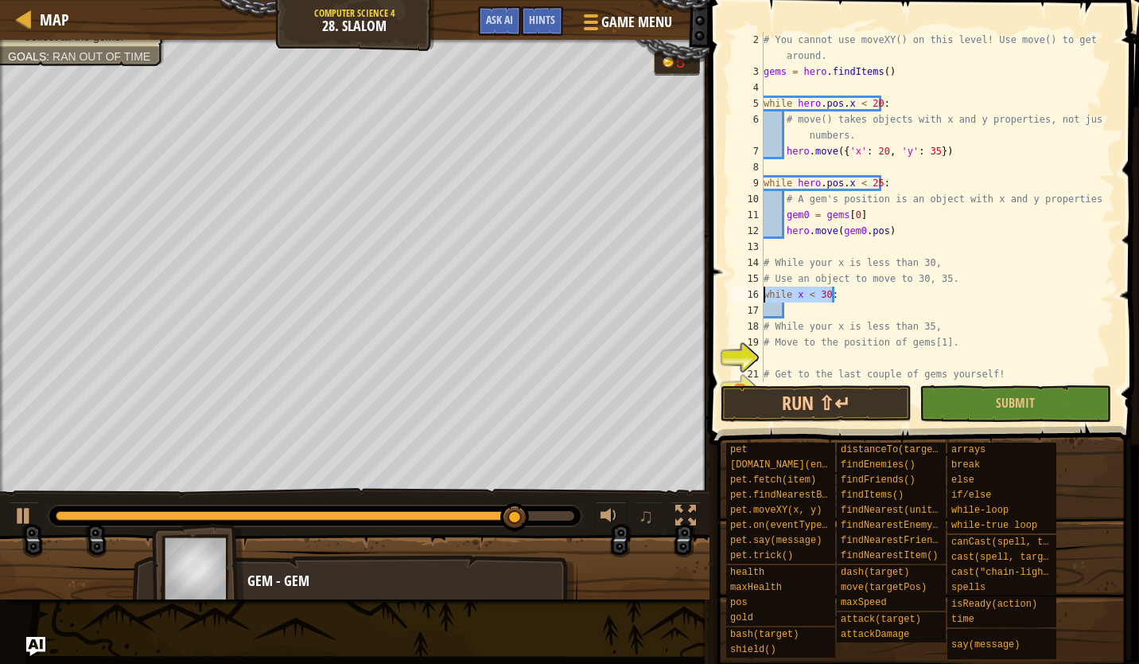
drag, startPoint x: 859, startPoint y: 290, endPoint x: 755, endPoint y: 287, distance: 104.3
click at [755, 287] on div "2 3 4 5 6 7 8 9 10 11 12 13 14 15 16 17 18 19 20 21 22 # You cannot use moveXY(…" at bounding box center [922, 207] width 387 height 350
type textarea "while x < 30:"
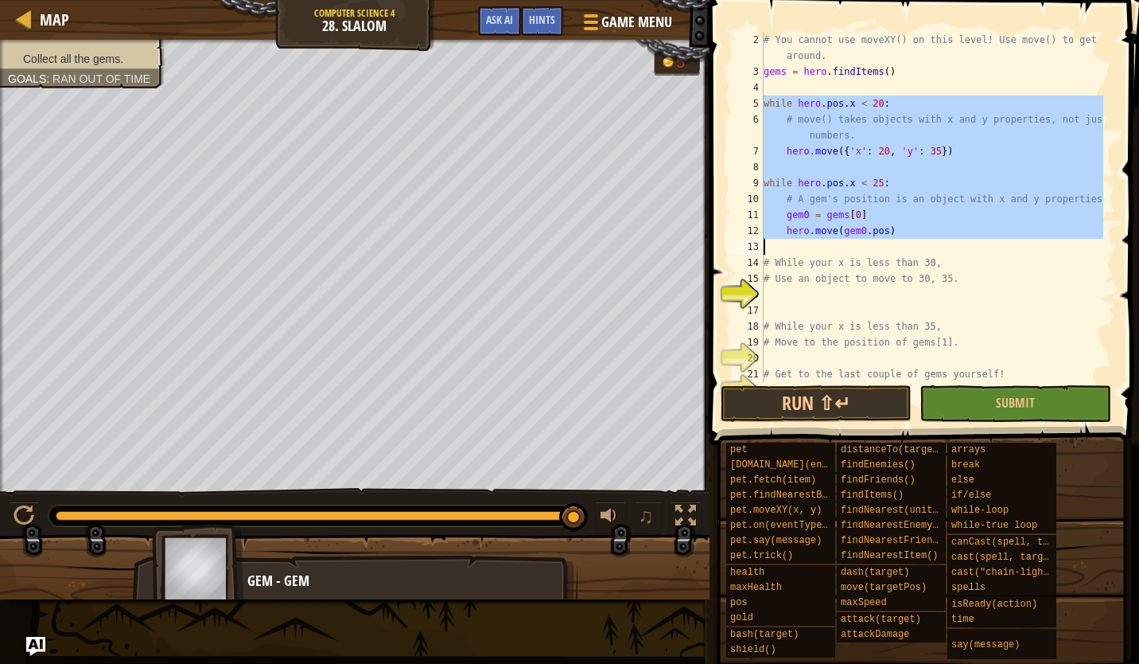
drag, startPoint x: 763, startPoint y: 102, endPoint x: 925, endPoint y: 243, distance: 214.9
click at [925, 243] on div "2 3 4 5 6 7 8 9 10 11 12 13 14 15 16 17 18 19 20 21 22 # You cannot use moveXY(…" at bounding box center [922, 207] width 387 height 350
type textarea "hero.move(gem0.pos)"
click at [788, 287] on div "# You cannot use moveXY() on this level! Use move() to get around. gems = hero …" at bounding box center [932, 231] width 343 height 398
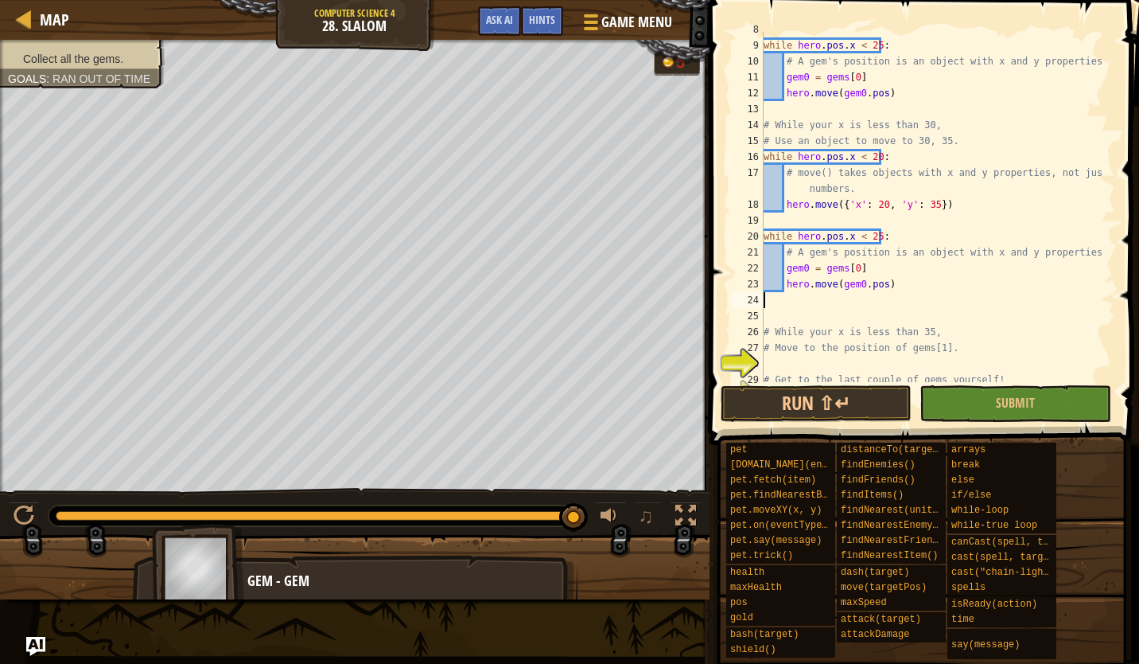
scroll to position [191, 0]
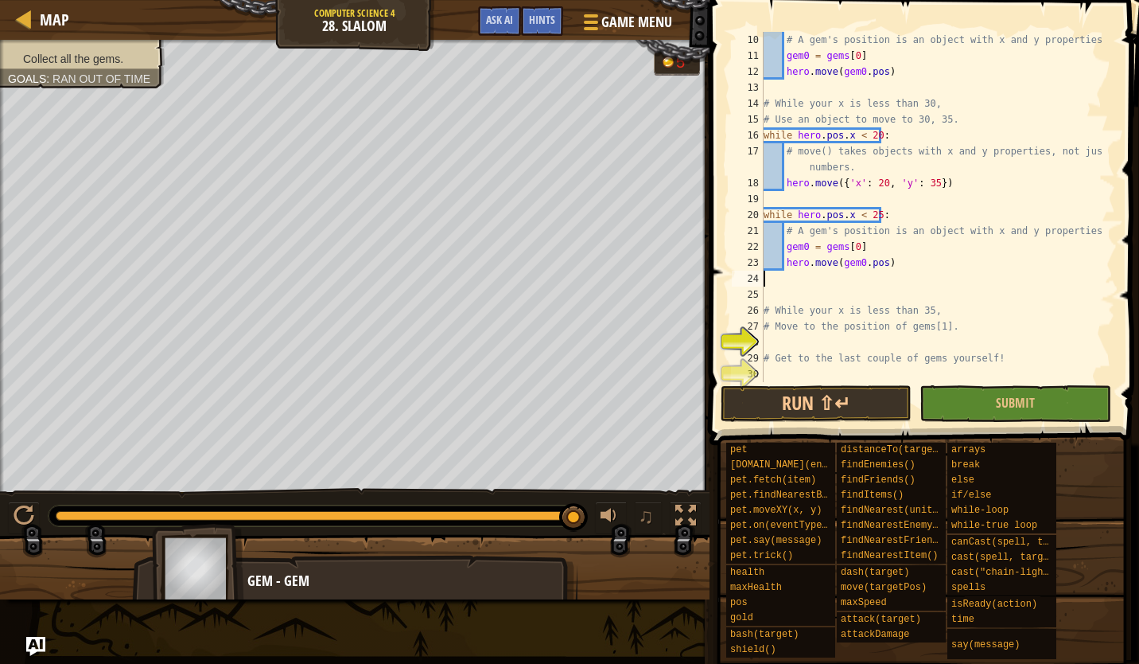
click at [792, 340] on div "# A gem's position is an object with x and y properties. gem0 = gems [ 0 ] hero…" at bounding box center [932, 223] width 343 height 382
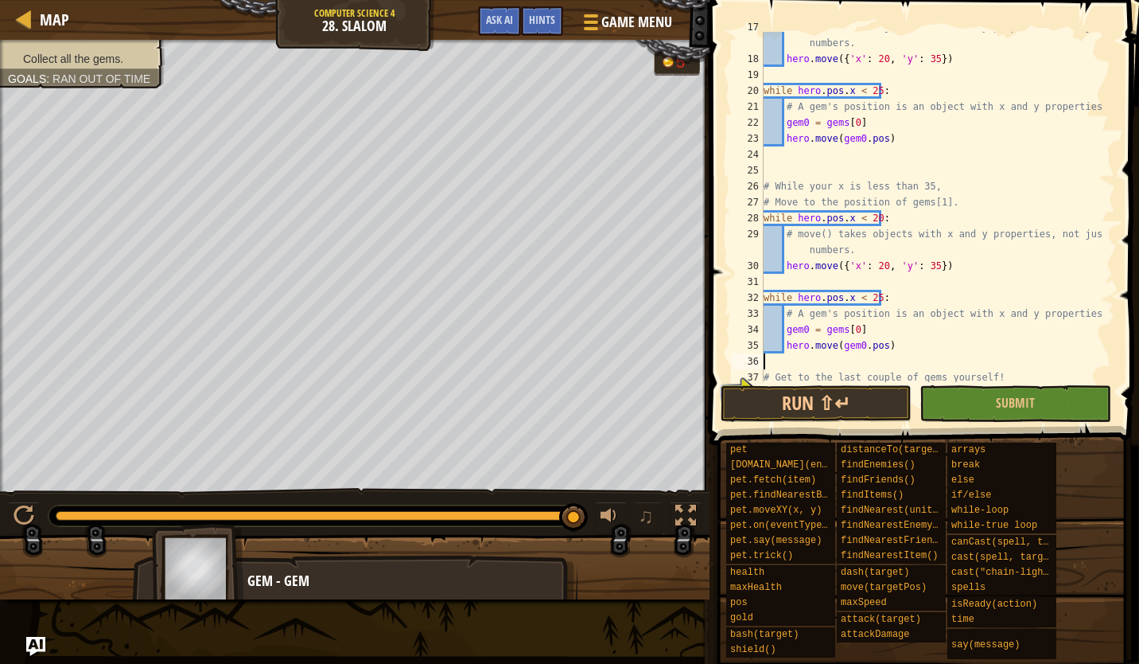
scroll to position [334, 0]
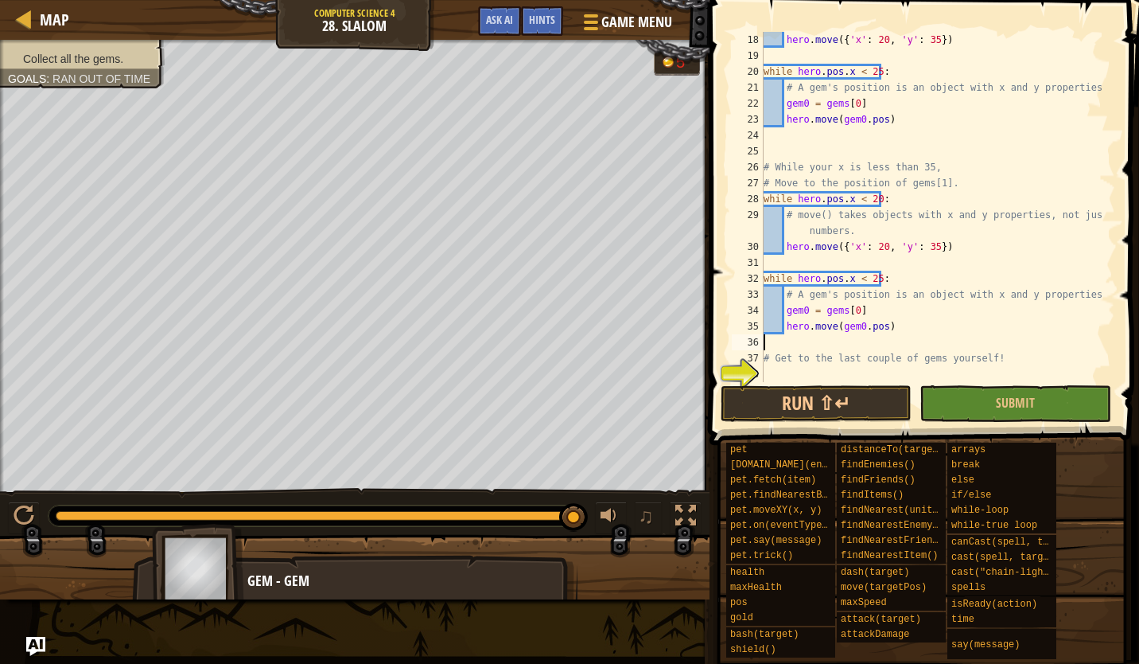
click at [786, 375] on div "hero . move ({ 'x' : 20 , 'y' : 35 }) while hero . pos . x < 25 : # A gem's pos…" at bounding box center [932, 223] width 343 height 382
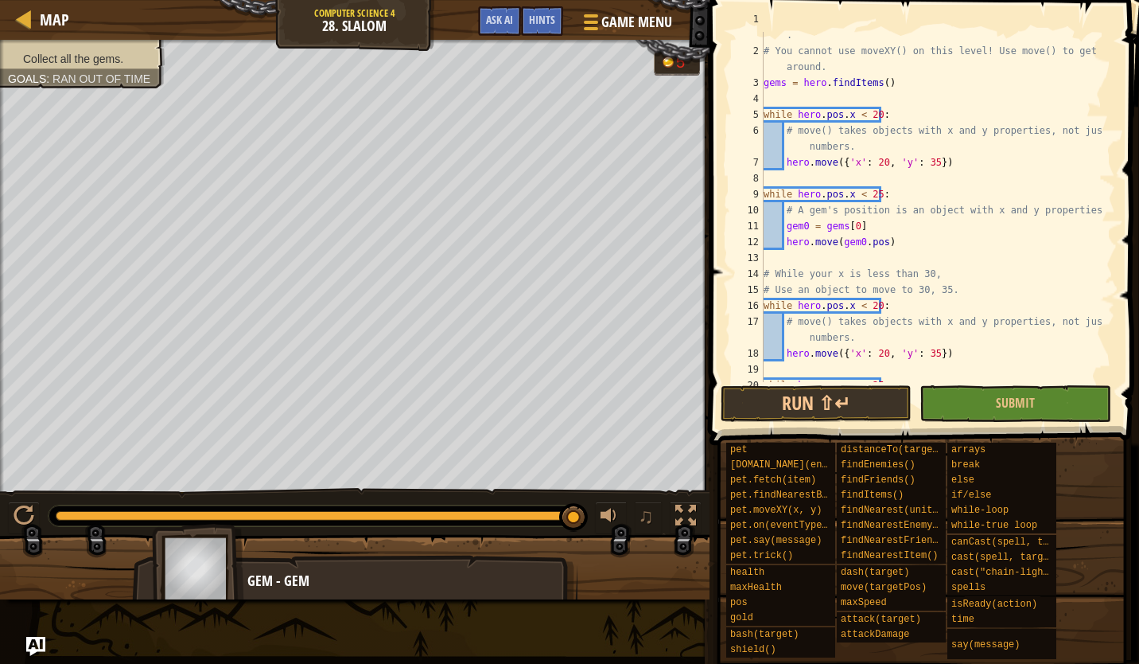
scroll to position [28, 0]
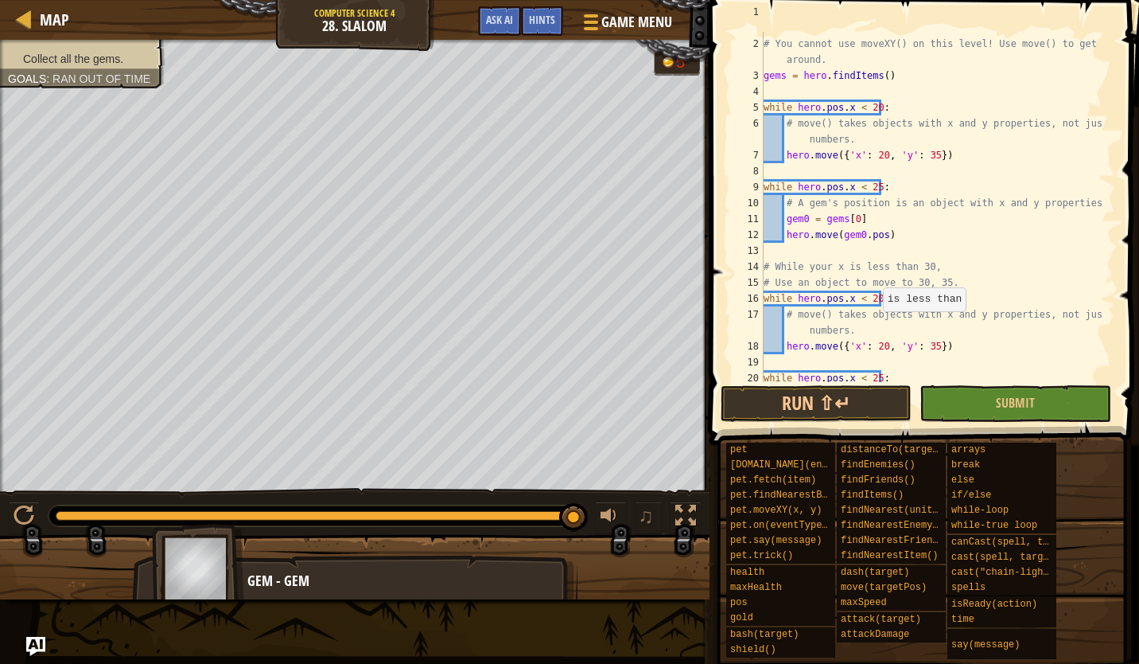
click at [875, 298] on div "# Use object literals to walk the safe path and collect the gems . # You cannot…" at bounding box center [932, 203] width 343 height 398
click at [879, 350] on div "# Use object literals to walk the safe path and collect the gems . # You cannot…" at bounding box center [932, 203] width 343 height 398
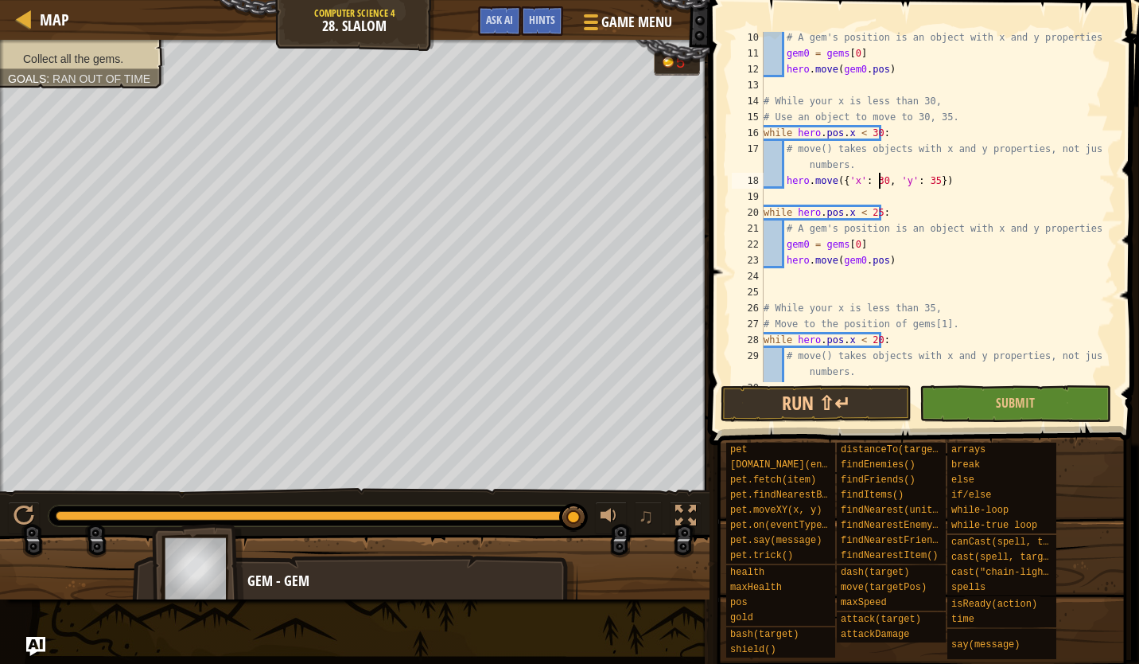
scroll to position [184, 0]
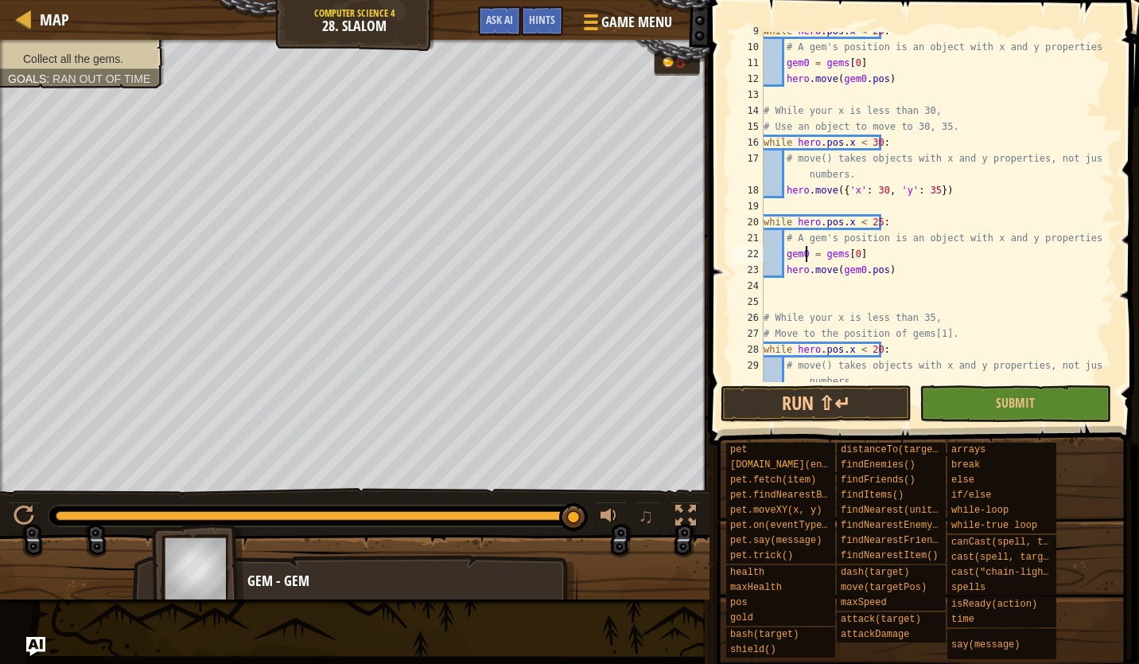
click at [807, 254] on div "while hero . pos . x < 25 : # A gem's position is an object with x and y proper…" at bounding box center [932, 222] width 343 height 398
click at [853, 257] on div "while hero . pos . x < 25 : # A gem's position is an object with x and y proper…" at bounding box center [932, 222] width 343 height 398
click at [859, 271] on div "while hero . pos . x < 25 : # A gem's position is an object with x and y proper…" at bounding box center [932, 222] width 343 height 398
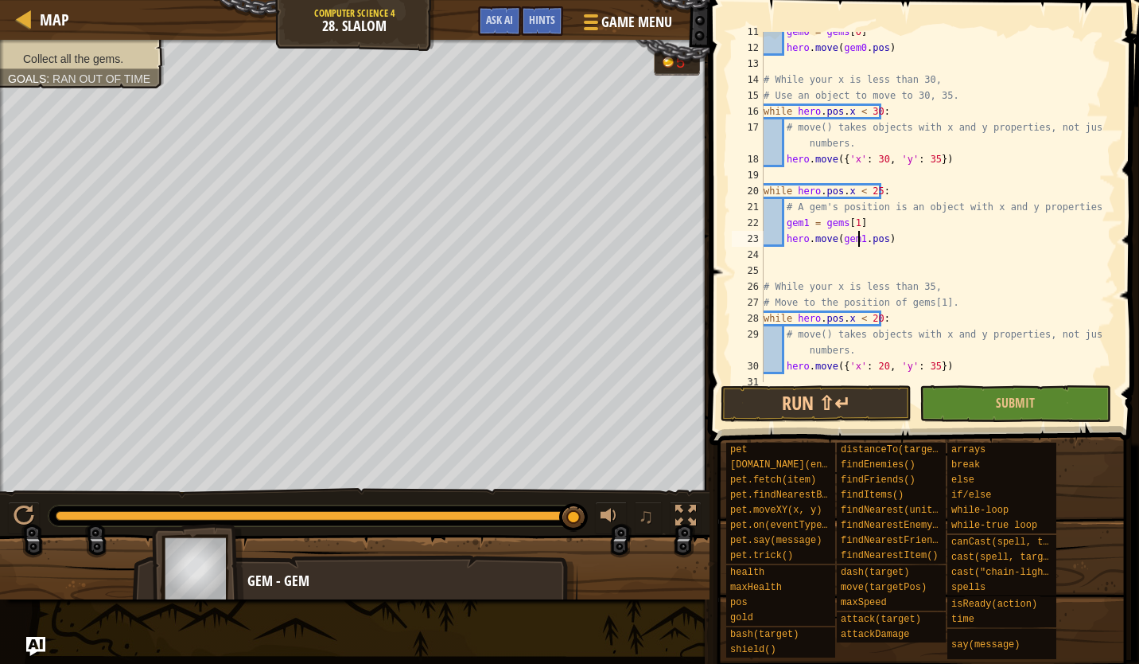
scroll to position [215, 0]
click at [874, 315] on div "gem0 = gems [ 0 ] hero . move ( gem0 . pos ) # While your x is less than 30, # …" at bounding box center [932, 215] width 343 height 382
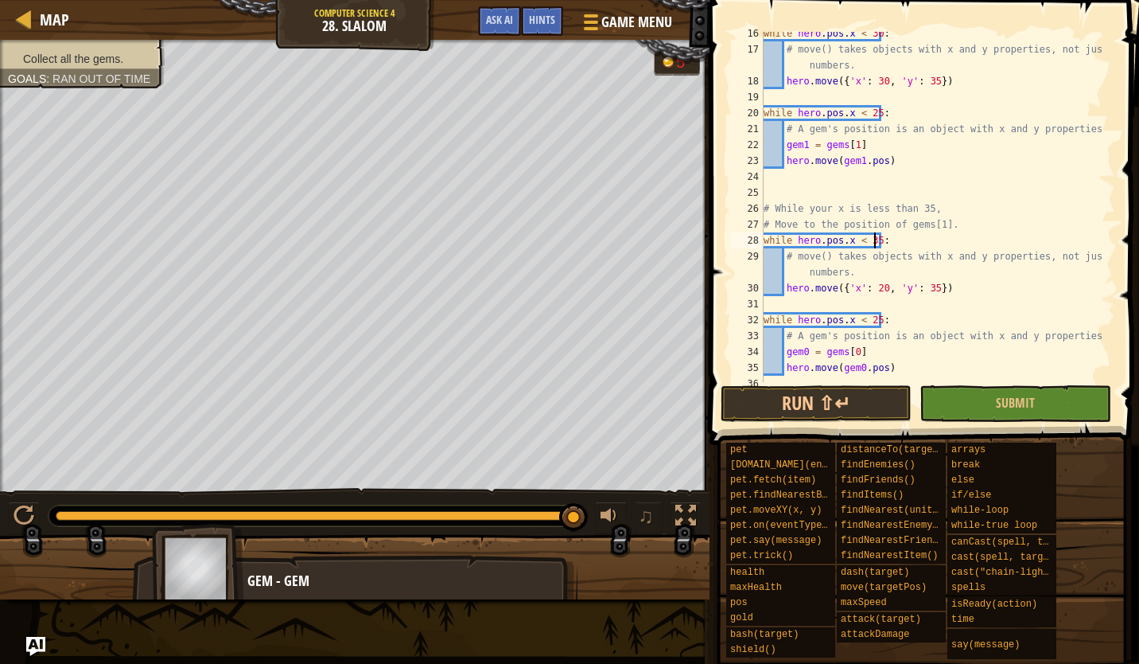
scroll to position [293, 0]
click at [1004, 290] on div "while hero . pos . x < 30 : # move() takes objects with x and y properties, not…" at bounding box center [932, 216] width 343 height 382
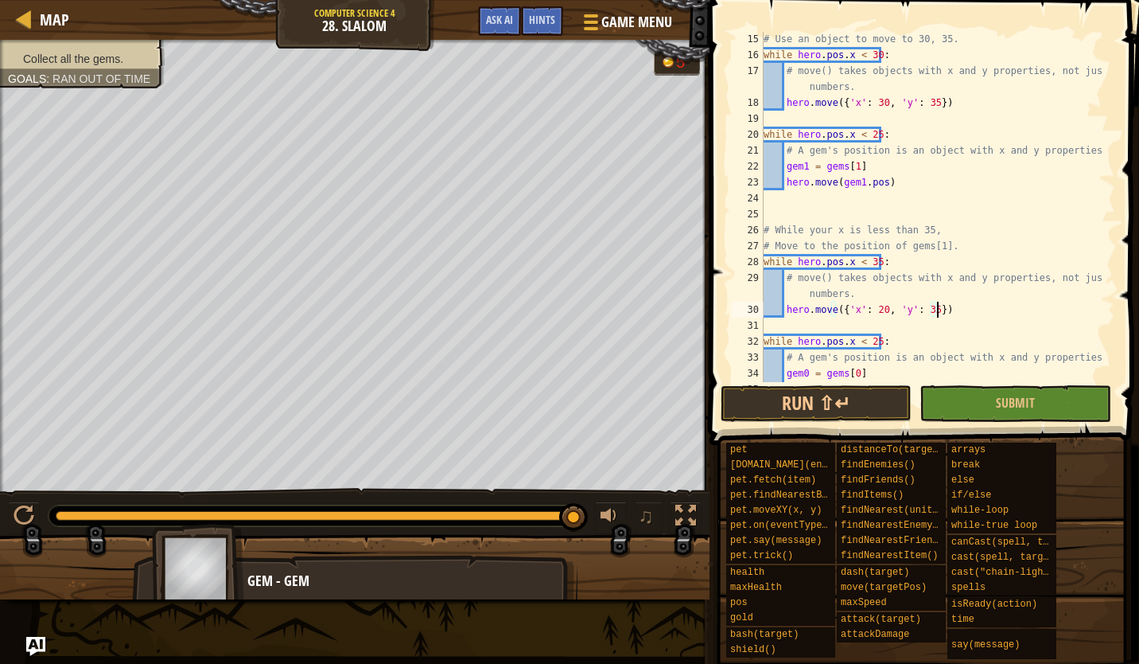
scroll to position [288, 0]
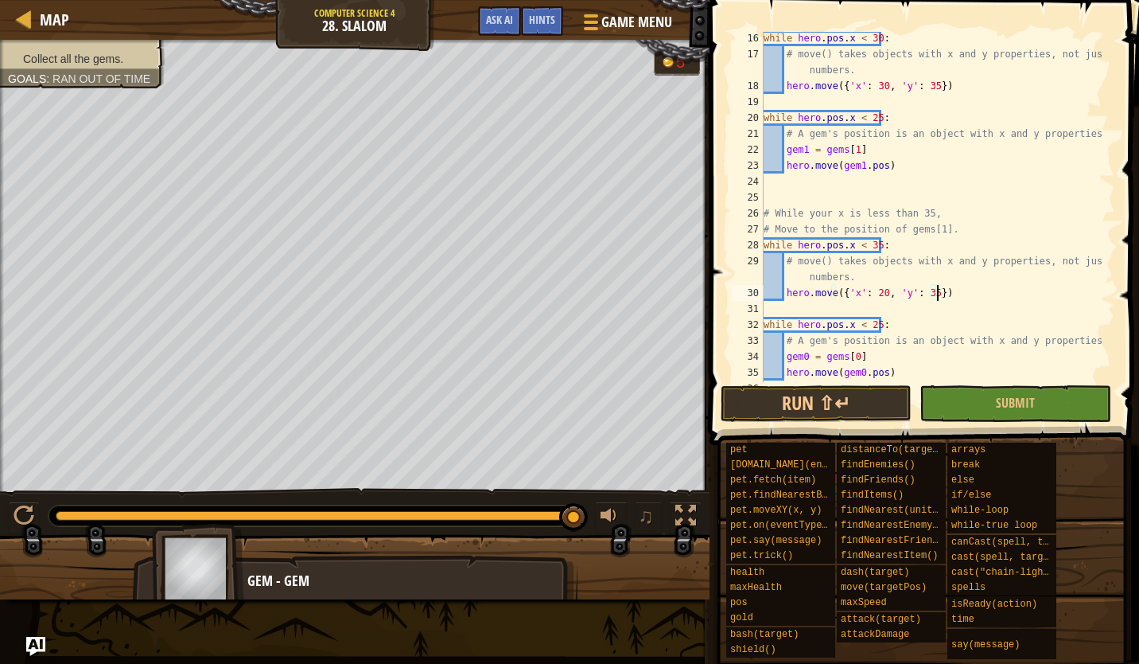
click at [878, 294] on div "while hero . pos . x < 30 : # move() takes objects with x and y properties, not…" at bounding box center [932, 221] width 343 height 382
click at [925, 294] on div "while hero . pos . x < 30 : # move() takes objects with x and y properties, not…" at bounding box center [932, 221] width 343 height 382
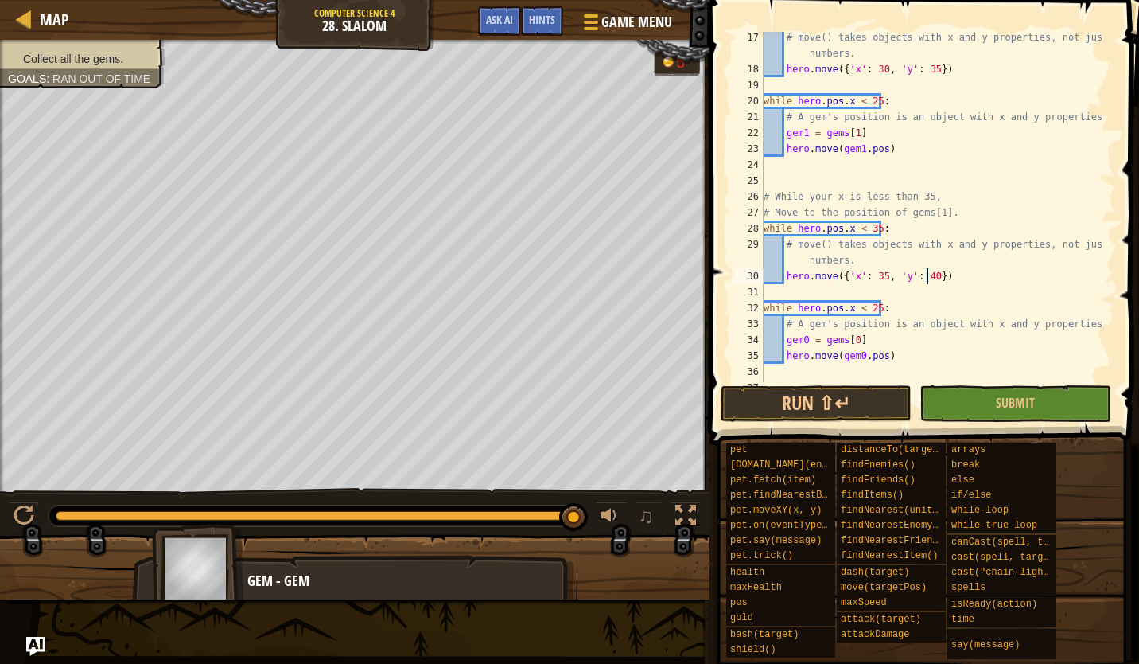
scroll to position [352, 0]
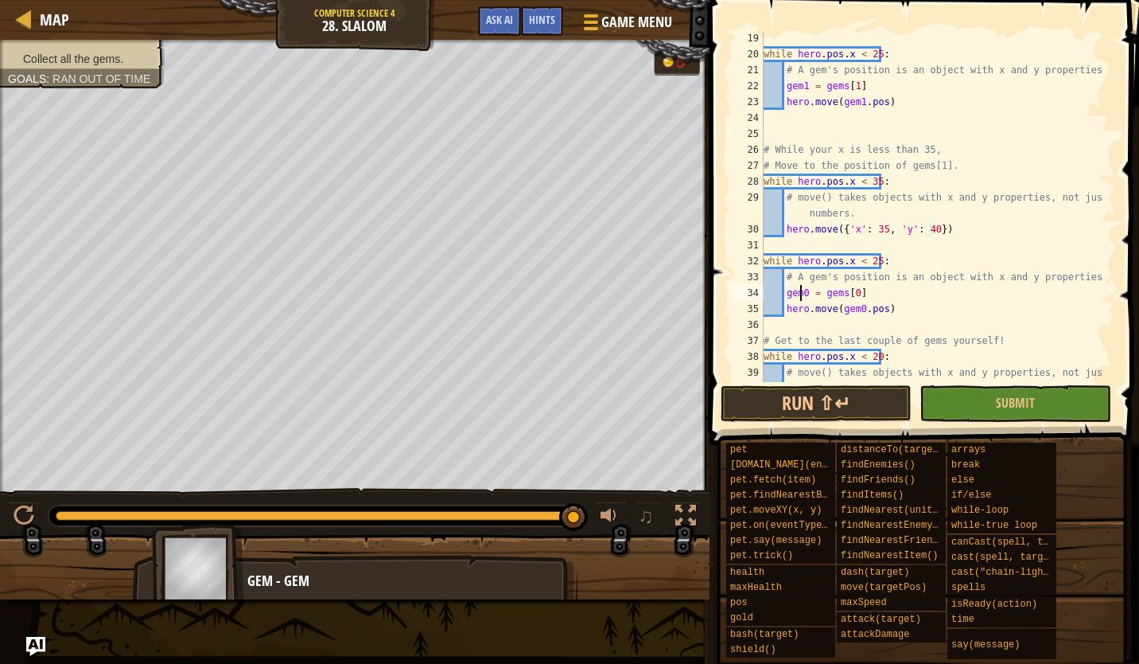
click at [802, 292] on div "while hero . pos . x < 25 : # A gem's position is an object with x and y proper…" at bounding box center [932, 229] width 343 height 398
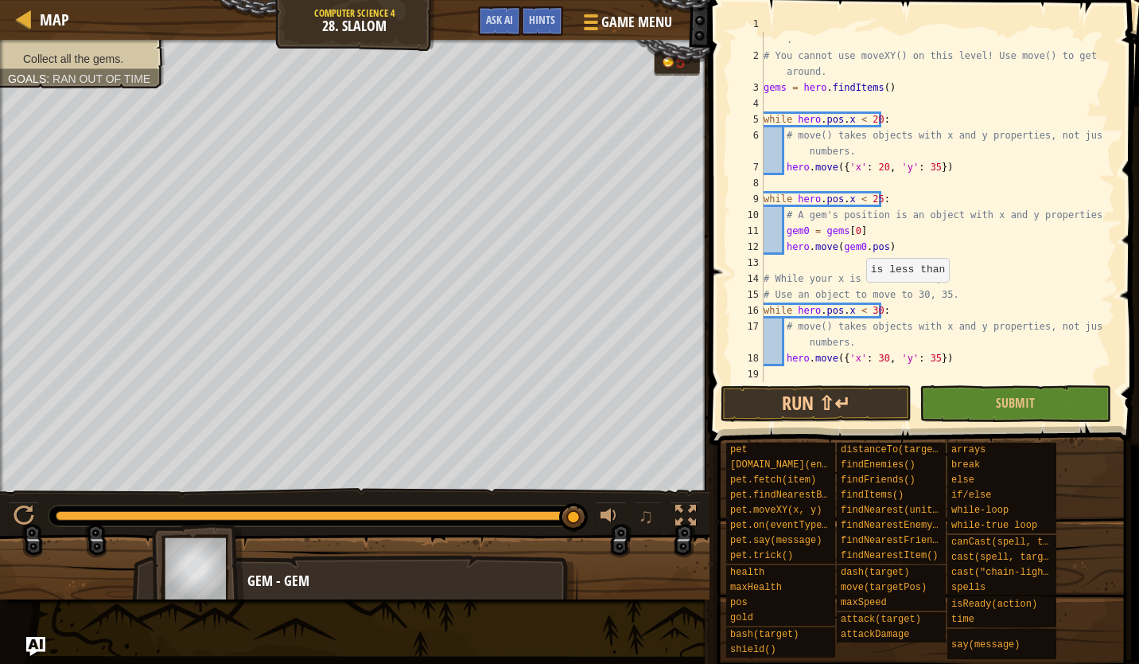
scroll to position [0, 0]
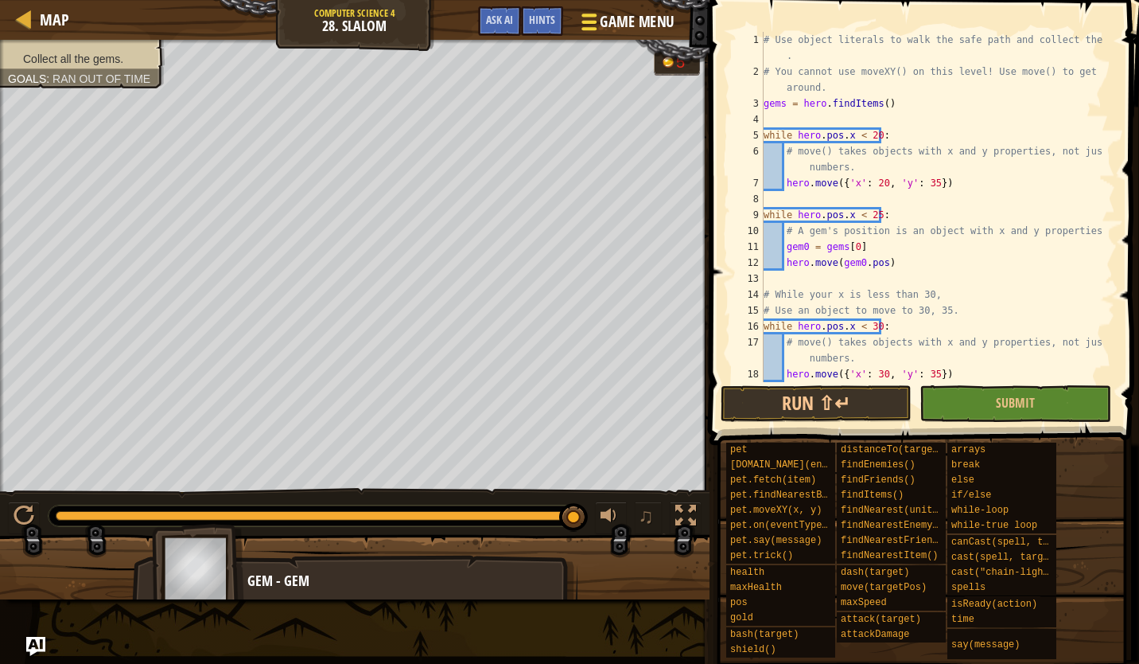
type textarea "gem0 = gems[0]"
click at [621, 11] on span "Game Menu" at bounding box center [637, 21] width 74 height 21
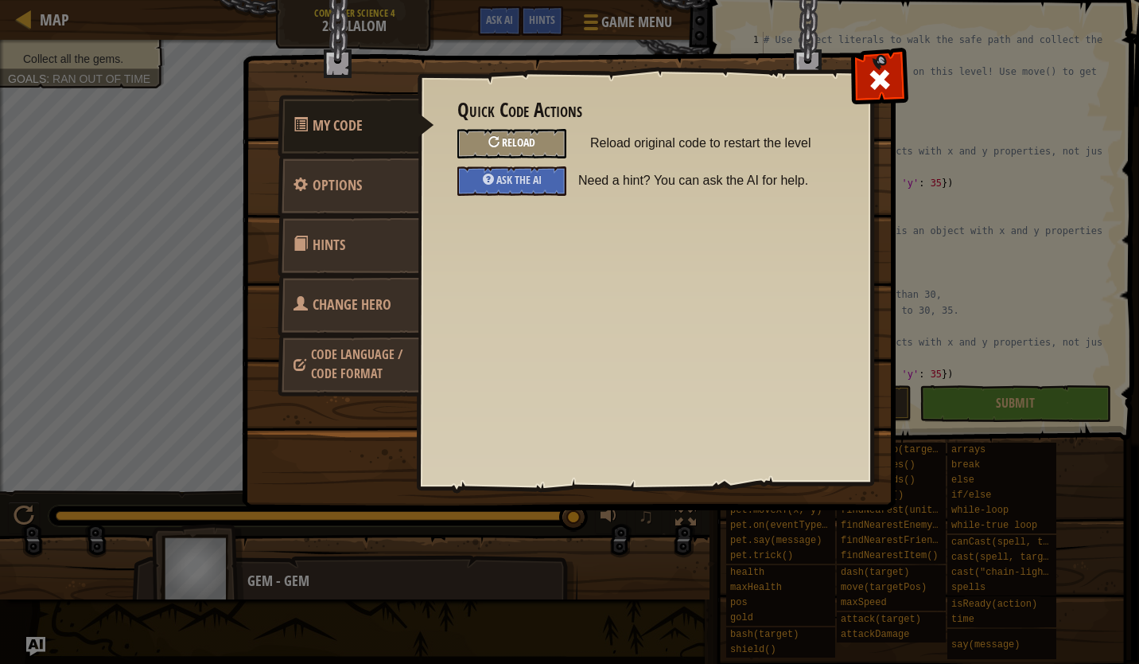
click at [543, 130] on div "Reload" at bounding box center [512, 143] width 109 height 29
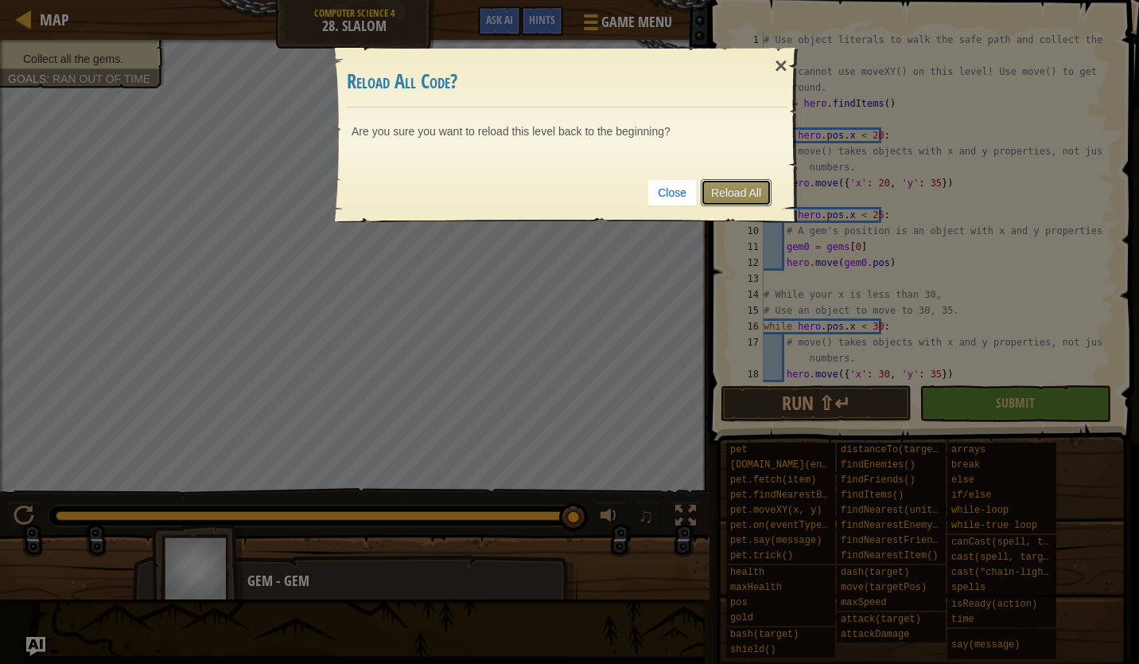
click at [714, 194] on link "Reload All" at bounding box center [736, 192] width 71 height 27
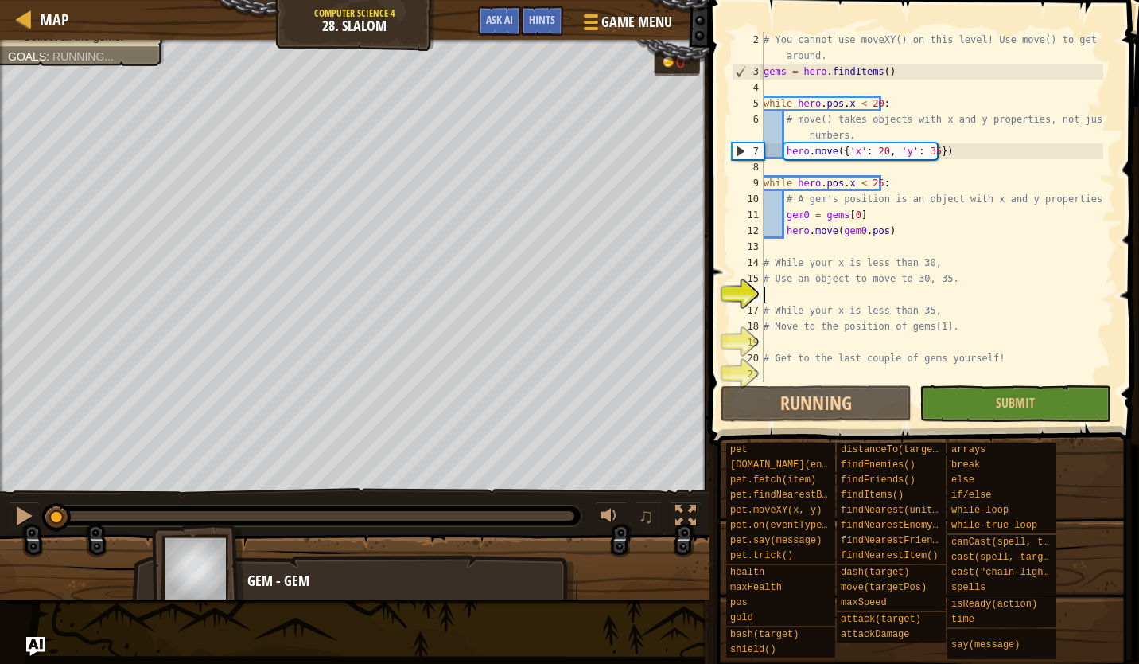
scroll to position [7, 0]
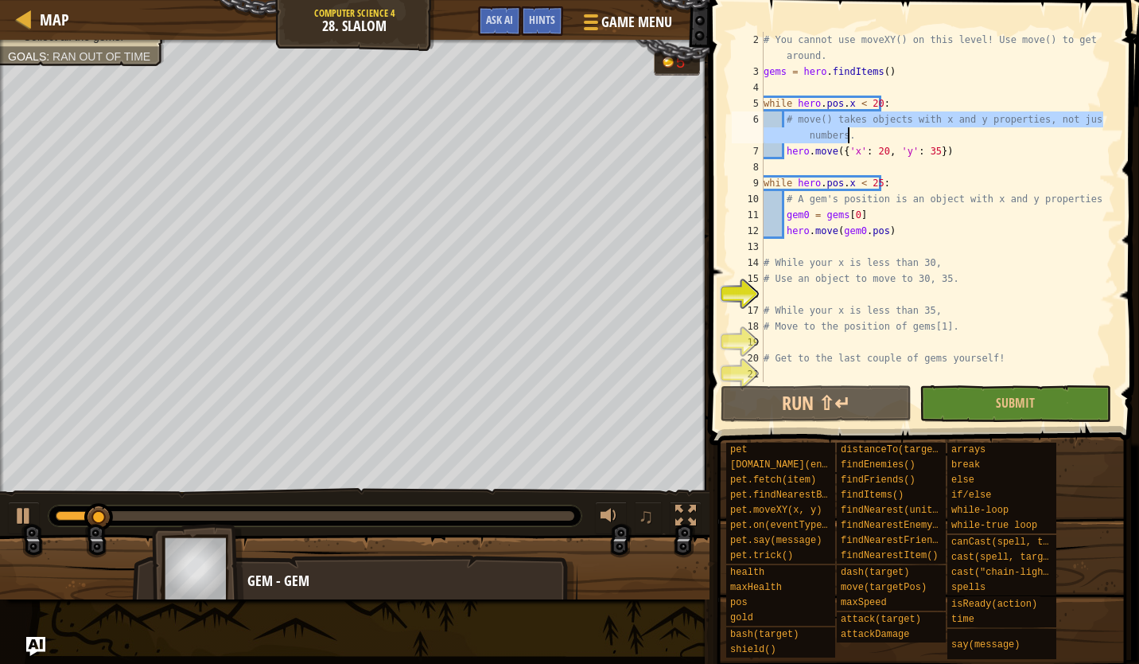
drag, startPoint x: 785, startPoint y: 119, endPoint x: 930, endPoint y: 138, distance: 146.0
click at [930, 138] on div "# You cannot use moveXY() on this level! Use move() to get around. gems = hero …" at bounding box center [932, 231] width 343 height 398
type textarea "# move() takes objects with x and y properties, not just numbers."
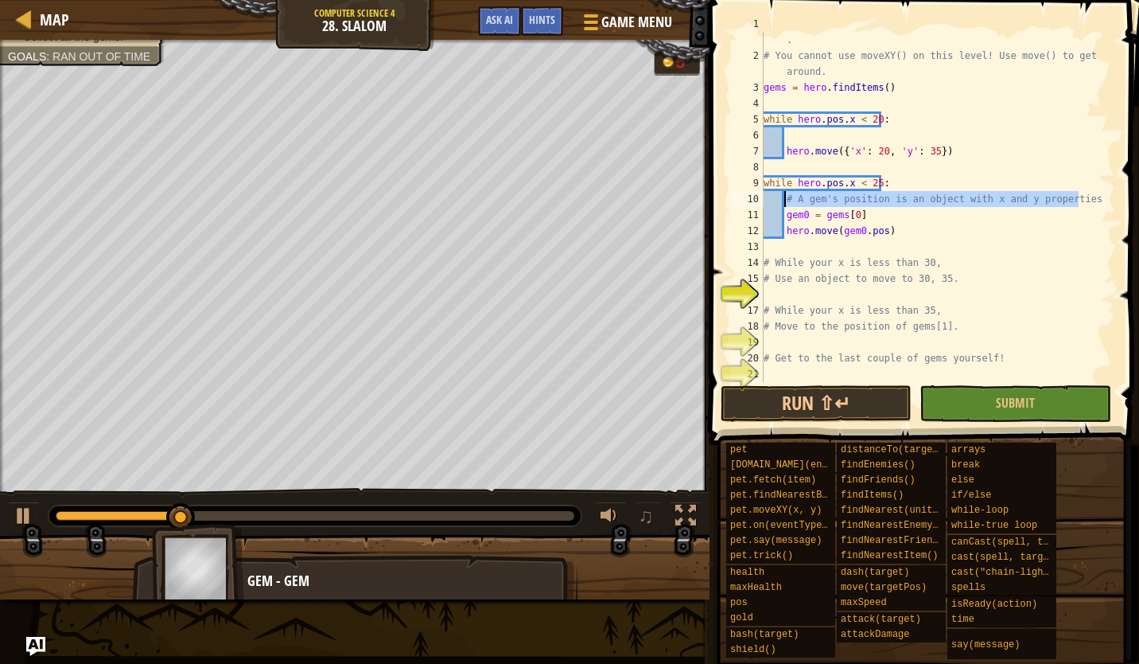
drag, startPoint x: 1094, startPoint y: 200, endPoint x: 783, endPoint y: 201, distance: 311.1
click at [783, 201] on div "# Use object literals to walk the safe path and collect the gems . # You cannot…" at bounding box center [932, 215] width 343 height 398
type textarea "# A gem's position is an object with x and y properties."
click at [838, 300] on div "# Use object literals to walk the safe path and collect the gems . # You cannot…" at bounding box center [932, 215] width 343 height 398
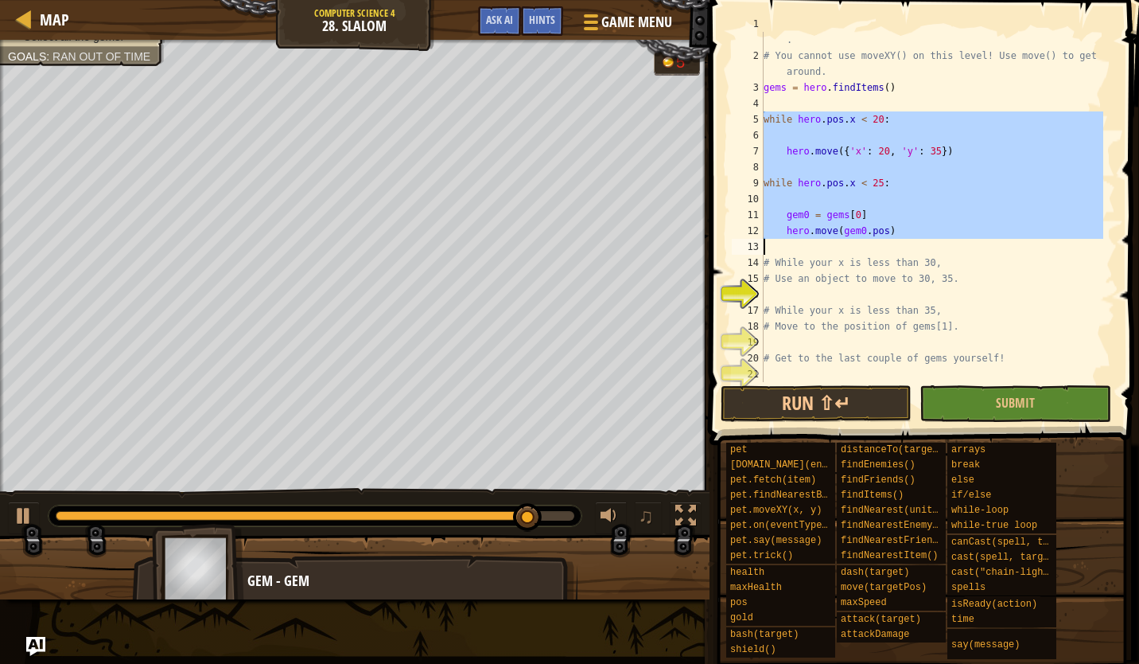
drag, startPoint x: 763, startPoint y: 122, endPoint x: 941, endPoint y: 225, distance: 206.1
click at [941, 225] on div "1 2 3 4 5 6 7 8 9 10 11 12 13 14 15 16 17 18 19 20 21 # Use object literals to …" at bounding box center [922, 207] width 387 height 350
type textarea "hero.move(gem0.pos)"
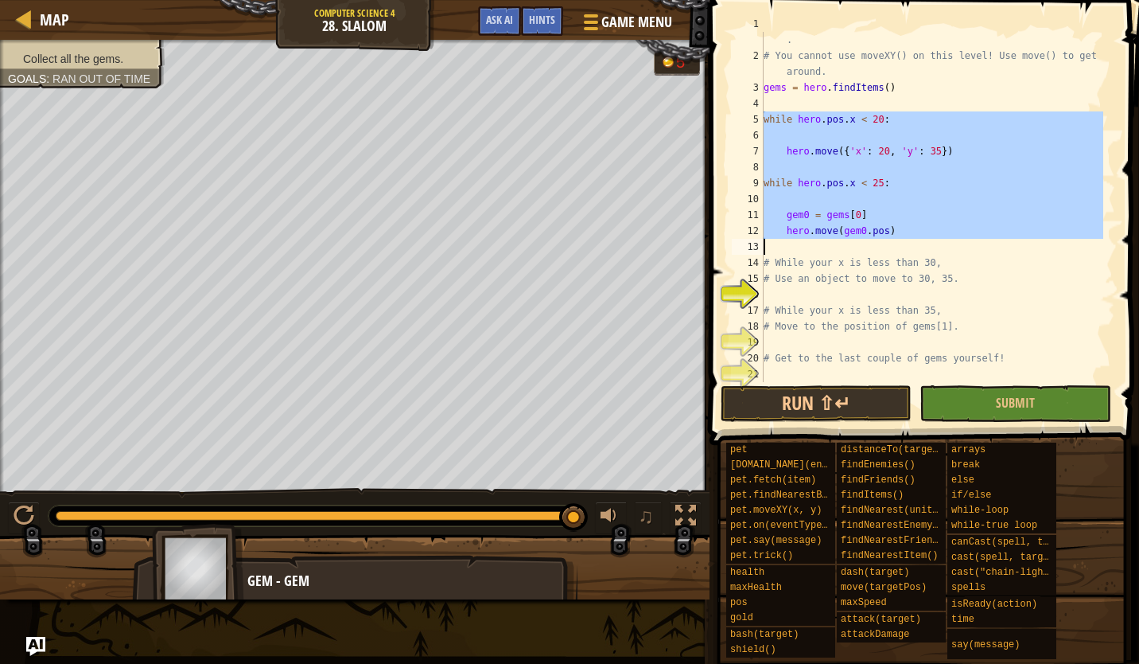
click at [818, 298] on div "# Use object literals to walk the safe path and collect the gems . # You cannot…" at bounding box center [932, 215] width 343 height 398
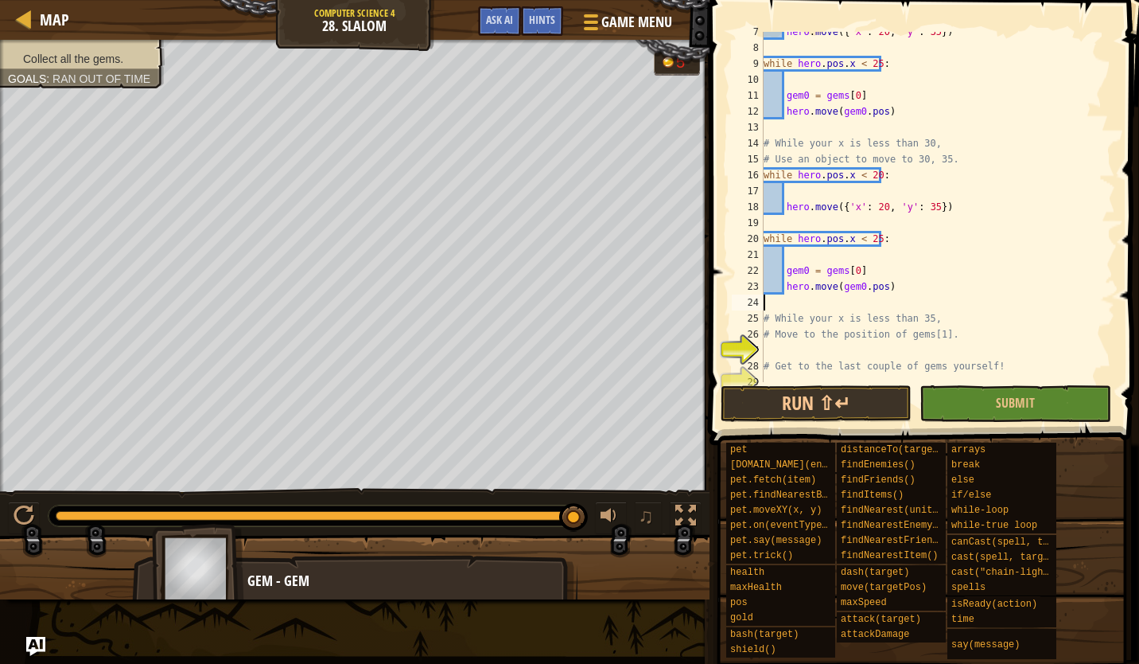
scroll to position [143, 0]
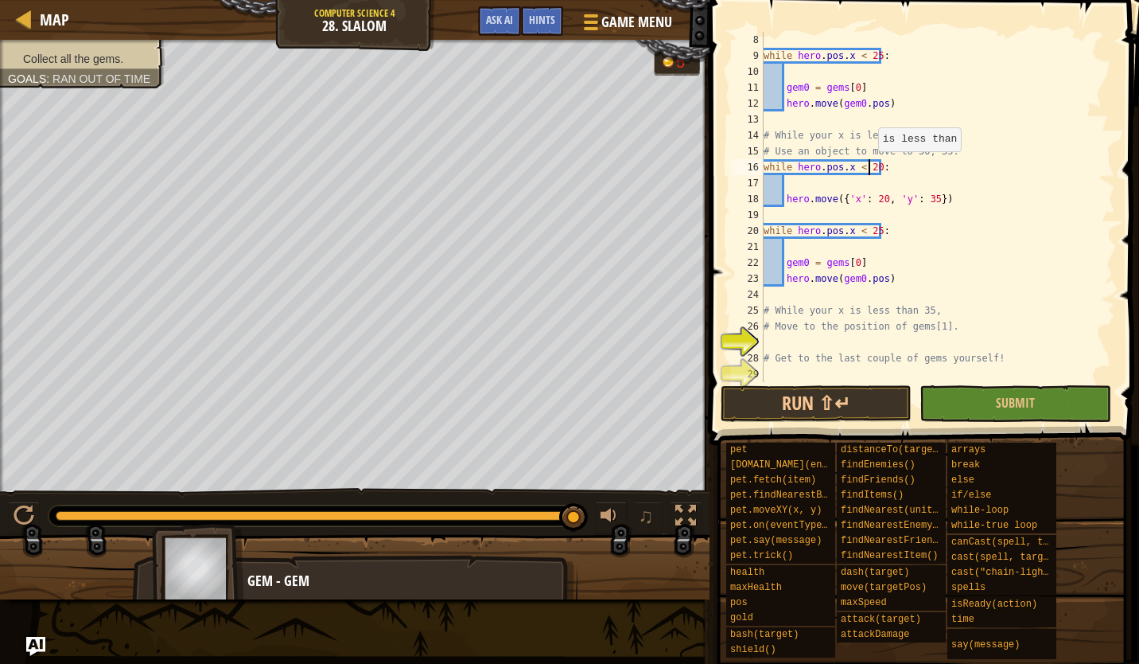
click at [870, 166] on div "while hero . pos . x < 25 : gem0 = gems [ 0 ] hero . move ( gem0 . pos ) # Whil…" at bounding box center [932, 223] width 343 height 382
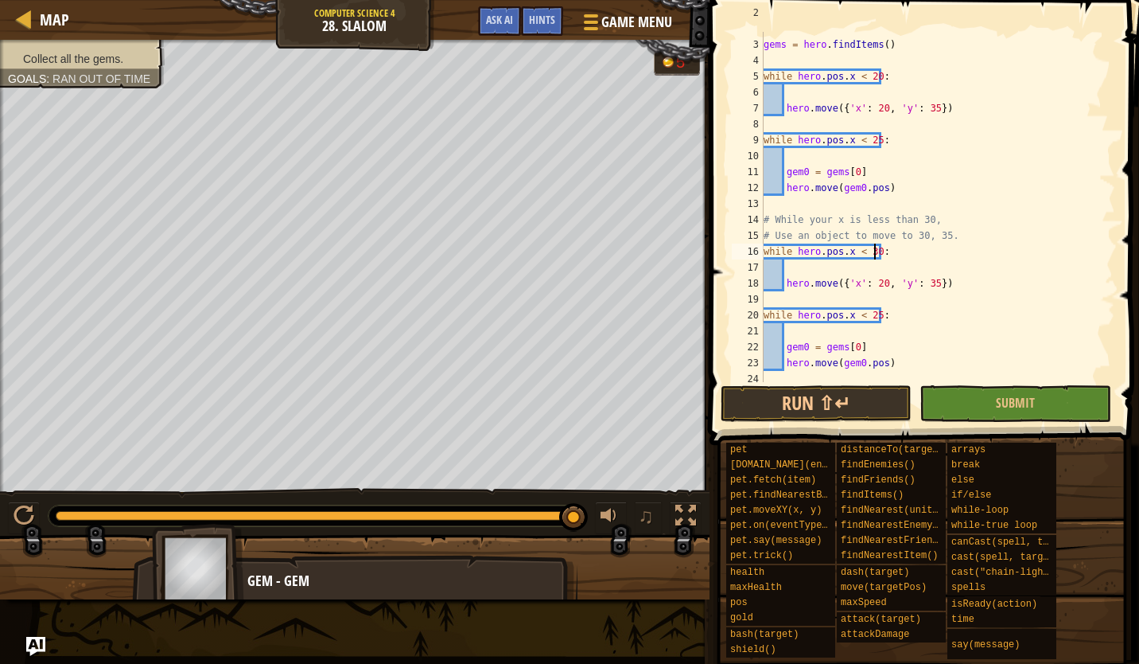
scroll to position [68, 0]
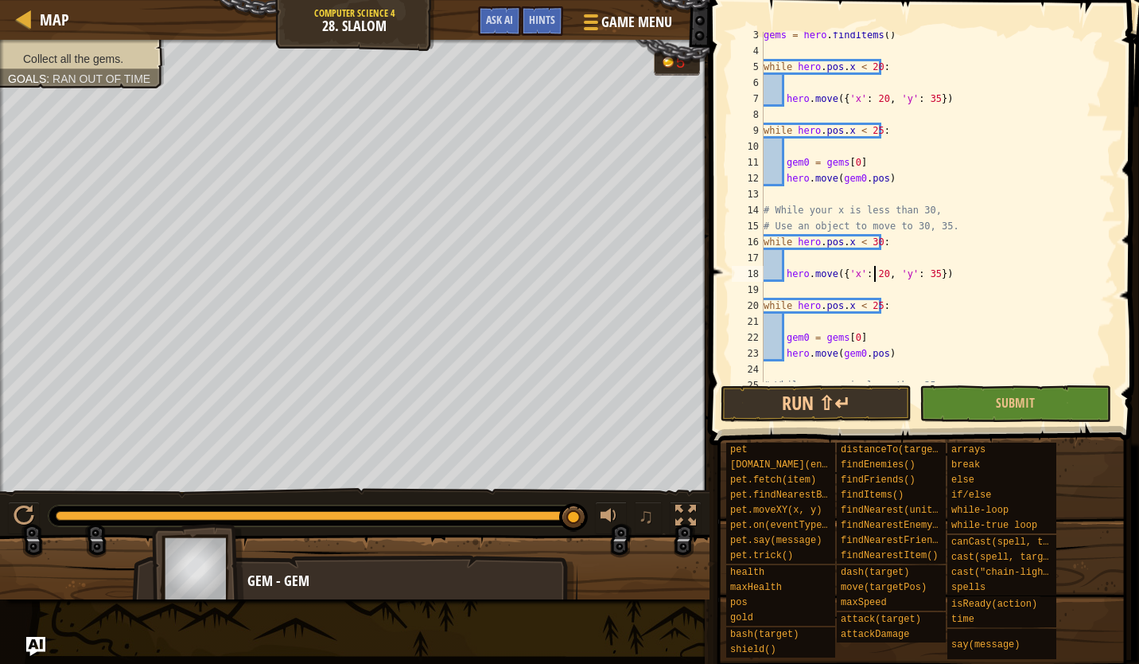
click at [876, 273] on div "gems = hero . findItems ( ) while hero . pos . x < 20 : hero . move ({ 'x' : 20…" at bounding box center [932, 218] width 343 height 382
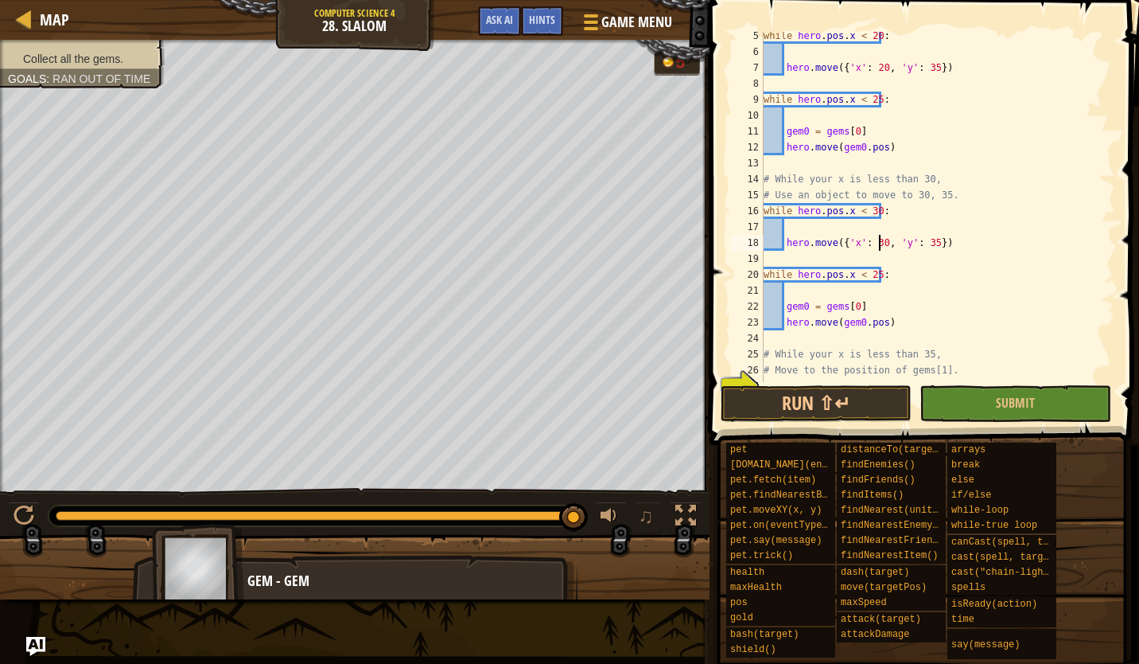
scroll to position [108, 0]
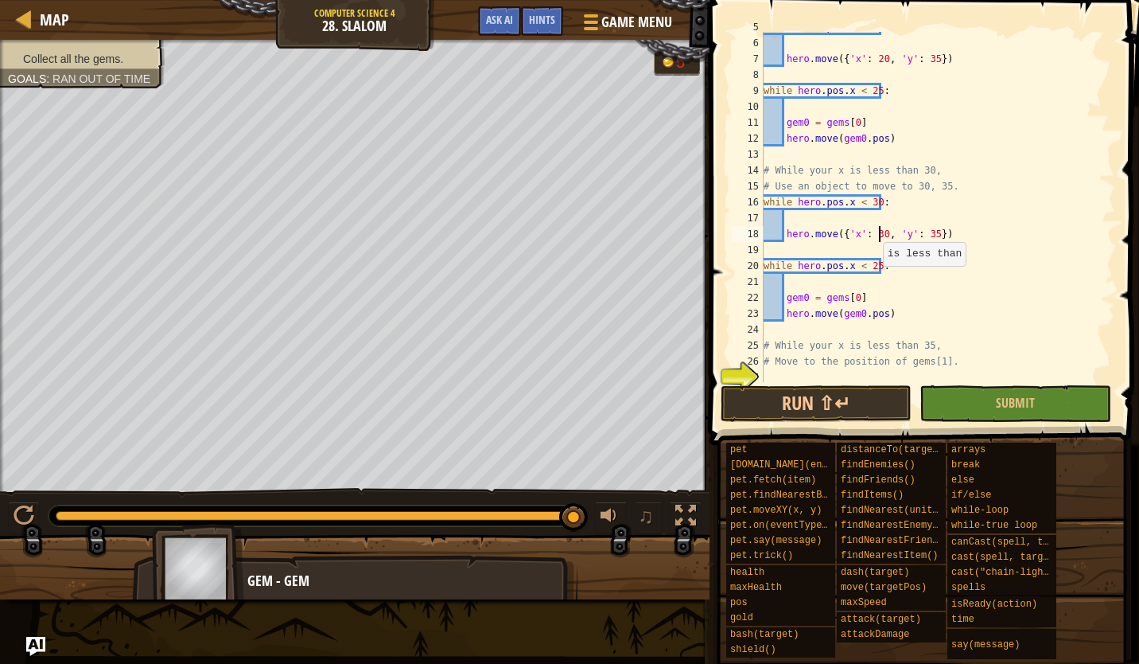
click at [874, 268] on div "while hero . pos . x < 20 : hero . move ({ 'x' : 20 , 'y' : 35 }) while hero . …" at bounding box center [932, 210] width 343 height 382
click at [867, 268] on div "while hero . pos . x < 20 : hero . move ({ 'x' : 20 , 'y' : 35 }) while hero . …" at bounding box center [932, 210] width 343 height 382
type textarea "while hero.pos.x < 35:"
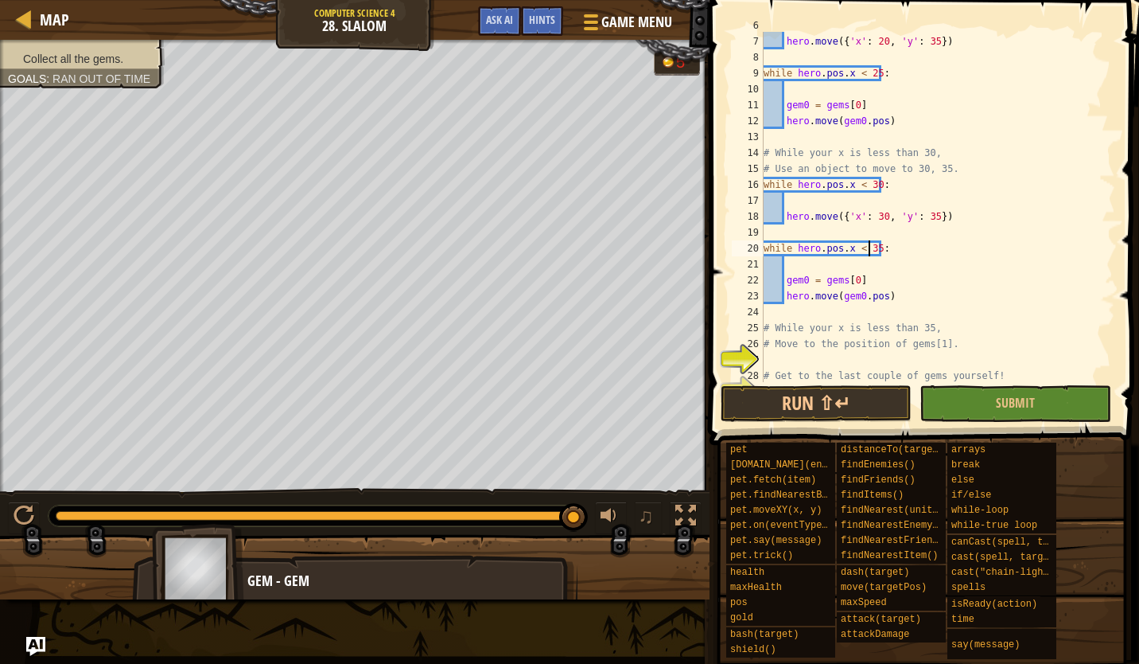
scroll to position [135, 0]
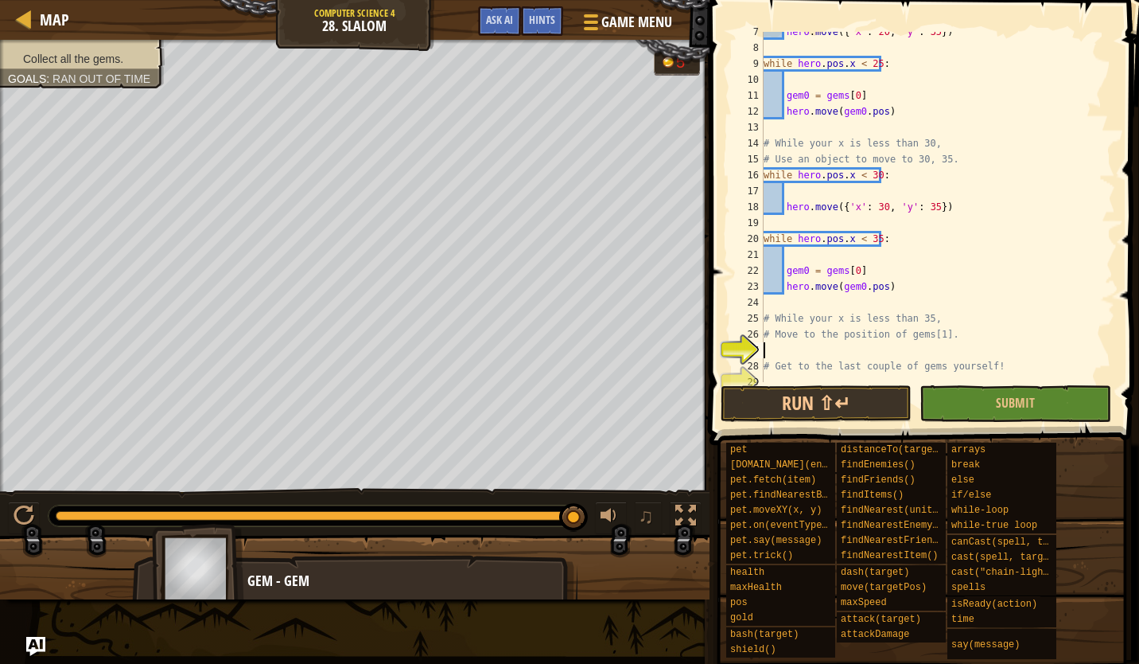
click at [800, 348] on div "hero . move ({ 'x' : 20 , 'y' : 35 }) while hero . pos . x < 25 : gem0 = gems […" at bounding box center [932, 215] width 343 height 382
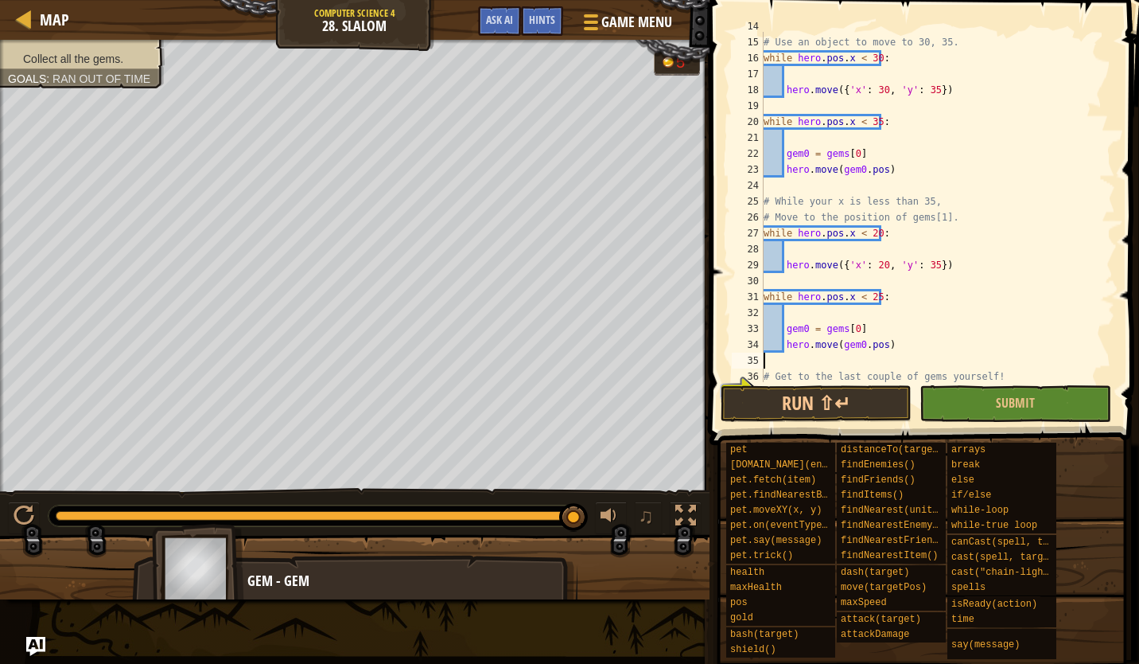
scroll to position [271, 0]
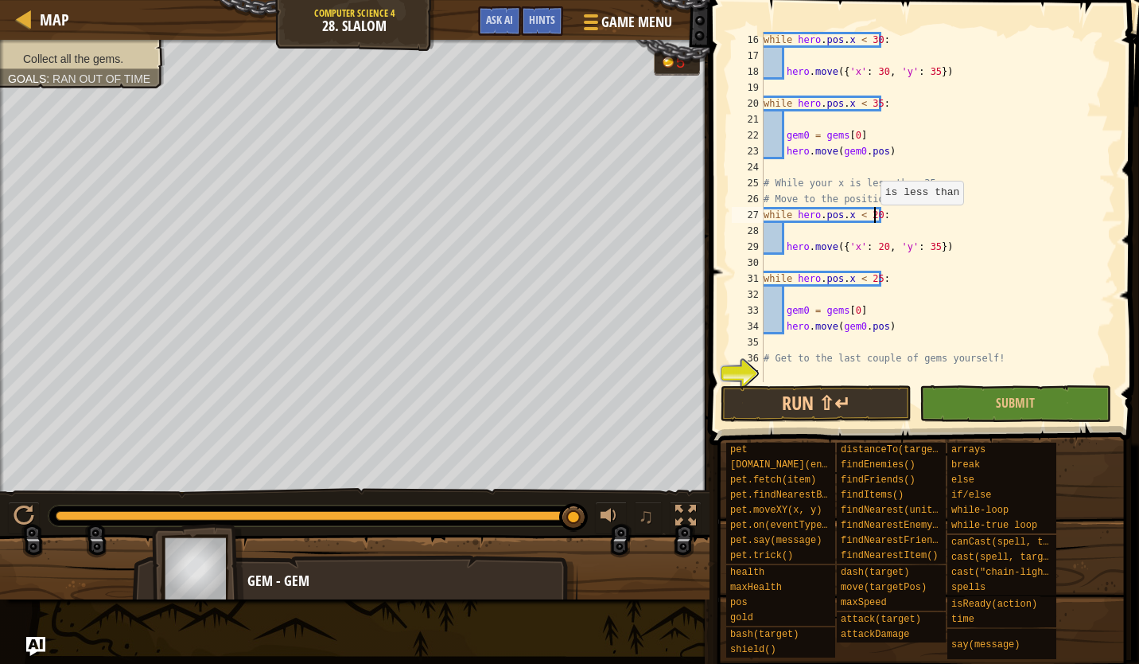
click at [872, 220] on div "while hero . pos . x < 30 : hero . move ({ 'x' : 30 , 'y' : 35 }) while hero . …" at bounding box center [932, 223] width 343 height 382
click at [879, 249] on div "while hero . pos . x < 30 : hero . move ({ 'x' : 30 , 'y' : 35 }) while hero . …" at bounding box center [932, 223] width 343 height 382
click at [925, 247] on div "while hero . pos . x < 30 : hero . move ({ 'x' : 30 , 'y' : 35 }) while hero . …" at bounding box center [932, 223] width 343 height 382
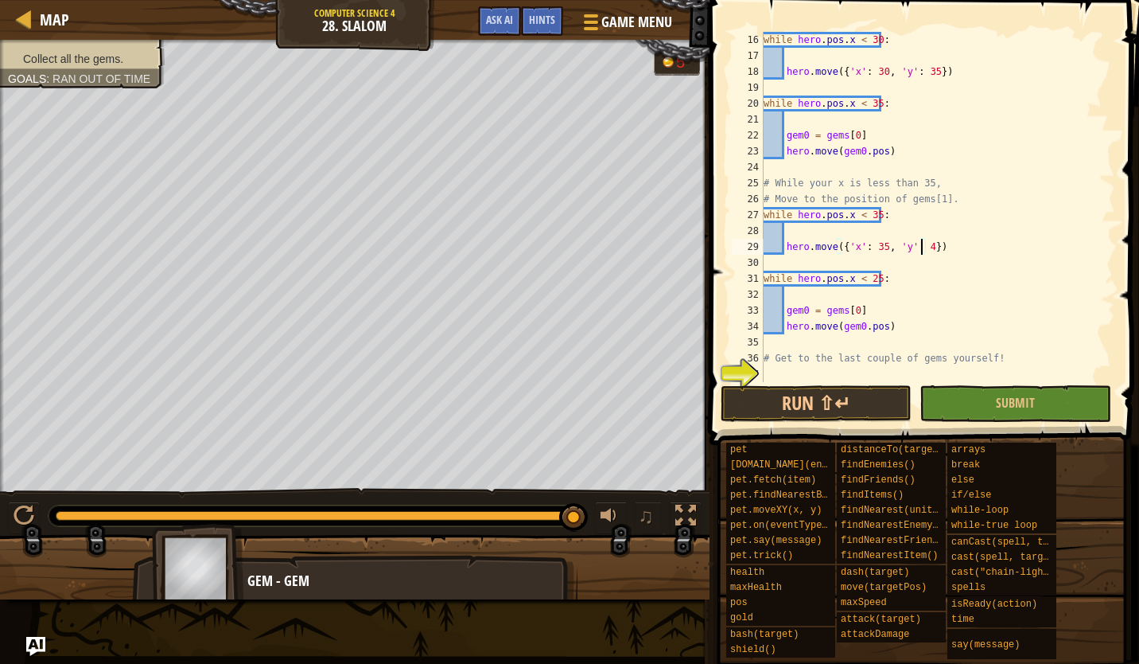
scroll to position [7, 15]
click at [874, 281] on div "while hero . pos . x < 30 : hero . move ({ 'x' : 30 , 'y' : 35 }) while hero . …" at bounding box center [932, 223] width 343 height 382
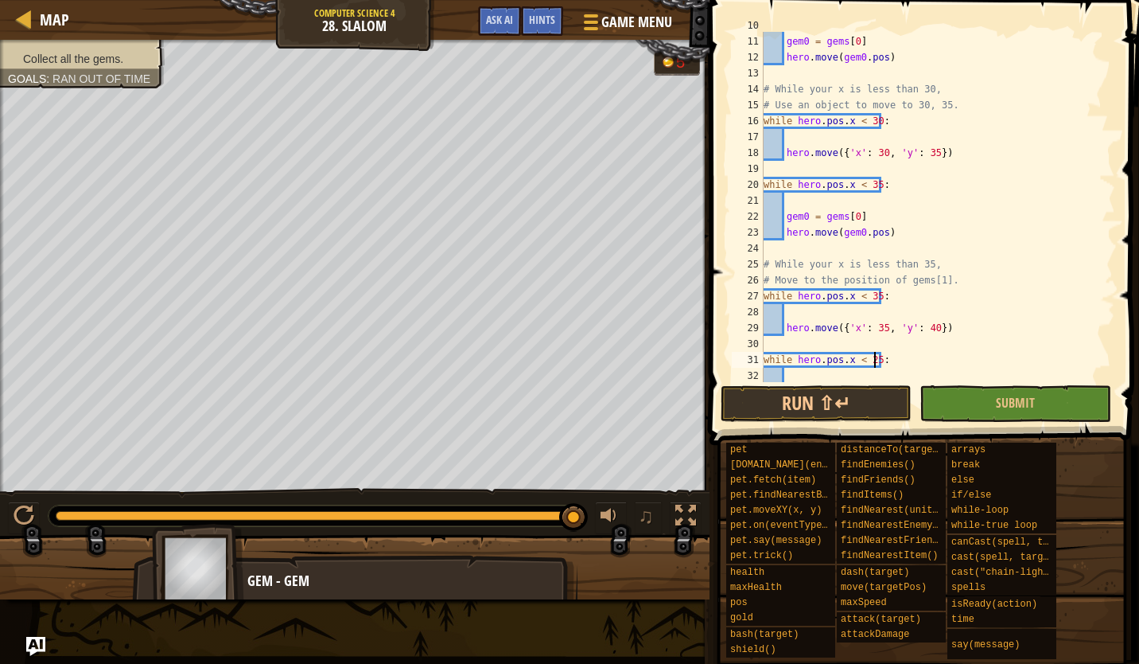
scroll to position [271, 0]
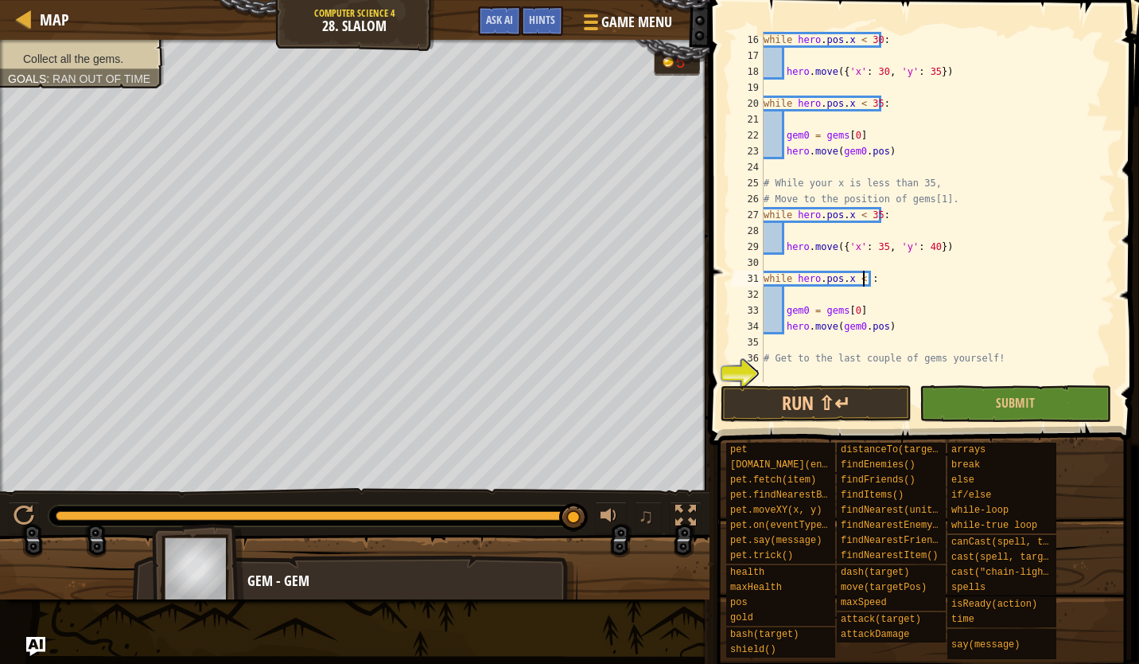
type textarea "while hero.pos.x < 40:"
click at [805, 372] on div "while hero . pos . x < 30 : hero . move ({ 'x' : 30 , 'y' : 35 }) while hero . …" at bounding box center [932, 223] width 343 height 382
paste textarea
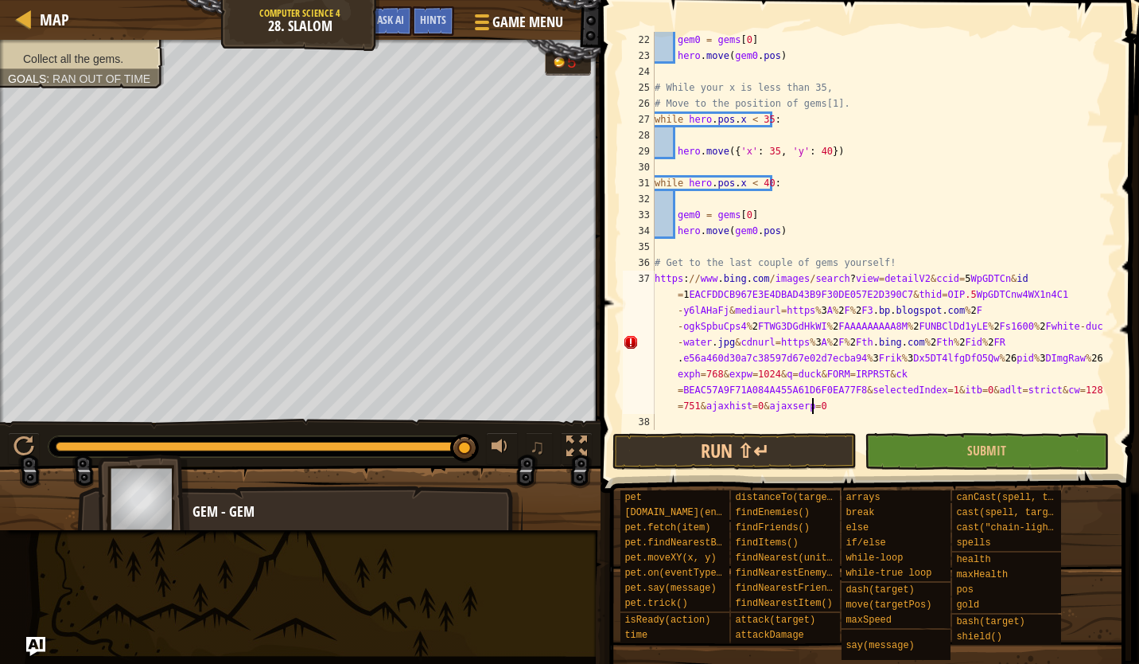
scroll to position [334, 0]
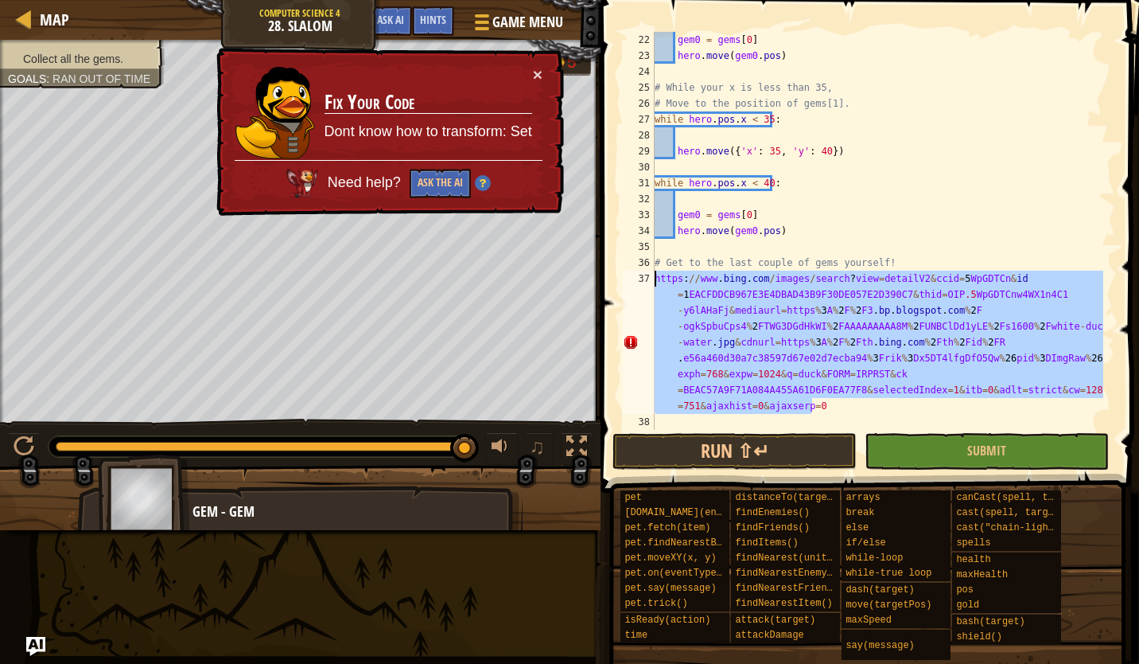
drag, startPoint x: 837, startPoint y: 403, endPoint x: 652, endPoint y: 278, distance: 222.5
click at [652, 278] on div "22 23 24 25 26 27 28 29 30 31 32 33 34 35 36 37 38 gem0 = gems [ 0 ] hero . mov…" at bounding box center [868, 231] width 496 height 398
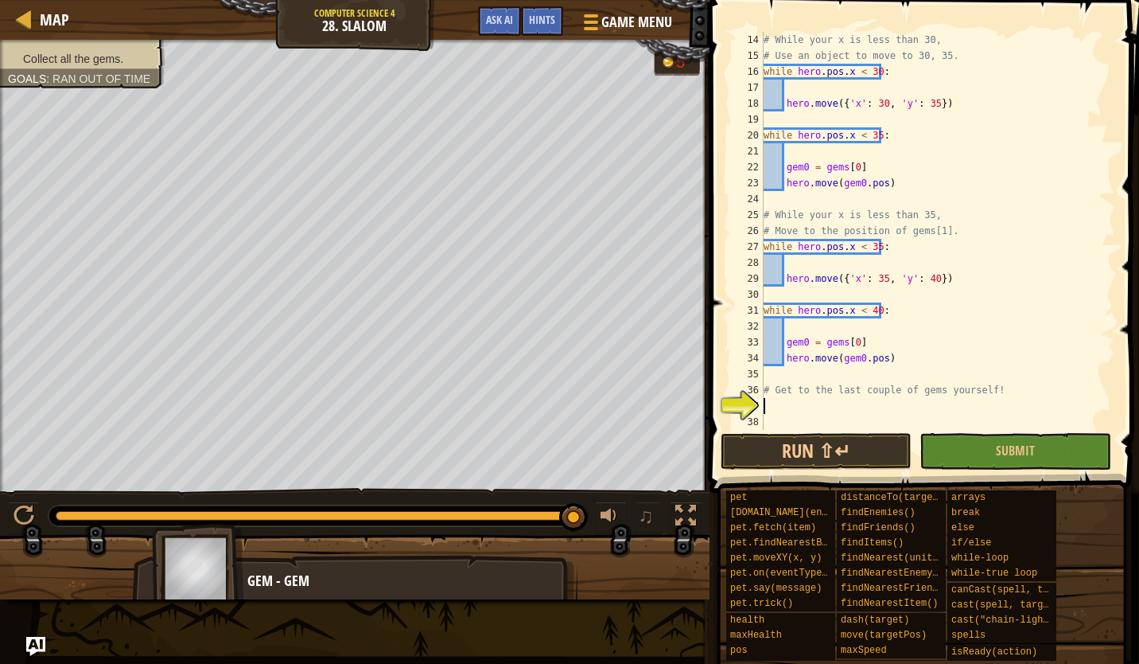
scroll to position [239, 0]
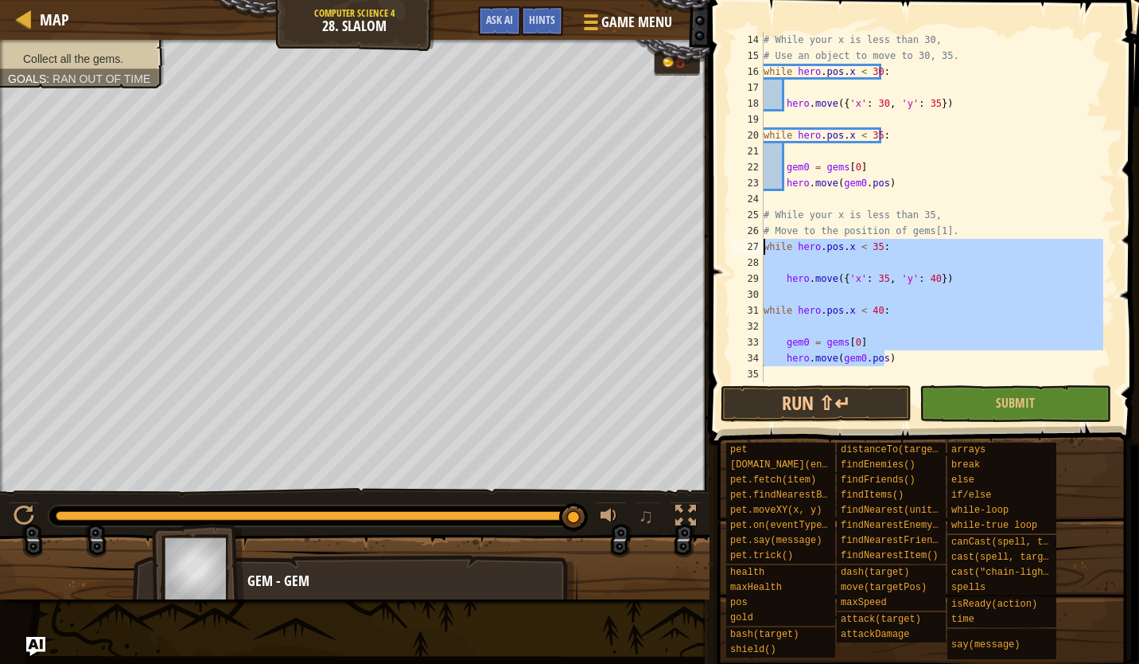
drag, startPoint x: 895, startPoint y: 359, endPoint x: 742, endPoint y: 241, distance: 192.9
click at [742, 241] on div "14 15 16 17 18 19 20 21 22 23 24 25 26 27 28 29 30 31 32 33 34 35 36 # While yo…" at bounding box center [922, 207] width 387 height 350
type textarea "while hero.pos.x < 35:"
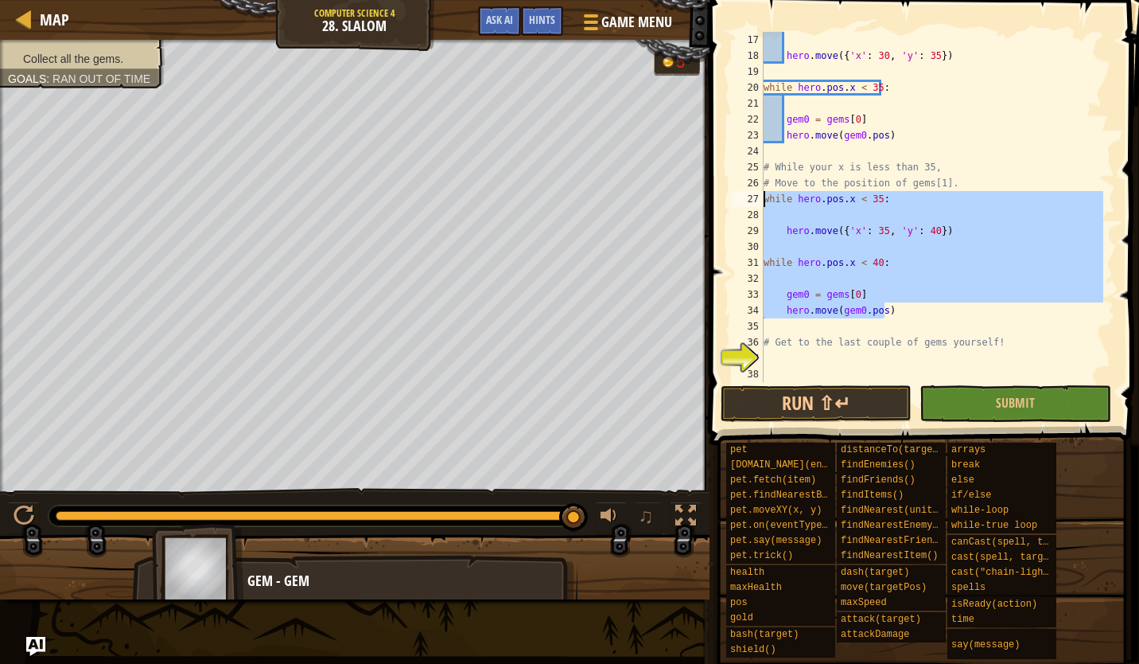
scroll to position [286, 0]
click at [787, 362] on div "hero . move ({ 'x' : 30 , 'y' : 35 }) while hero . pos . x < 35 : gem0 = gems […" at bounding box center [932, 223] width 343 height 382
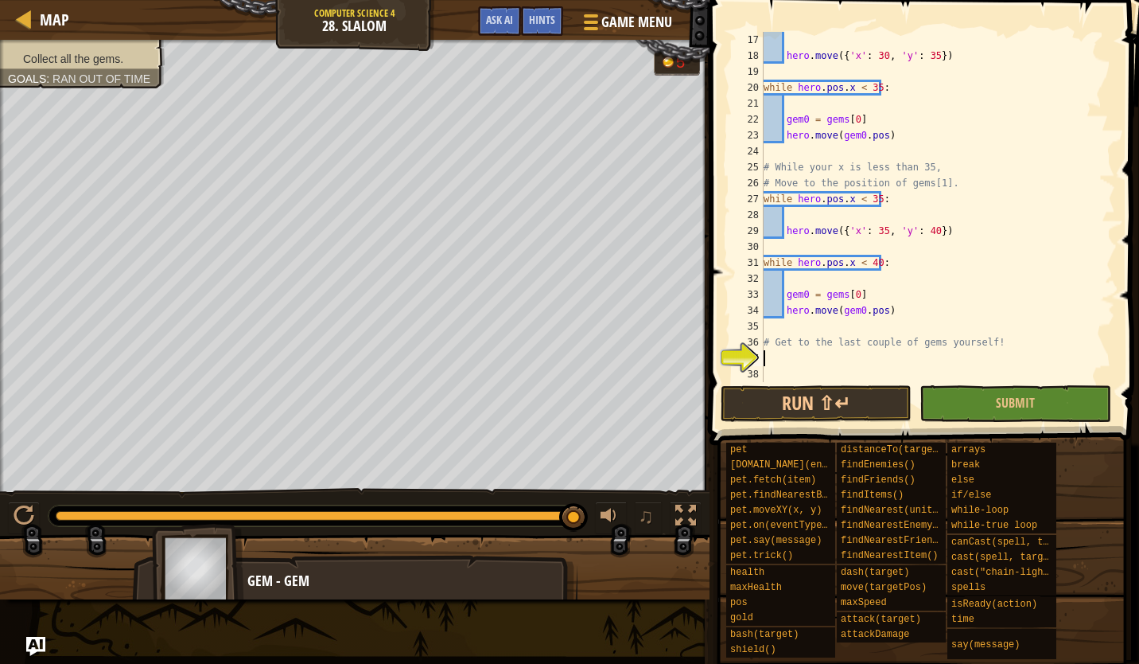
paste textarea "hero.move(gem0.pos)"
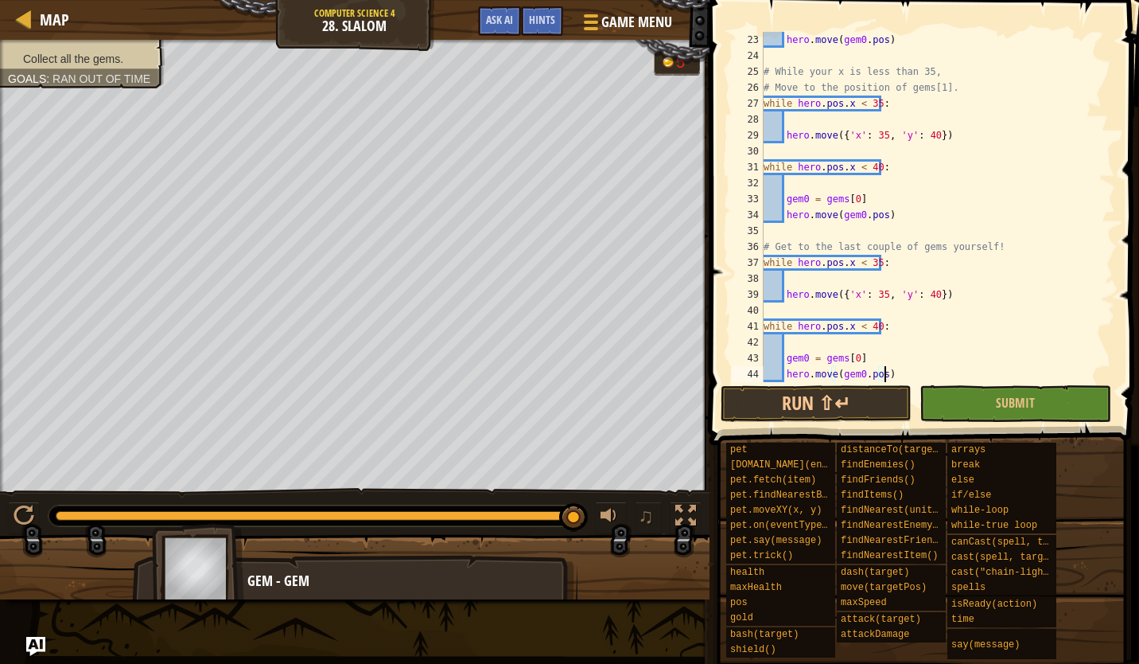
scroll to position [398, 0]
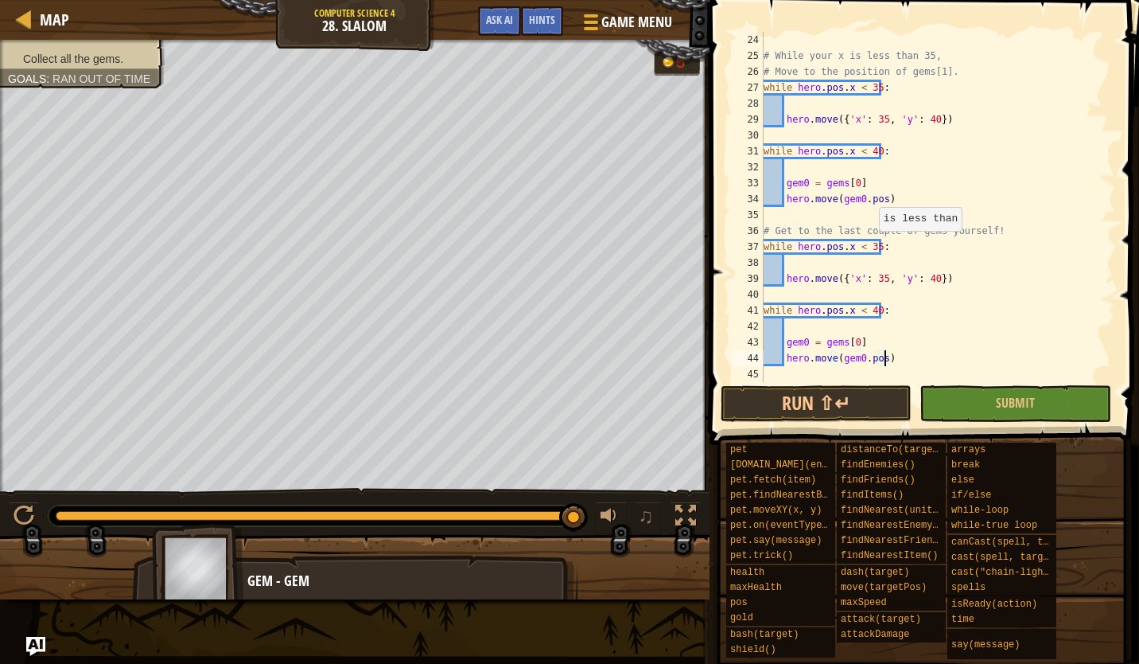
click at [871, 246] on div "# While your x is less than 35, # Move to the position of gems[1]. while hero .…" at bounding box center [932, 223] width 343 height 382
click at [869, 310] on div "# While your x is less than 35, # Move to the position of gems[1]. while hero .…" at bounding box center [932, 223] width 343 height 382
click at [872, 309] on div "# While your x is less than 35, # Move to the position of gems[1]. while hero .…" at bounding box center [932, 223] width 343 height 382
click at [878, 283] on div "# While your x is less than 35, # Move to the position of gems[1]. while hero .…" at bounding box center [932, 223] width 343 height 382
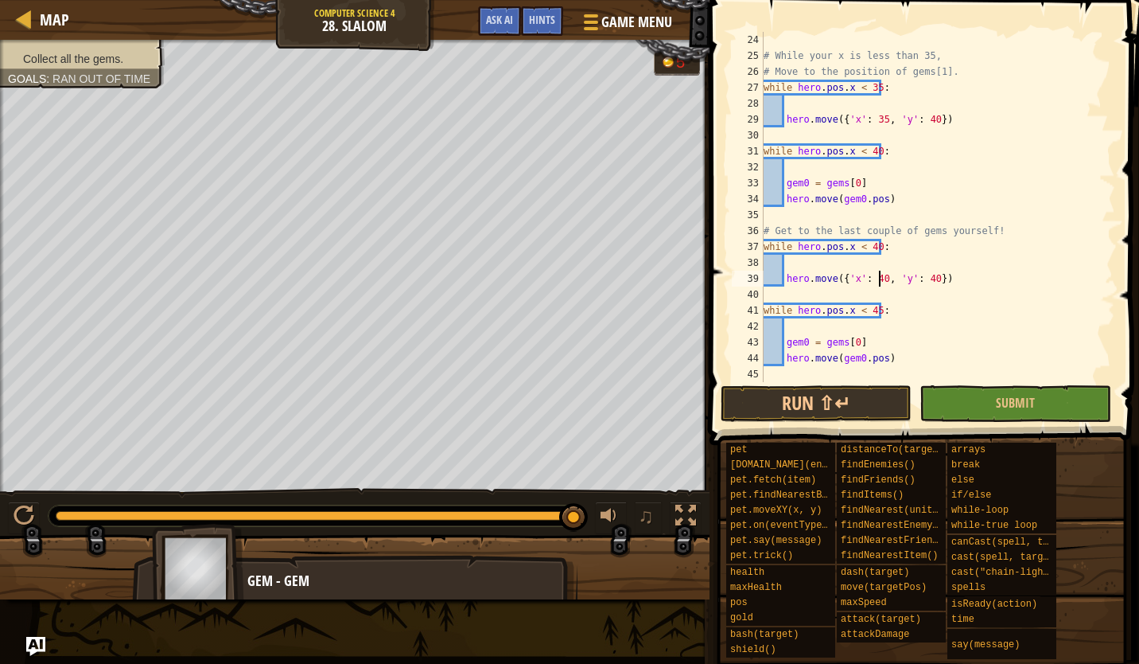
scroll to position [7, 11]
click at [926, 280] on div "# While your x is less than 35, # Move to the position of gems[1]. while hero .…" at bounding box center [932, 223] width 343 height 382
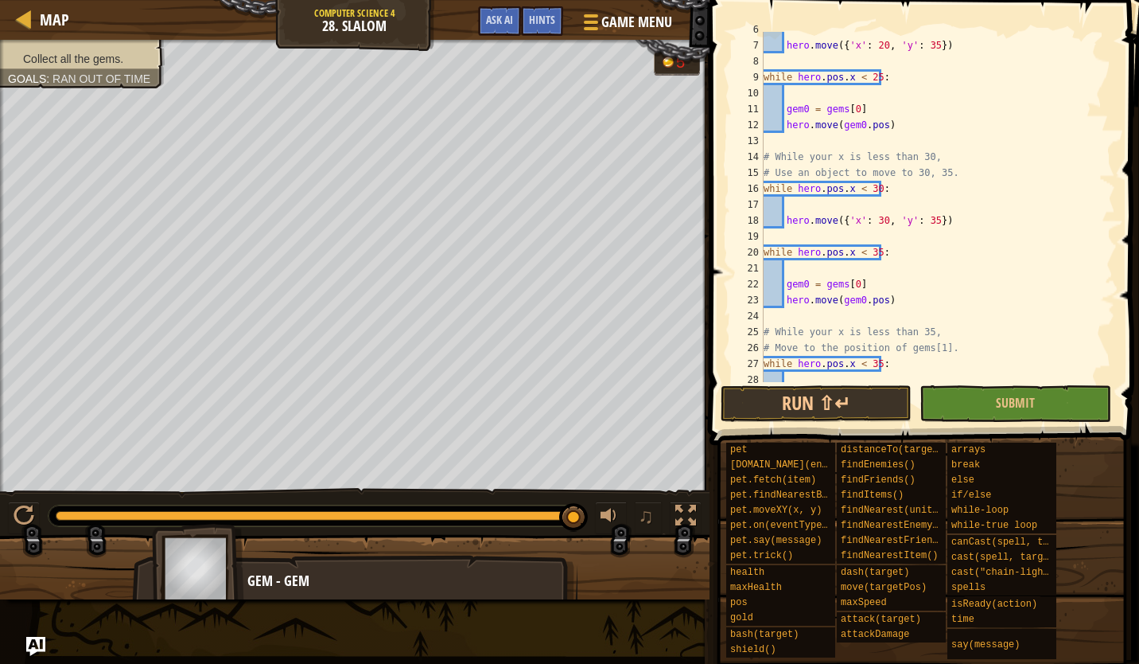
scroll to position [169, 0]
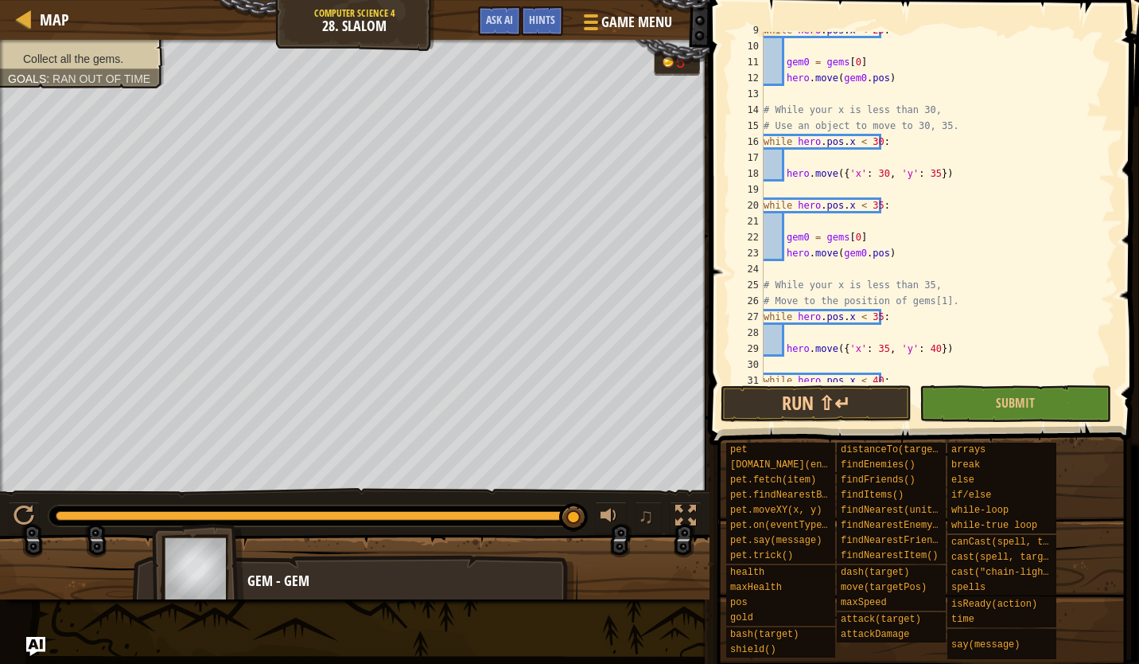
click at [803, 239] on div "while hero . pos . x < 25 : gem0 = gems [ 0 ] hero . move ( gem0 . pos ) # Whil…" at bounding box center [932, 213] width 343 height 382
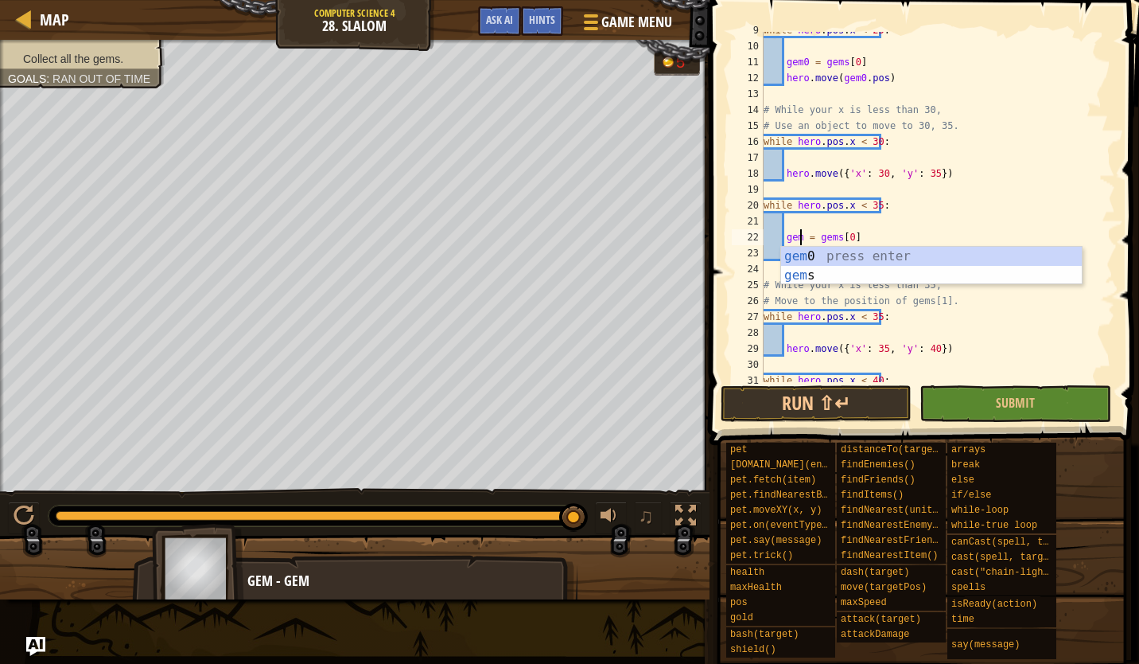
scroll to position [7, 6]
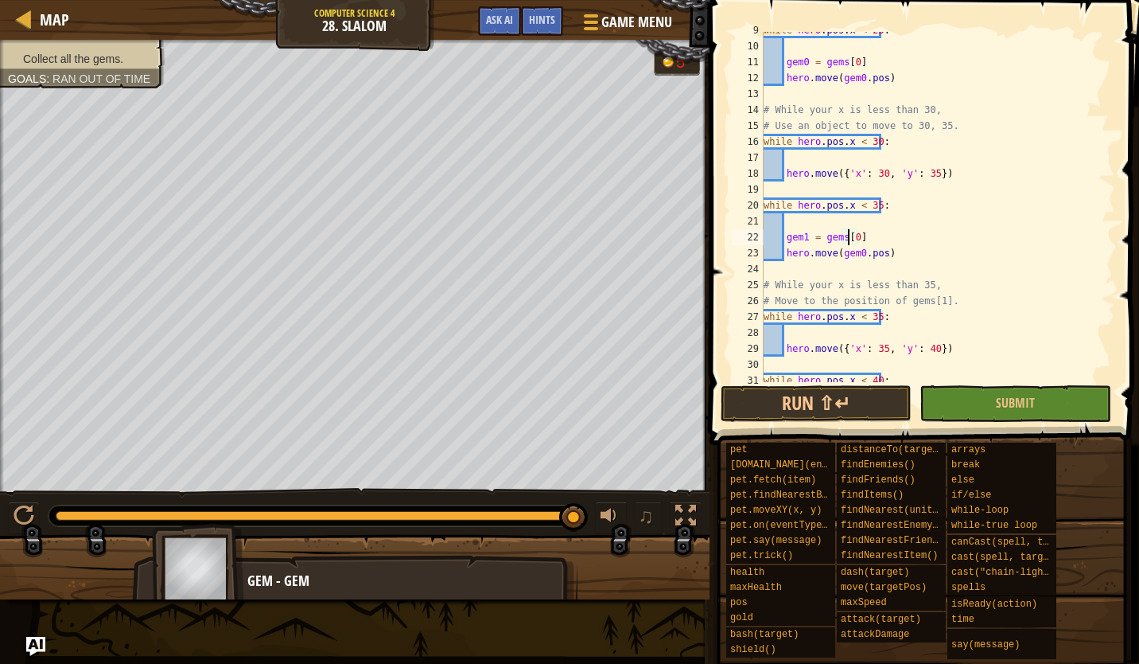
click at [850, 235] on div "while hero . pos . x < 25 : gem0 = gems [ 0 ] hero . move ( gem0 . pos ) # Whil…" at bounding box center [932, 213] width 343 height 382
click at [850, 236] on div "while hero . pos . x < 25 : gem0 = gems [ 0 ] hero . move ( gem0 . pos ) # Whil…" at bounding box center [932, 213] width 343 height 382
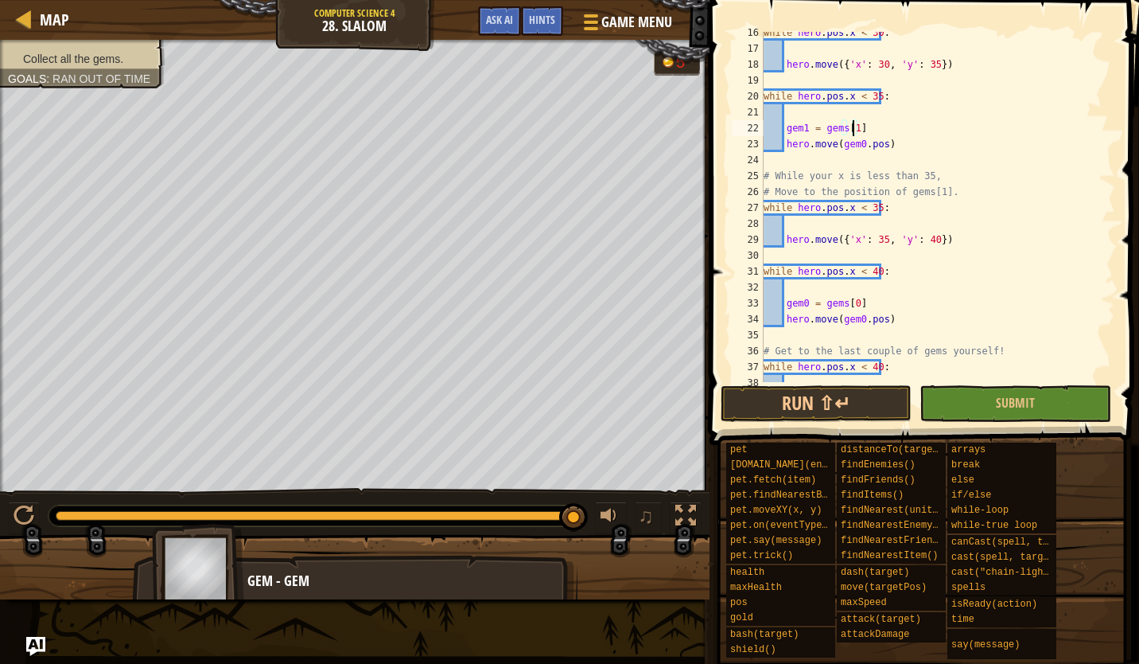
scroll to position [282, 0]
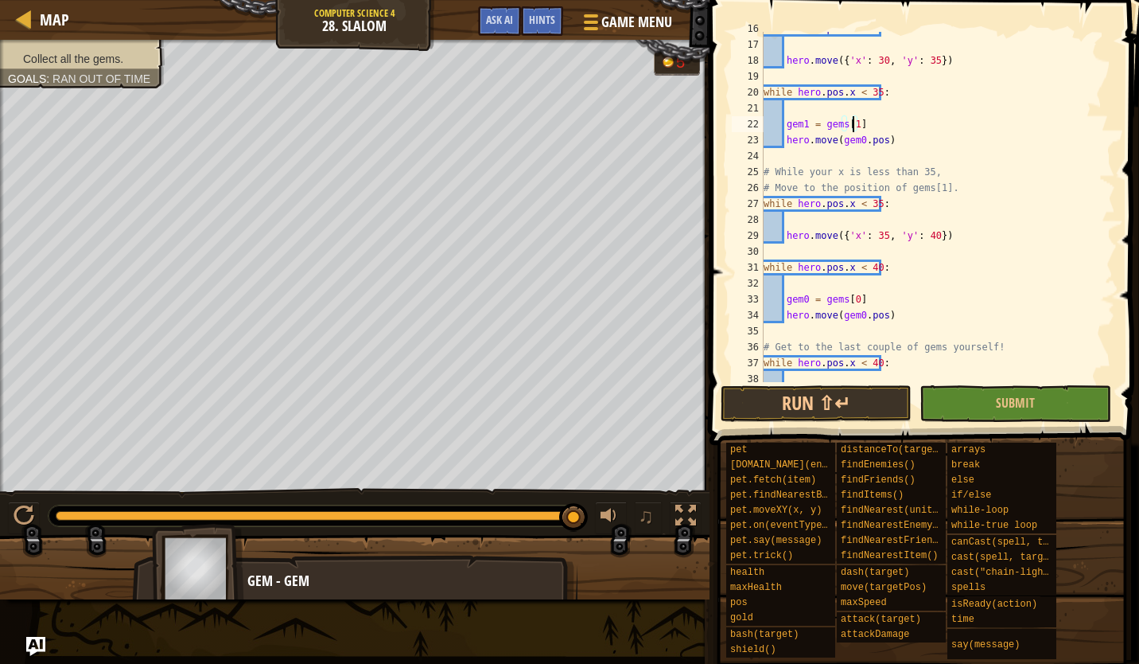
click at [804, 300] on div "while hero . pos . x < 30 : hero . move ({ 'x' : 30 , 'y' : 35 }) while hero . …" at bounding box center [932, 212] width 343 height 382
click at [850, 303] on div "while hero . pos . x < 30 : hero . move ({ 'x' : 30 , 'y' : 35 }) while hero . …" at bounding box center [932, 212] width 343 height 382
click at [860, 318] on div "while hero . pos . x < 30 : hero . move ({ 'x' : 30 , 'y' : 35 }) while hero . …" at bounding box center [932, 212] width 343 height 382
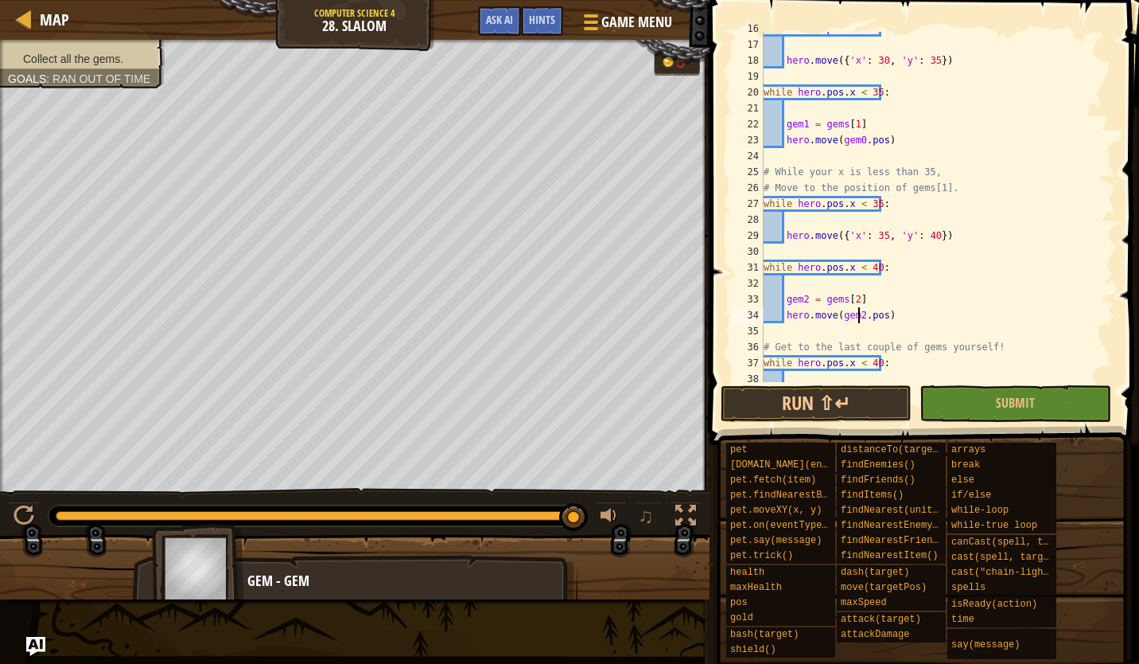
scroll to position [7, 10]
click at [860, 142] on div "while hero . pos . x < 30 : hero . move ({ 'x' : 30 , 'y' : 35 }) while hero . …" at bounding box center [932, 212] width 343 height 382
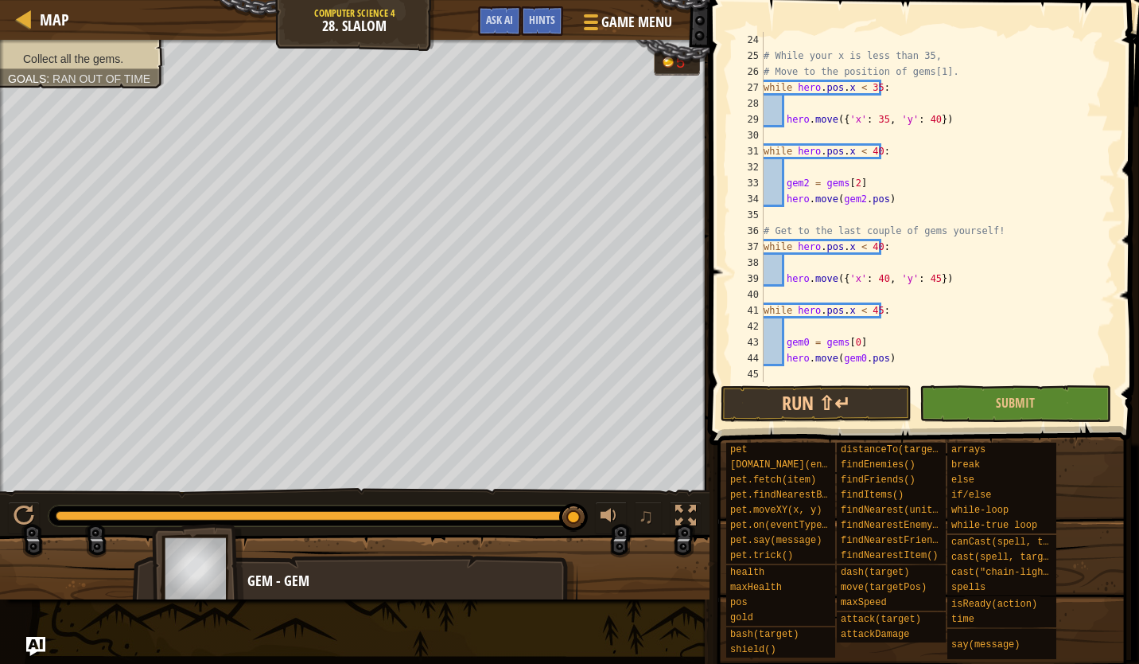
scroll to position [398, 0]
click at [805, 336] on div "# While your x is less than 35, # Move to the position of gems[1]. while hero .…" at bounding box center [932, 223] width 343 height 382
click at [853, 341] on div "# While your x is less than 35, # Move to the position of gems[1]. while hero .…" at bounding box center [932, 223] width 343 height 382
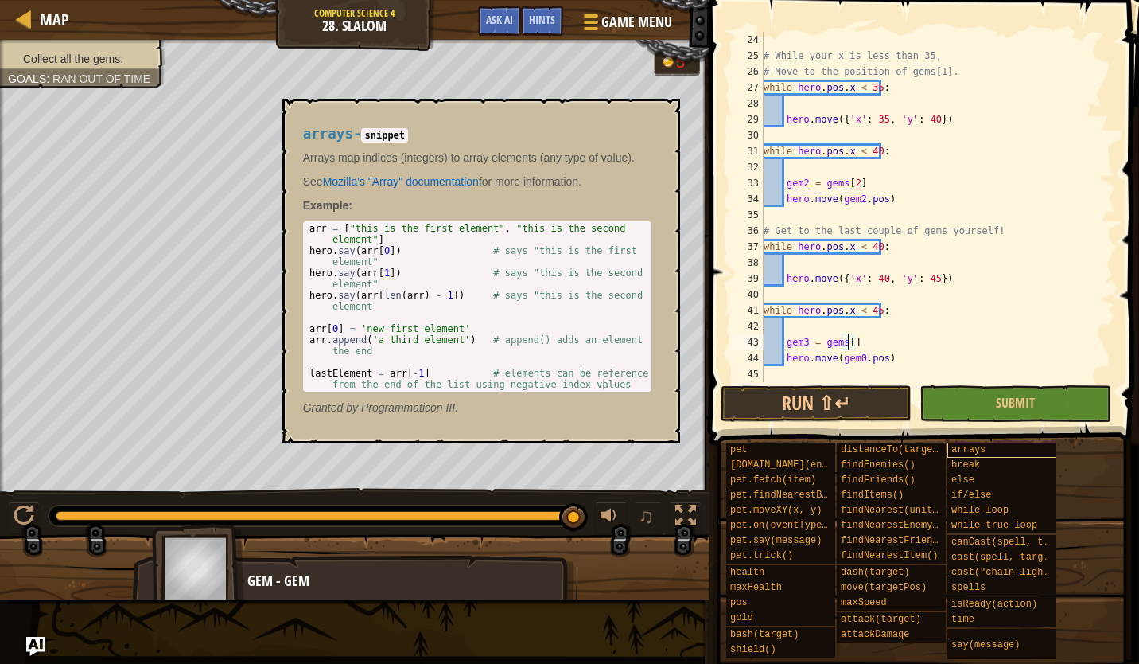
scroll to position [7, 9]
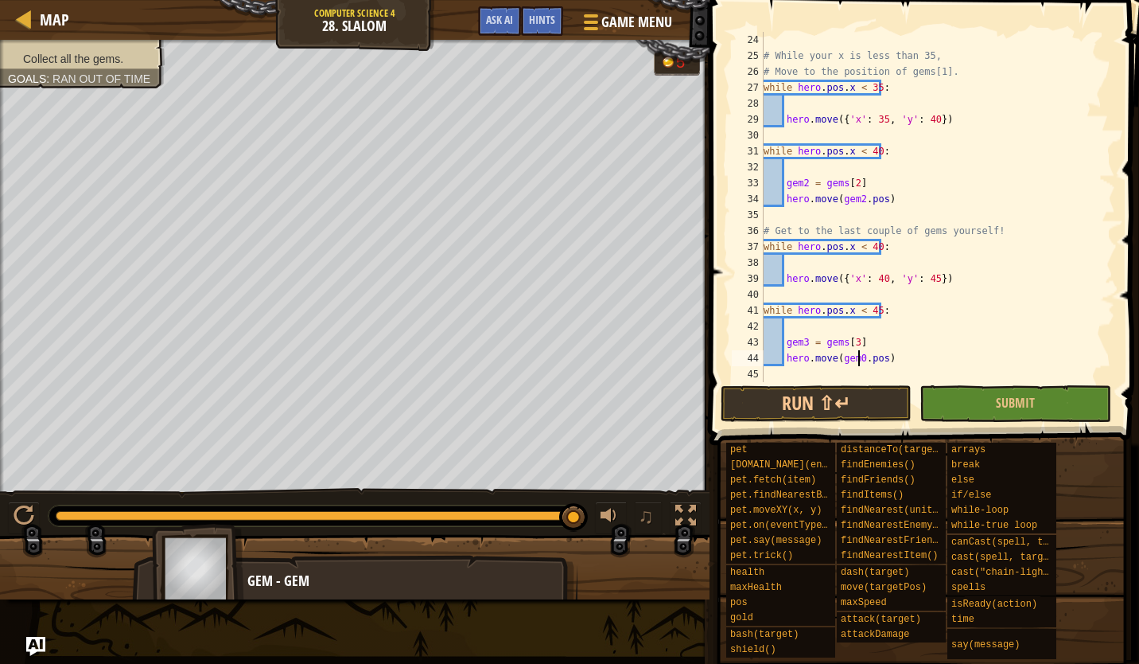
click at [860, 361] on div "# While your x is less than 35, # Move to the position of gems[1]. while hero .…" at bounding box center [932, 223] width 343 height 382
click at [850, 415] on button "Run ⇧↵" at bounding box center [816, 403] width 191 height 37
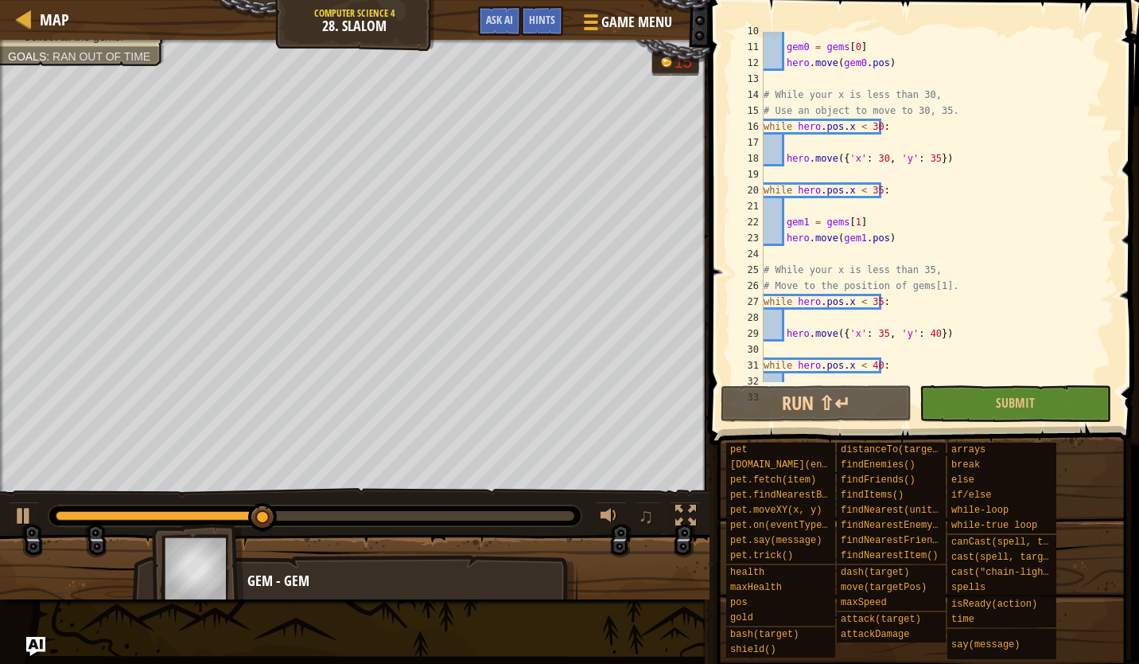
scroll to position [201, 0]
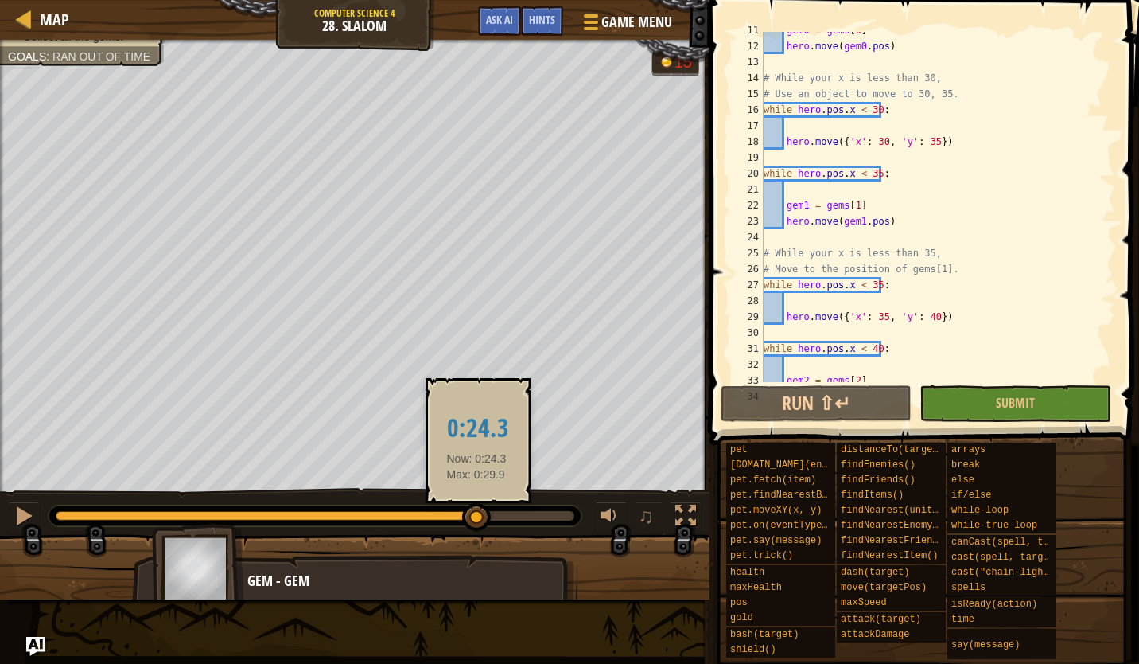
drag, startPoint x: 389, startPoint y: 506, endPoint x: 514, endPoint y: 518, distance: 125.5
click at [491, 517] on div at bounding box center [476, 517] width 29 height 29
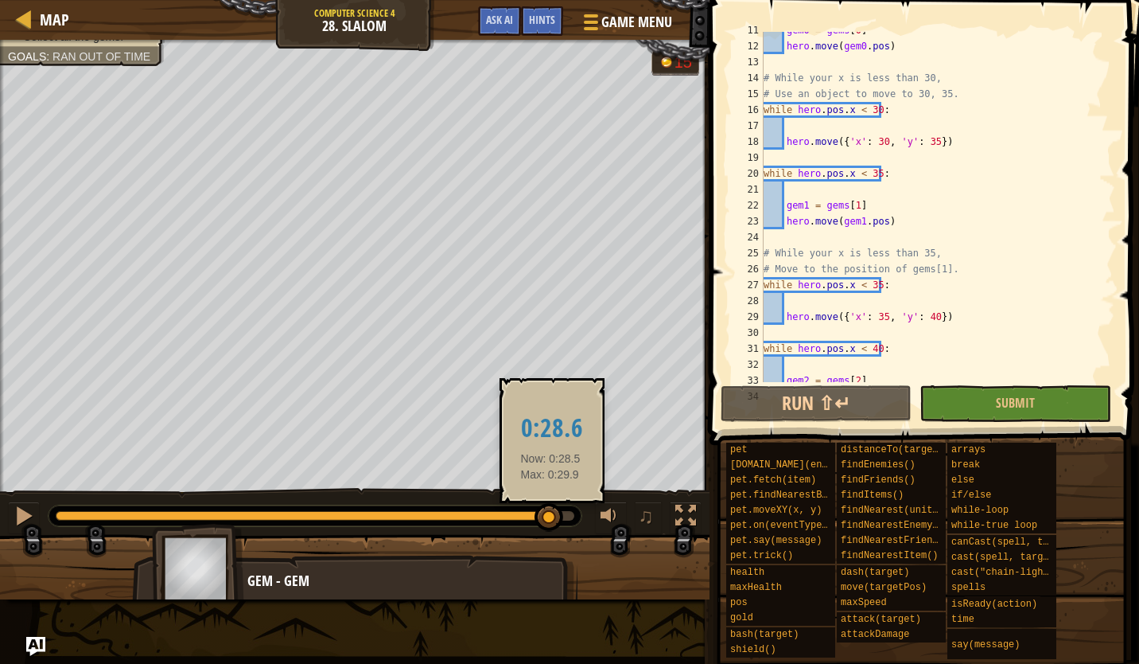
drag, startPoint x: 522, startPoint y: 520, endPoint x: 569, endPoint y: 521, distance: 47.0
click at [563, 520] on div at bounding box center [549, 517] width 29 height 29
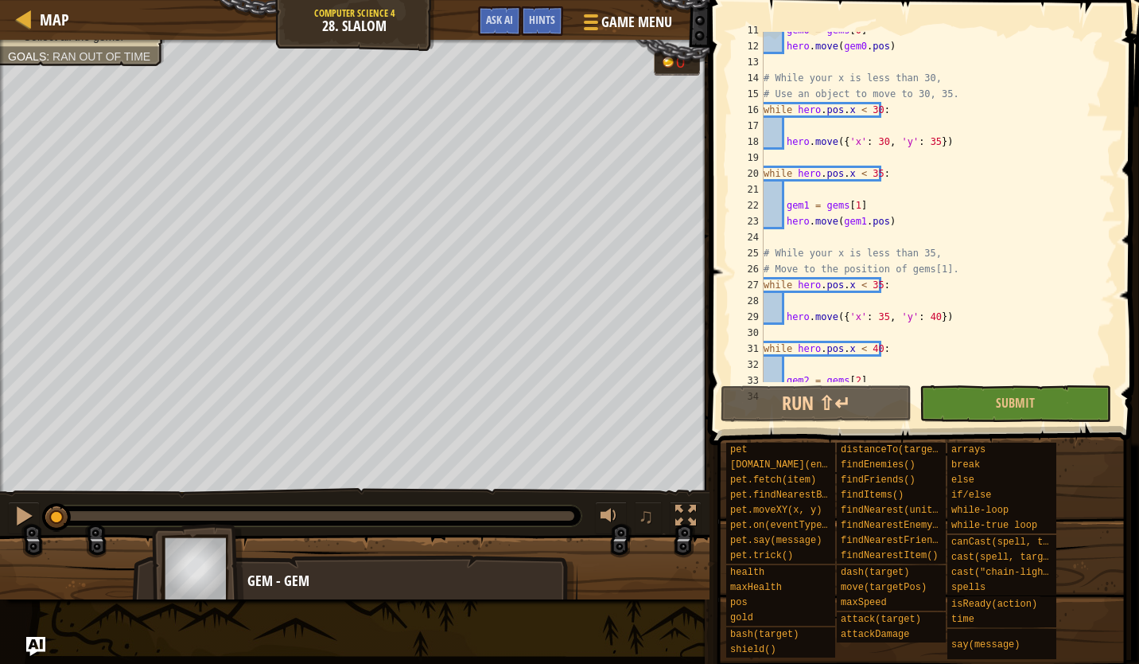
drag, startPoint x: 569, startPoint y: 521, endPoint x: -3, endPoint y: 442, distance: 577.5
click at [0, 0] on html "Map Computer Science 4 28. Slalom Game Menu Done Hints Ask AI 1 2 3 4 5 6 7 8 9…" at bounding box center [569, 0] width 1139 height 0
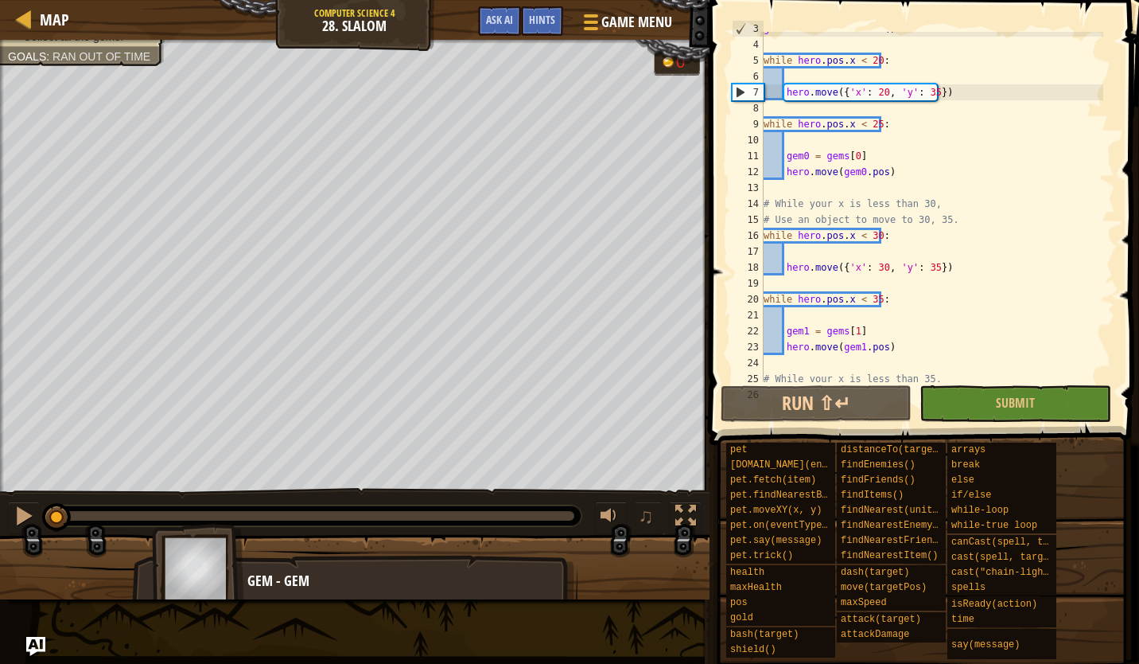
scroll to position [80, 0]
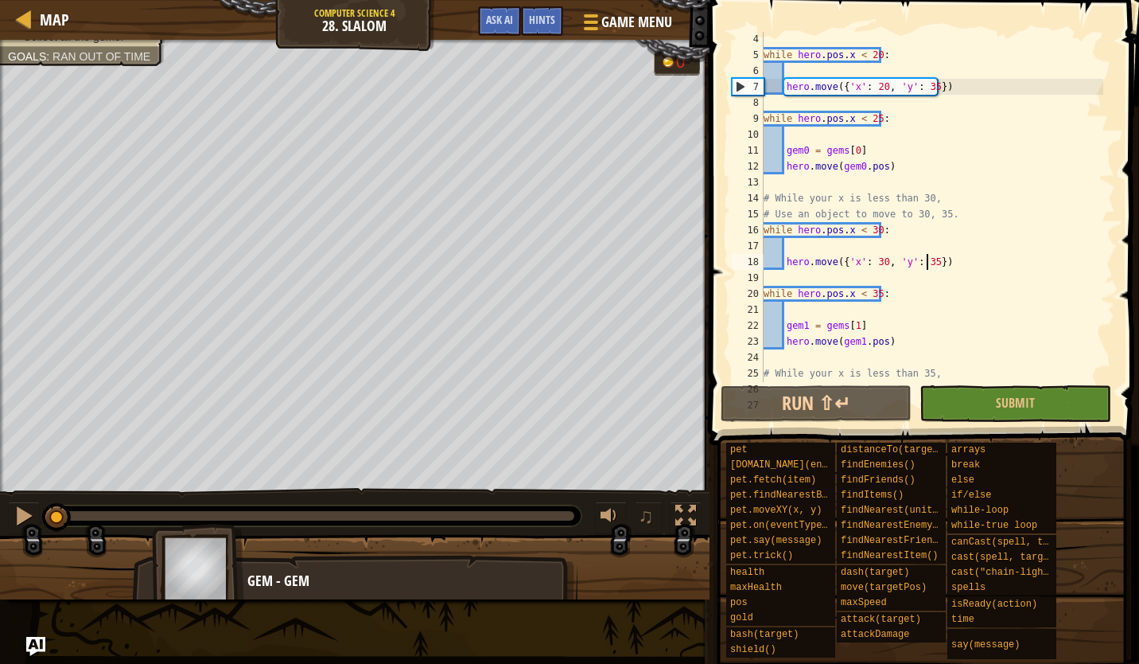
click at [927, 258] on div "while hero . pos . x < 20 : hero . move ({ 'x' : 20 , 'y' : 35 }) while hero . …" at bounding box center [932, 222] width 343 height 382
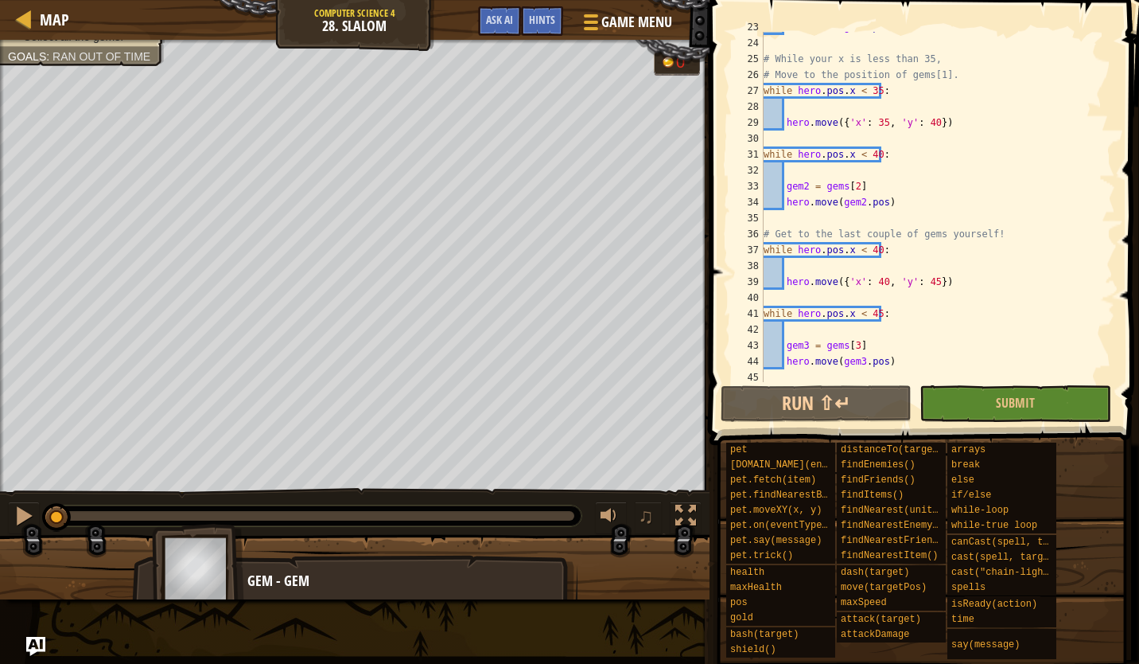
scroll to position [398, 0]
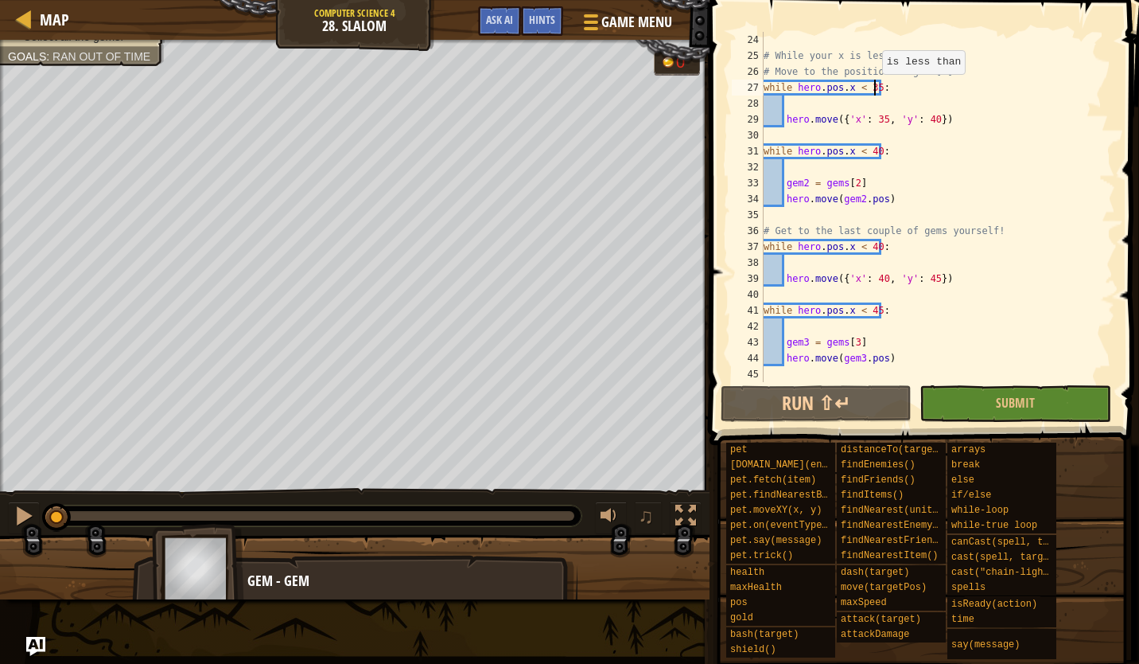
click at [874, 89] on div "# While your x is less than 35, # Move to the position of gems[1]. while hero .…" at bounding box center [932, 223] width 343 height 382
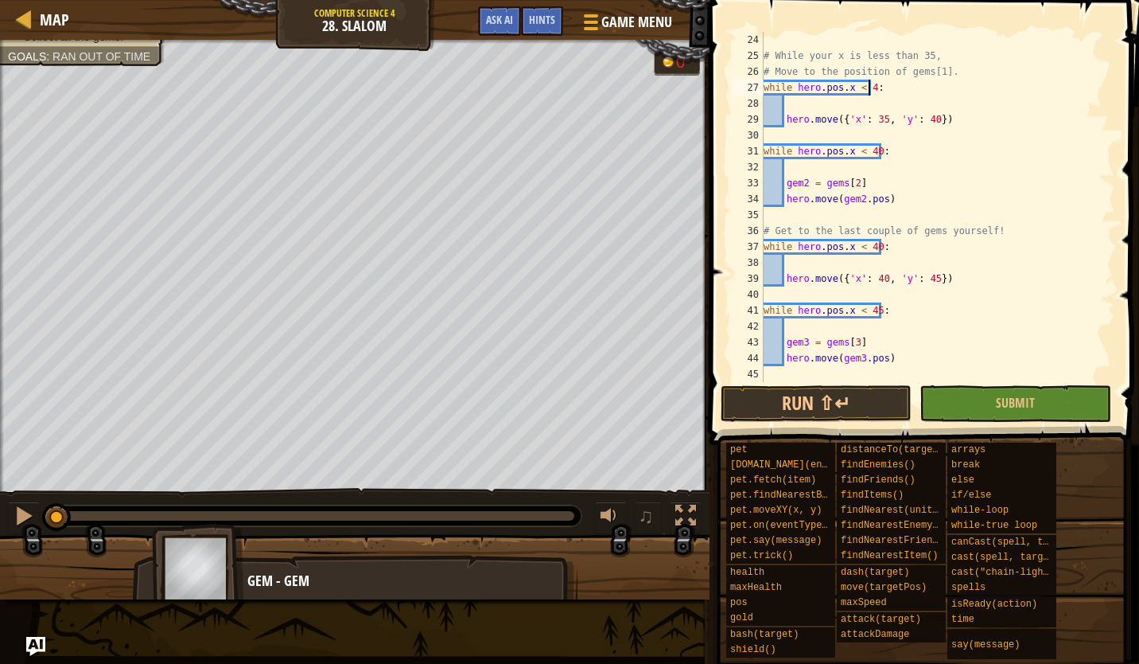
scroll to position [7, 9]
click at [878, 119] on div "# While your x is less than 35, # Move to the position of gems[1]. while hero .…" at bounding box center [932, 223] width 343 height 382
click at [926, 121] on div "# While your x is less than 35, # Move to the position of gems[1]. while hero .…" at bounding box center [932, 223] width 343 height 382
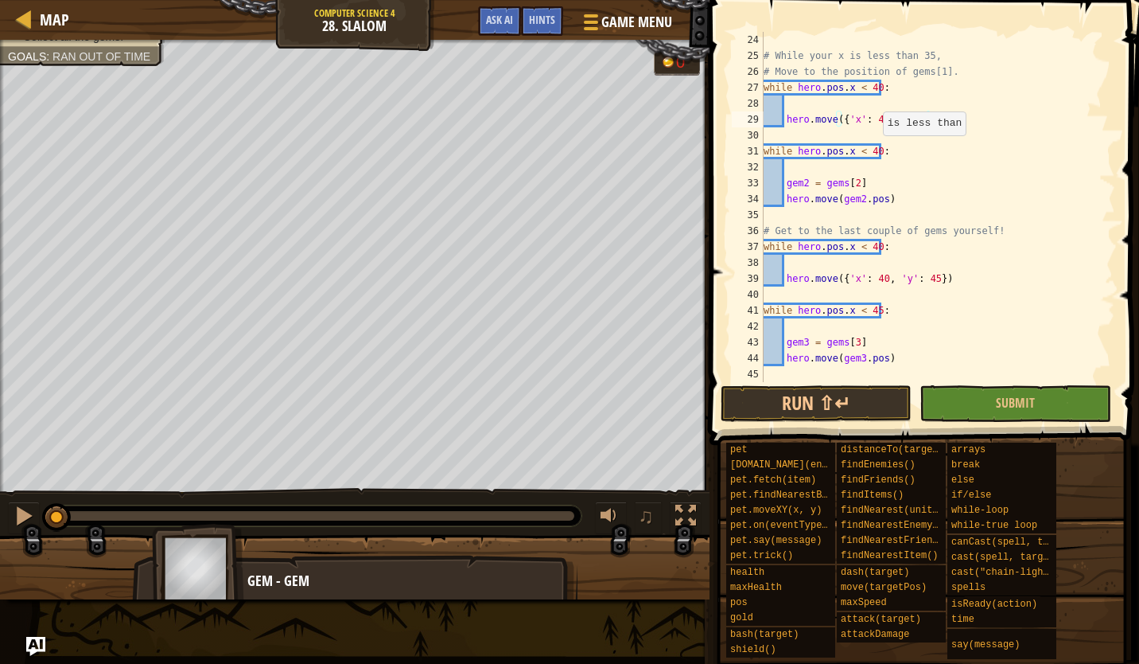
click at [874, 150] on div "# While your x is less than 35, # Move to the position of gems[1]. while hero .…" at bounding box center [932, 223] width 343 height 382
click at [875, 252] on div "# While your x is less than 35, # Move to the position of gems[1]. while hero .…" at bounding box center [932, 223] width 343 height 382
click at [879, 282] on div "# While your x is less than 35, # Move to the position of gems[1]. while hero .…" at bounding box center [932, 223] width 343 height 382
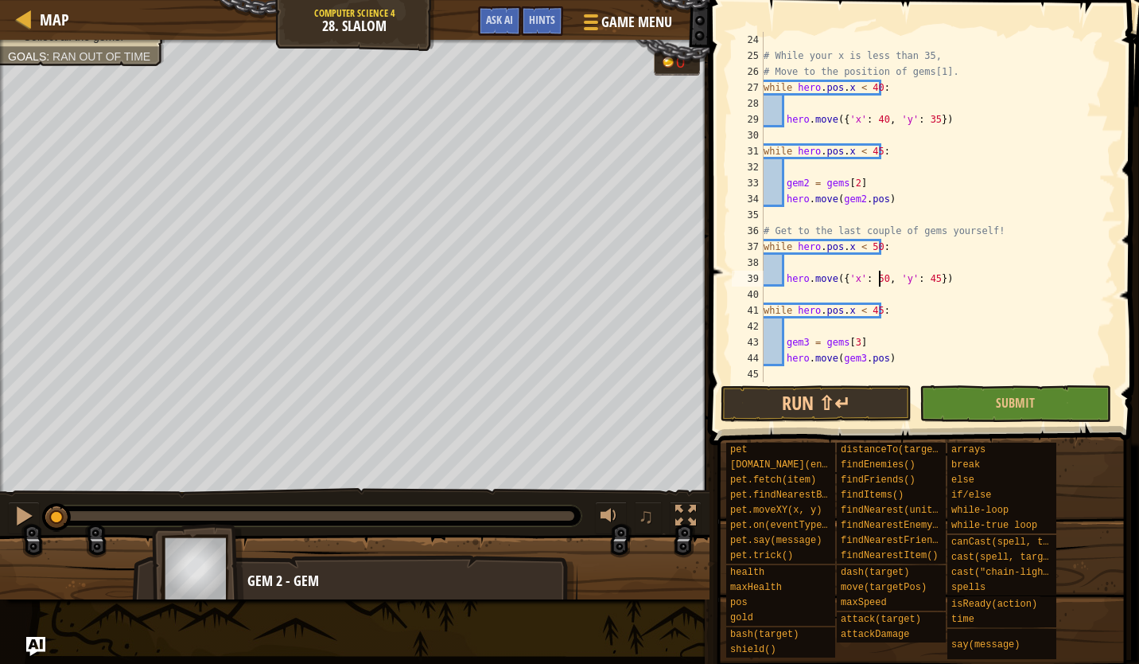
click at [922, 277] on div "# While your x is less than 35, # Move to the position of gems[1]. while hero .…" at bounding box center [932, 223] width 343 height 382
click at [868, 312] on div "# While your x is less than 35, # Move to the position of gems[1]. while hero .…" at bounding box center [932, 223] width 343 height 382
click at [805, 341] on div "# While your x is less than 35, # Move to the position of gems[1]. while hero .…" at bounding box center [932, 223] width 343 height 382
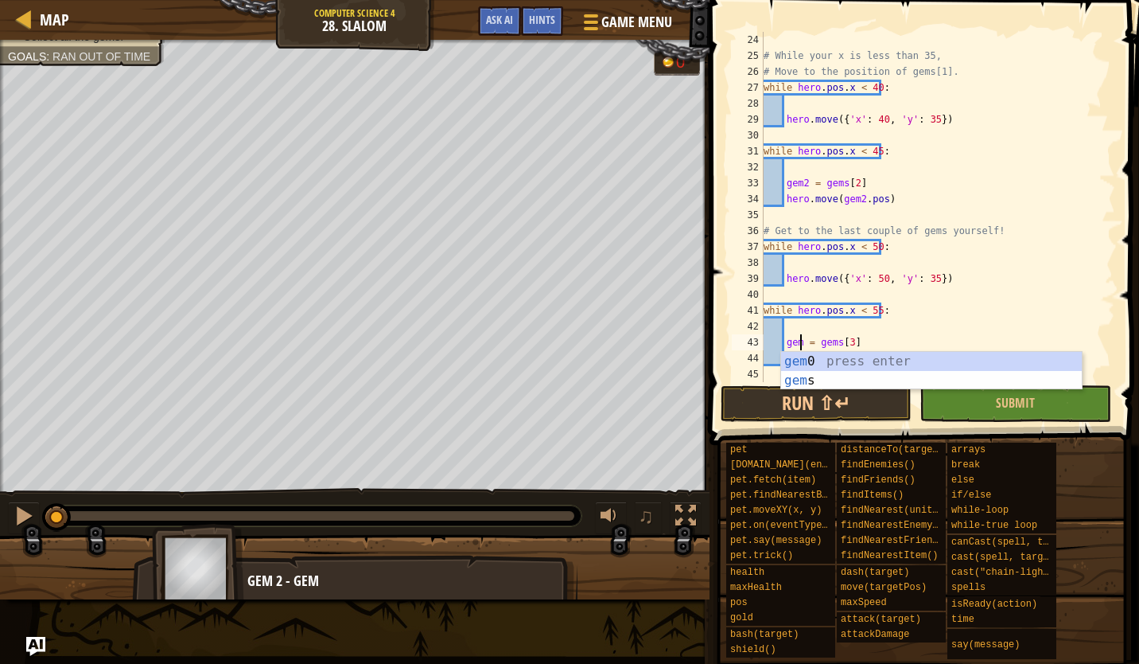
scroll to position [7, 6]
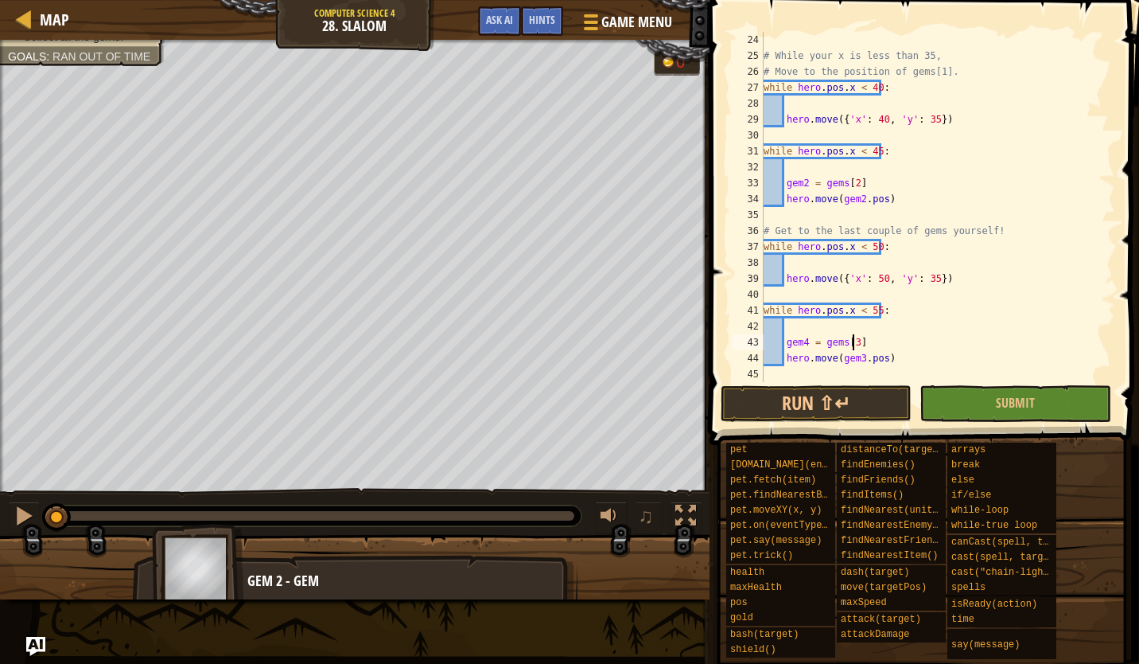
click at [852, 347] on div "# While your x is less than 35, # Move to the position of gems[1]. while hero .…" at bounding box center [932, 223] width 343 height 382
click at [859, 360] on div "# While your x is less than 35, # Move to the position of gems[1]. while hero .…" at bounding box center [932, 223] width 343 height 382
click at [855, 399] on button "Run ⇧↵" at bounding box center [816, 403] width 191 height 37
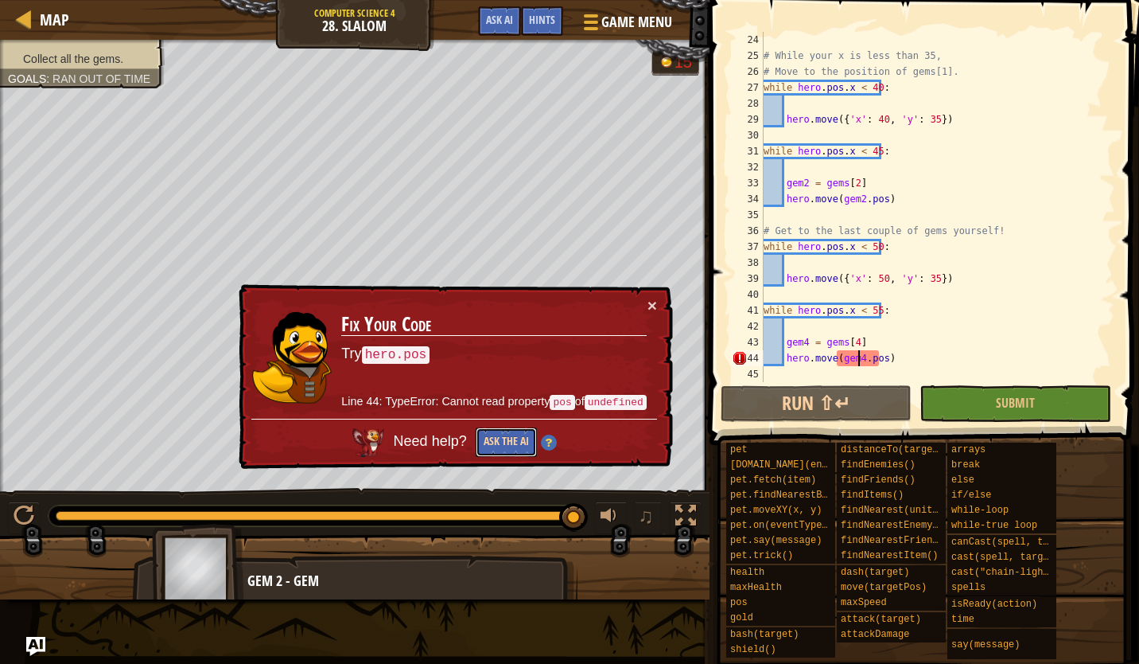
click at [487, 434] on button "Ask the AI" at bounding box center [506, 441] width 61 height 29
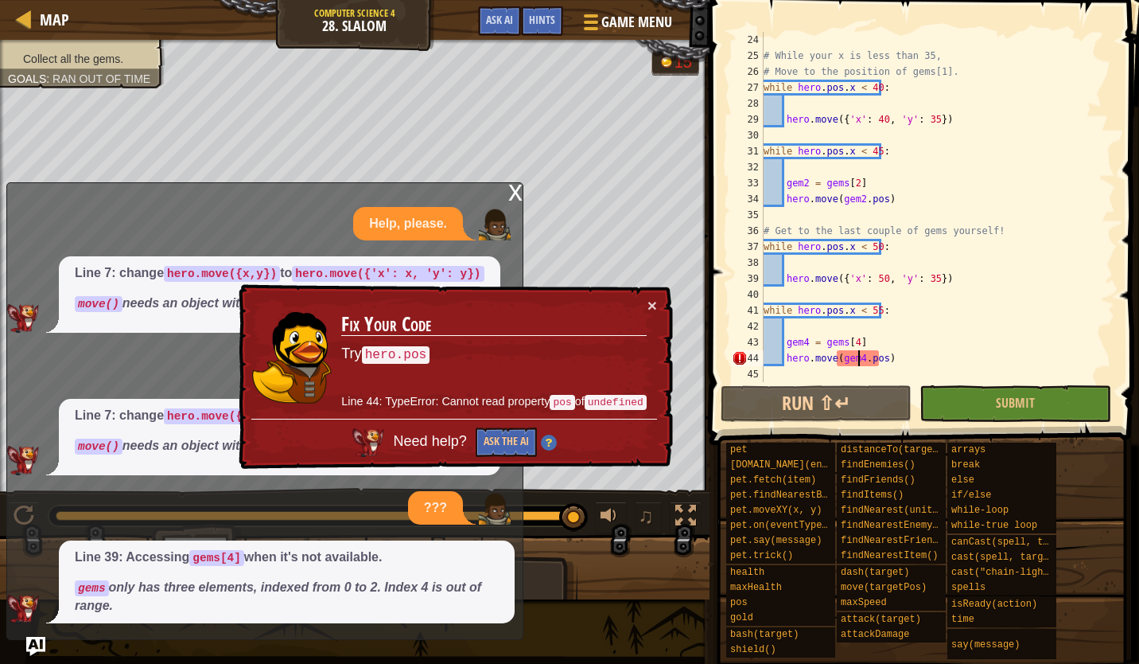
scroll to position [10, 0]
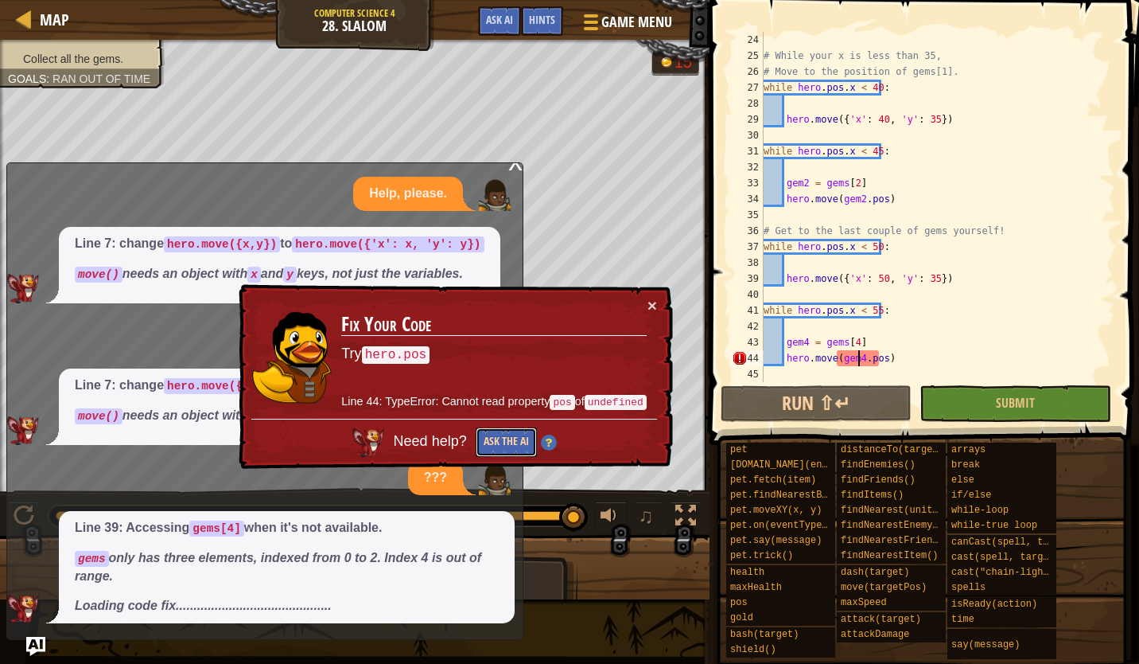
click at [508, 434] on button "Ask the AI" at bounding box center [506, 441] width 61 height 29
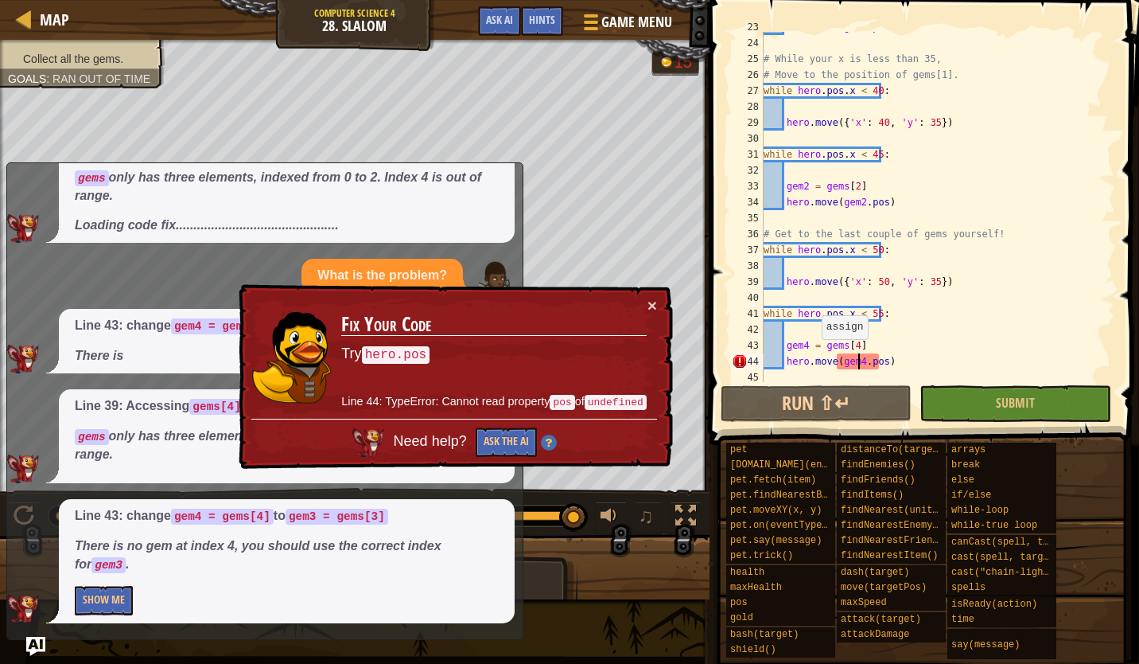
scroll to position [392, 0]
click at [803, 345] on div "hero . move ( gem1 . pos ) # While your x is less than 35, # Move to the positi…" at bounding box center [932, 212] width 343 height 382
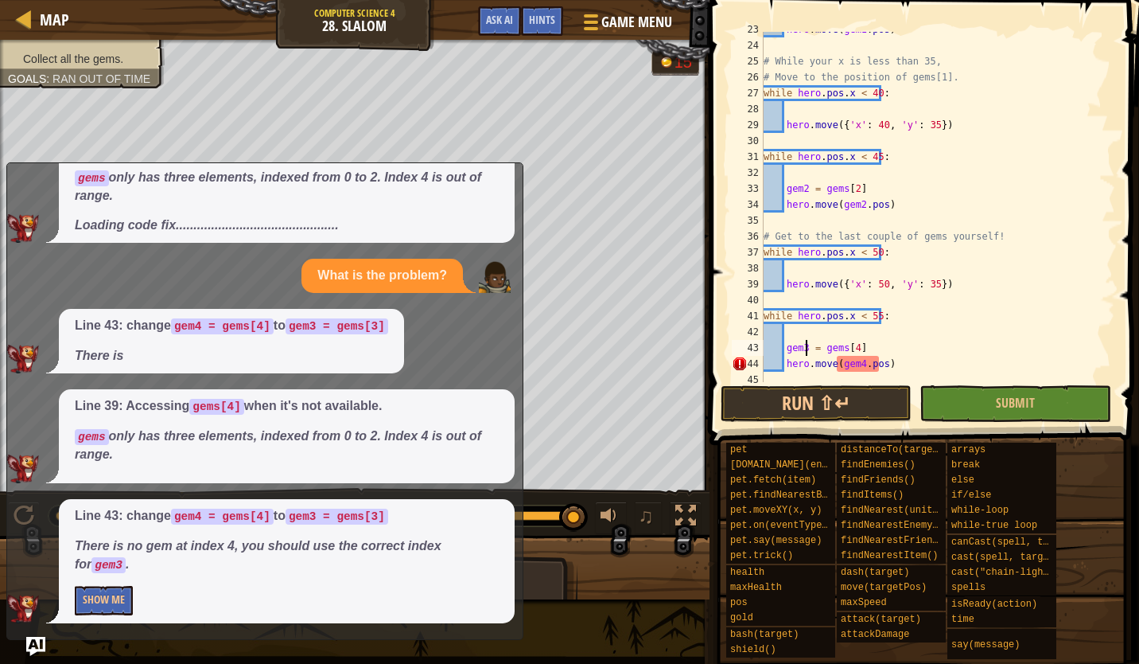
scroll to position [7, 6]
click at [854, 349] on div "hero . move ( gem1 . pos ) # While your x is less than 35, # Move to the positi…" at bounding box center [932, 212] width 343 height 382
click at [859, 364] on div "hero . move ( gem1 . pos ) # While your x is less than 35, # Move to the positi…" at bounding box center [932, 212] width 343 height 382
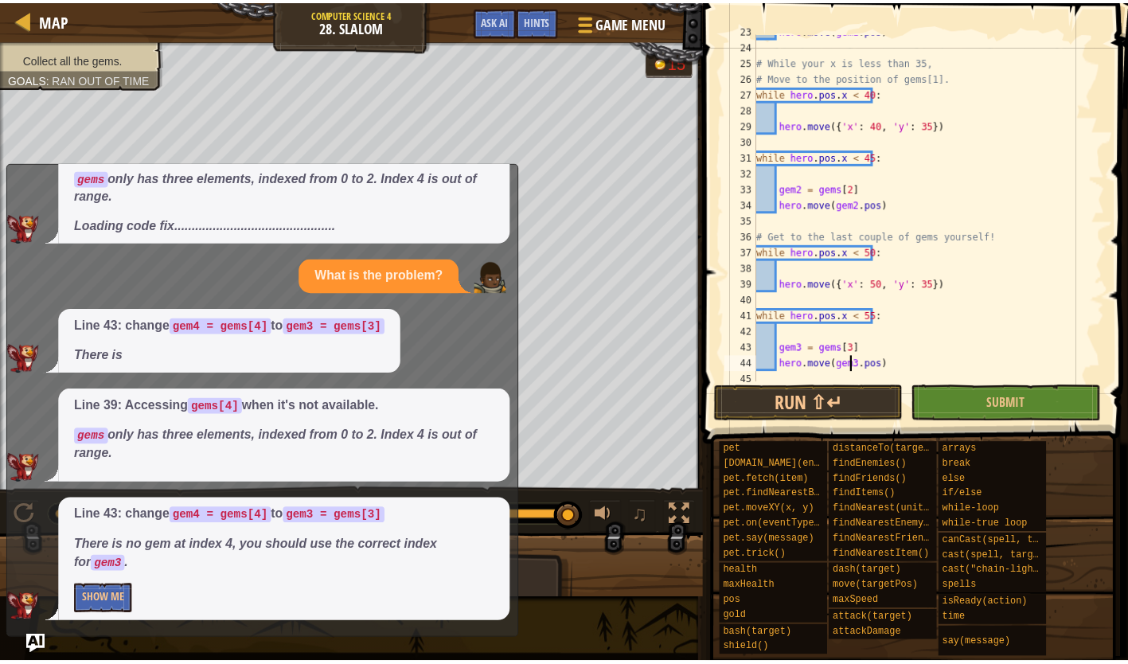
scroll to position [398, 0]
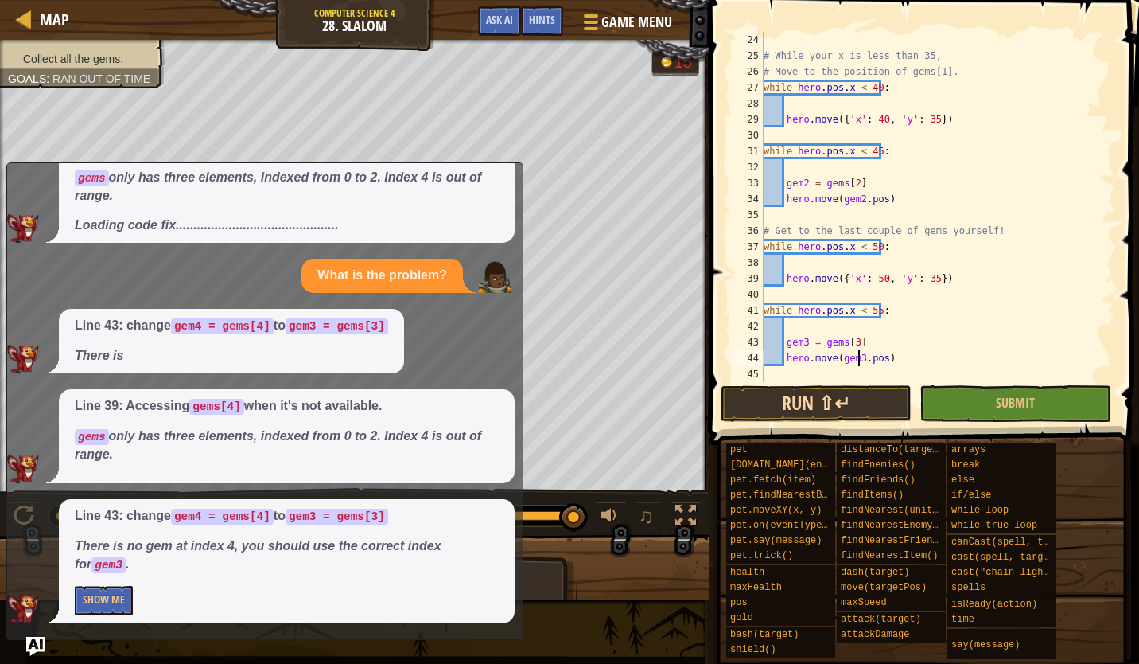
type textarea "hero.move(gem3.pos)"
click at [846, 391] on button "Run ⇧↵" at bounding box center [816, 403] width 191 height 37
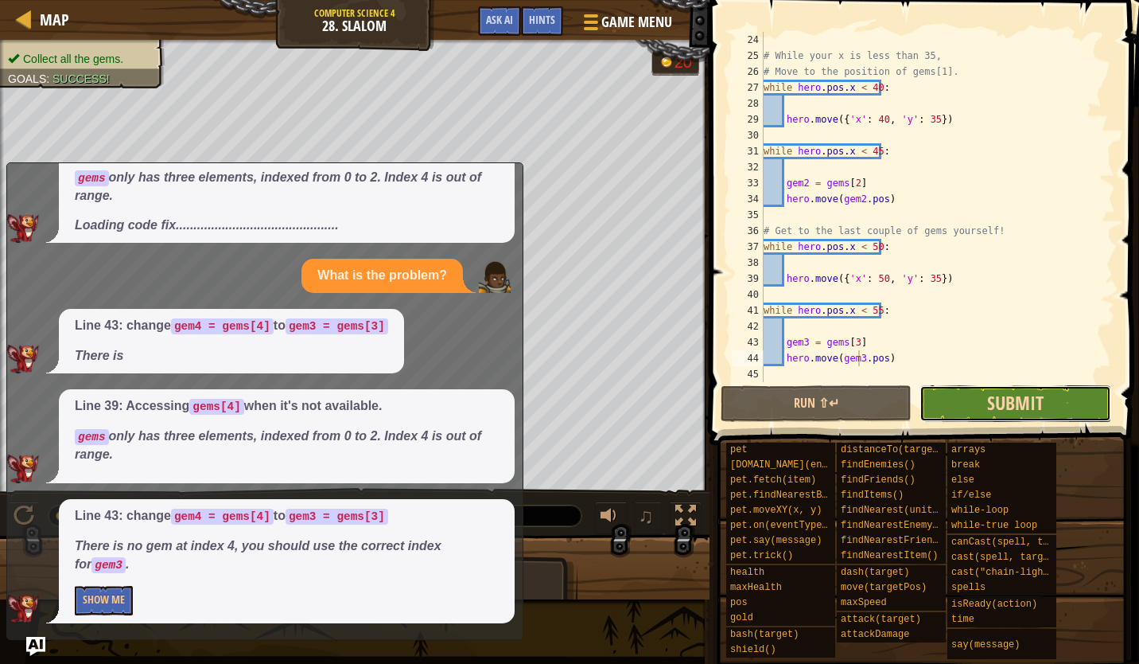
click at [1015, 402] on span "Submit" at bounding box center [1015, 402] width 56 height 25
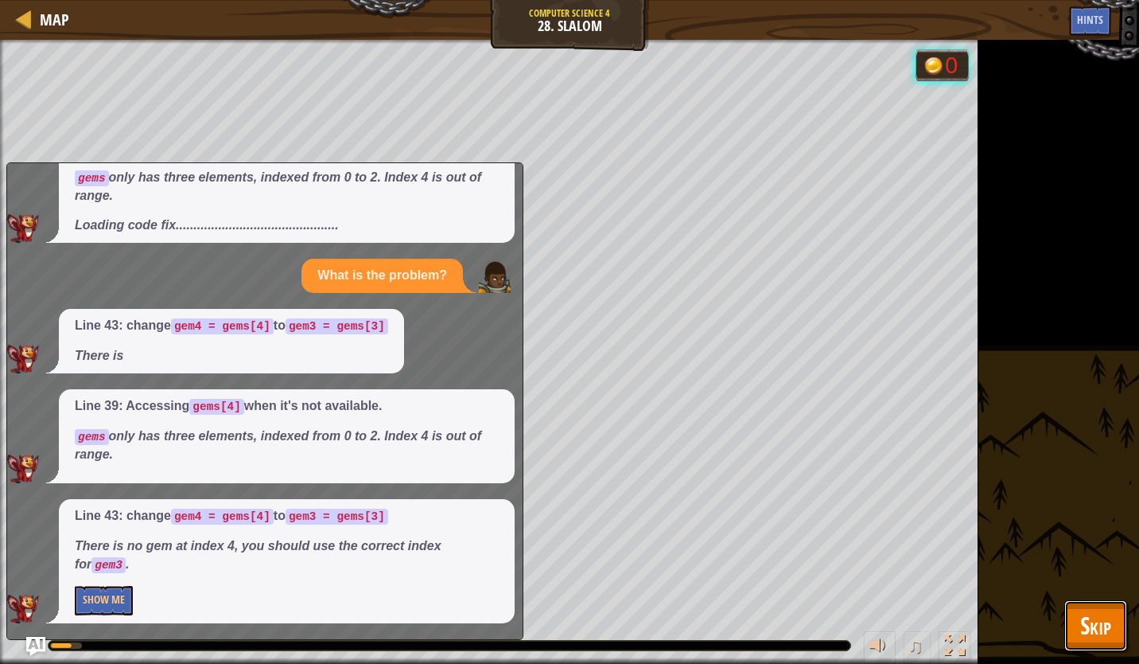
click at [1089, 621] on span "Skip" at bounding box center [1096, 625] width 31 height 33
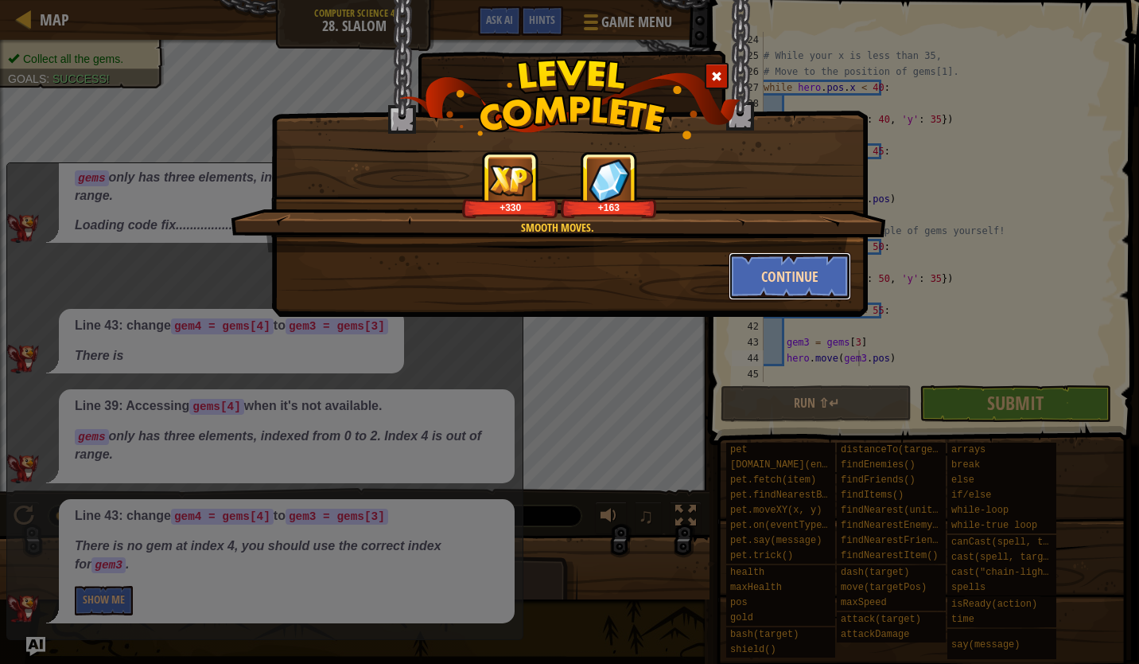
click at [788, 270] on button "Continue" at bounding box center [790, 276] width 123 height 48
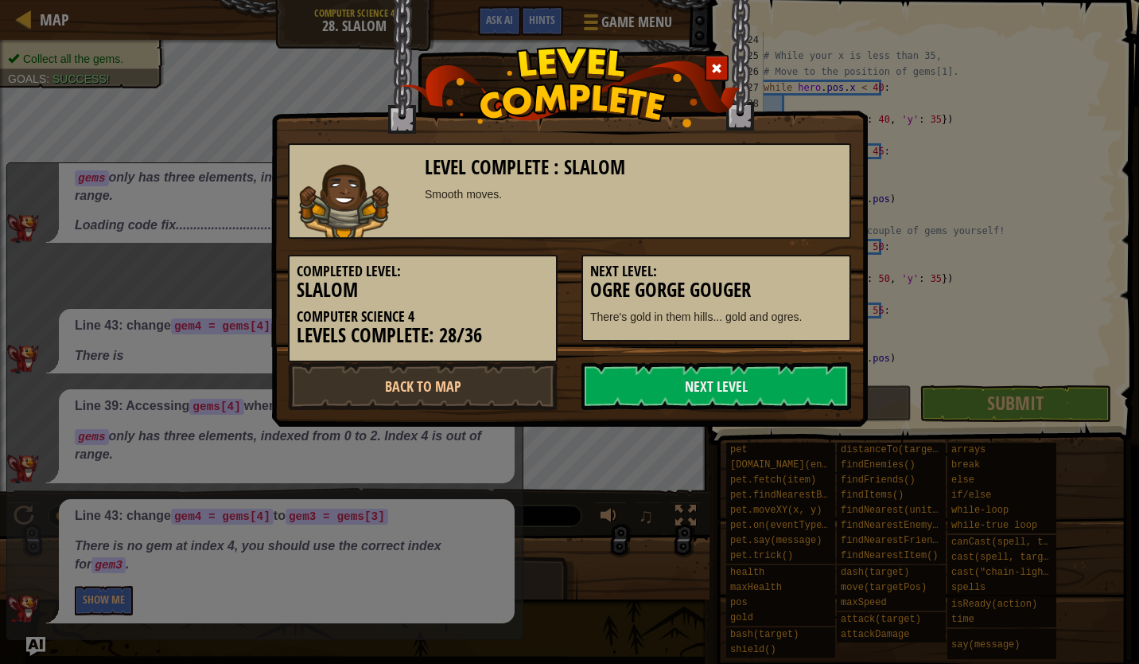
click at [820, 271] on h5 "Next Level:" at bounding box center [716, 271] width 252 height 16
click at [389, 372] on link "Back to Map" at bounding box center [423, 386] width 270 height 48
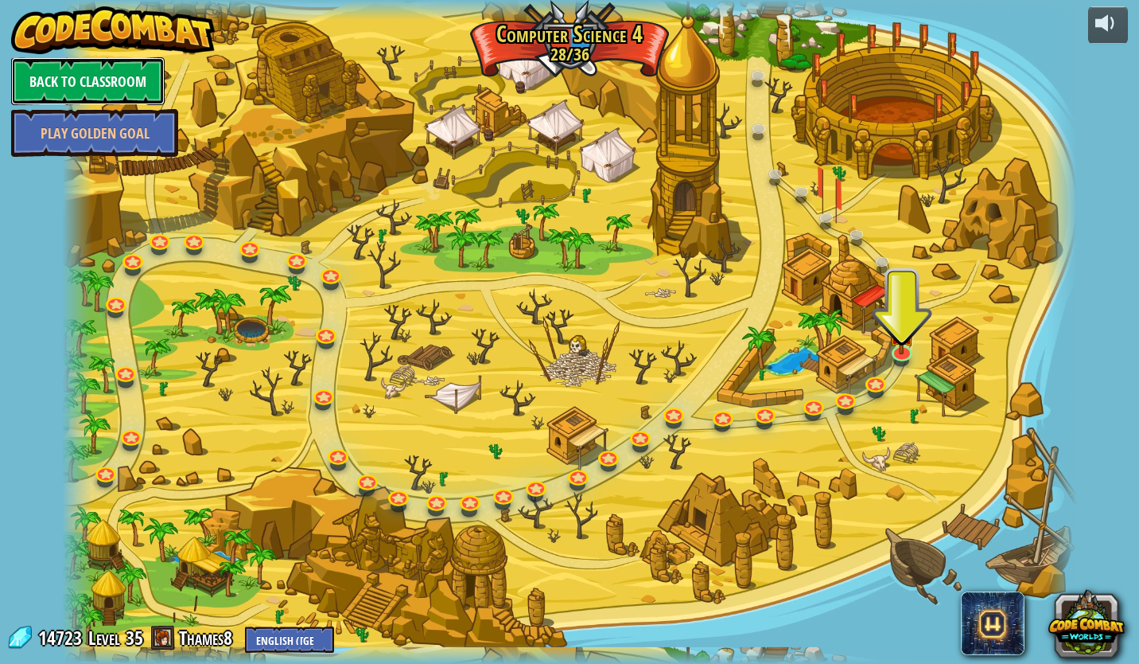
click at [131, 85] on link "Back to Classroom" at bounding box center [88, 81] width 154 height 48
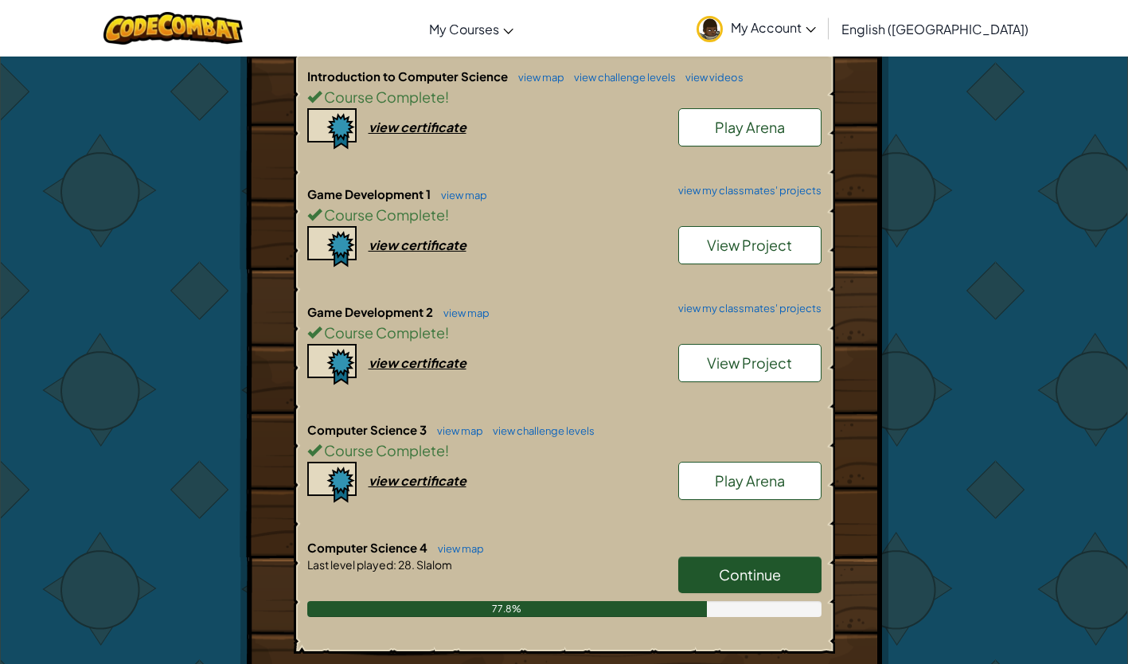
scroll to position [407, 0]
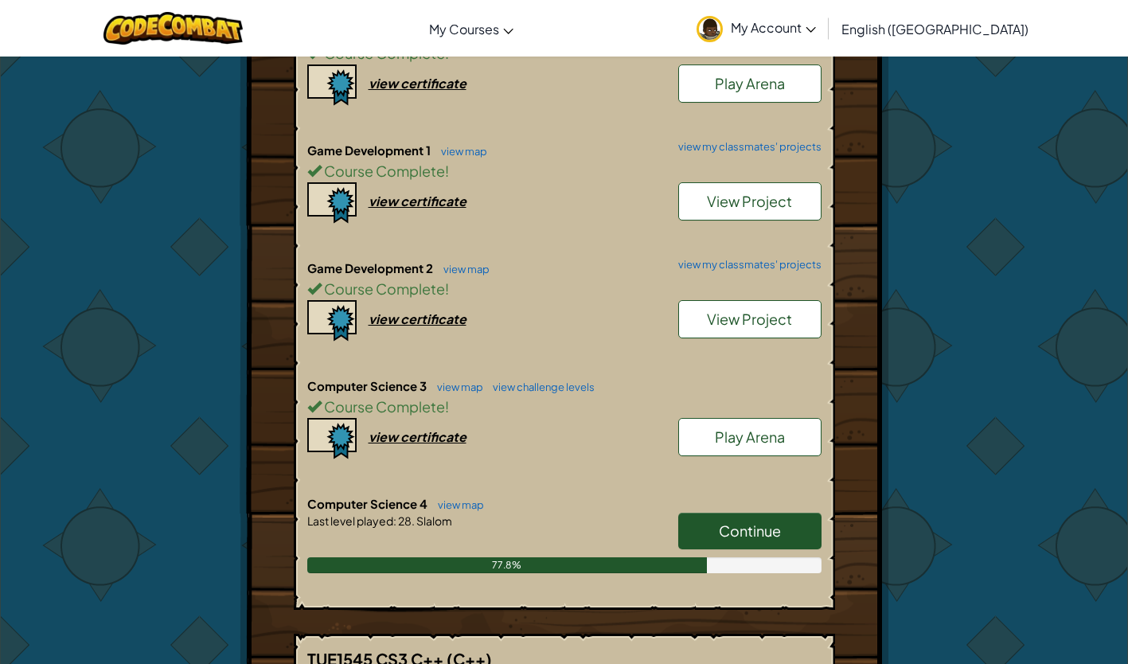
click at [753, 197] on span "View Project" at bounding box center [749, 201] width 85 height 18
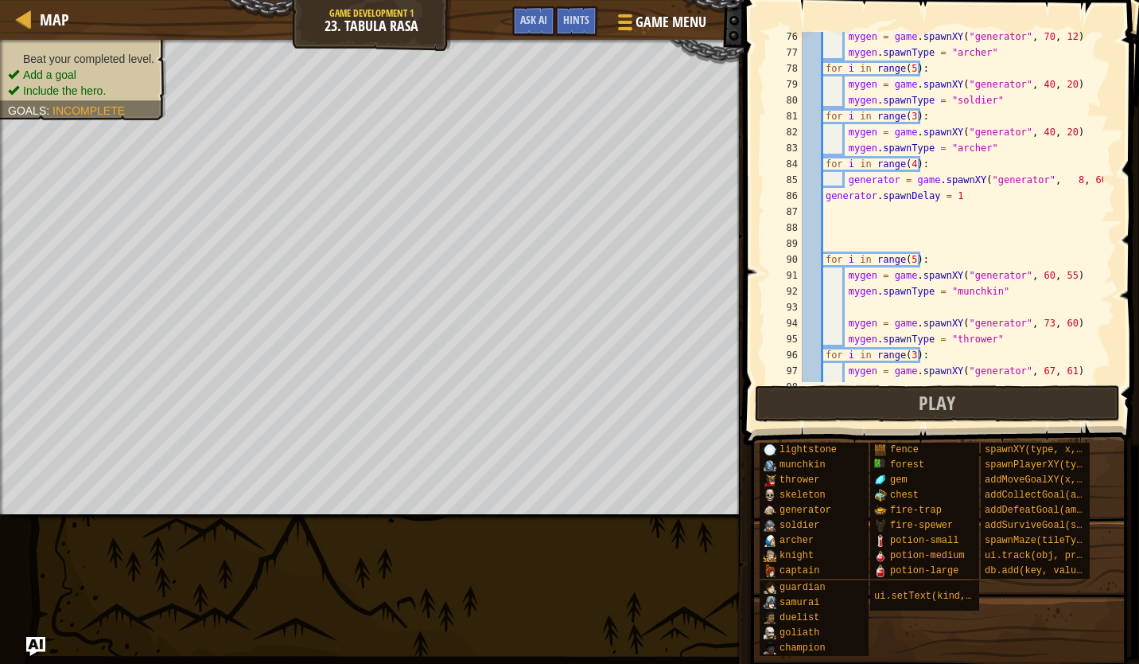
scroll to position [1273, 0]
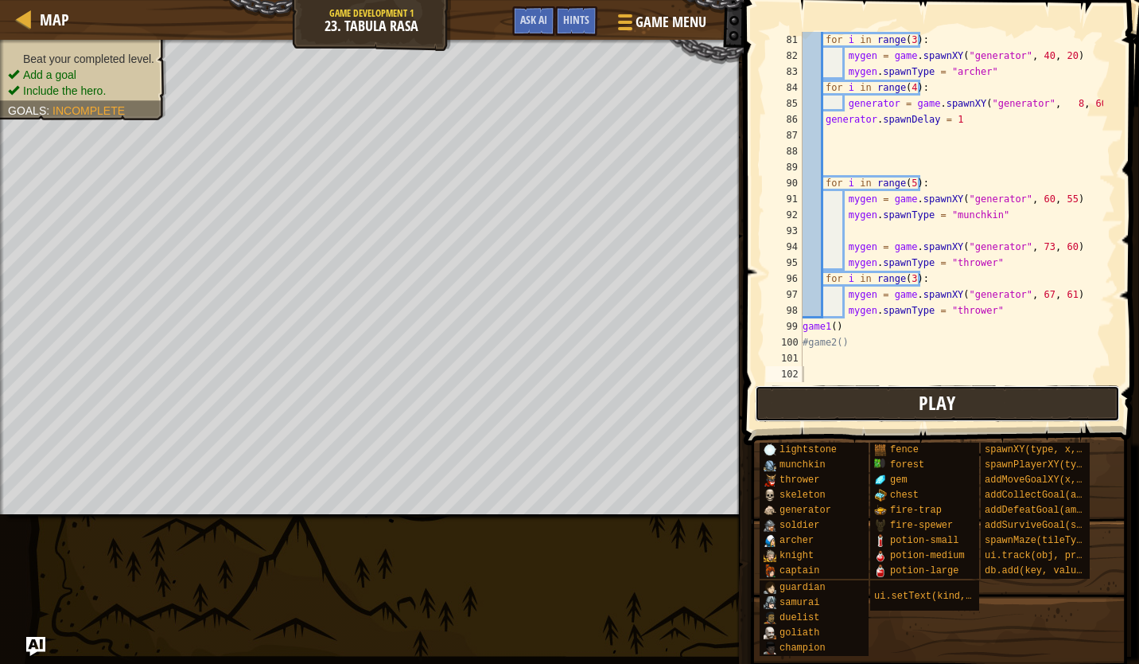
click at [882, 403] on button "Play" at bounding box center [937, 403] width 365 height 37
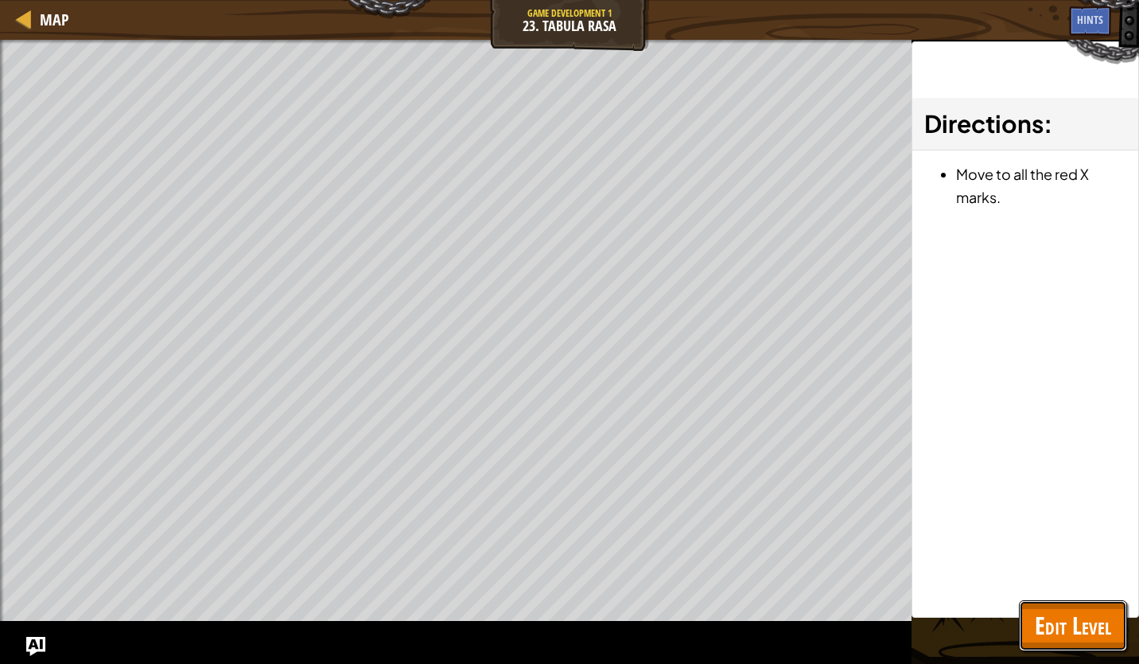
click at [1086, 633] on span "Edit Level" at bounding box center [1073, 625] width 76 height 33
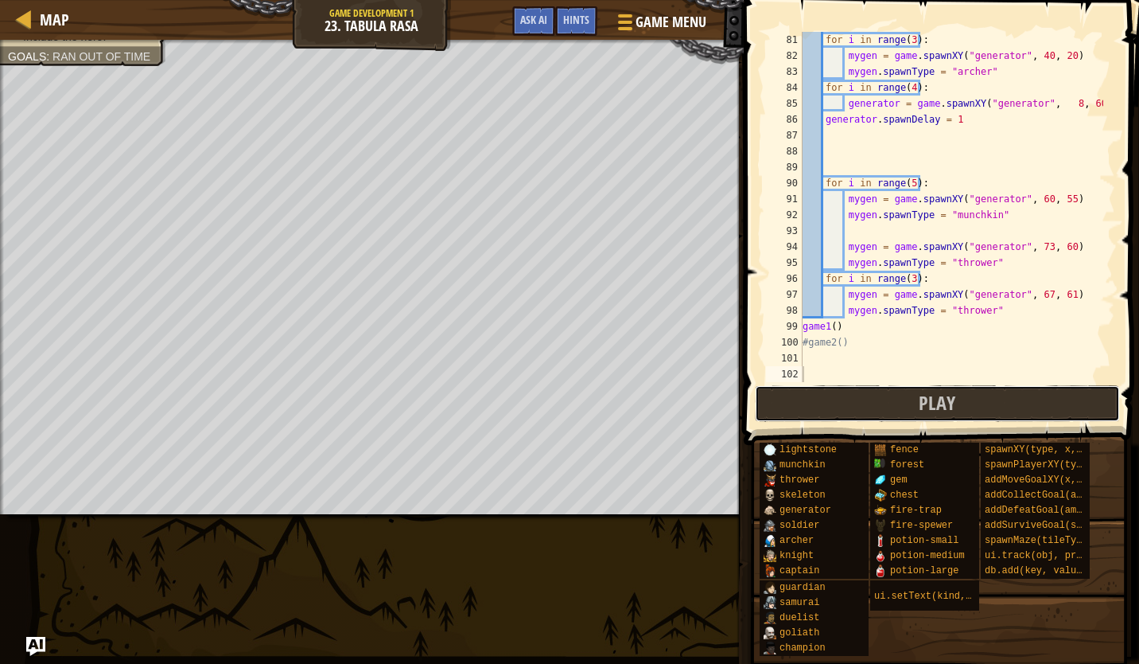
click at [868, 401] on button "Play" at bounding box center [937, 403] width 365 height 37
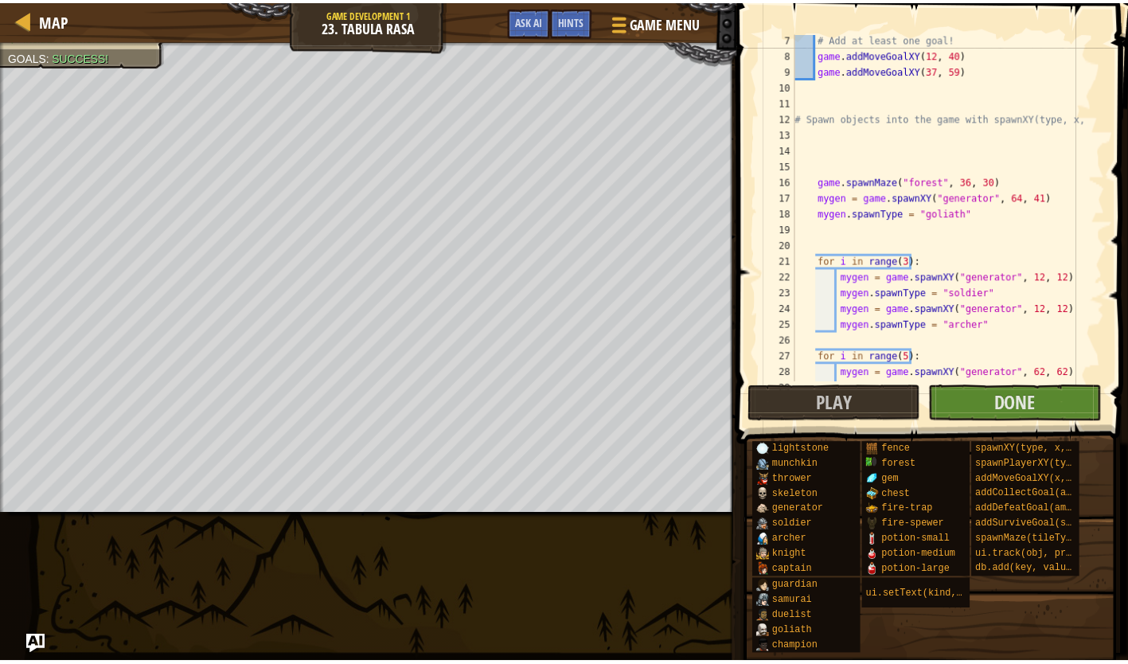
scroll to position [97, 0]
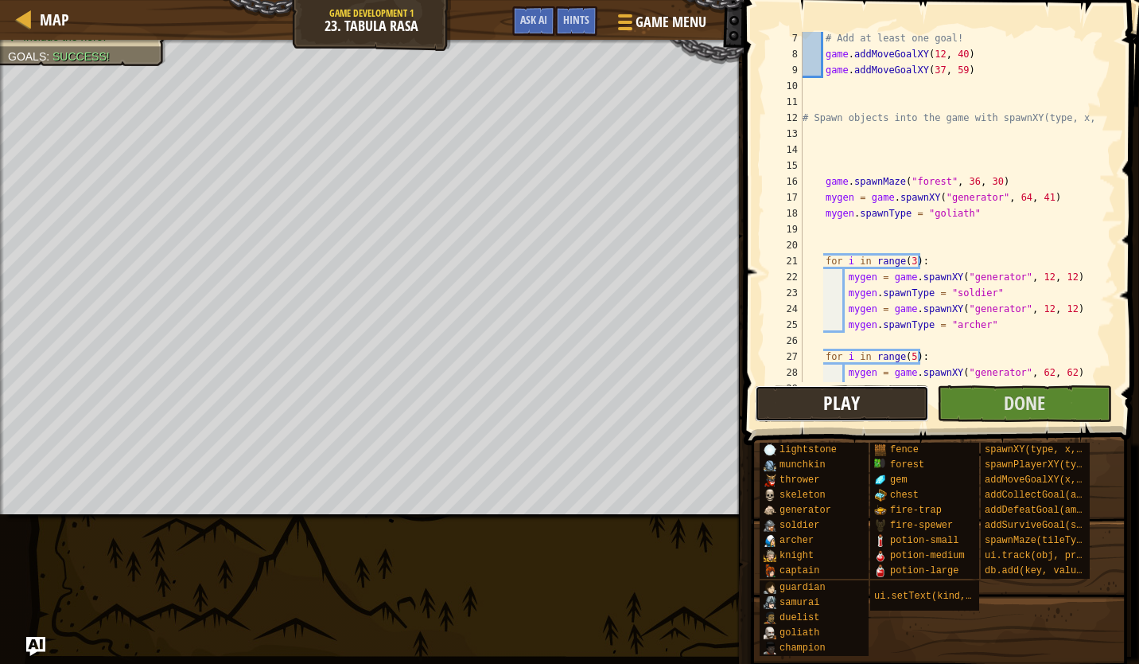
click at [812, 406] on button "Play" at bounding box center [842, 403] width 174 height 37
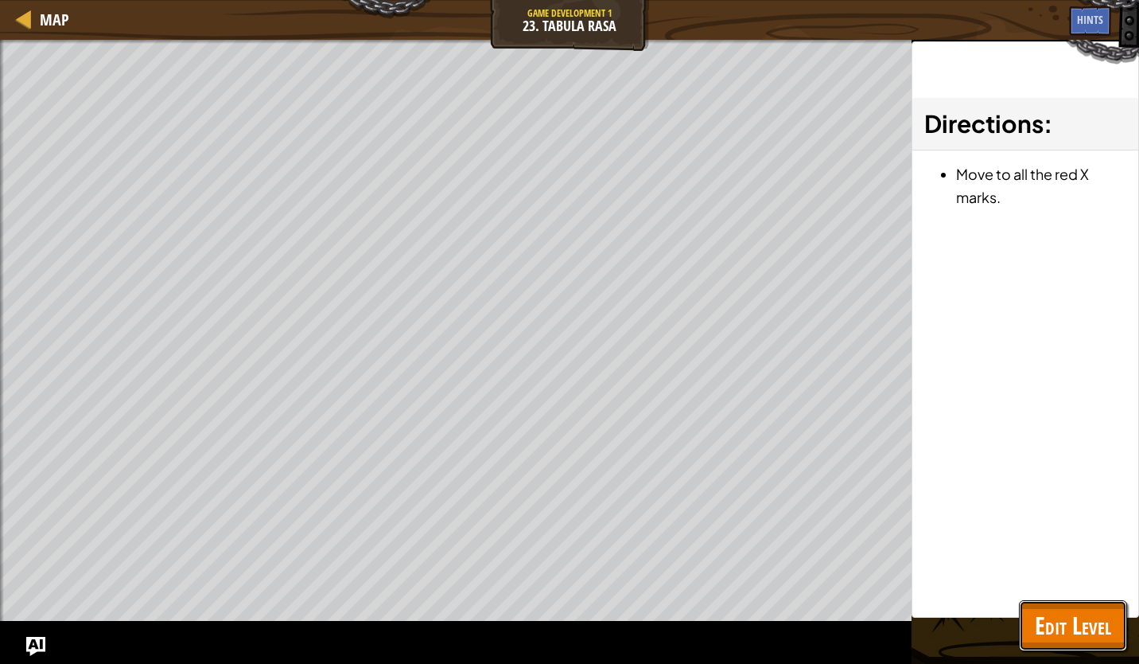
click at [1111, 625] on span "Edit Level" at bounding box center [1073, 625] width 76 height 33
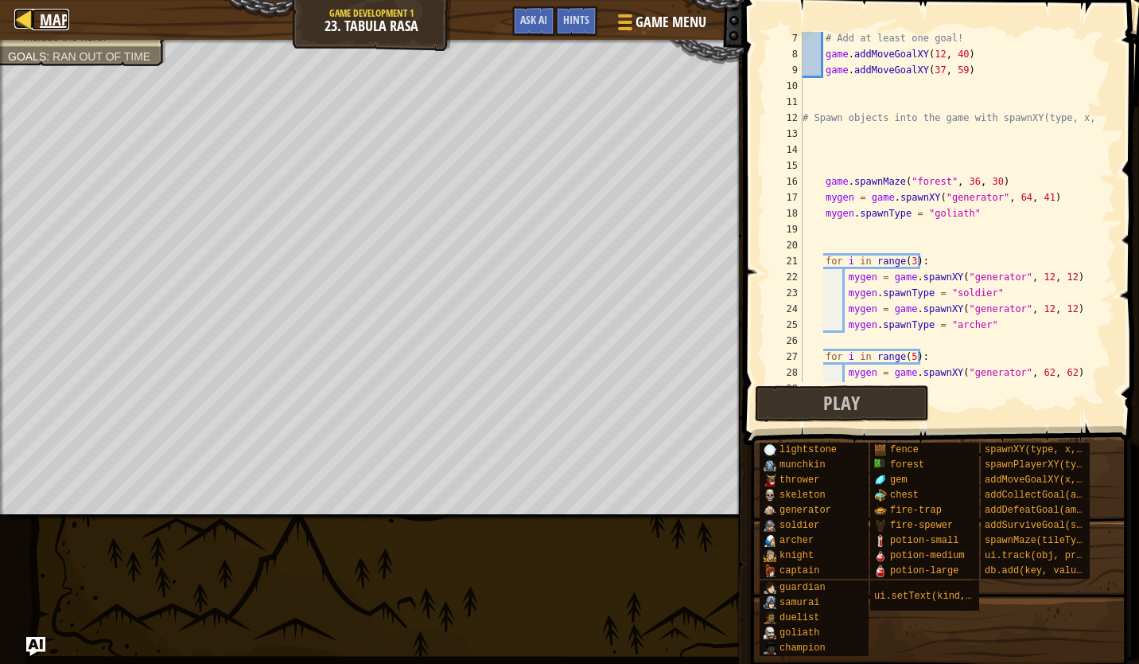
click at [47, 15] on span "Map" at bounding box center [54, 19] width 29 height 21
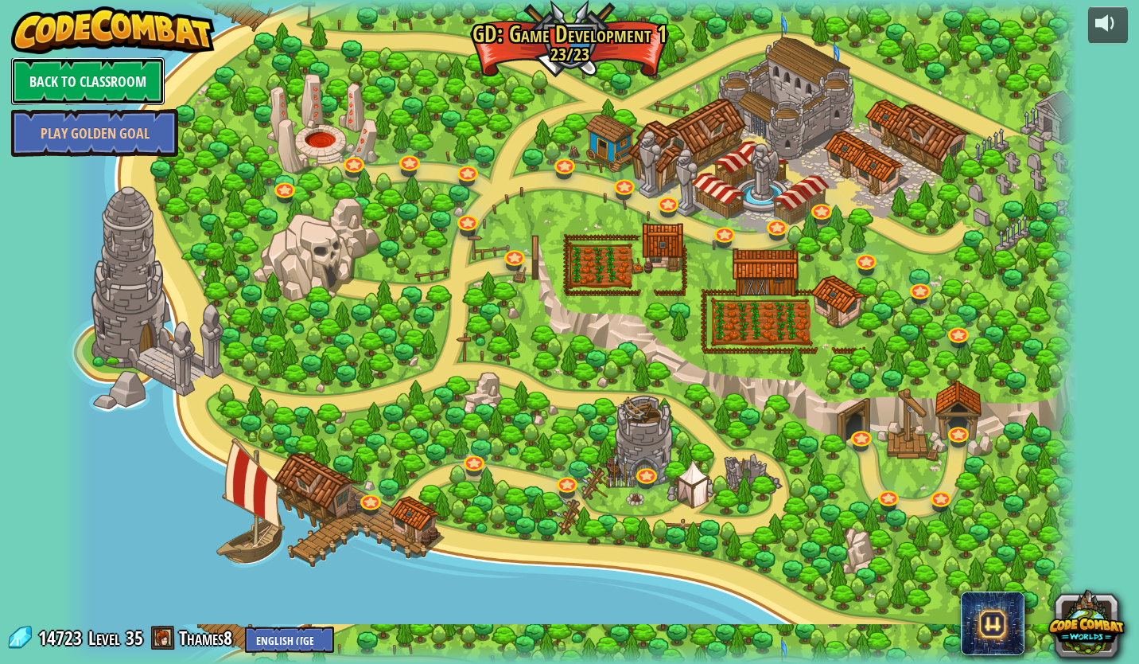
click at [90, 60] on link "Back to Classroom" at bounding box center [88, 81] width 154 height 48
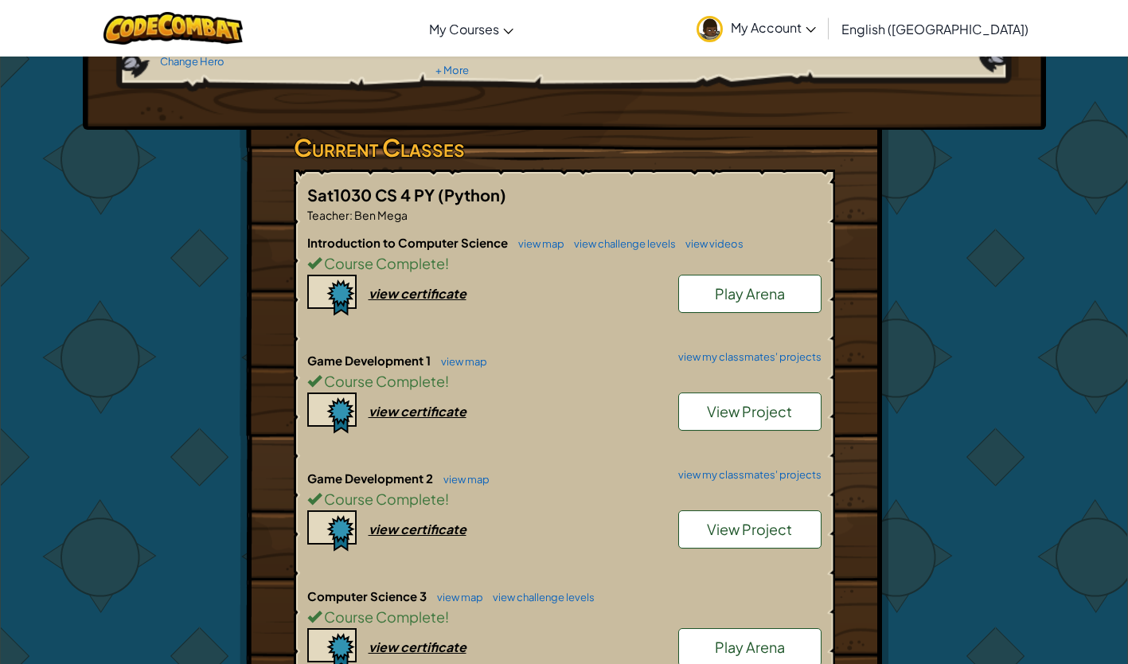
scroll to position [317, 0]
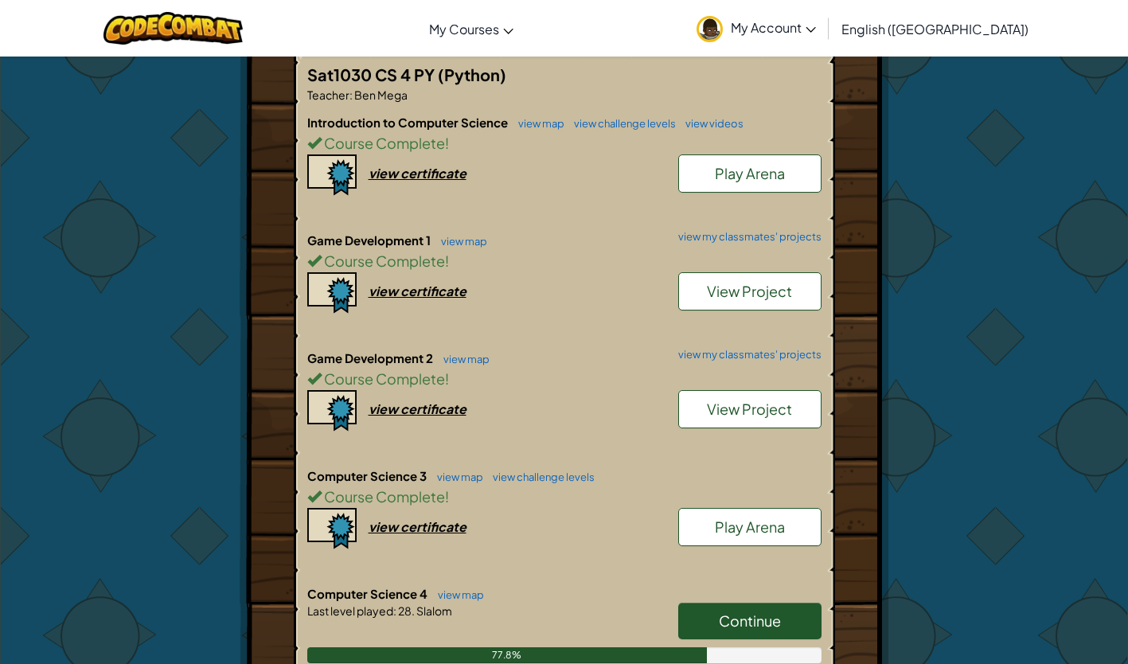
click at [759, 411] on span "View Project" at bounding box center [749, 408] width 85 height 18
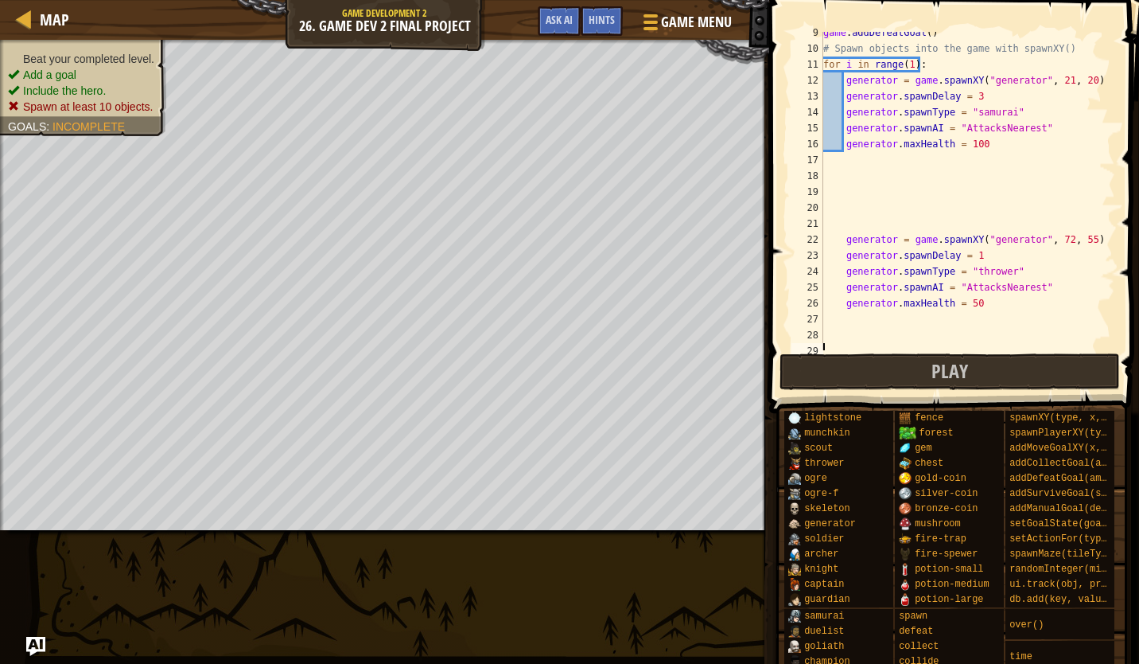
scroll to position [143, 0]
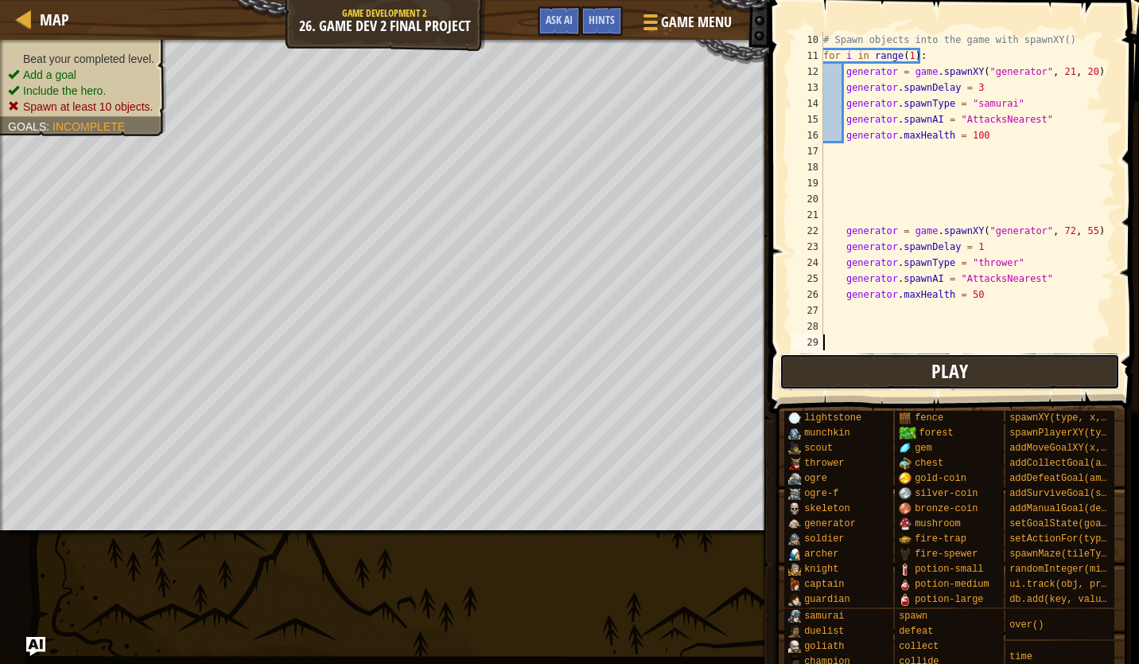
click at [933, 368] on span "Play" at bounding box center [950, 370] width 37 height 25
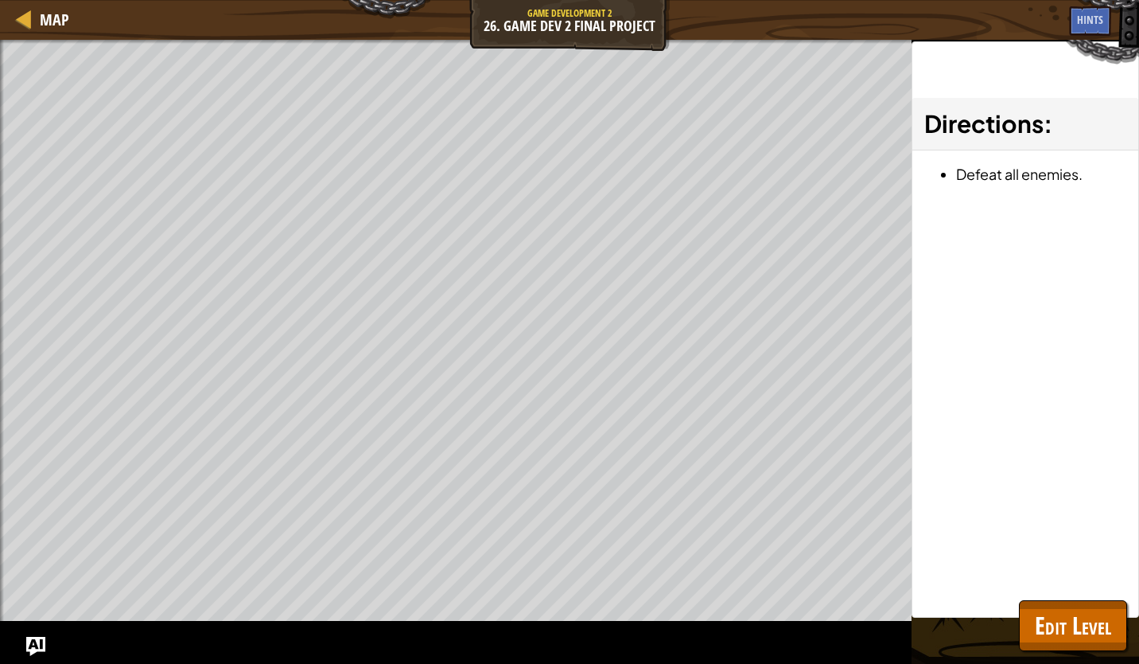
drag, startPoint x: -3, startPoint y: 154, endPoint x: 0, endPoint y: 172, distance: 18.6
click at [0, 0] on html "Map Game Development 2 26. Game Dev 2 Final Project Game Menu Done Hints Ask AI…" at bounding box center [569, 0] width 1139 height 0
click at [921, 430] on div "Directions : Defeat all enemies." at bounding box center [1026, 329] width 228 height 576
click at [344, 660] on div "Beat your completed level. Add a goal Include the hero. Spawn at least 10 objec…" at bounding box center [456, 352] width 912 height 624
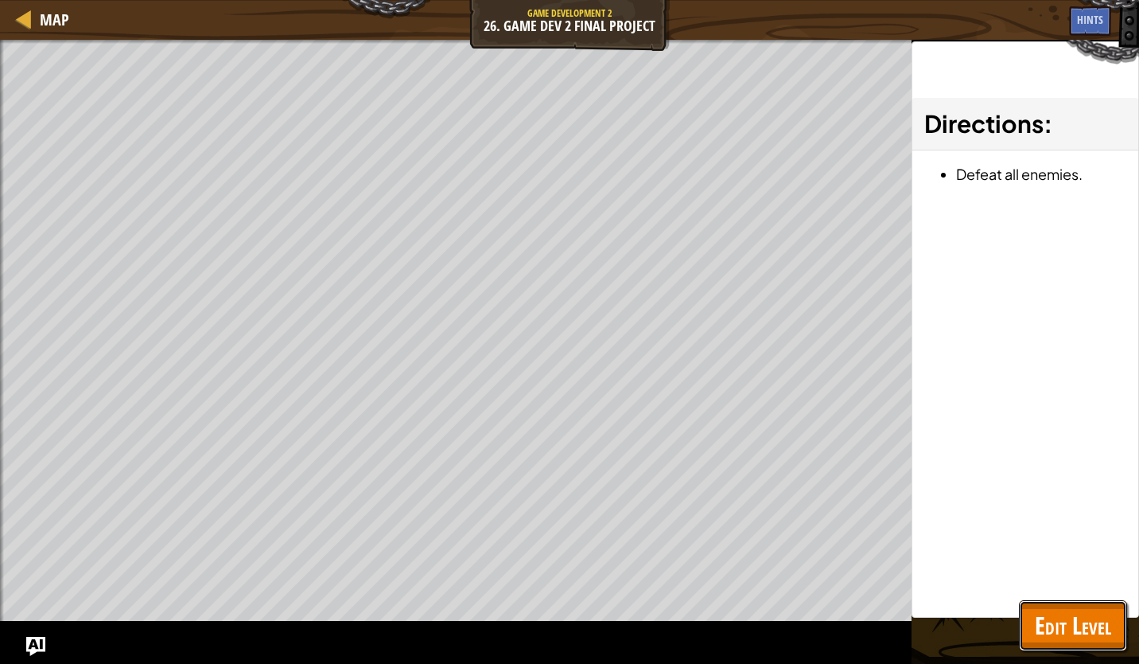
click at [1065, 633] on span "Edit Level" at bounding box center [1073, 625] width 76 height 33
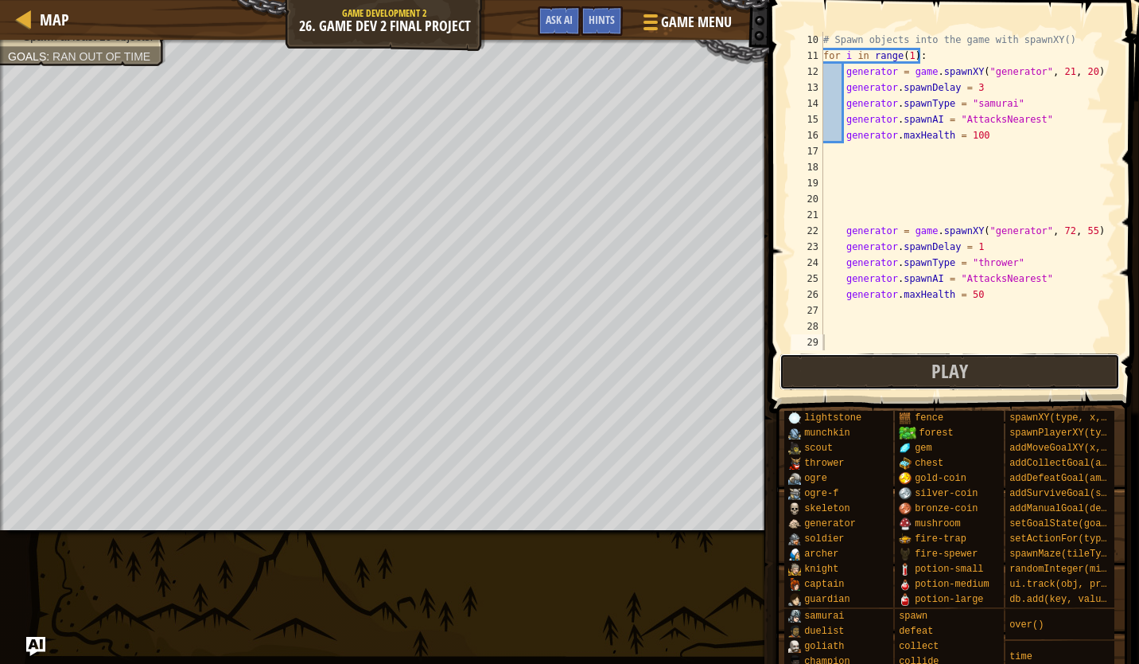
click at [855, 358] on button "Play" at bounding box center [950, 371] width 341 height 37
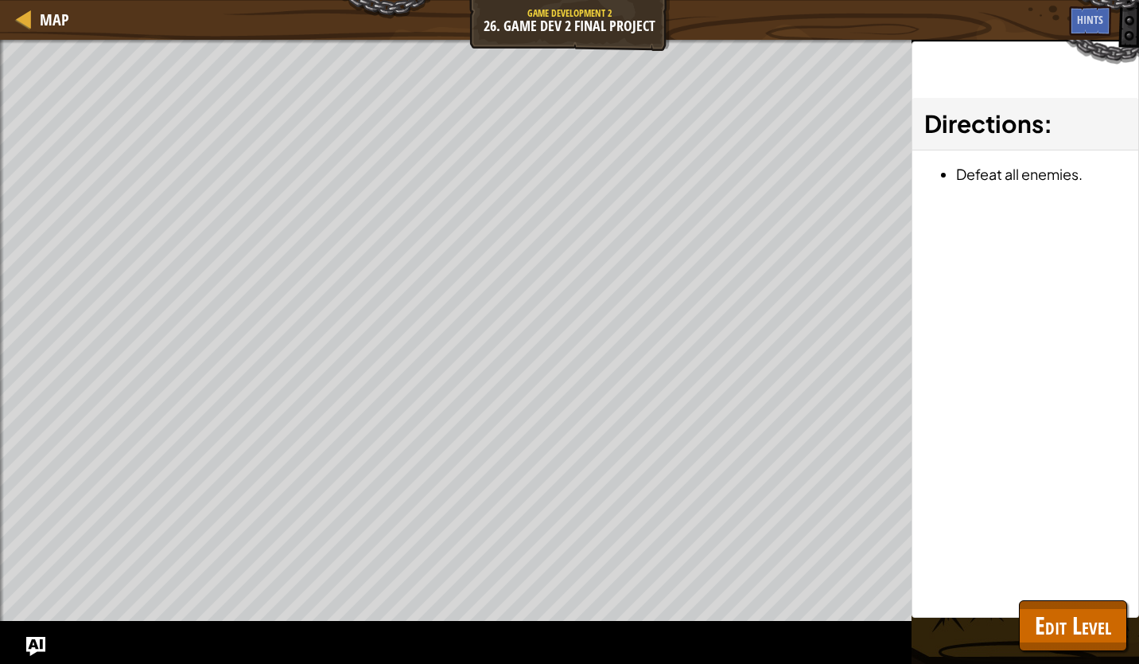
click at [916, 303] on div "Directions : Defeat all enemies." at bounding box center [1026, 329] width 228 height 576
click at [1056, 625] on span "Edit Level" at bounding box center [1073, 625] width 76 height 33
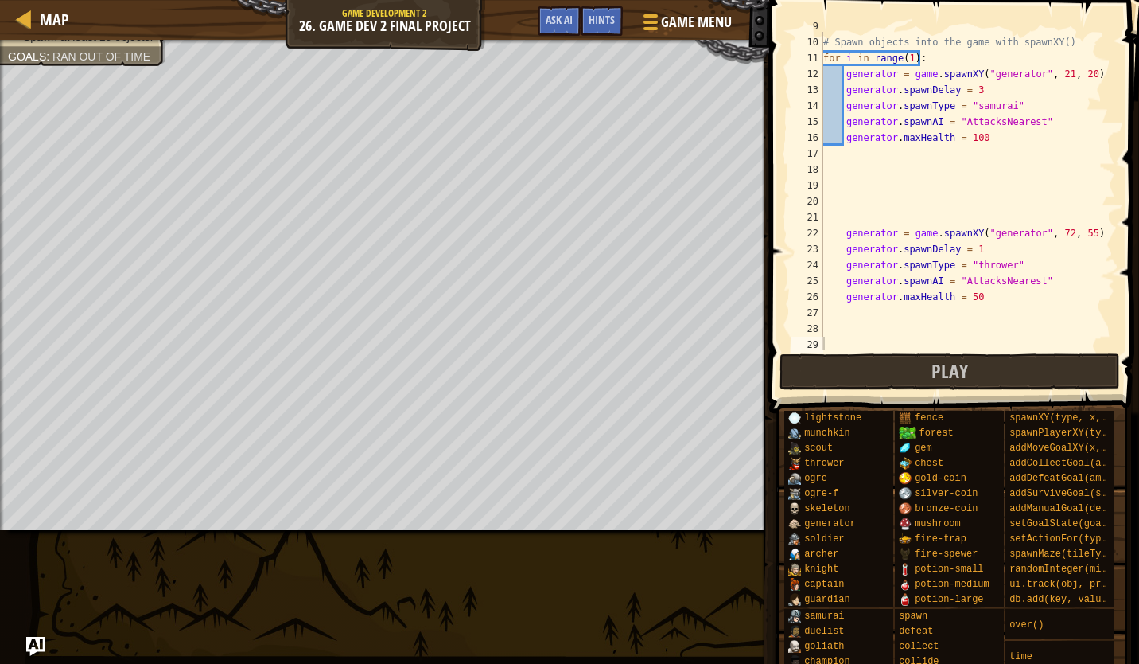
scroll to position [141, 0]
click at [881, 206] on div "game . addDefeatGoal ( ) # Spawn objects into the game with spawnXY() for i in …" at bounding box center [961, 193] width 283 height 350
click at [911, 64] on div "game . addDefeatGoal ( ) # Spawn objects into the game with spawnXY() for i in …" at bounding box center [961, 193] width 283 height 350
click at [907, 60] on div "game . addDefeatGoal ( ) # Spawn objects into the game with spawnXY() for i in …" at bounding box center [961, 193] width 283 height 350
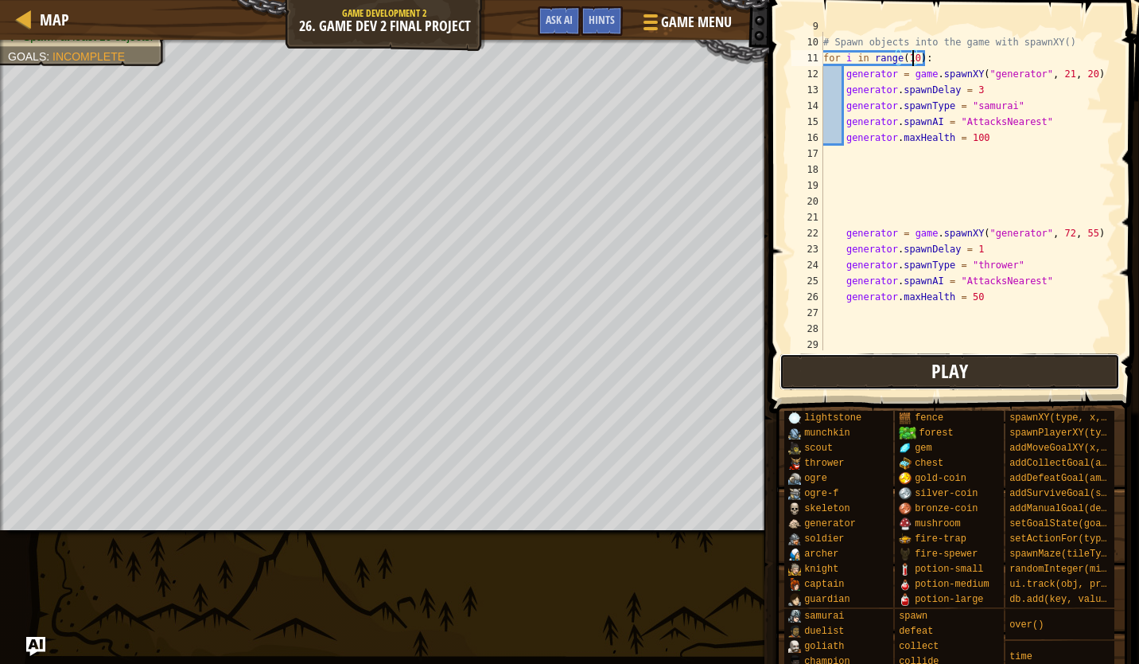
click at [930, 365] on button "Play" at bounding box center [950, 371] width 341 height 37
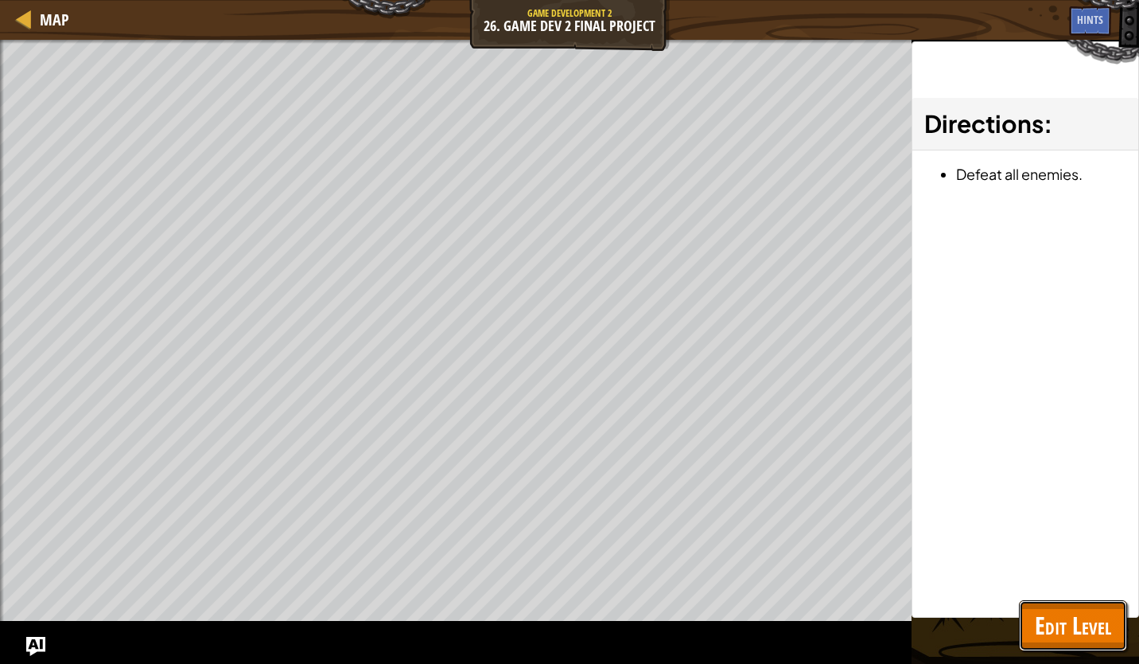
click at [1093, 632] on span "Edit Level" at bounding box center [1073, 625] width 76 height 33
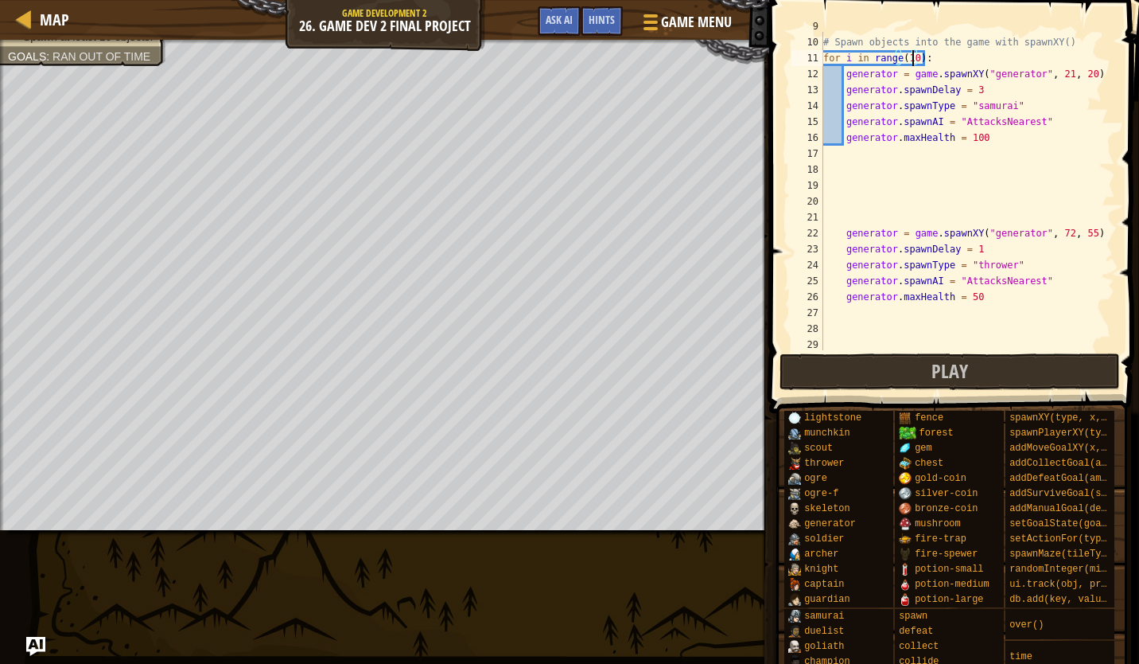
click at [913, 57] on div "game . addDefeatGoal ( ) # Spawn objects into the game with spawnXY() for i in …" at bounding box center [961, 193] width 283 height 350
click at [987, 255] on div "game . addDefeatGoal ( ) # Spawn objects into the game with spawnXY() for i in …" at bounding box center [961, 193] width 283 height 350
click at [933, 374] on button "Play" at bounding box center [950, 371] width 341 height 37
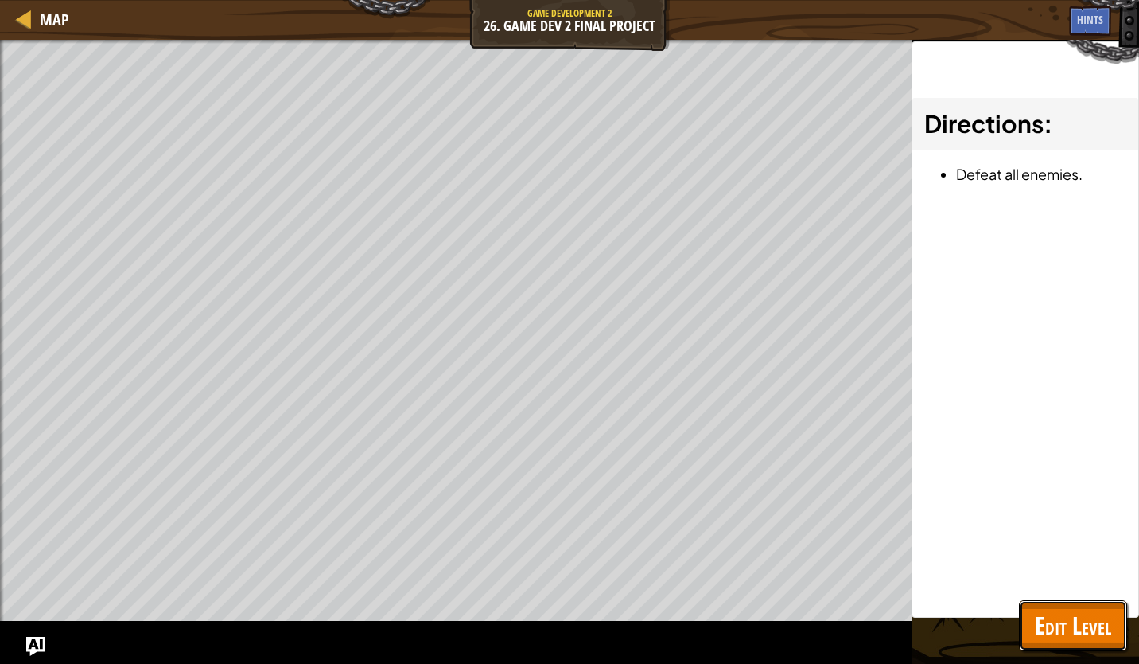
click at [1078, 621] on span "Edit Level" at bounding box center [1073, 625] width 76 height 33
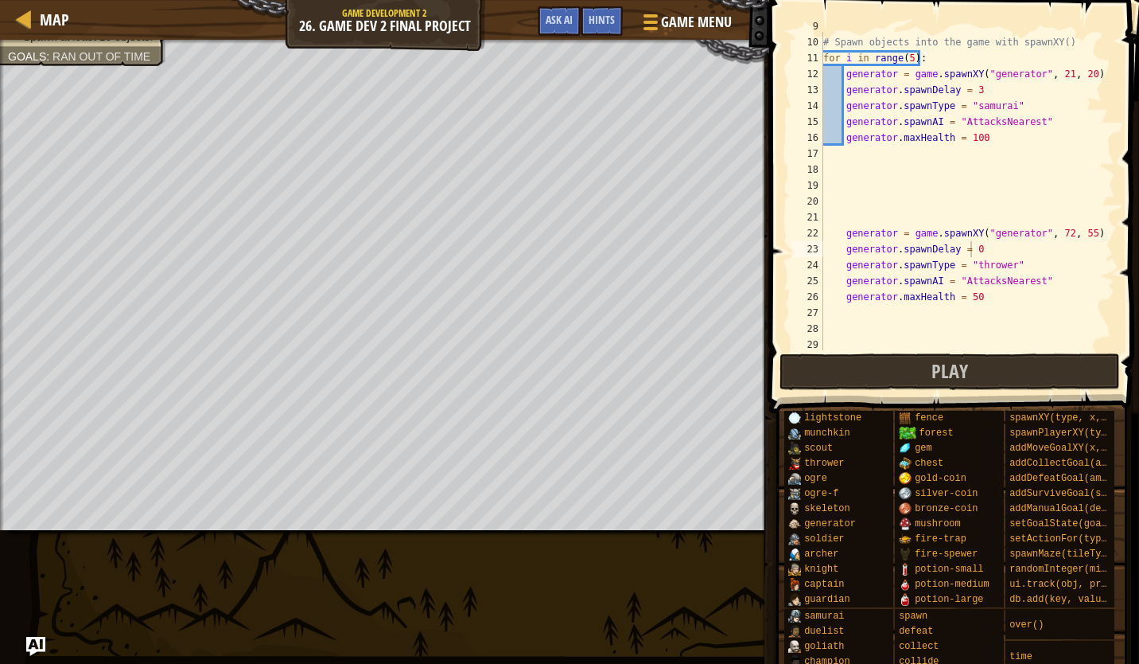
click at [978, 243] on div "game . addDefeatGoal ( ) # Spawn objects into the game with spawnXY() for i in …" at bounding box center [961, 193] width 283 height 350
click at [985, 360] on button "Play" at bounding box center [950, 371] width 341 height 37
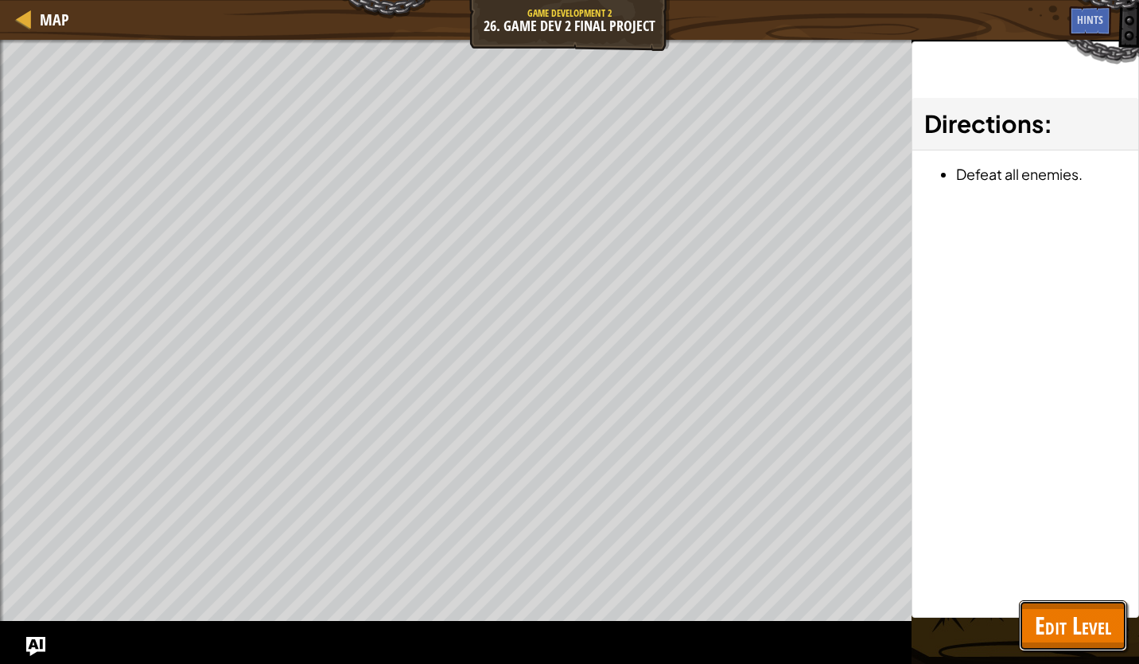
click at [1091, 633] on span "Edit Level" at bounding box center [1073, 625] width 76 height 33
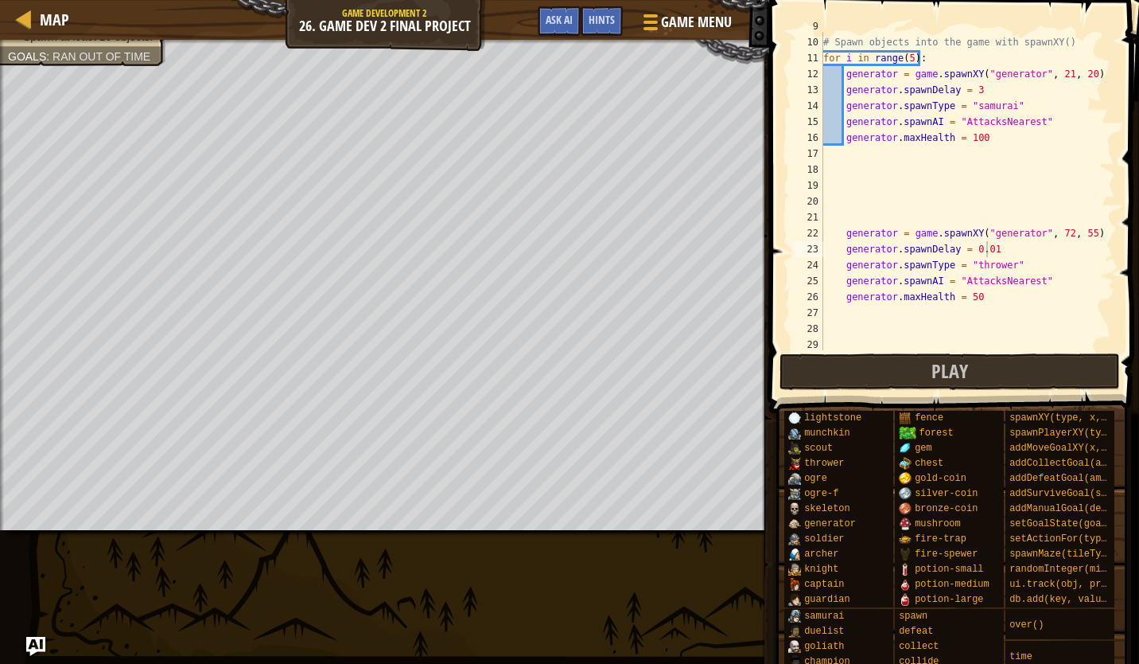
click at [994, 251] on div "game . addDefeatGoal ( ) # Spawn objects into the game with spawnXY() for i in …" at bounding box center [961, 193] width 283 height 350
click at [957, 374] on span "Play" at bounding box center [950, 370] width 37 height 25
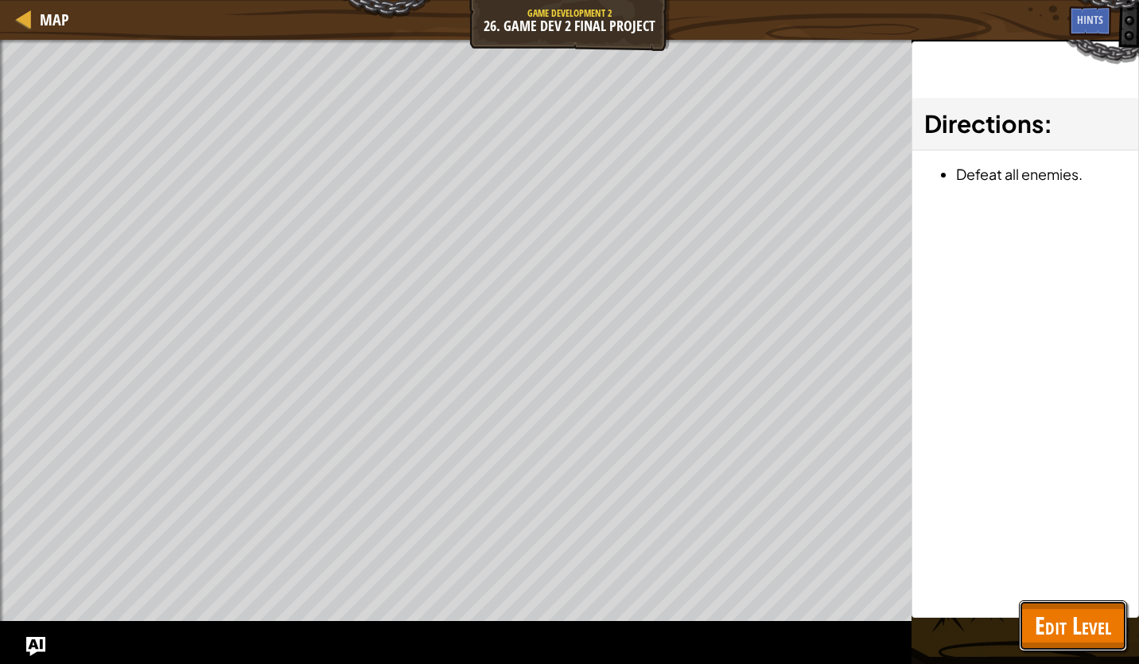
click at [1068, 632] on span "Edit Level" at bounding box center [1073, 625] width 76 height 33
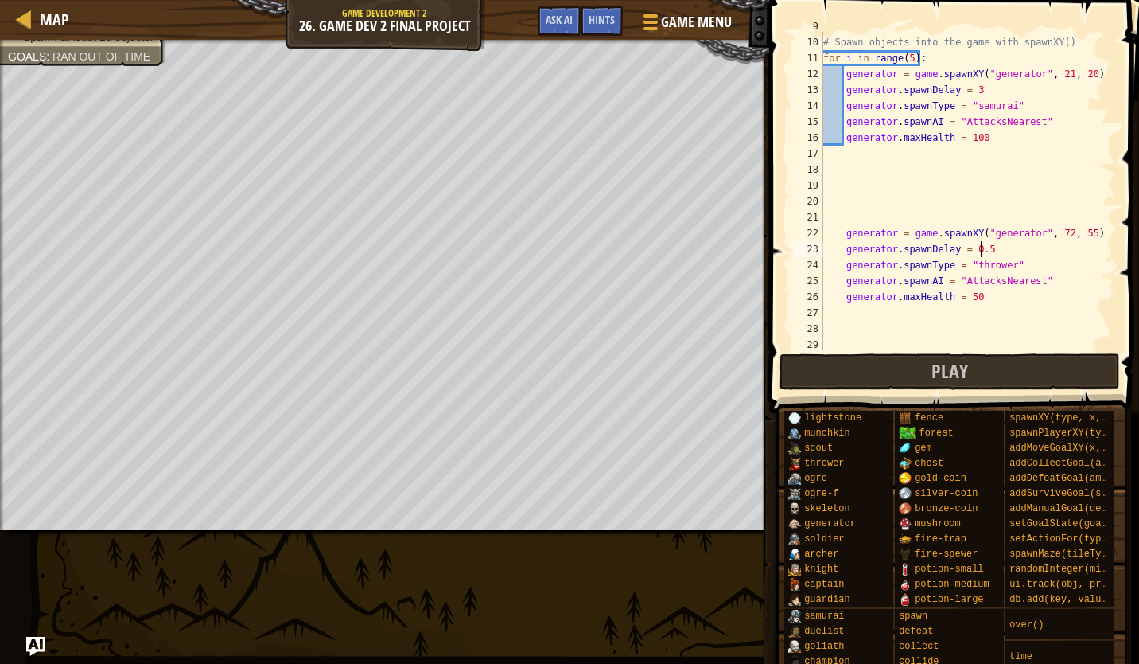
click at [1002, 243] on div "game . addDefeatGoal ( ) # Spawn objects into the game with spawnXY() for i in …" at bounding box center [961, 193] width 283 height 350
click at [991, 91] on div "game . addDefeatGoal ( ) # Spawn objects into the game with spawnXY() for i in …" at bounding box center [961, 193] width 283 height 350
click at [921, 376] on button "Play" at bounding box center [950, 371] width 341 height 37
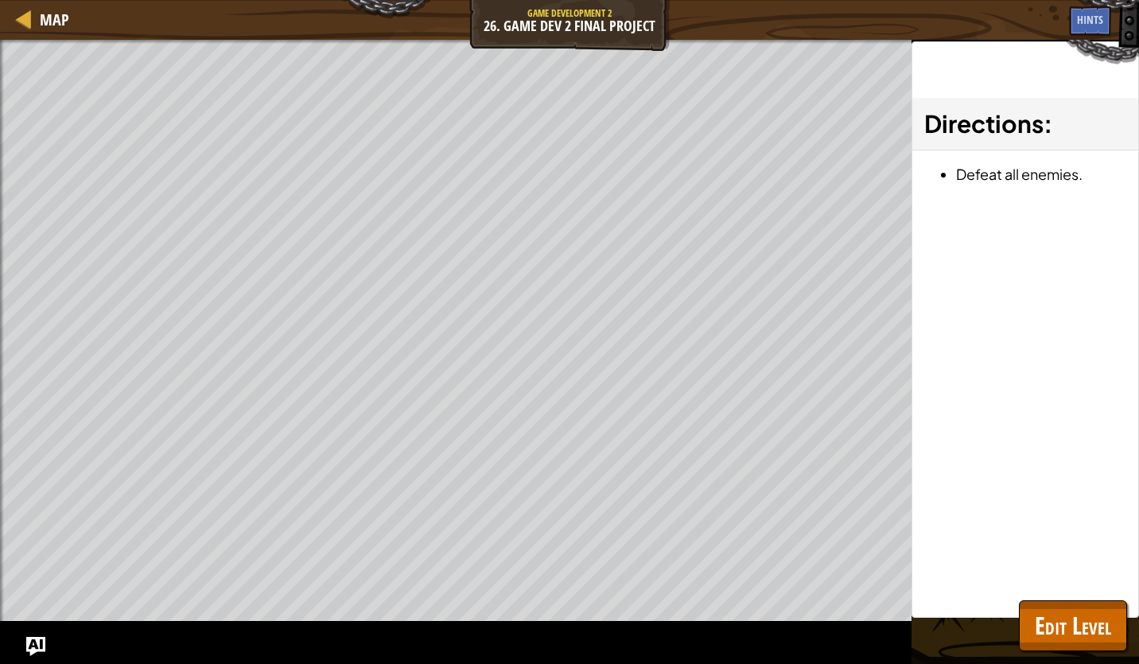
drag, startPoint x: 0, startPoint y: 423, endPoint x: 0, endPoint y: 391, distance: 31.8
click at [0, 0] on html "Map Game Development 2 26. Game Dev 2 Final Project Game Menu Done Hints Ask AI…" at bounding box center [569, 0] width 1139 height 0
click at [1058, 627] on span "Edit Level" at bounding box center [1073, 625] width 76 height 33
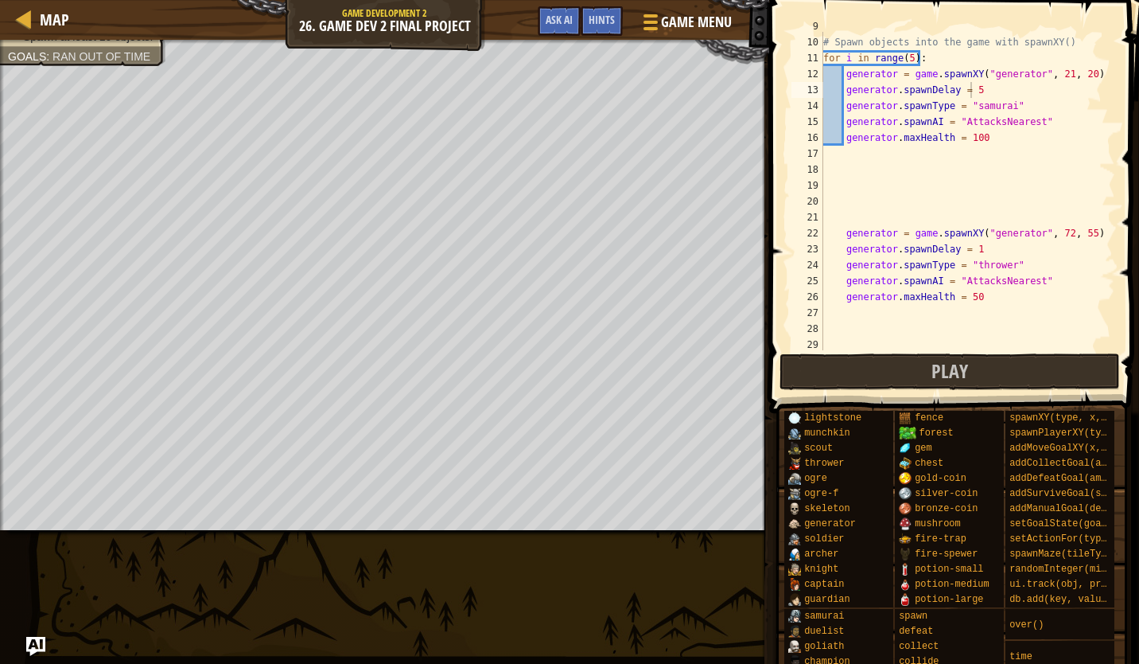
click at [906, 60] on div "game . addDefeatGoal ( ) # Spawn objects into the game with spawnXY() for i in …" at bounding box center [961, 193] width 283 height 350
click at [953, 388] on button "Play" at bounding box center [950, 371] width 341 height 37
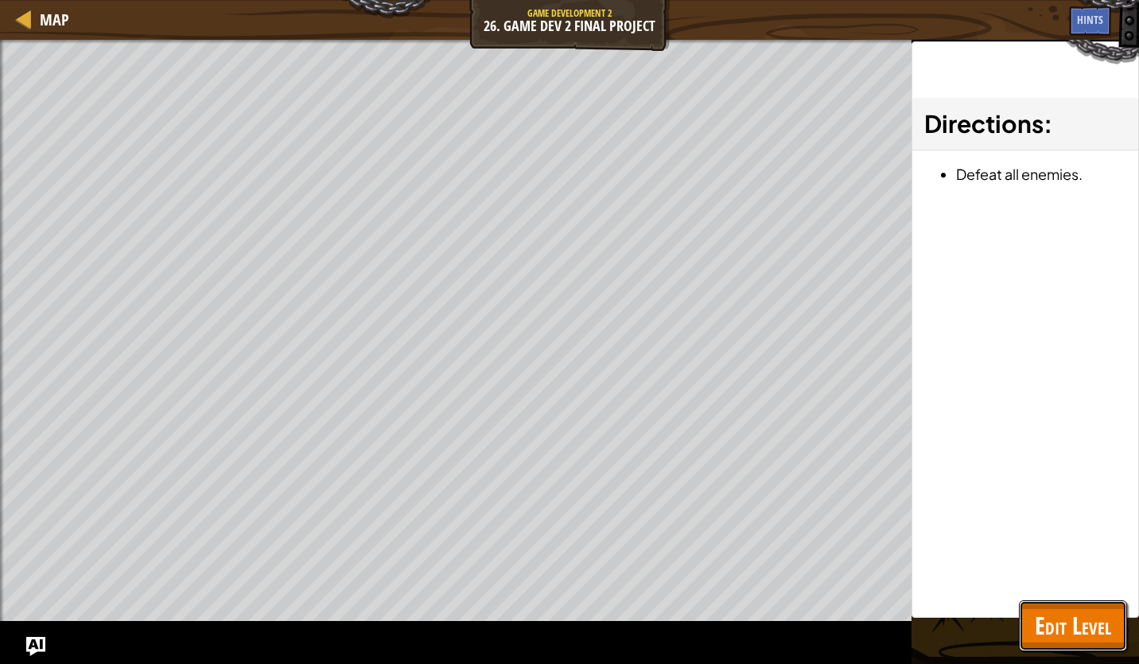
click at [1049, 615] on span "Edit Level" at bounding box center [1073, 625] width 76 height 33
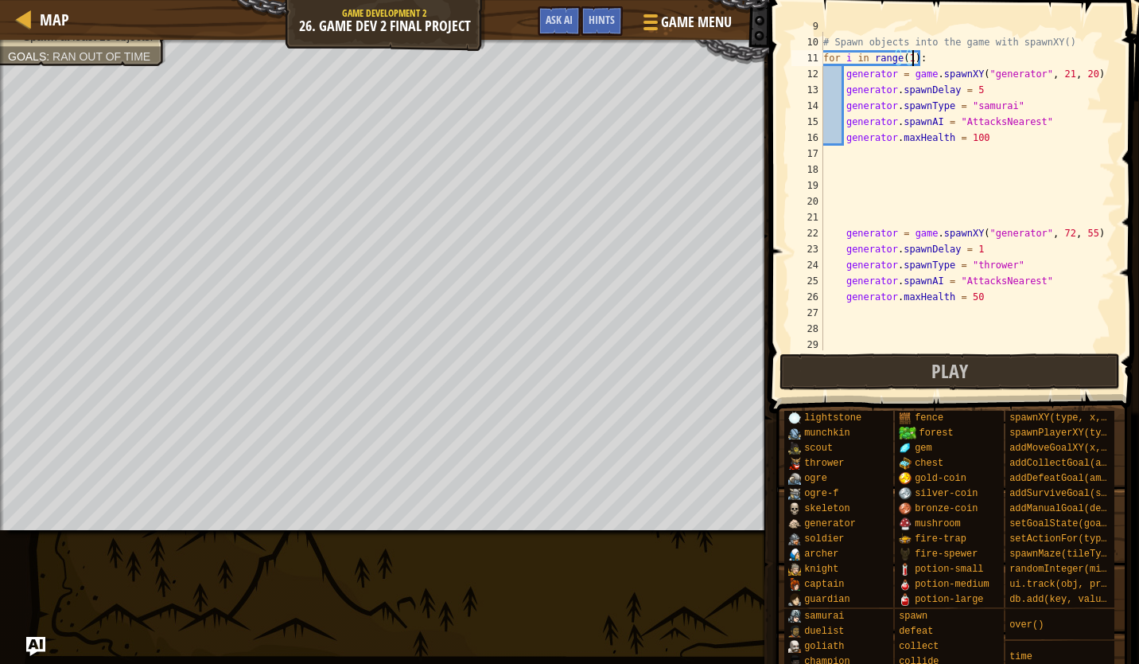
click at [911, 57] on div "game . addDefeatGoal ( ) # Spawn objects into the game with spawnXY() for i in …" at bounding box center [961, 193] width 283 height 350
drag, startPoint x: 906, startPoint y: 60, endPoint x: 937, endPoint y: 113, distance: 62.1
click at [906, 60] on div "game . addDefeatGoal ( ) # Spawn objects into the game with spawnXY() for i in …" at bounding box center [961, 193] width 283 height 350
click at [942, 368] on span "Play" at bounding box center [950, 370] width 37 height 25
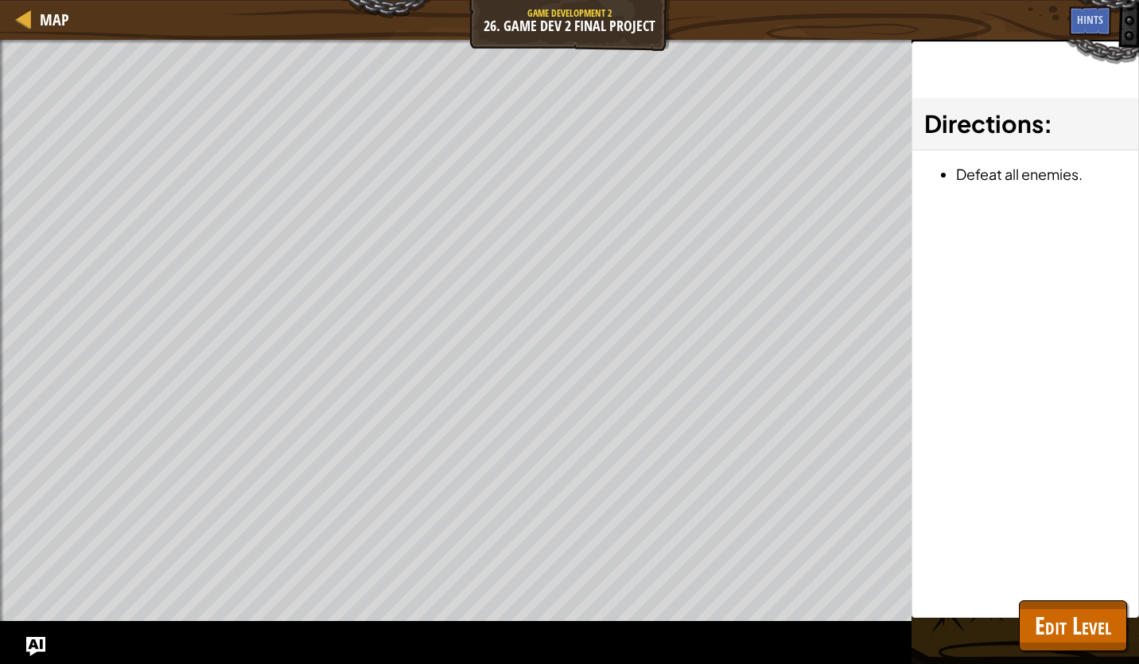
drag, startPoint x: 410, startPoint y: 11, endPoint x: 417, endPoint y: 37, distance: 26.5
click at [410, 12] on div "Map Game Development 2 26. Game Dev 2 Final Project Game Menu Done Hints Ask AI" at bounding box center [569, 20] width 1139 height 40
click at [1093, 641] on span "Edit Level" at bounding box center [1073, 625] width 76 height 33
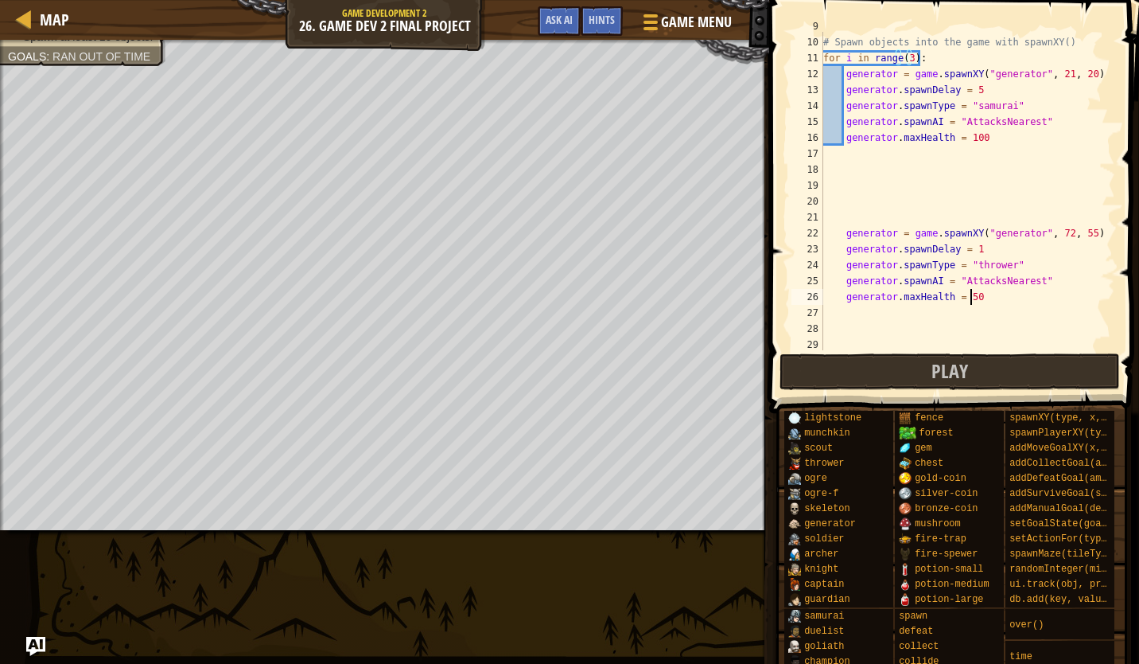
click at [978, 301] on div "game . addDefeatGoal ( ) # Spawn objects into the game with spawnXY() for i in …" at bounding box center [961, 193] width 283 height 350
click at [963, 382] on span "Play" at bounding box center [950, 370] width 37 height 25
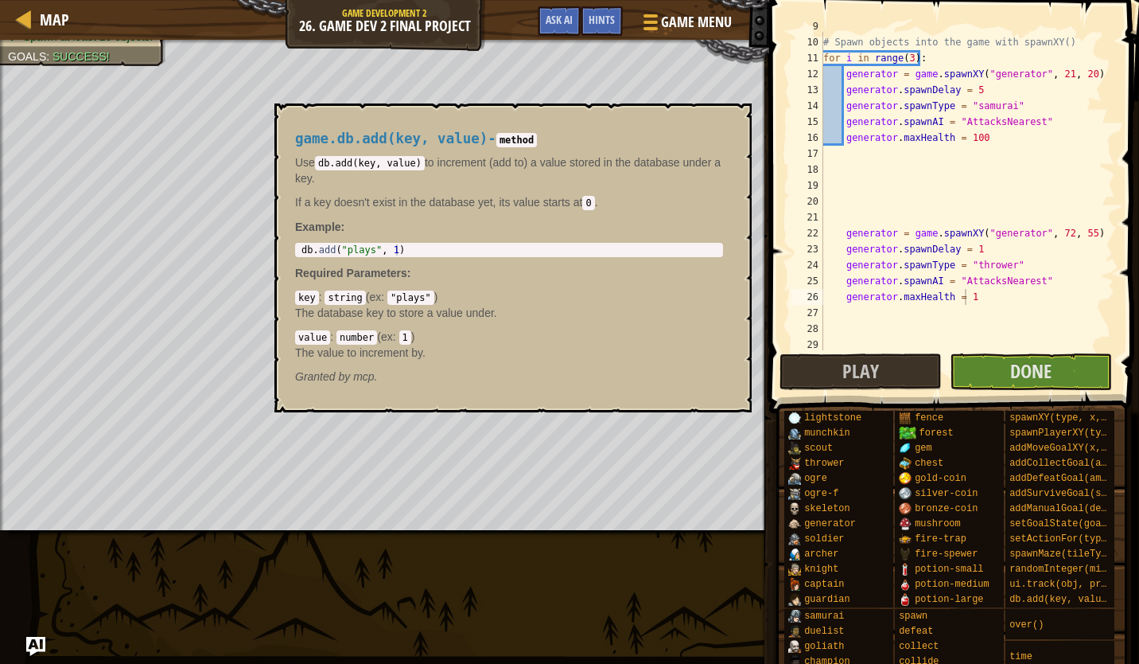
click at [1093, 607] on div "lightstone munchkin scout thrower ogre ogre-f skeleton generator soldier [PERSO…" at bounding box center [956, 563] width 345 height 306
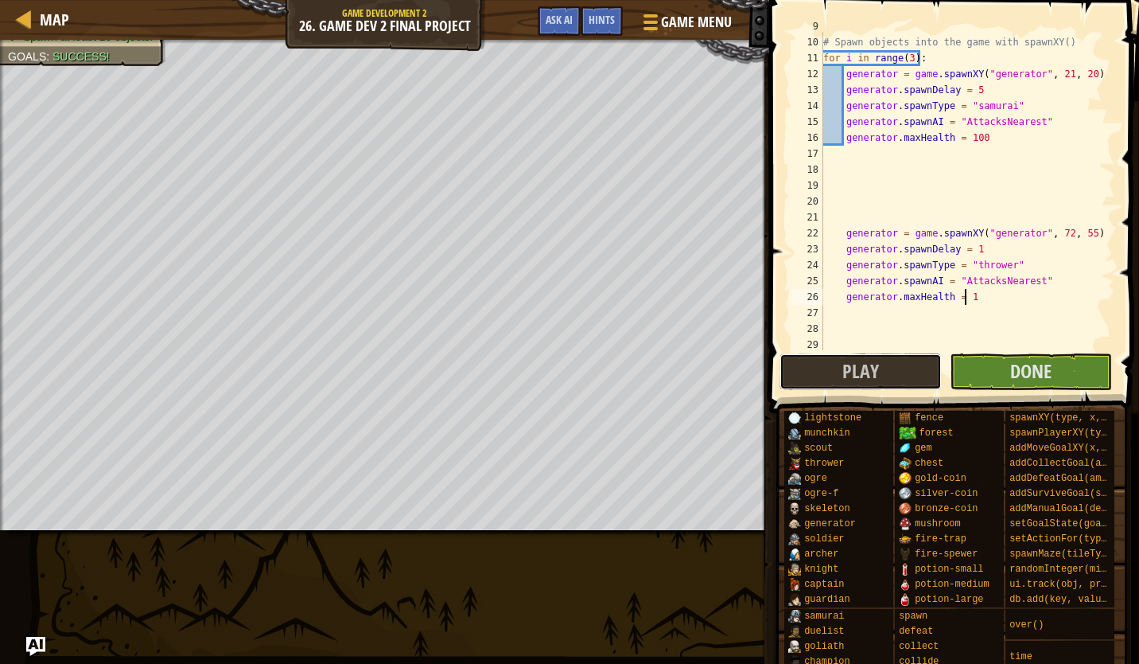
click at [869, 375] on span "Play" at bounding box center [861, 370] width 37 height 25
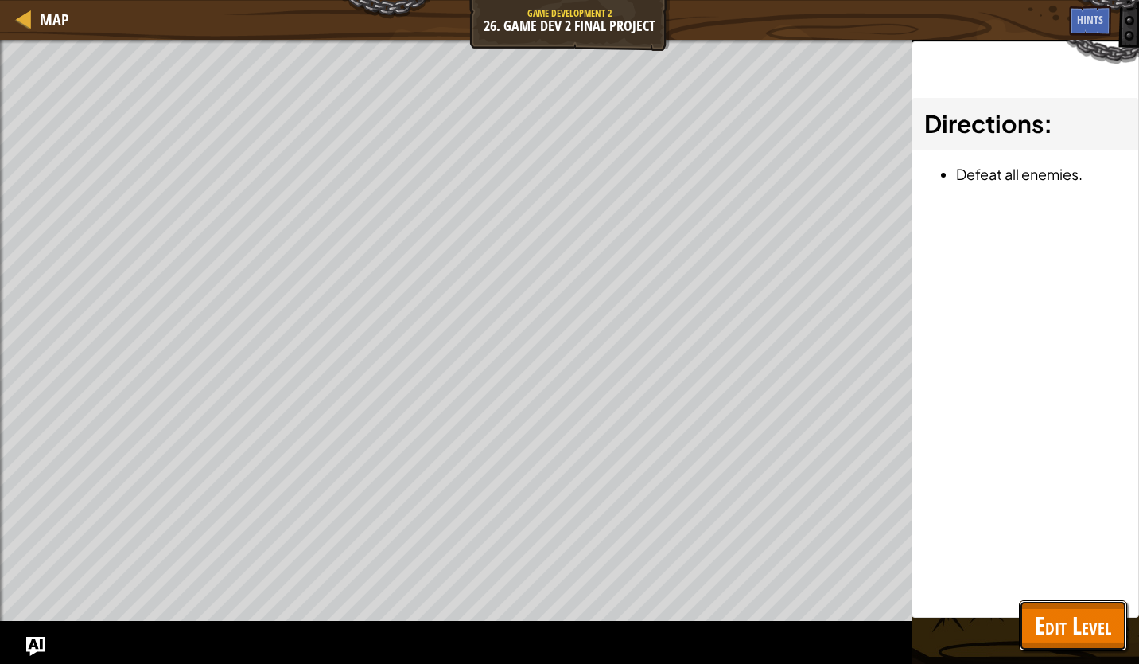
click at [1083, 631] on span "Edit Level" at bounding box center [1073, 625] width 76 height 33
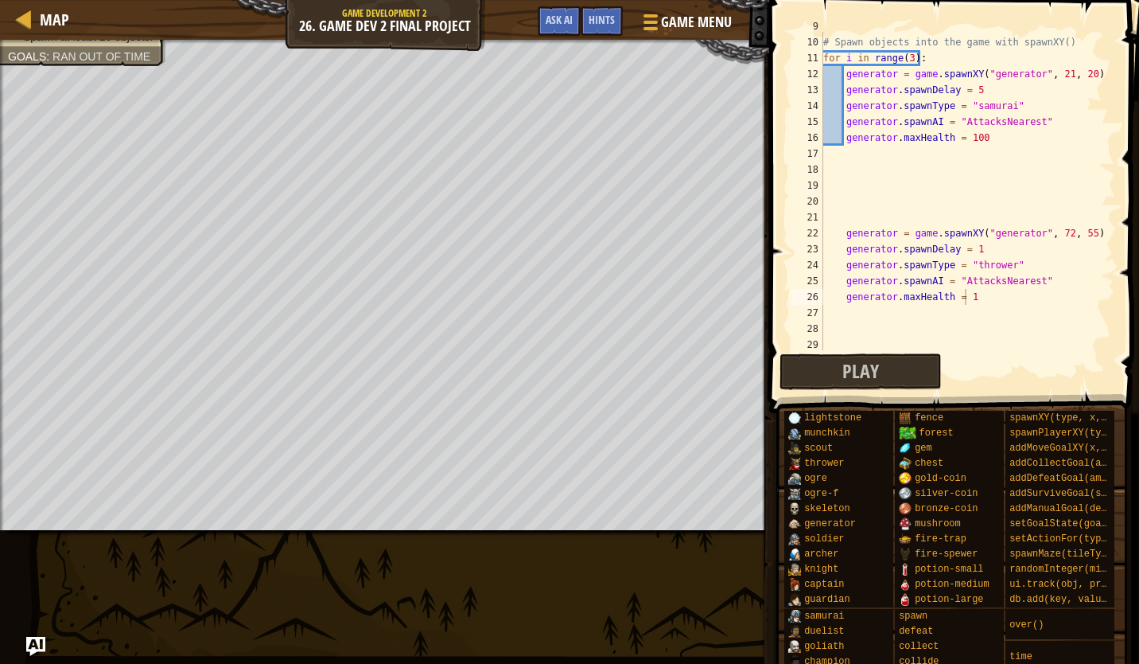
click at [1001, 267] on div "game . addDefeatGoal ( ) # Spawn objects into the game with spawnXY() for i in …" at bounding box center [961, 193] width 283 height 350
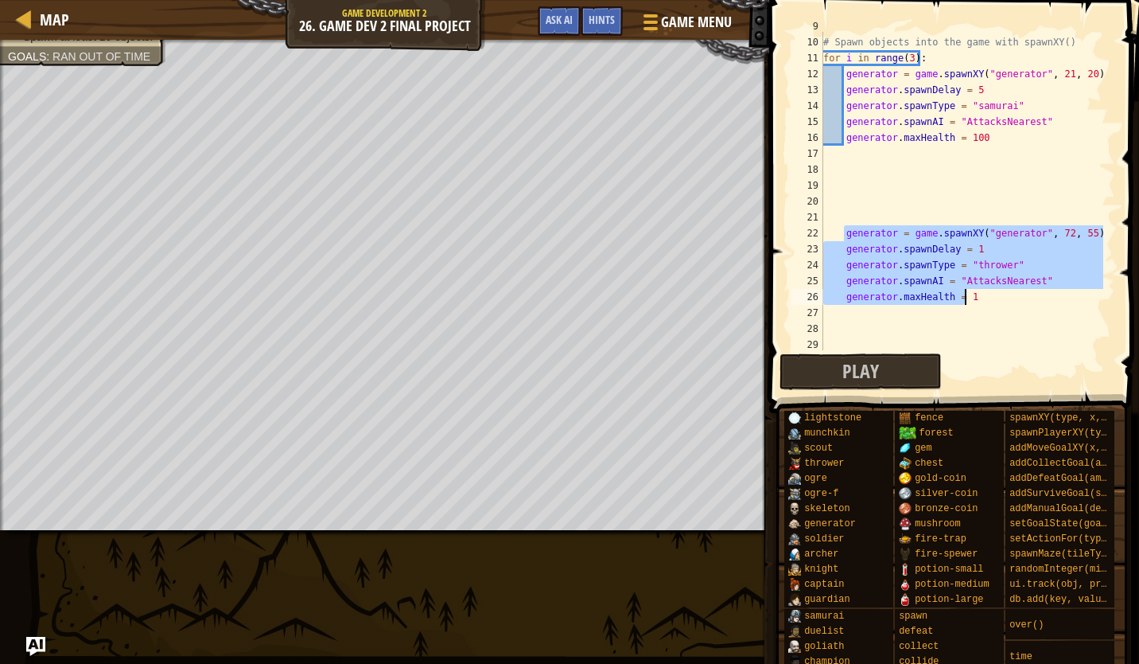
drag, startPoint x: 845, startPoint y: 236, endPoint x: 1032, endPoint y: 291, distance: 194.9
click at [1032, 291] on div "game . addDefeatGoal ( ) # Spawn objects into the game with spawnXY() for i in …" at bounding box center [961, 193] width 283 height 350
type textarea "generator.spawnAI = "AttacksNearest" generator.maxHealth = 1"
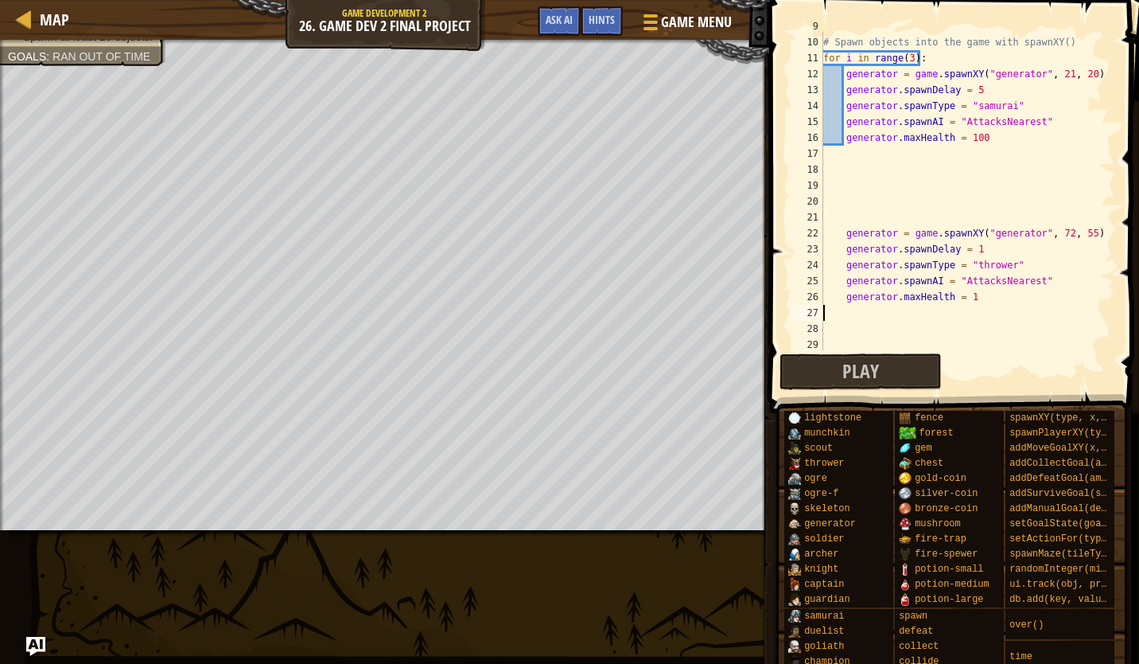
click at [885, 316] on div "game . addDefeatGoal ( ) # Spawn objects into the game with spawnXY() for i in …" at bounding box center [961, 193] width 283 height 350
paste textarea "generator.maxHealth = 1"
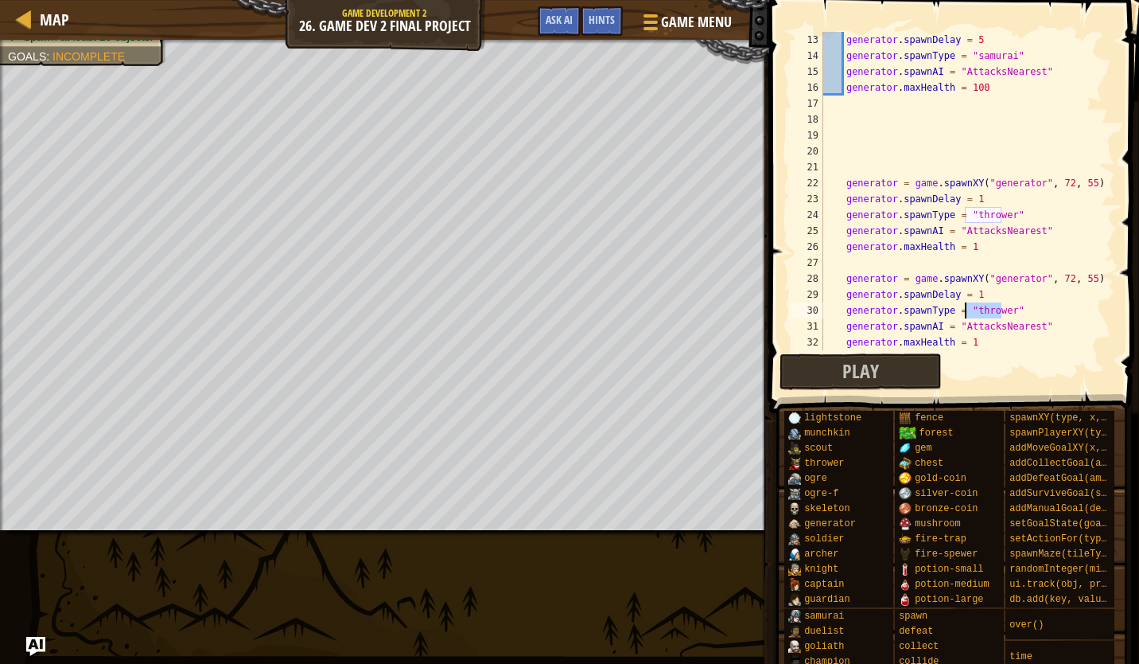
drag, startPoint x: 1002, startPoint y: 313, endPoint x: 966, endPoint y: 317, distance: 36.1
click at [966, 317] on div "generator . spawnDelay = 5 generator . spawnType = "samurai" generator . spawnA…" at bounding box center [961, 207] width 283 height 350
click at [838, 385] on button "Play" at bounding box center [861, 371] width 162 height 37
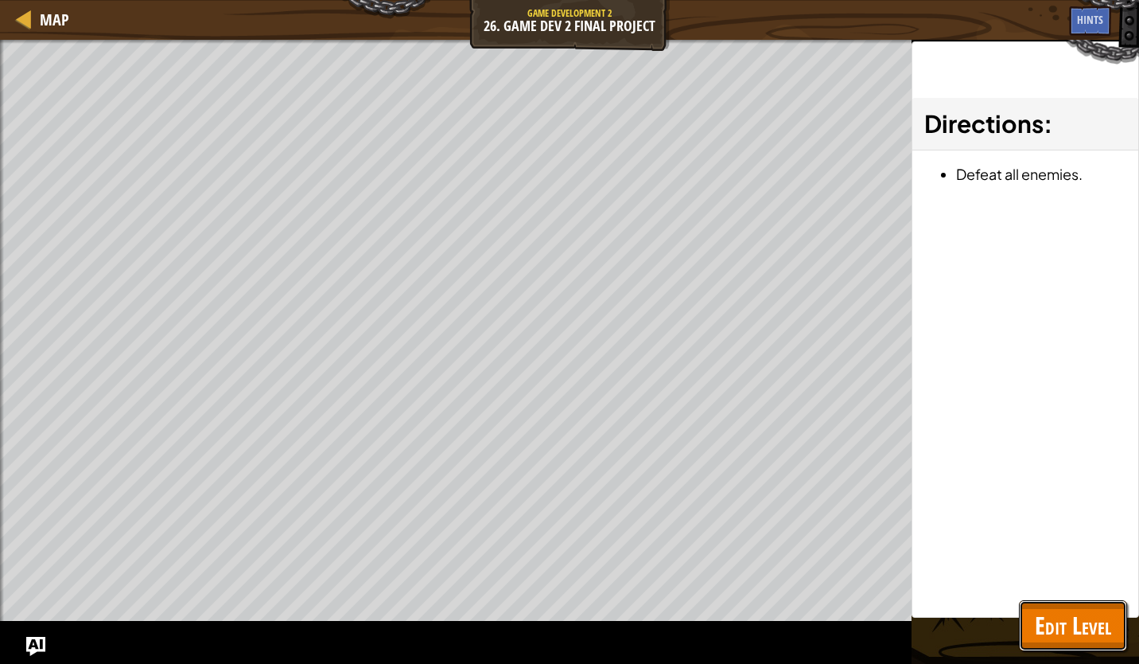
click at [1069, 639] on span "Edit Level" at bounding box center [1073, 625] width 76 height 33
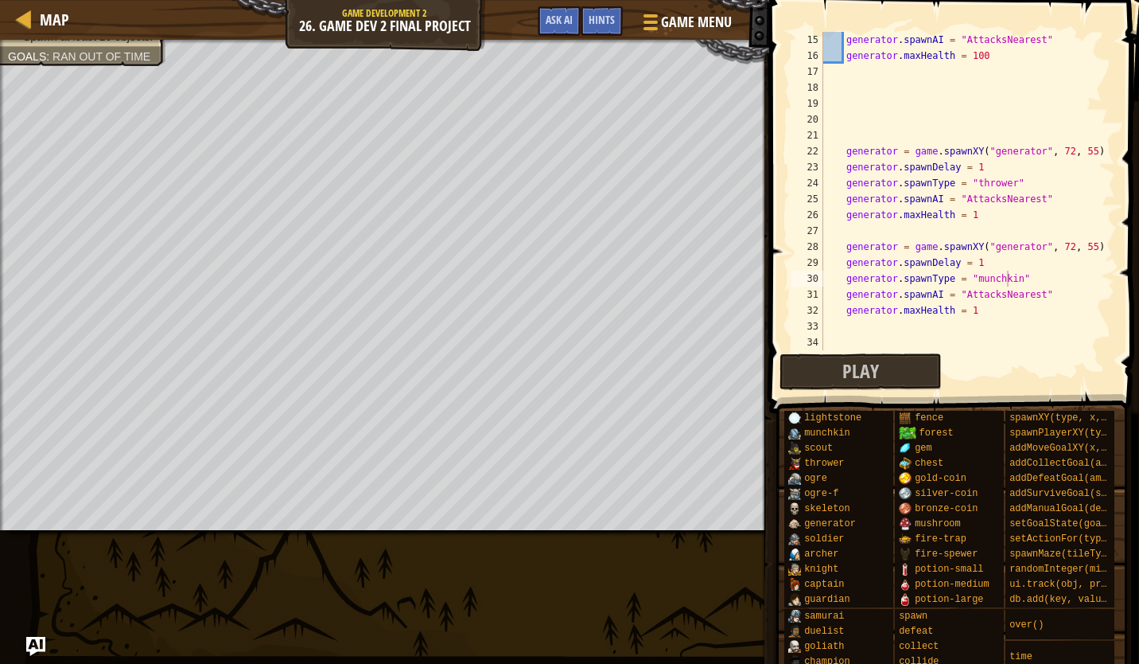
scroll to position [223, 0]
click at [1051, 247] on div "generator . spawnAI = "AttacksNearest" generator . maxHealth = 100 generator = …" at bounding box center [961, 207] width 283 height 350
click at [849, 360] on span "Play" at bounding box center [861, 370] width 37 height 25
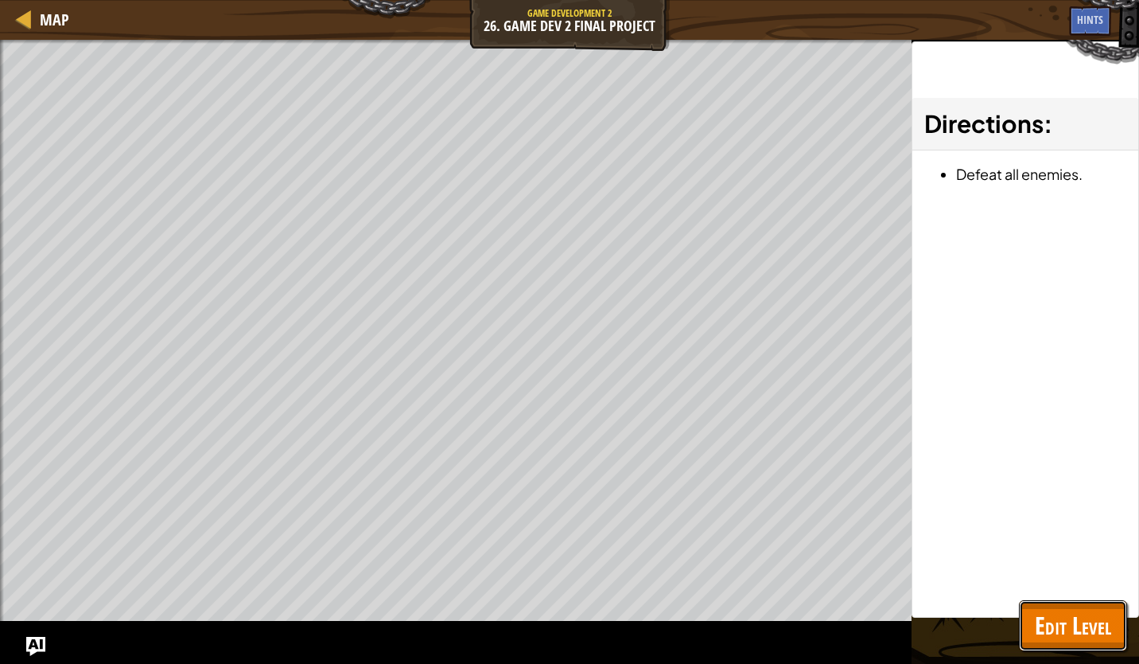
click at [1081, 641] on span "Edit Level" at bounding box center [1073, 625] width 76 height 33
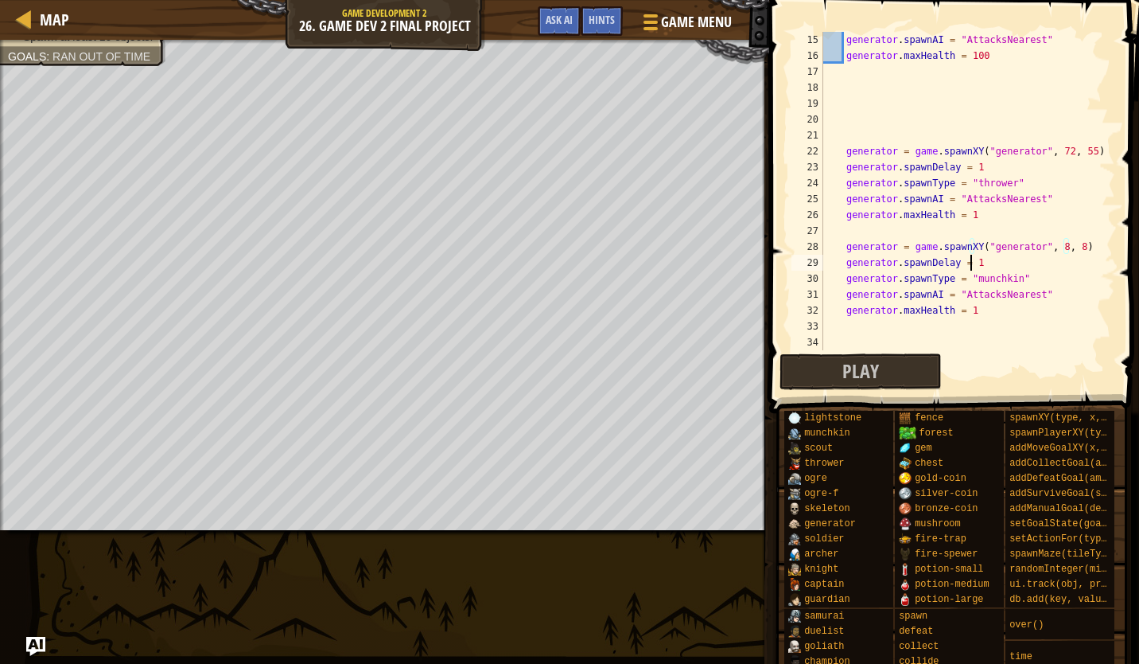
click at [994, 259] on div "generator . spawnAI = "AttacksNearest" generator . maxHealth = 100 generator = …" at bounding box center [961, 207] width 283 height 350
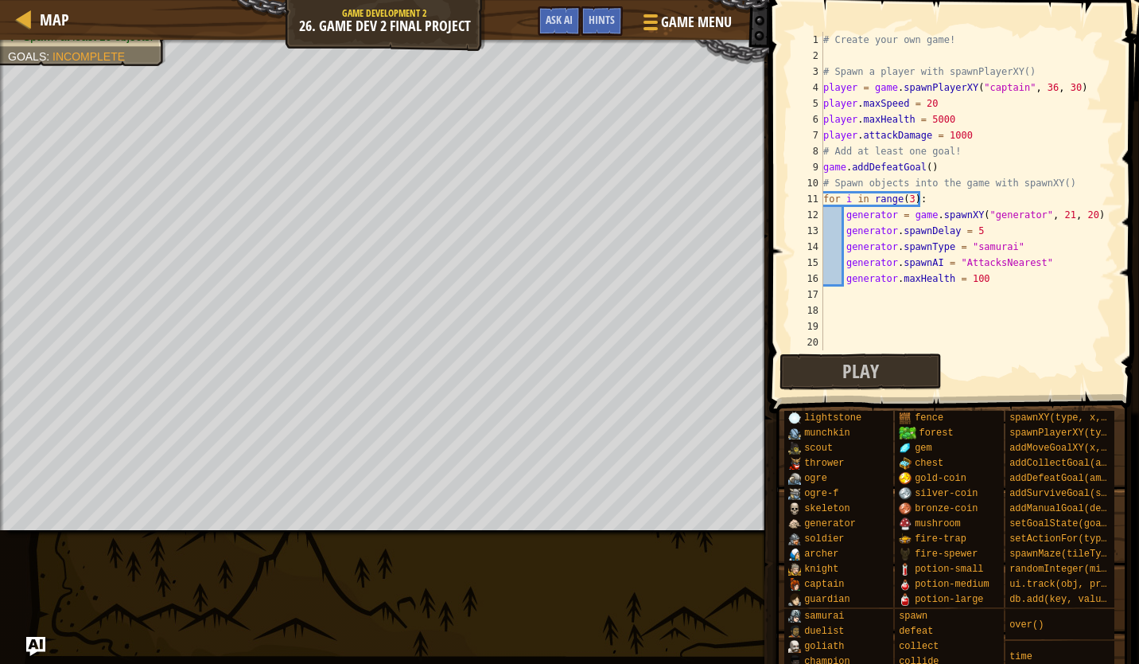
scroll to position [0, 0]
type textarea "generator.spawnDelay = 0.5"
click at [910, 360] on button "Play" at bounding box center [861, 371] width 162 height 37
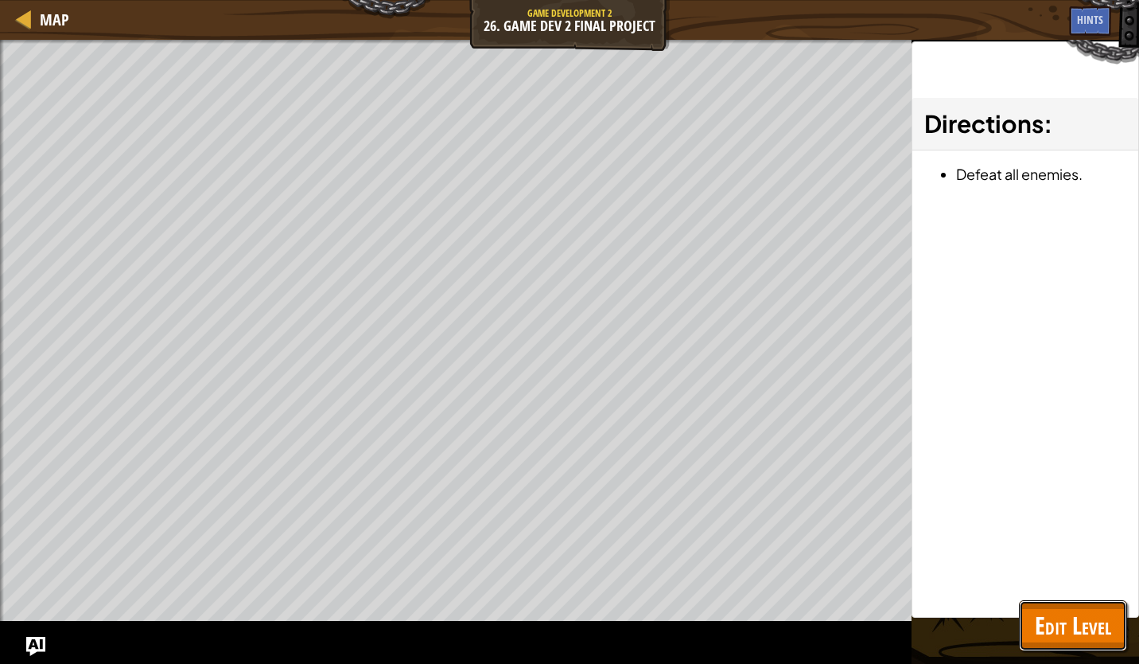
click at [1061, 617] on span "Edit Level" at bounding box center [1073, 625] width 76 height 33
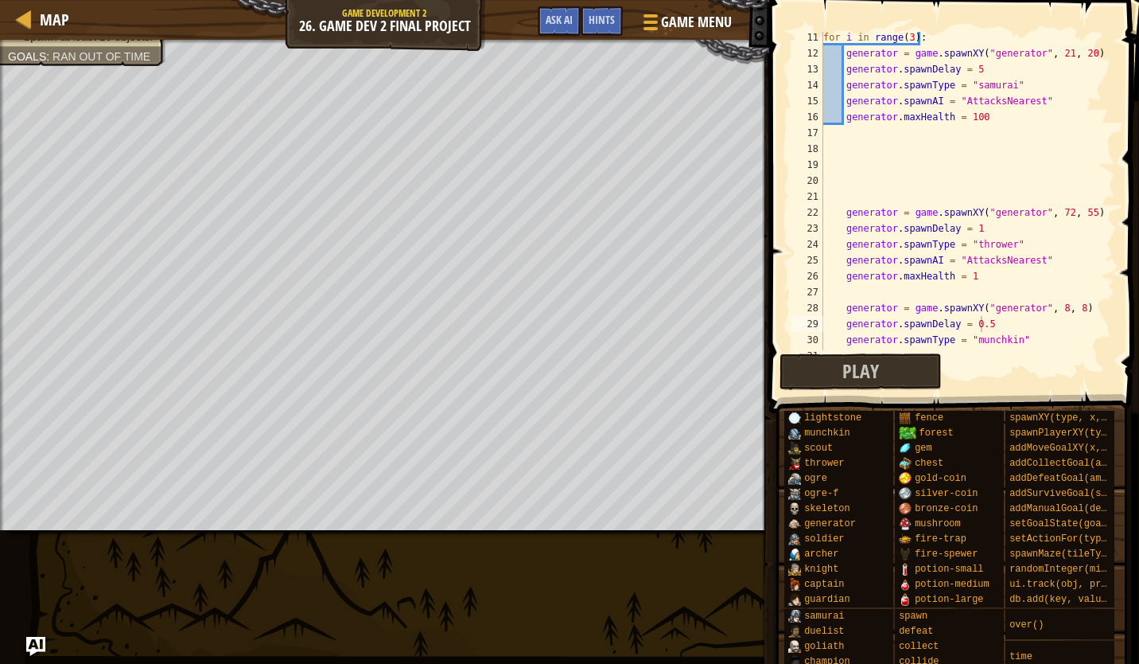
scroll to position [223, 0]
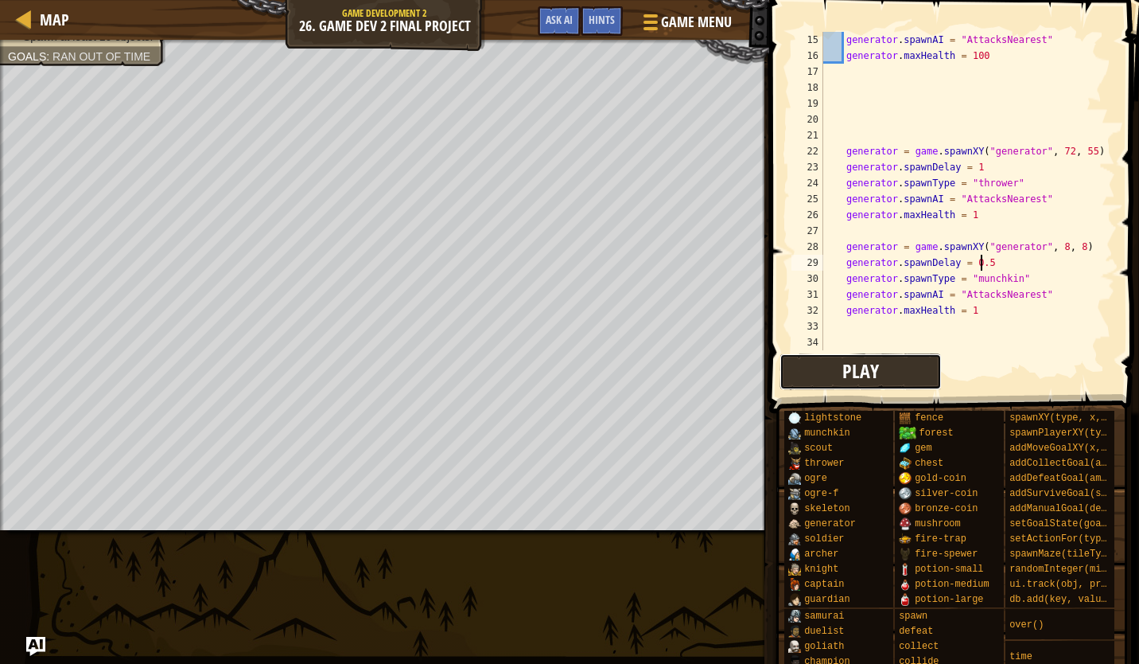
click at [806, 379] on button "Play" at bounding box center [861, 371] width 162 height 37
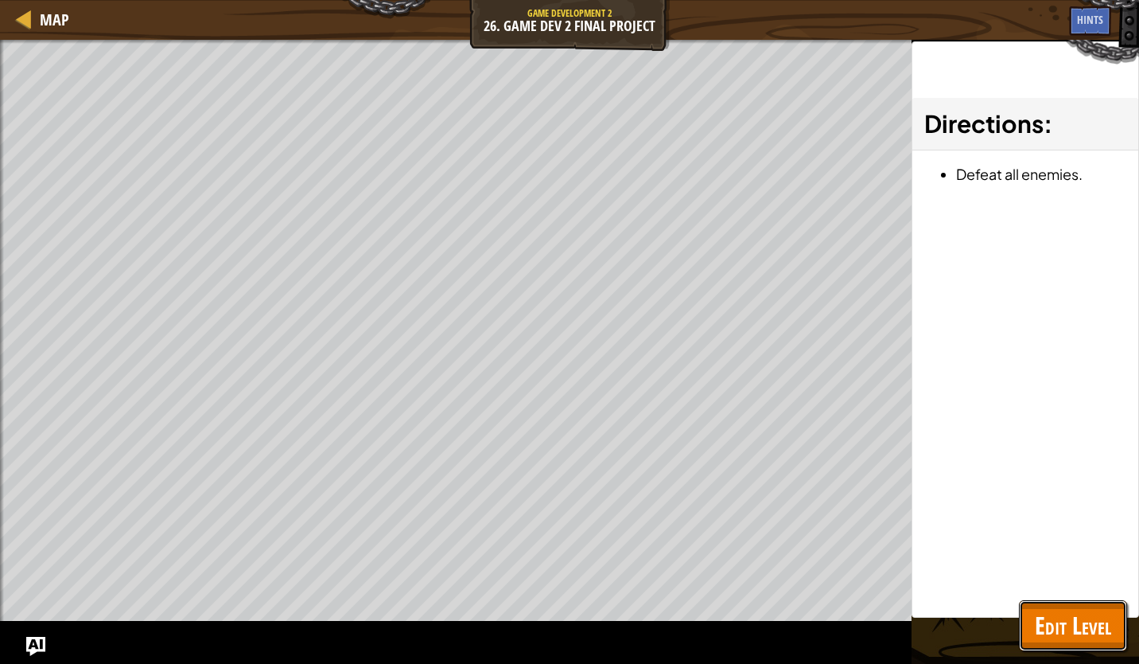
click at [1077, 613] on span "Edit Level" at bounding box center [1073, 625] width 76 height 33
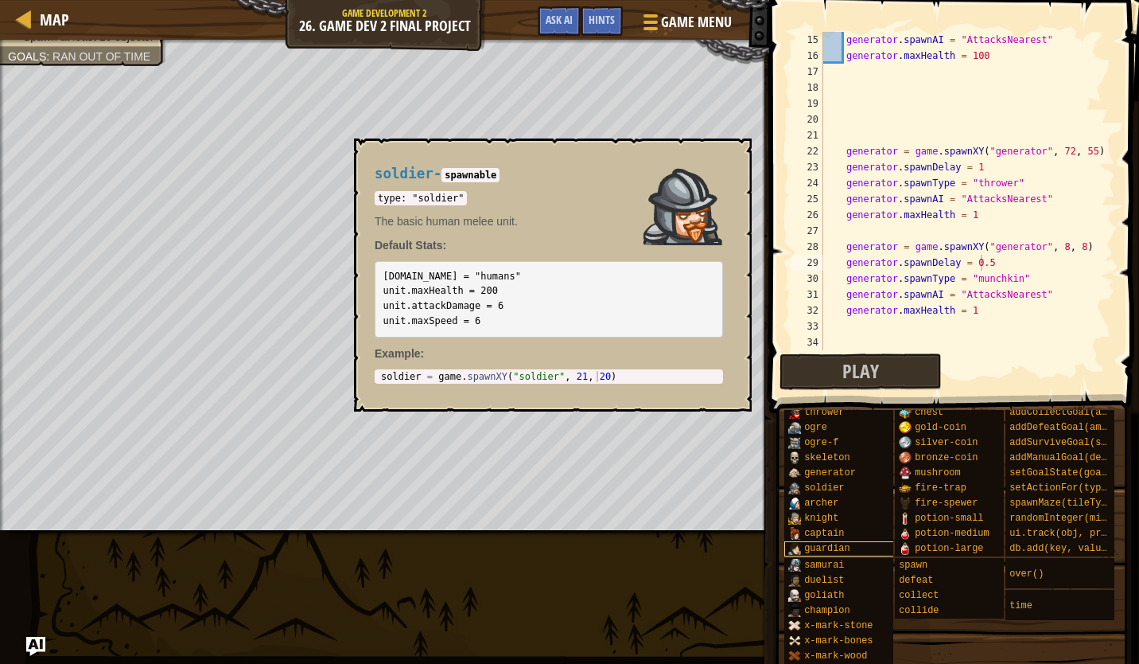
scroll to position [52, 0]
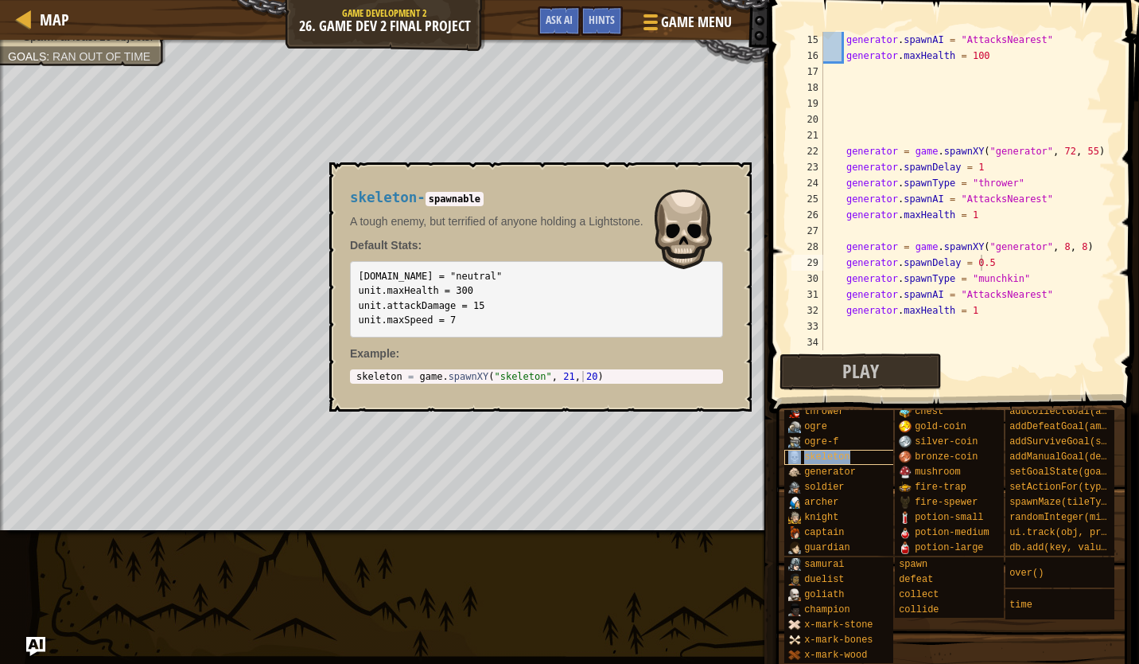
click at [806, 458] on span "skeleton" at bounding box center [827, 456] width 46 height 11
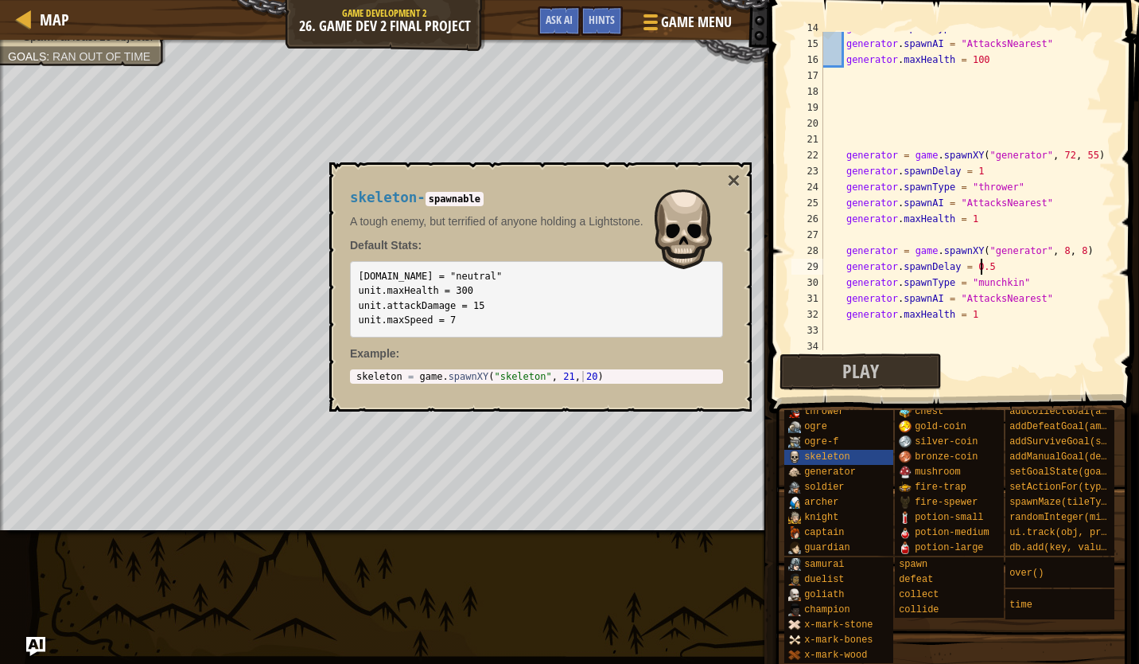
scroll to position [219, 0]
click at [870, 337] on div "generator . spawnType = "samurai" generator . spawnAI = "AttacksNearest" genera…" at bounding box center [961, 195] width 283 height 350
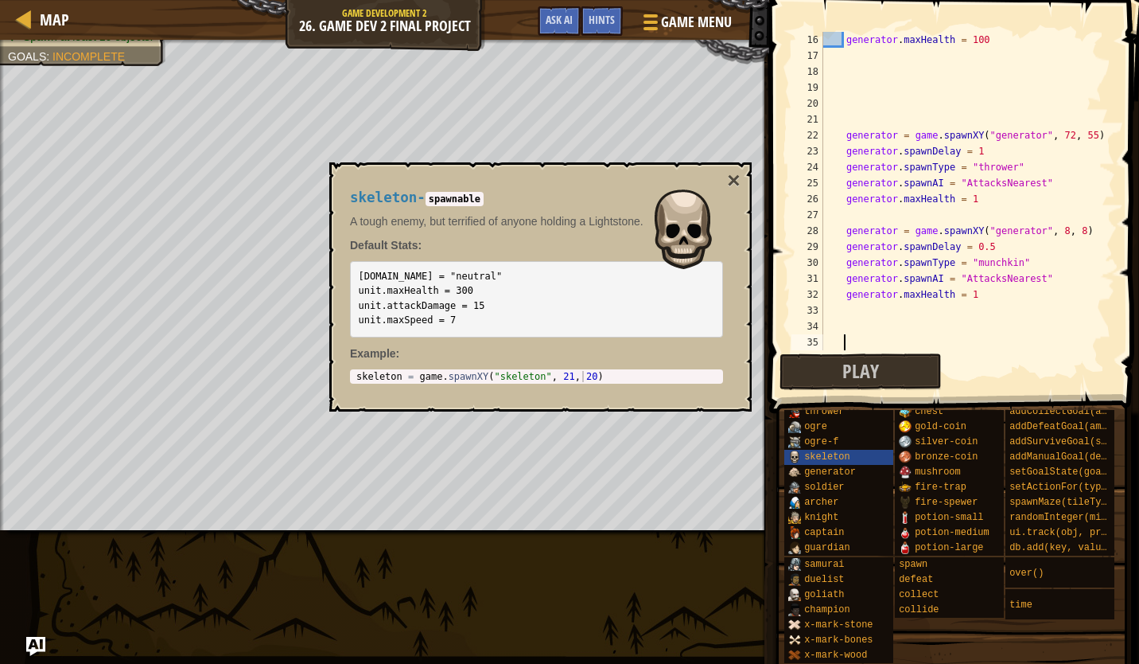
type textarea "skeleton = game.spawnXY("skeleton", 21, 20)"
click at [317, 0] on body "Map Game Development 2 26. Game Dev 2 Final Project Game Menu Done Hints Ask AI…" at bounding box center [569, 0] width 1139 height 0
click at [863, 327] on div "generator . maxHealth = 100 generator = game . spawnXY ( "generator" , 72 , 55 …" at bounding box center [961, 207] width 283 height 350
click at [863, 332] on div "generator . maxHealth = 100 generator = game . spawnXY ( "generator" , 72 , 55 …" at bounding box center [961, 207] width 283 height 350
paste textarea "skeleton = game.spawnXY("skeleton", 21, 20)"
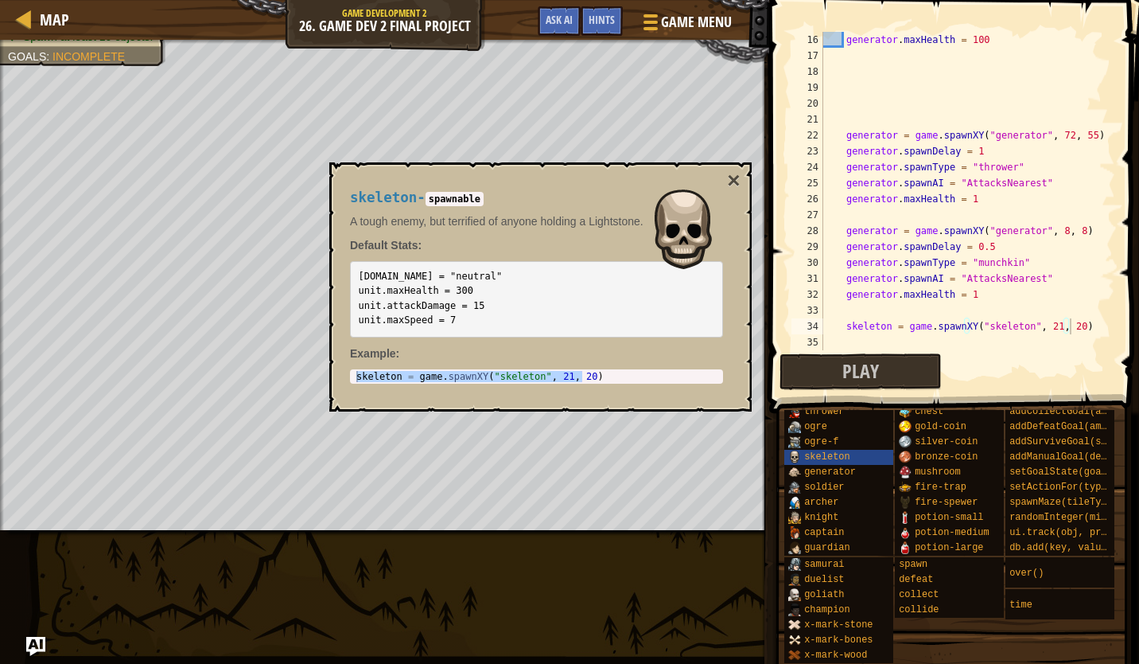
click at [503, 312] on pre "[DOMAIN_NAME] = "neutral" unit.maxHealth = 300 unit.attackDamage = 15 unit.maxS…" at bounding box center [536, 299] width 373 height 76
click at [436, 316] on code "[DOMAIN_NAME] = "neutral" unit.maxHealth = 300 unit.attackDamage = 15 unit.maxS…" at bounding box center [431, 299] width 144 height 56
click at [914, 368] on button "Play" at bounding box center [861, 371] width 162 height 37
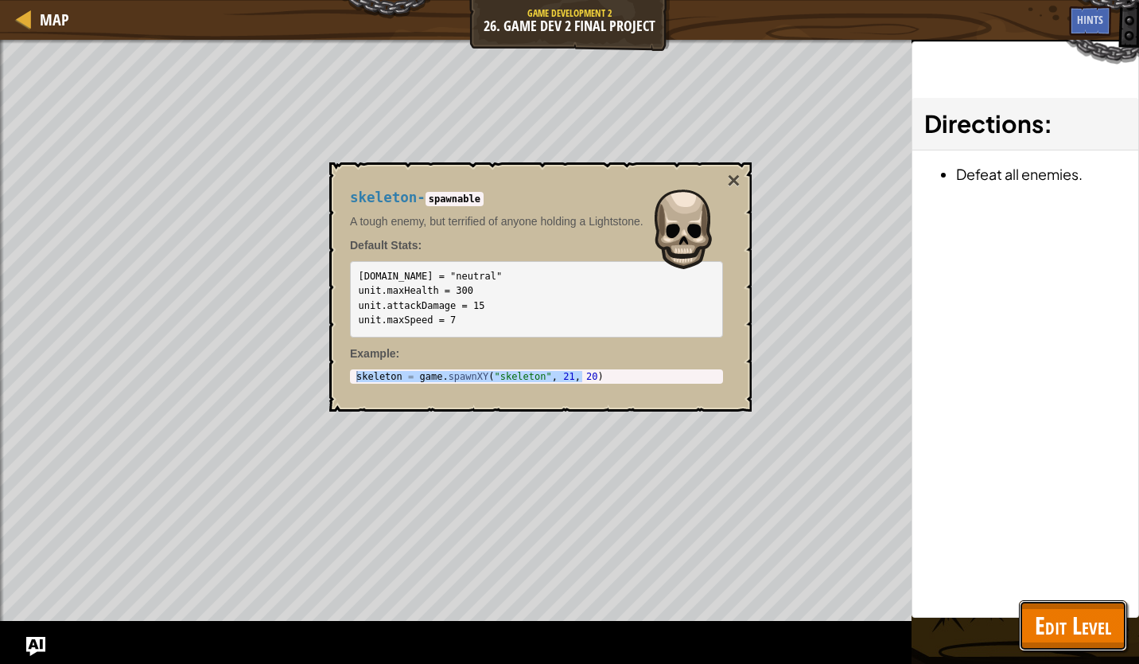
click at [1071, 617] on span "Edit Level" at bounding box center [1073, 625] width 76 height 33
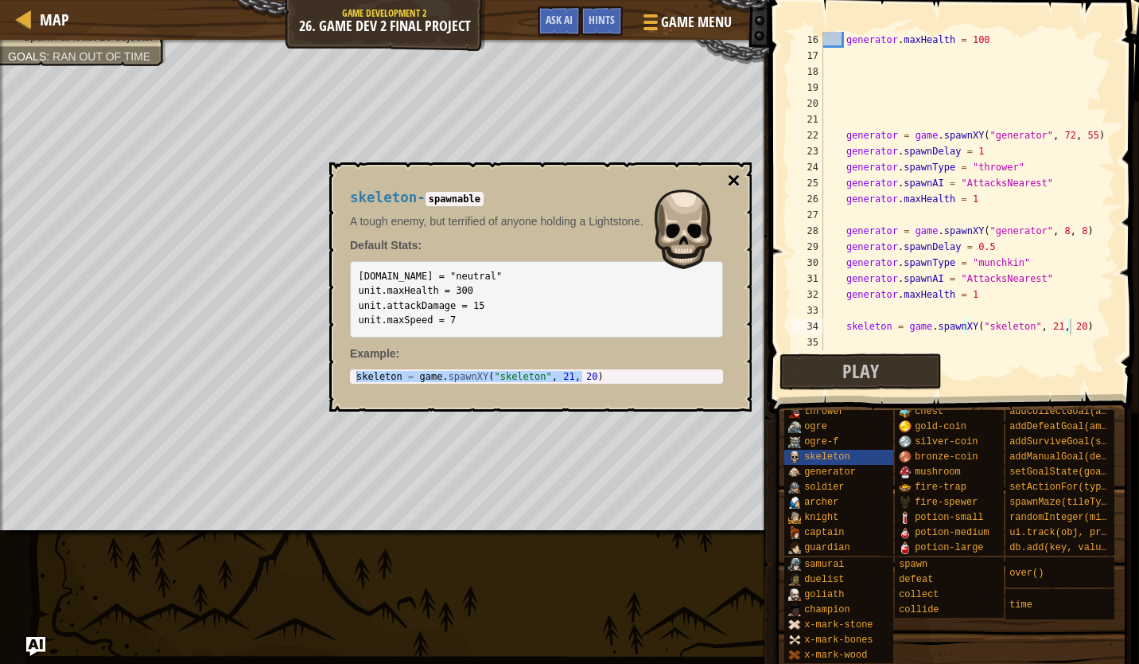
click at [736, 183] on button "×" at bounding box center [733, 180] width 13 height 22
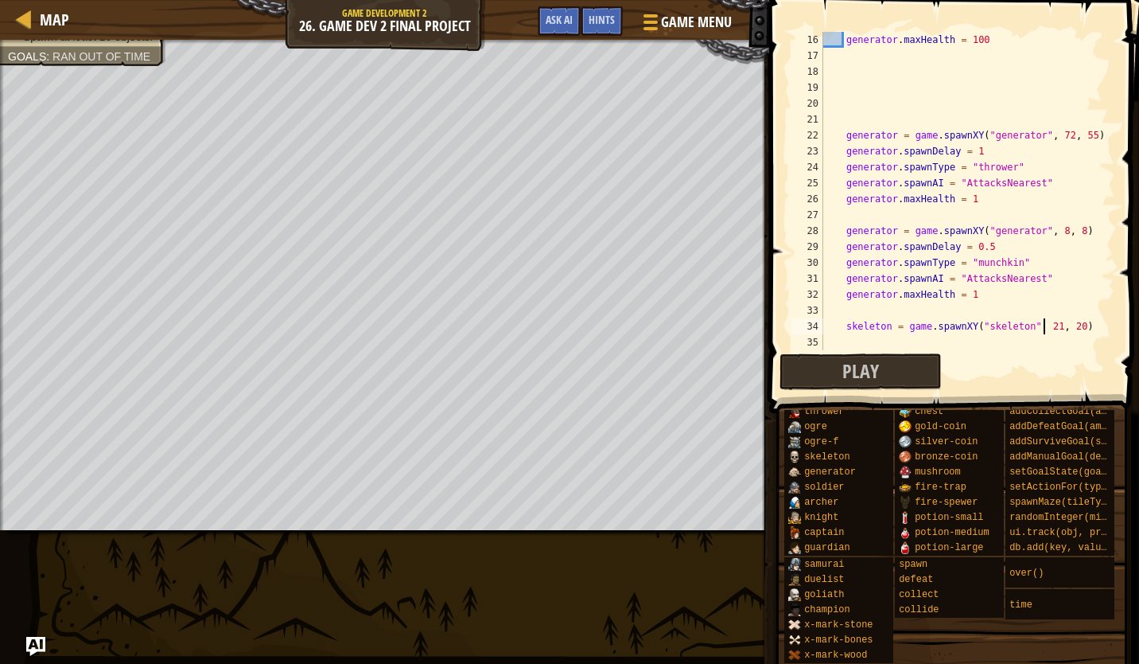
click at [1046, 328] on div "generator . maxHealth = 100 generator = game . spawnXY ( "generator" , 72 , 55 …" at bounding box center [961, 207] width 283 height 350
click at [1067, 327] on div "generator . maxHealth = 100 generator = game . spawnXY ( "generator" , 72 , 55 …" at bounding box center [961, 207] width 283 height 350
type textarea "skeleton = game.spawnXY("skeleton", 22, 62)"
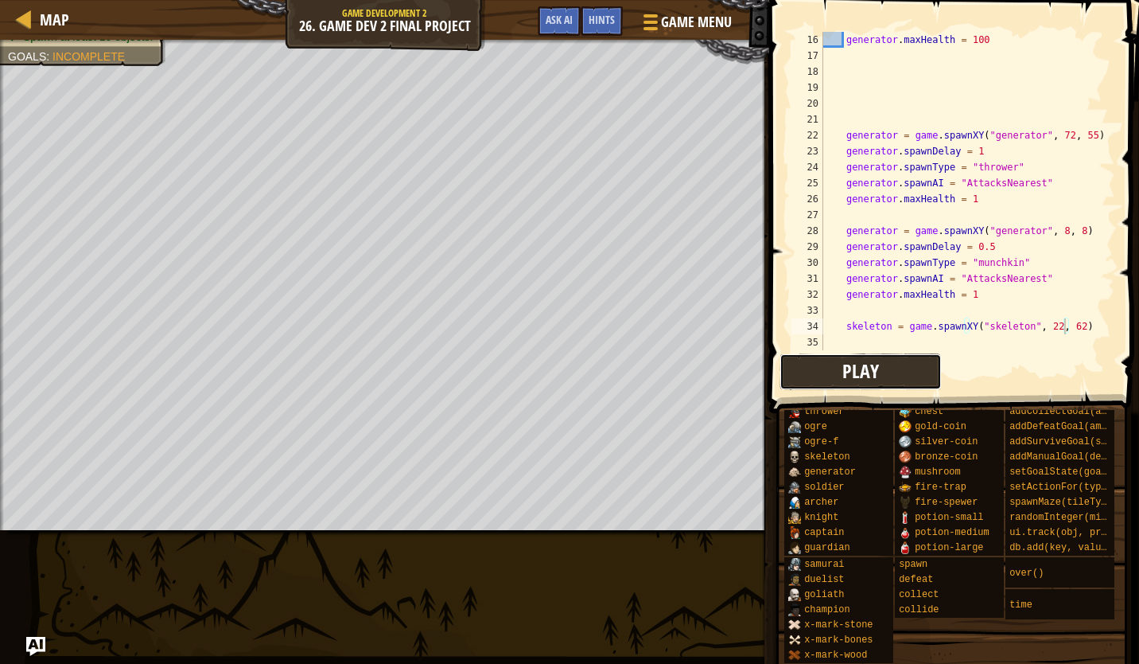
click at [886, 372] on button "Play" at bounding box center [861, 371] width 162 height 37
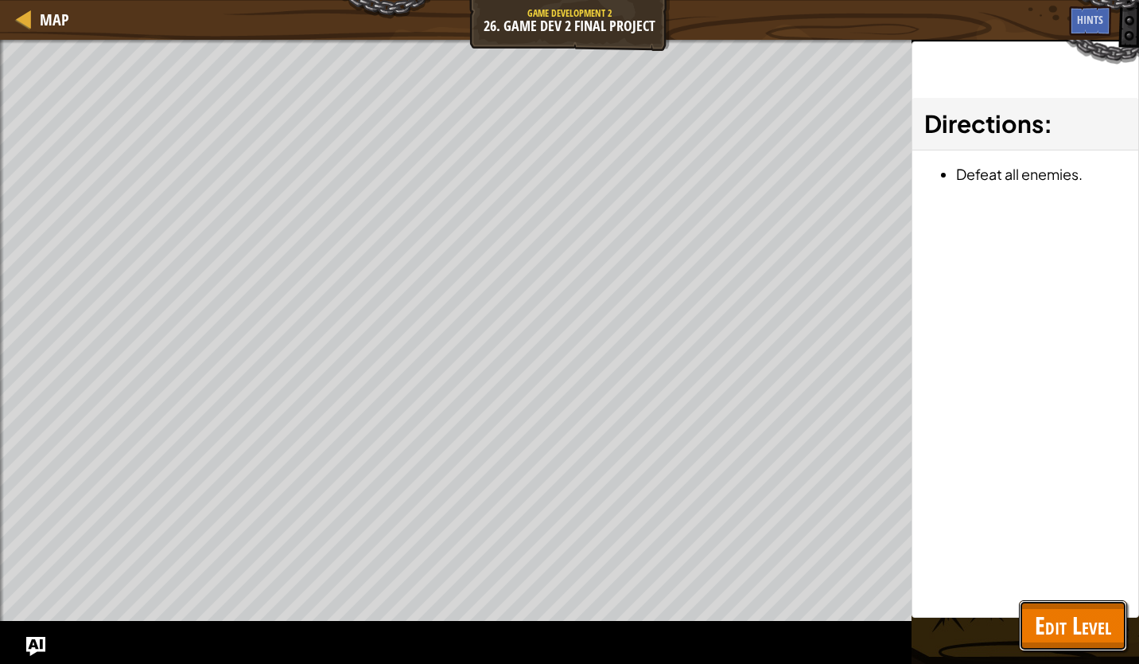
click at [1050, 612] on span "Edit Level" at bounding box center [1073, 625] width 76 height 33
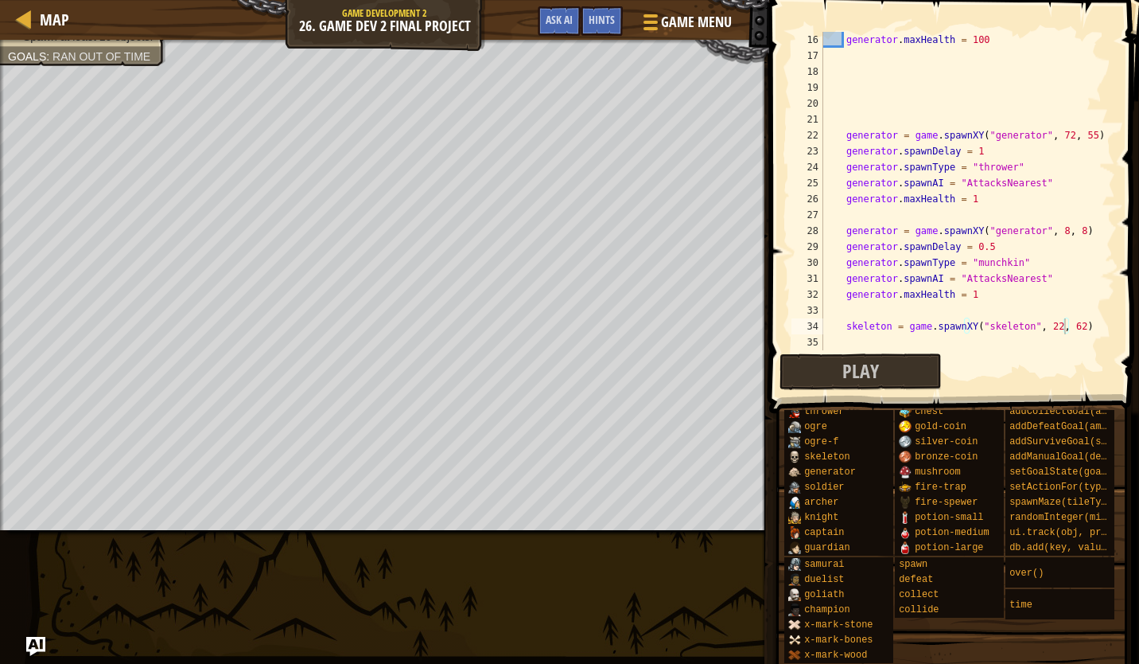
click at [924, 316] on div "generator . maxHealth = 100 generator = game . spawnXY ( "generator" , 72 , 55 …" at bounding box center [961, 207] width 283 height 350
click at [844, 329] on div "generator . maxHealth = 100 generator = game . spawnXY ( "generator" , 72 , 55 …" at bounding box center [961, 207] width 283 height 350
type textarea "skeleton = game.spawnXY("skeleton", 22, 62)"
click at [886, 377] on button "Play" at bounding box center [861, 371] width 162 height 37
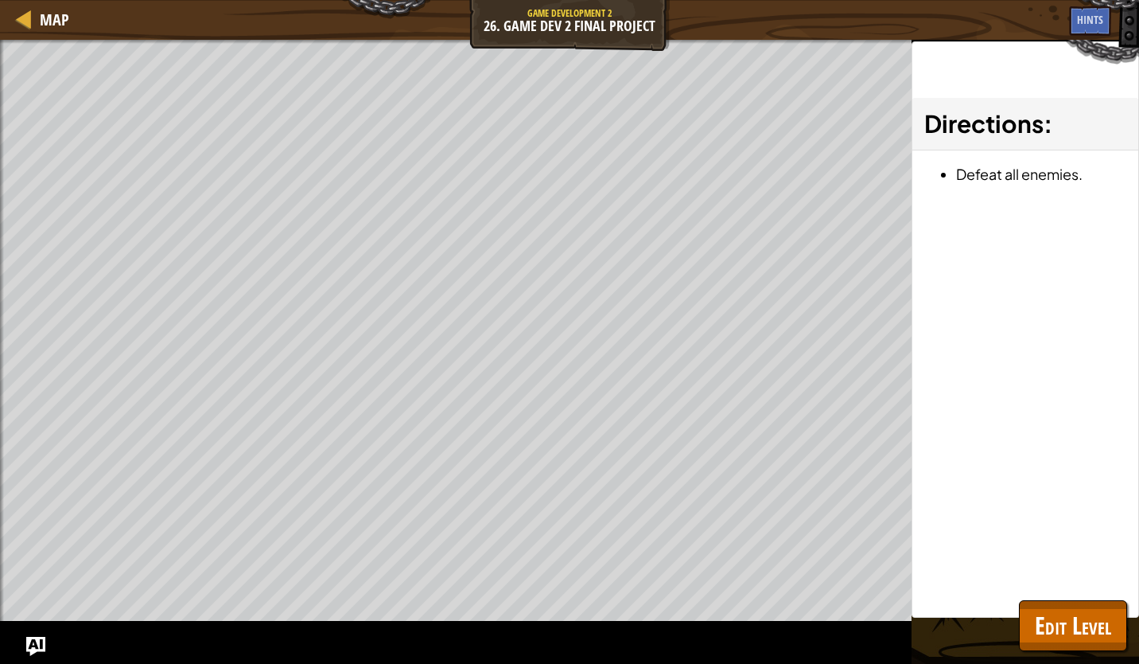
click at [0, 0] on html "Map Game Development 2 26. Game Dev 2 Final Project Game Menu Done Hints Ask AI…" at bounding box center [569, 0] width 1139 height 0
click at [3, 84] on div at bounding box center [2, 364] width 4 height 648
click at [40, 35] on div "Map" at bounding box center [50, 20] width 37 height 40
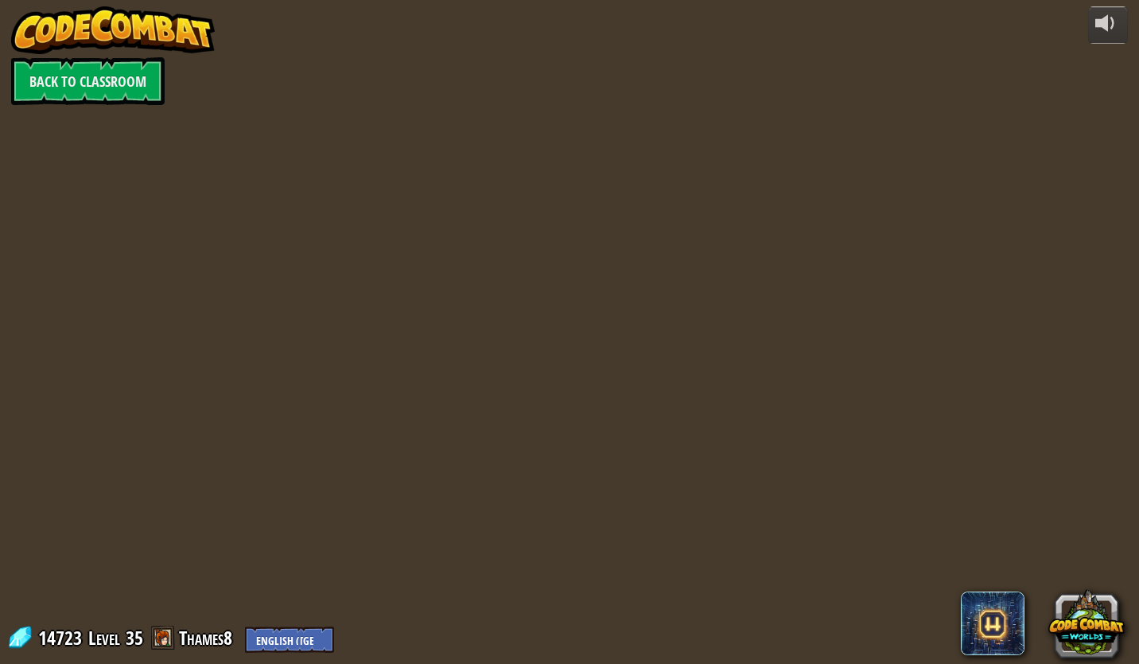
click at [49, 26] on div "powered by Back to Classroom 14723 Level 35 Thames8 English ([GEOGRAPHIC_DATA])…" at bounding box center [569, 332] width 1139 height 664
